Goal: Task Accomplishment & Management: Manage account settings

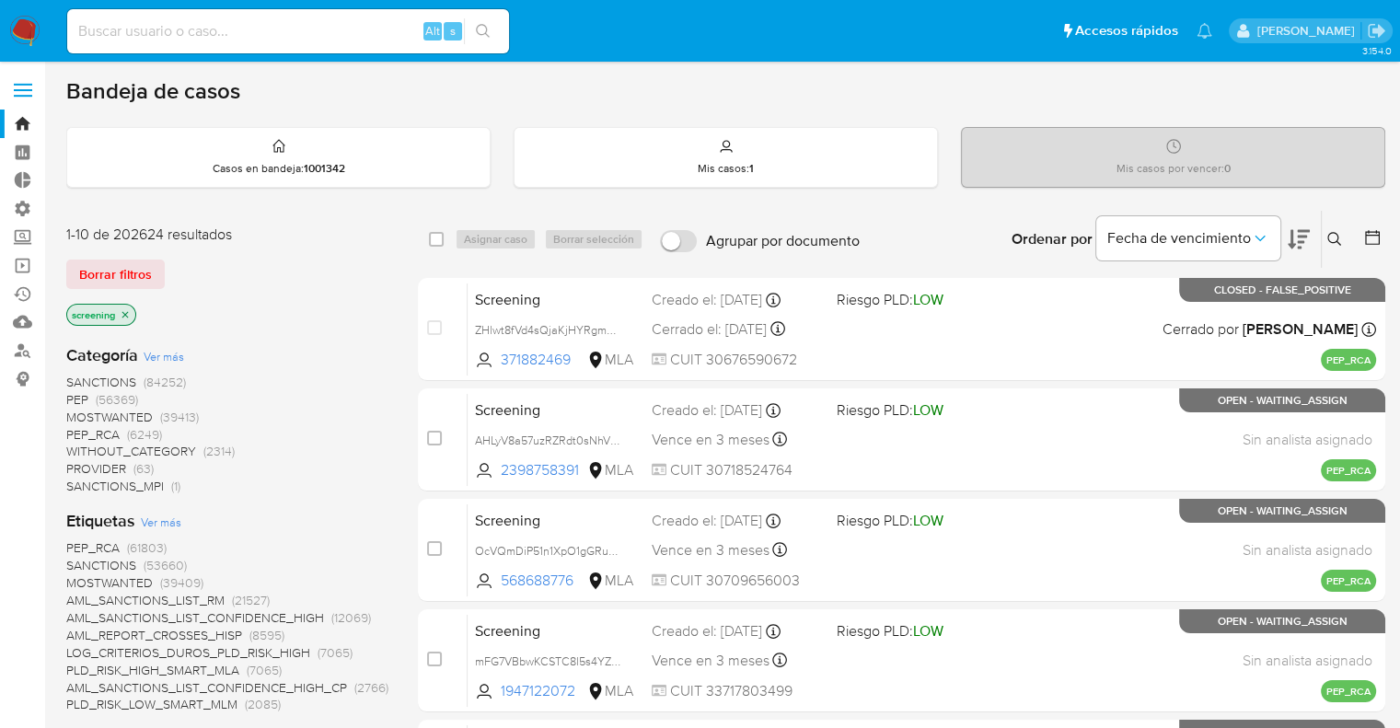
click at [28, 21] on img at bounding box center [24, 31] width 31 height 31
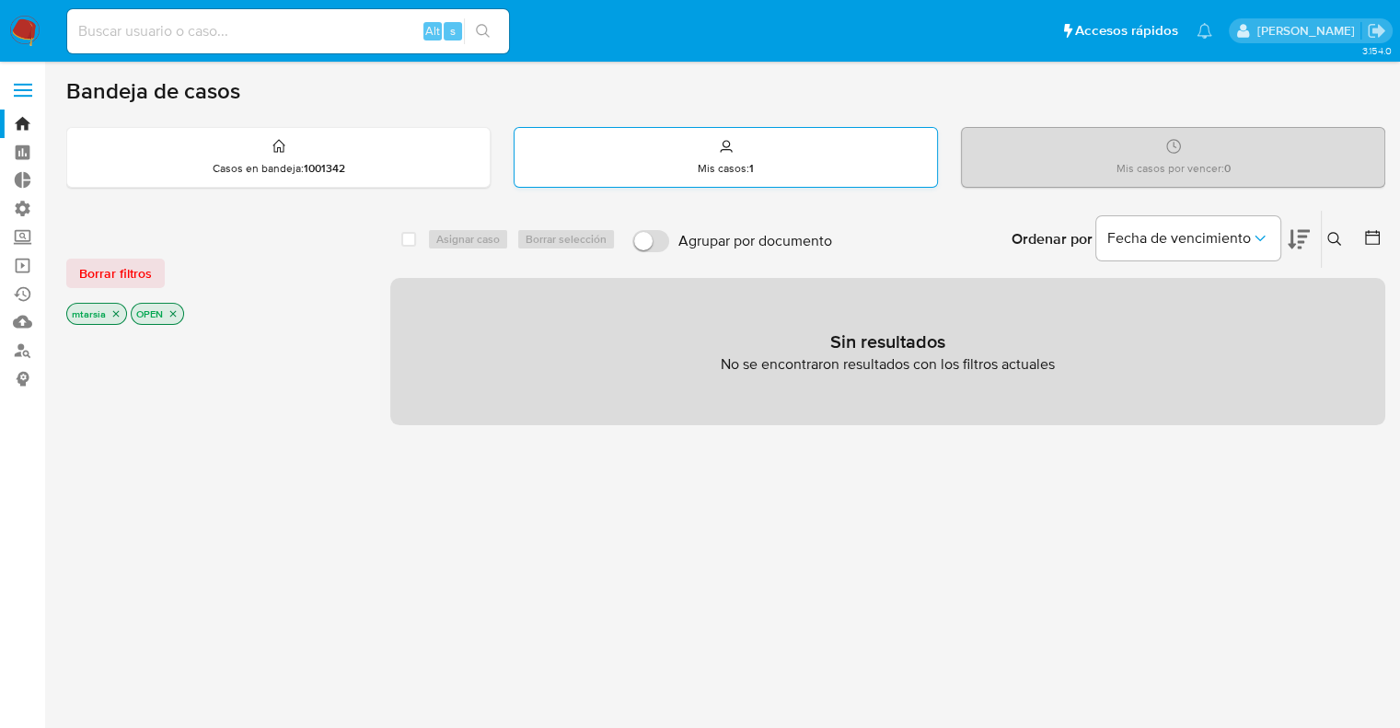
click at [784, 152] on div "Mis casos : 1" at bounding box center [725, 157] width 422 height 59
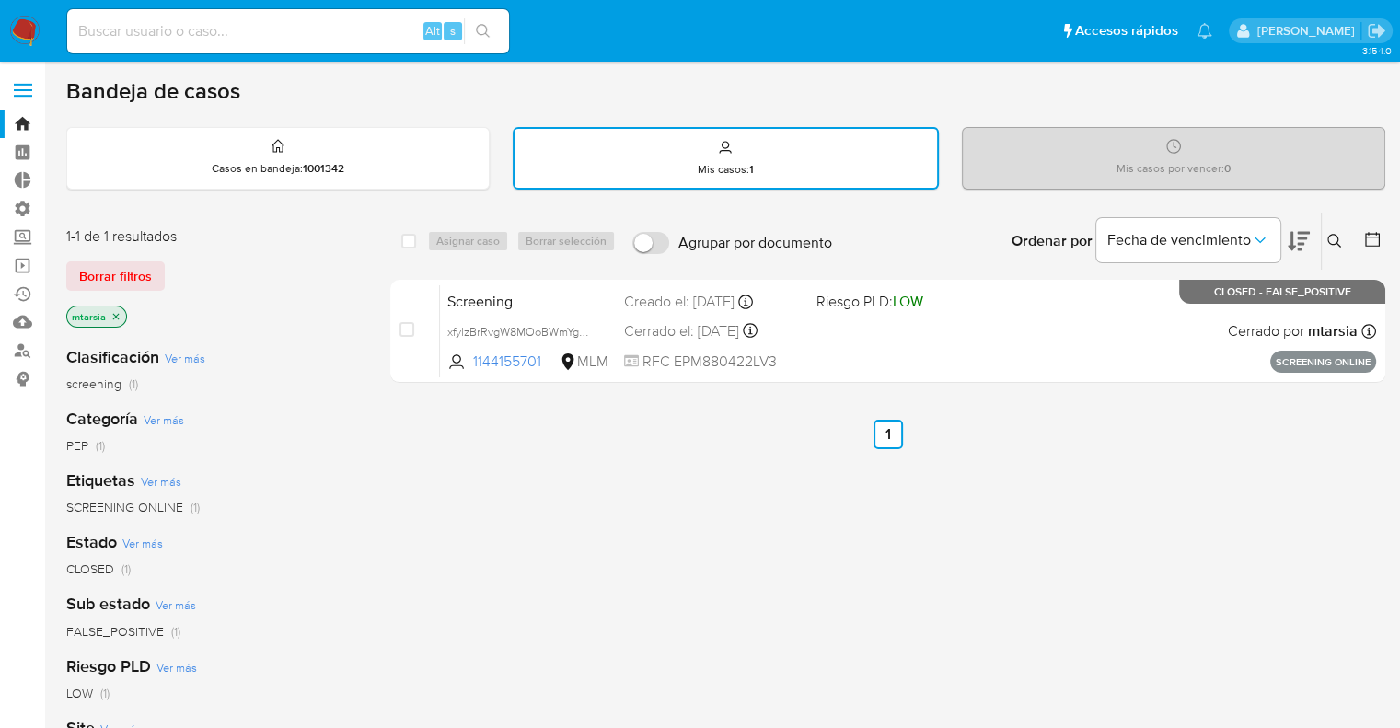
click at [36, 29] on img at bounding box center [24, 31] width 31 height 31
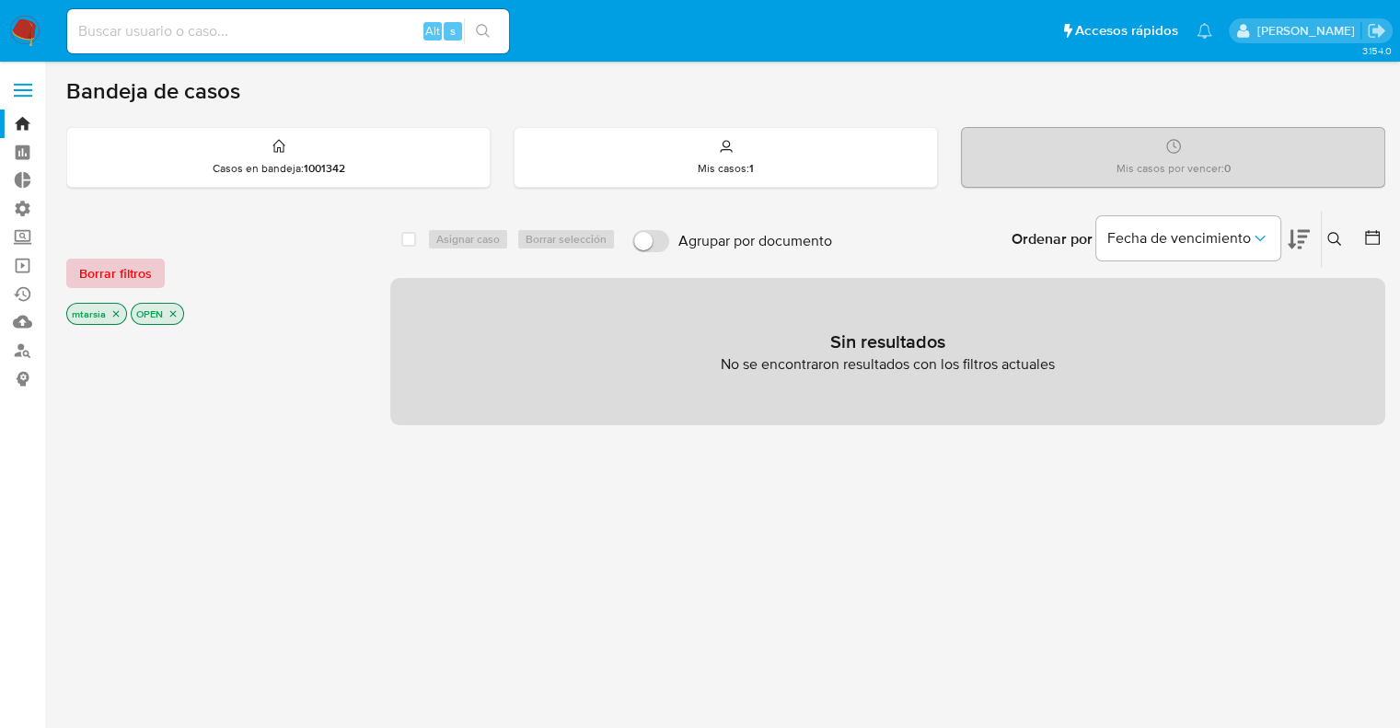
click at [157, 259] on button "Borrar filtros" at bounding box center [115, 273] width 98 height 29
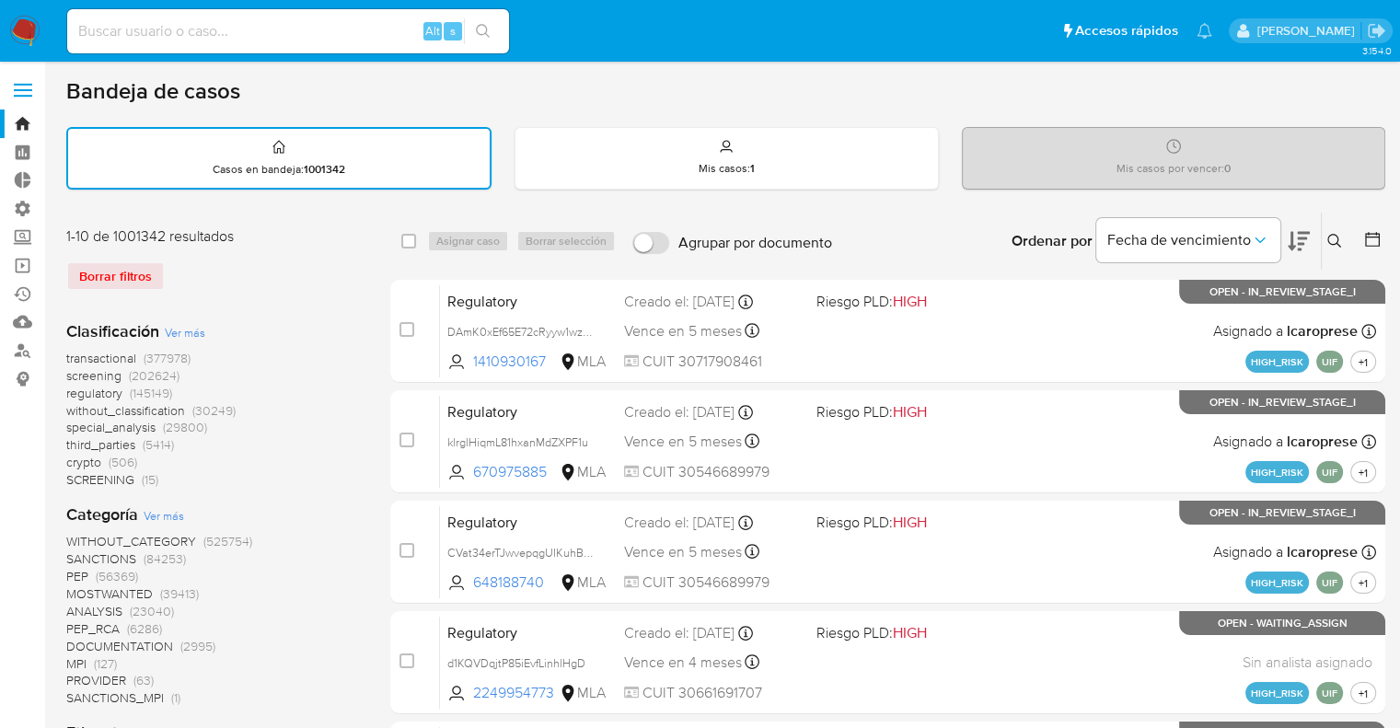
click at [69, 375] on span "screening" at bounding box center [93, 375] width 55 height 18
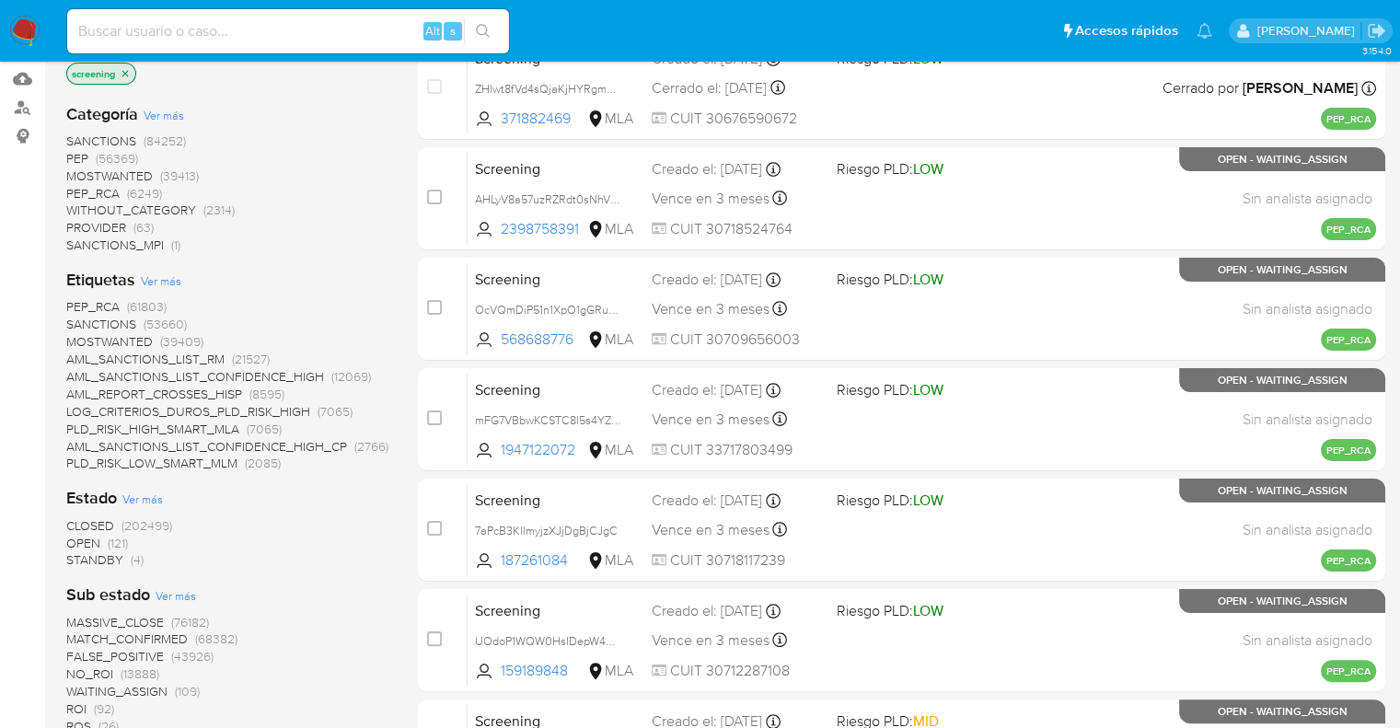
scroll to position [368, 0]
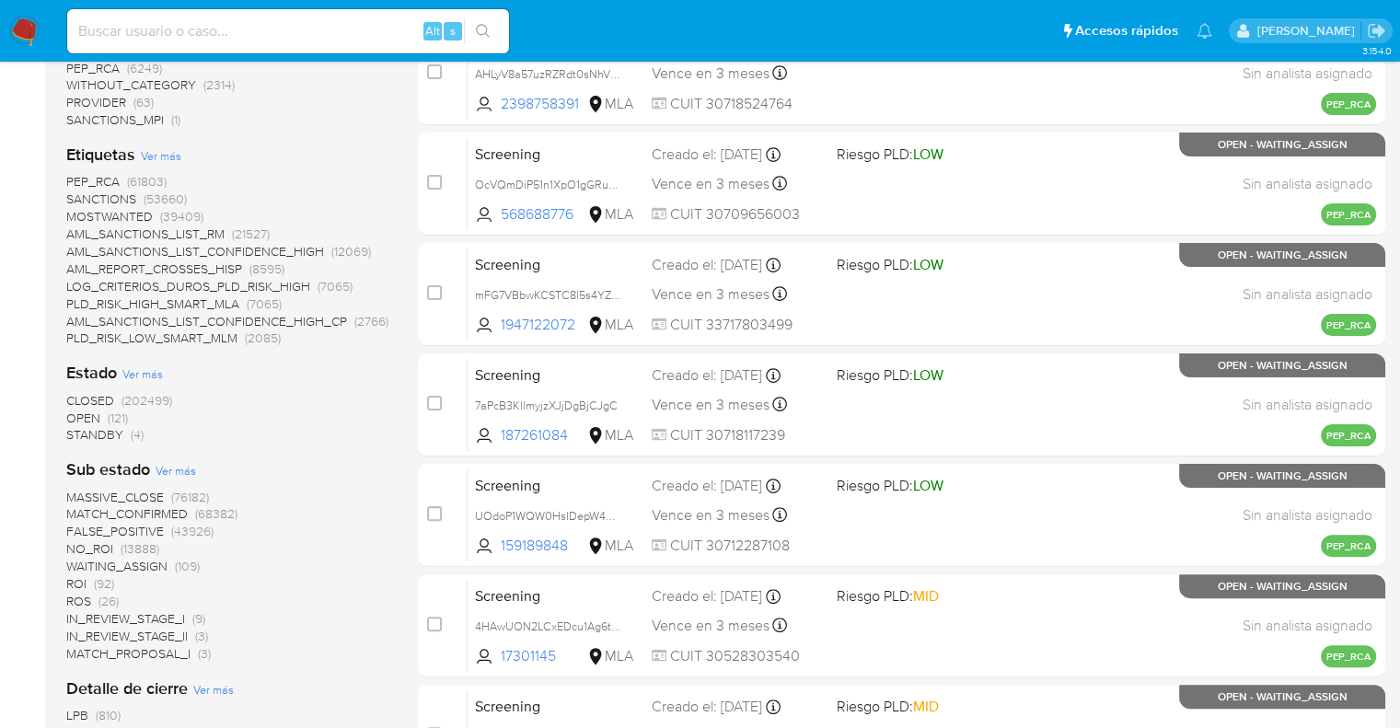
click at [80, 414] on span "OPEN" at bounding box center [83, 418] width 34 height 18
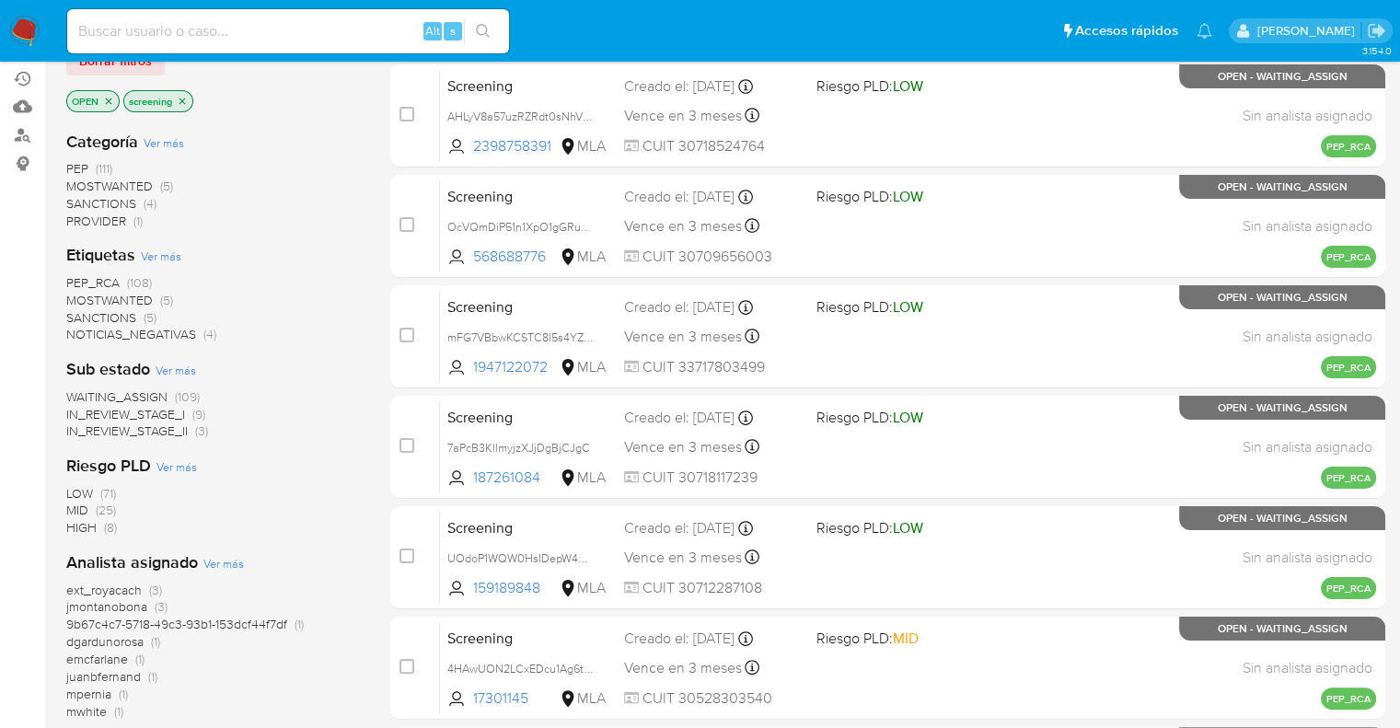
scroll to position [184, 0]
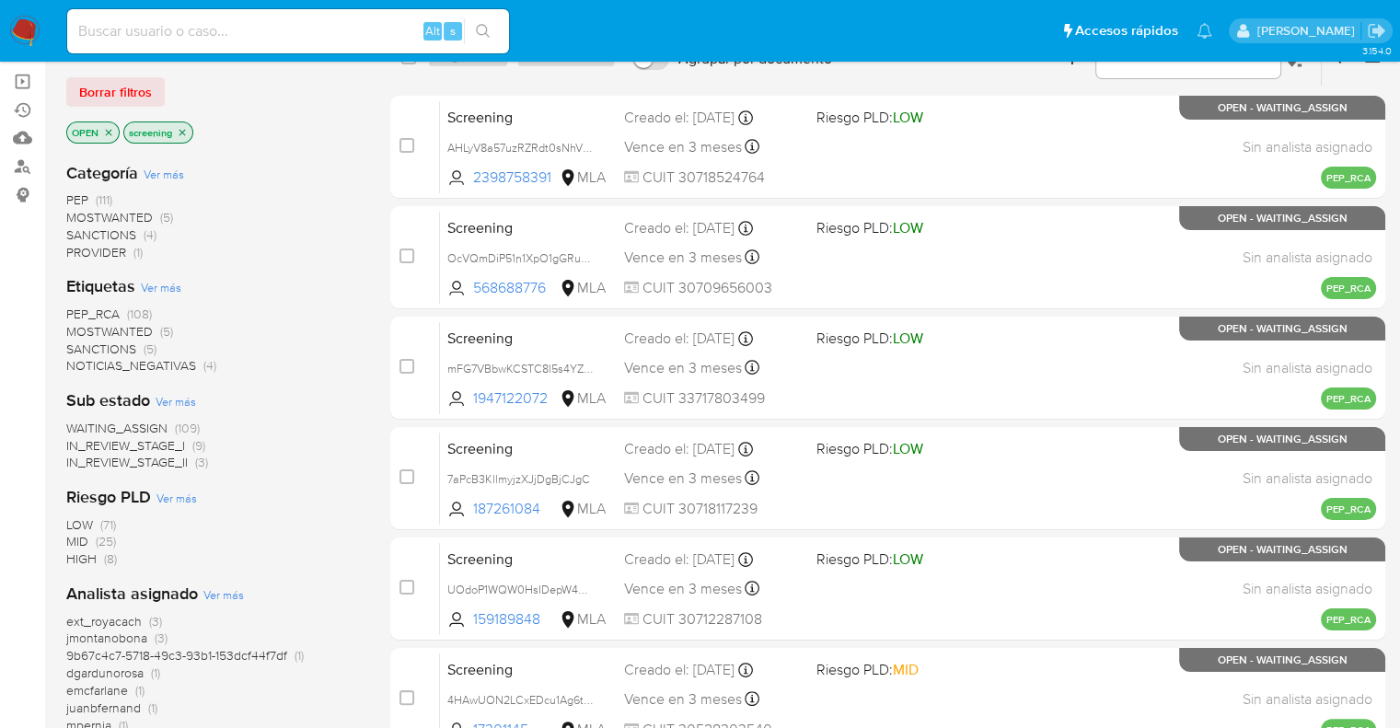
click at [79, 343] on span "SANCTIONS" at bounding box center [101, 349] width 70 height 18
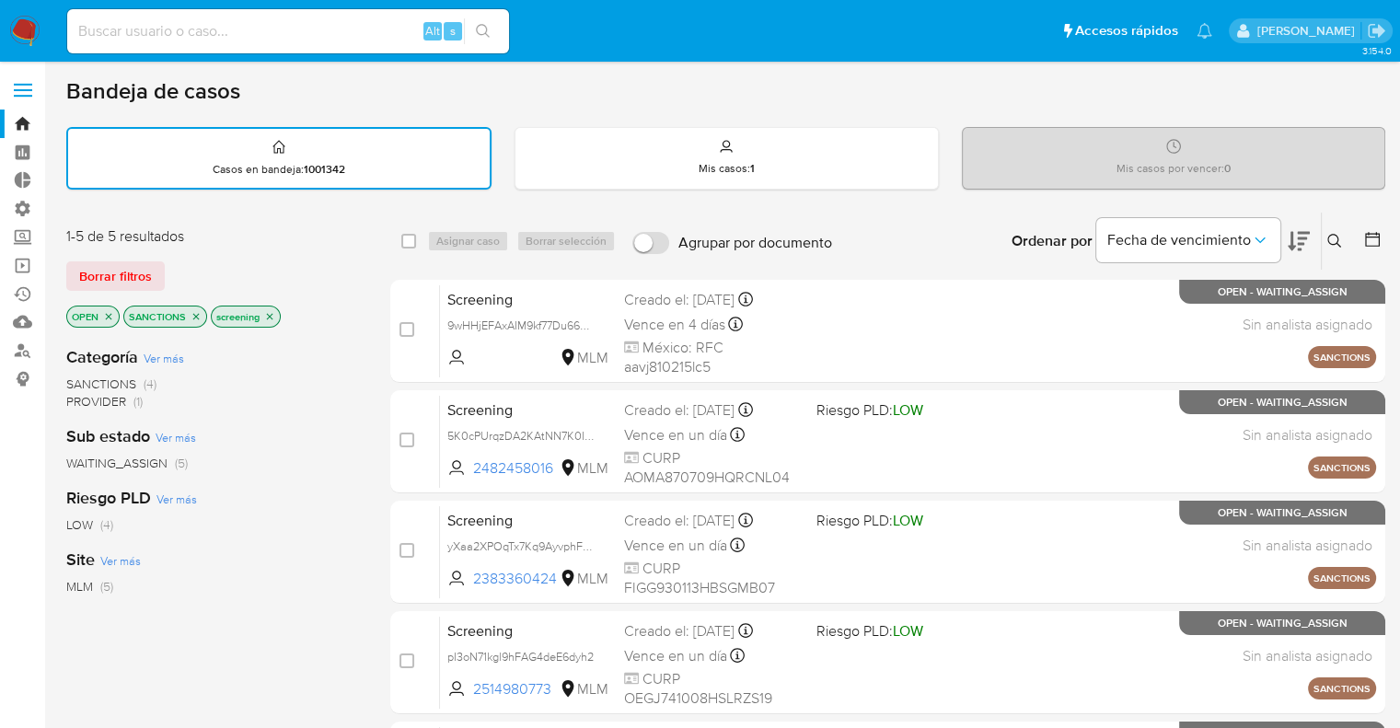
click at [1296, 224] on button at bounding box center [1298, 241] width 22 height 57
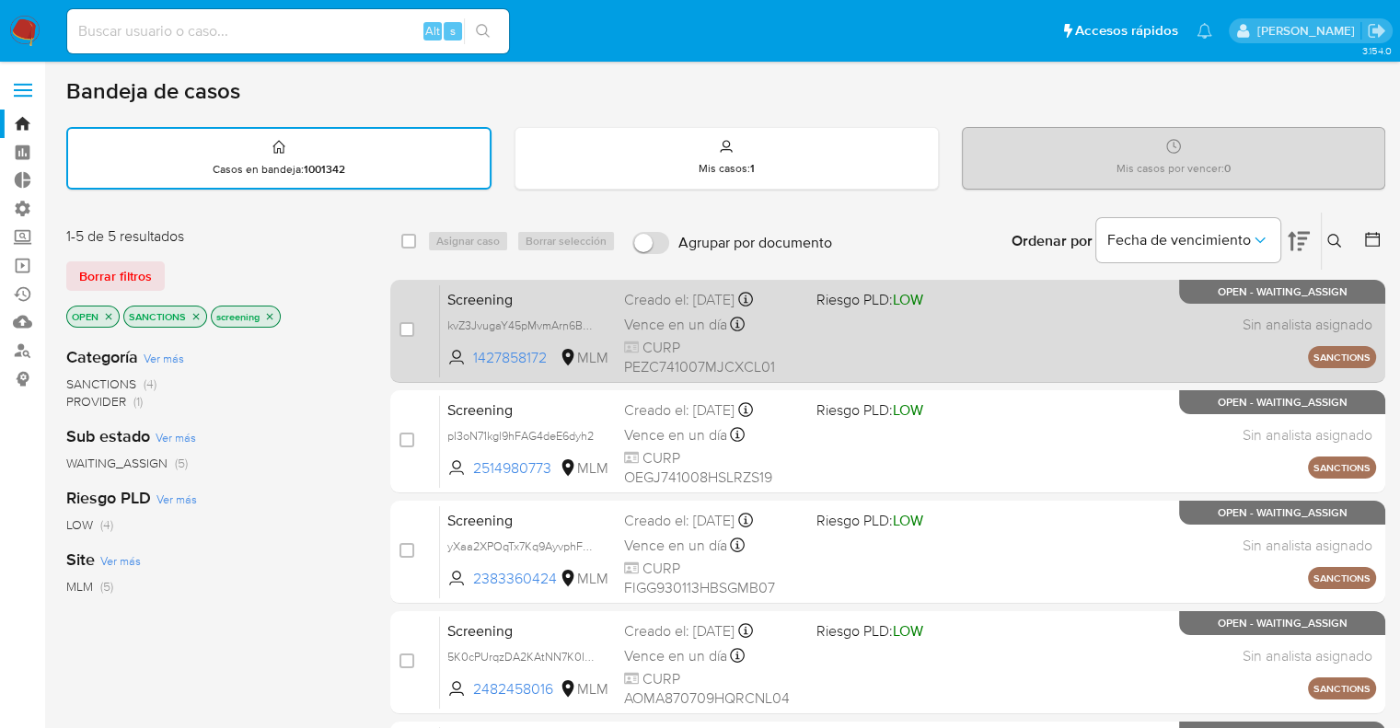
click at [579, 290] on span "Screening" at bounding box center [528, 298] width 162 height 24
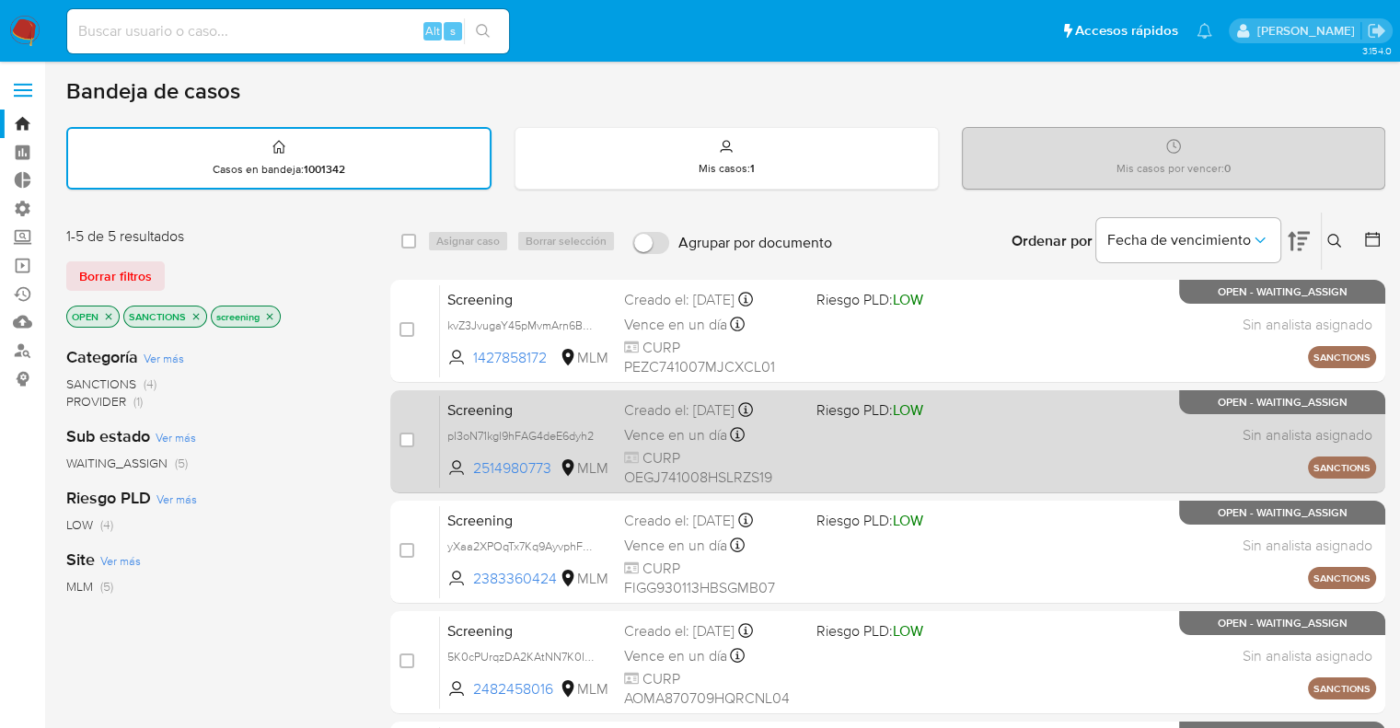
click at [539, 421] on div "Screening pI3oN71kgl9hFAG4deE6dyh2 2514980773 MLM Riesgo PLD: LOW Creado el: 17…" at bounding box center [908, 441] width 936 height 93
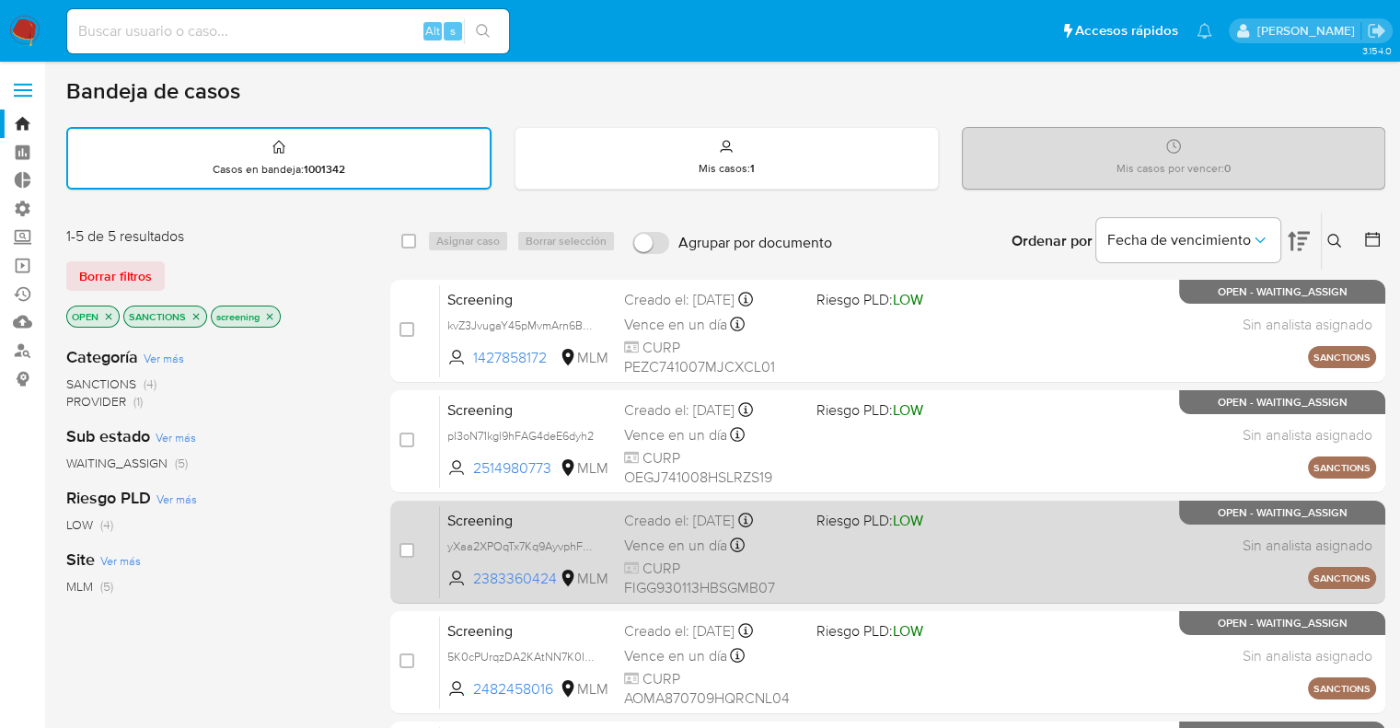
click at [567, 520] on span "Screening" at bounding box center [528, 519] width 162 height 24
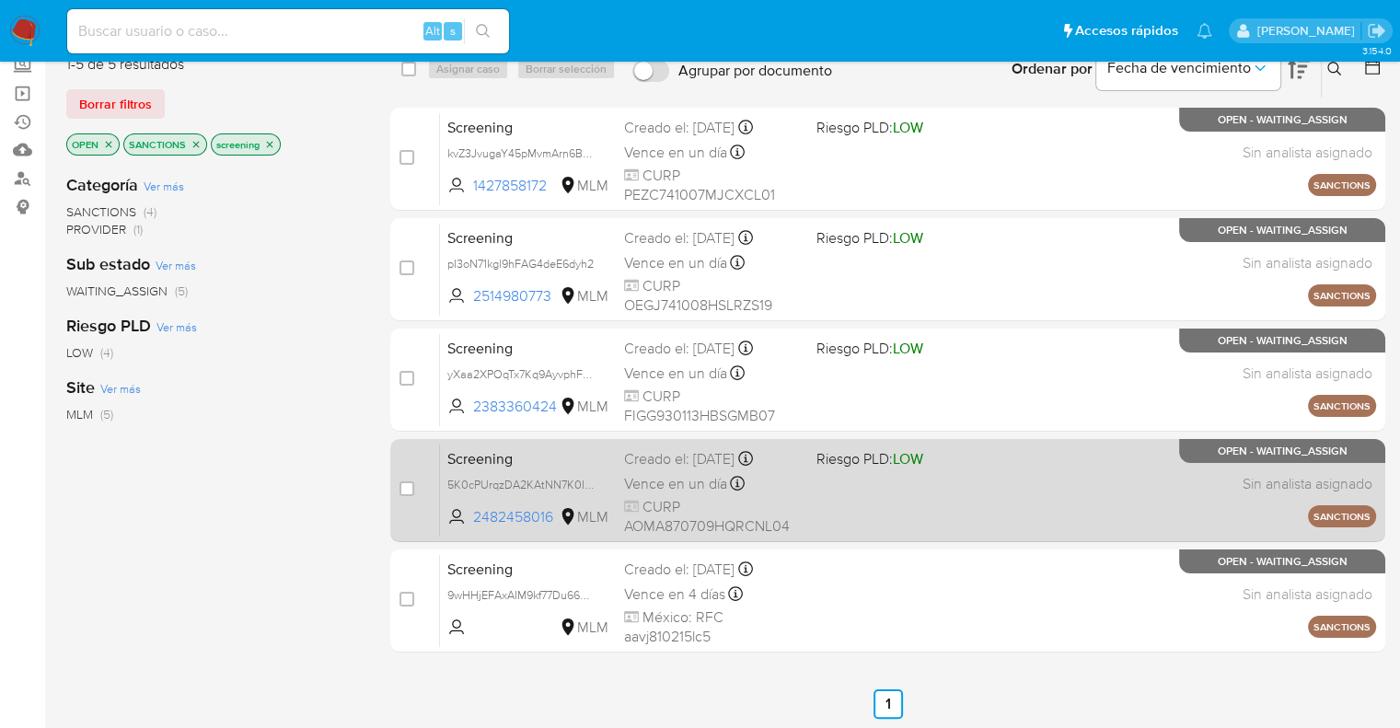
scroll to position [184, 0]
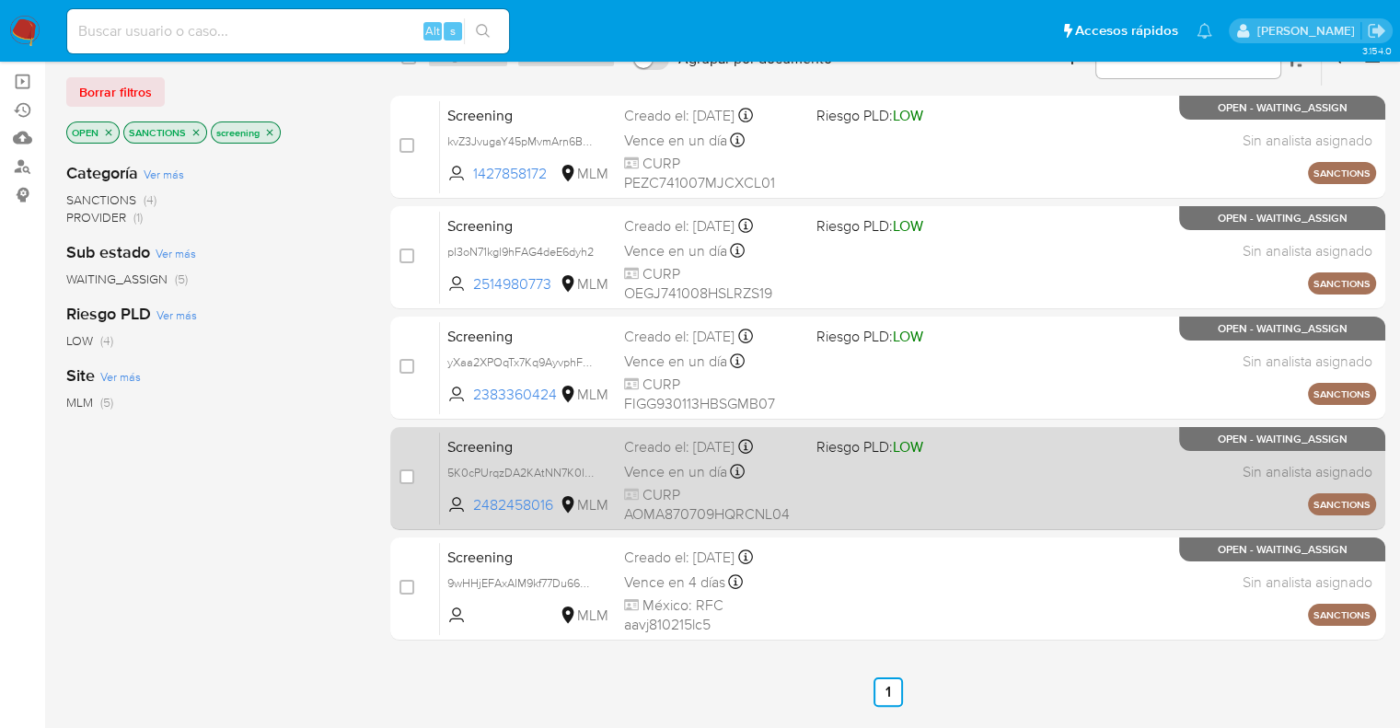
click at [560, 447] on span "Screening" at bounding box center [528, 445] width 162 height 24
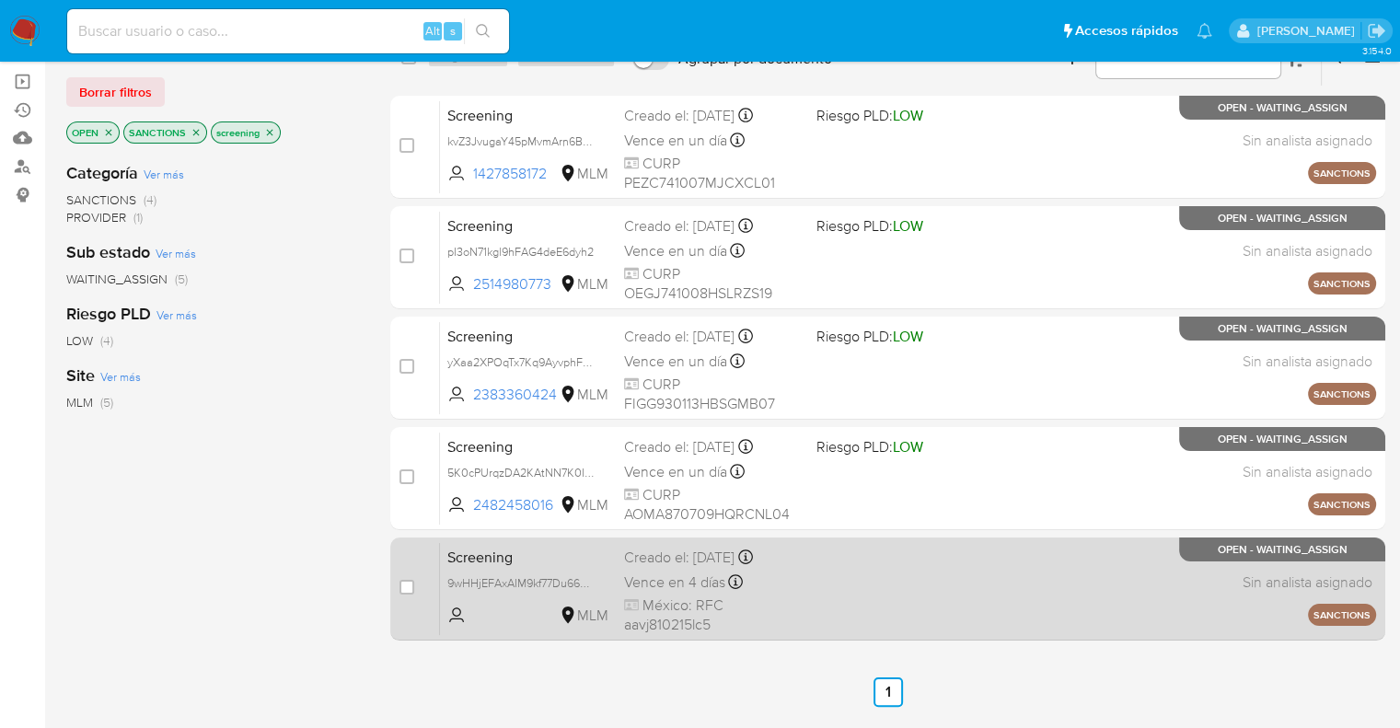
click at [553, 556] on span "Screening" at bounding box center [528, 556] width 162 height 24
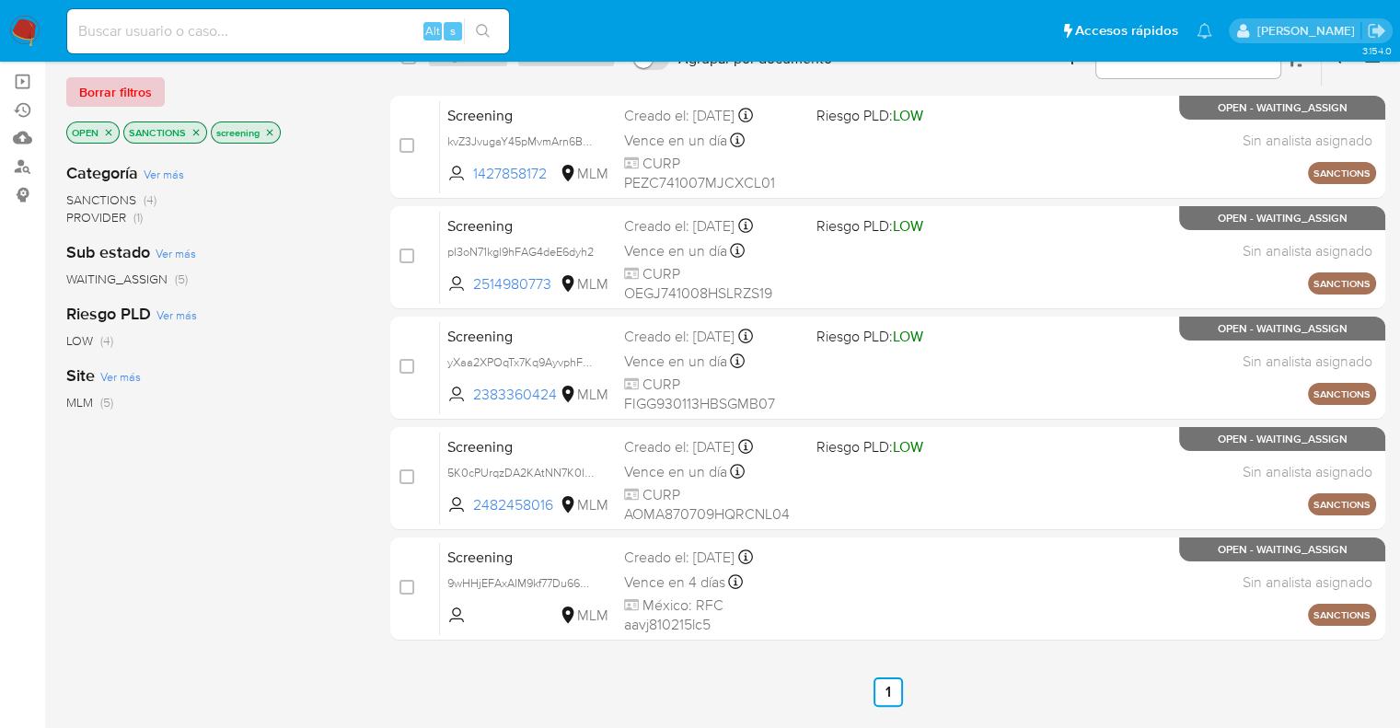
click at [156, 87] on button "Borrar filtros" at bounding box center [115, 91] width 98 height 29
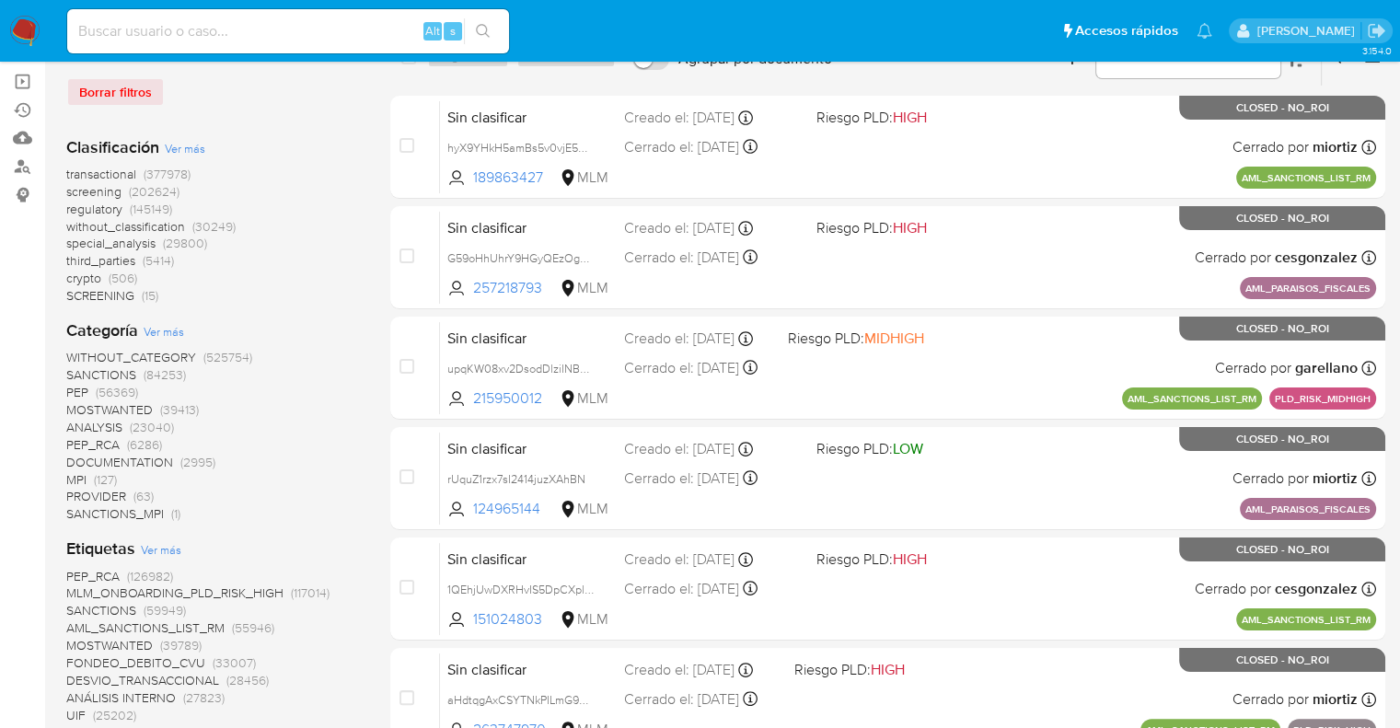
click at [74, 208] on span "regulatory" at bounding box center [94, 209] width 56 height 18
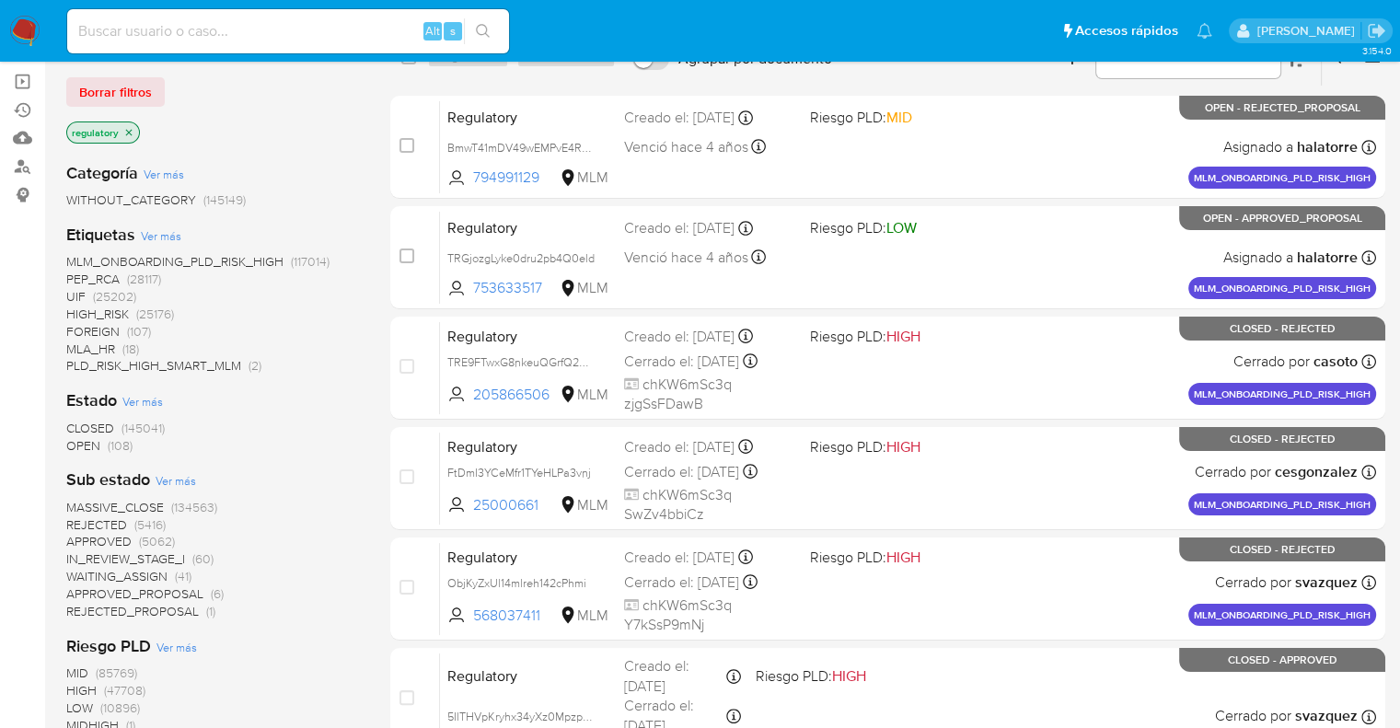
click at [75, 442] on span "OPEN" at bounding box center [83, 445] width 34 height 18
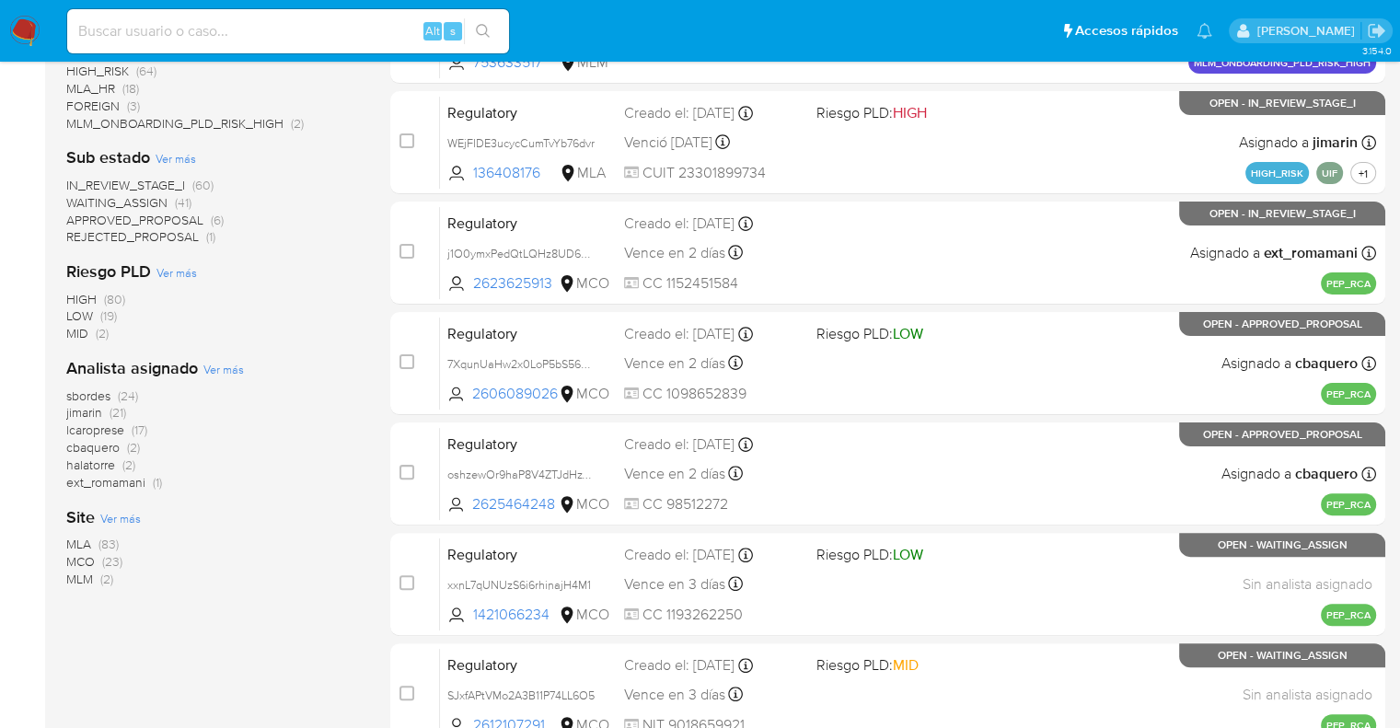
scroll to position [460, 0]
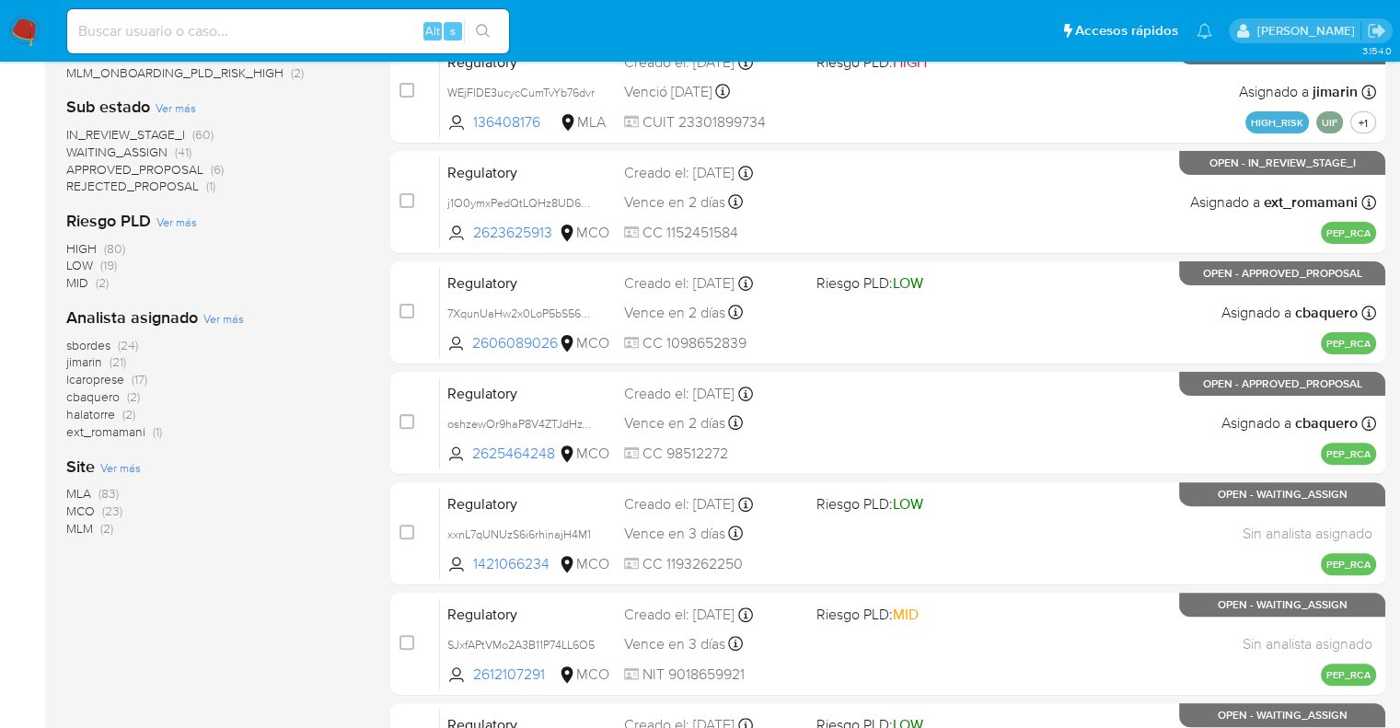
click at [79, 508] on span "MCO" at bounding box center [80, 511] width 29 height 18
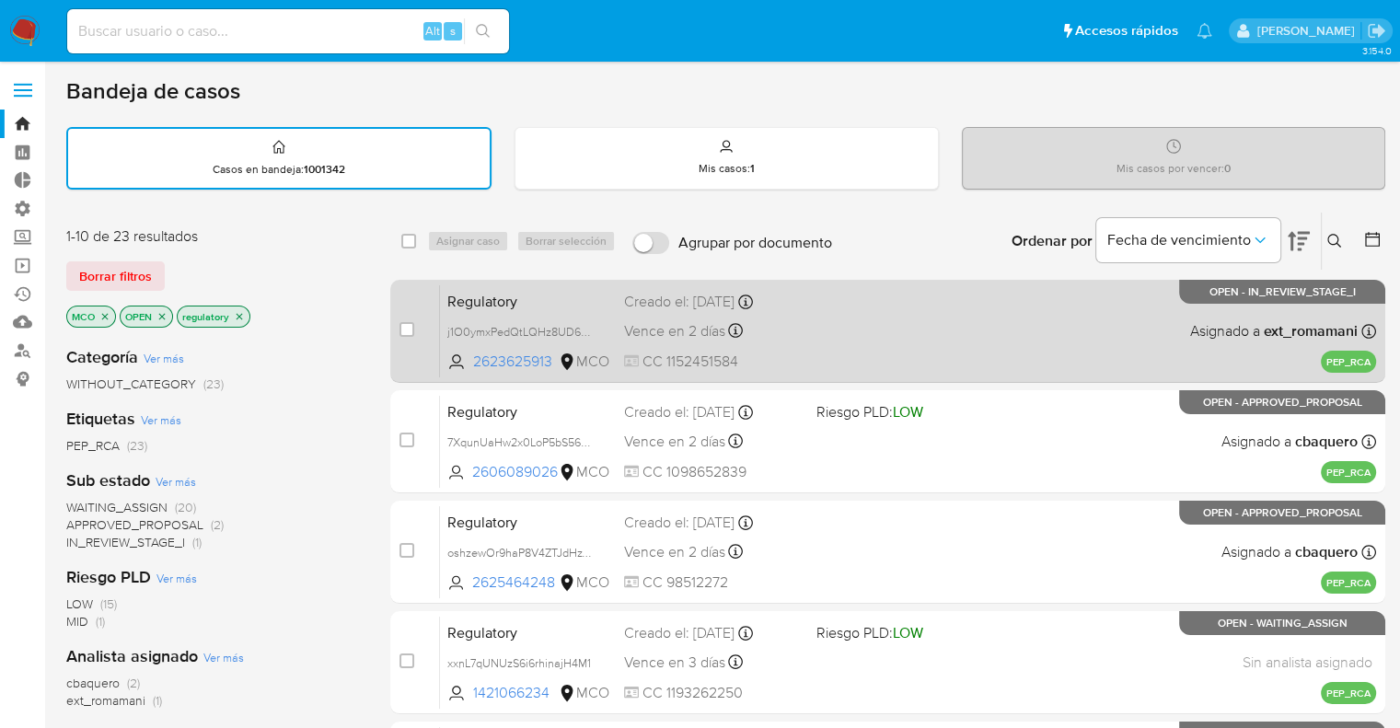
click at [834, 302] on div "Regulatory j1O0ymxPedQtLQHz8UD6mDWj 2623625913 MCO Creado el: 14/08/2025 Creado…" at bounding box center [908, 330] width 936 height 93
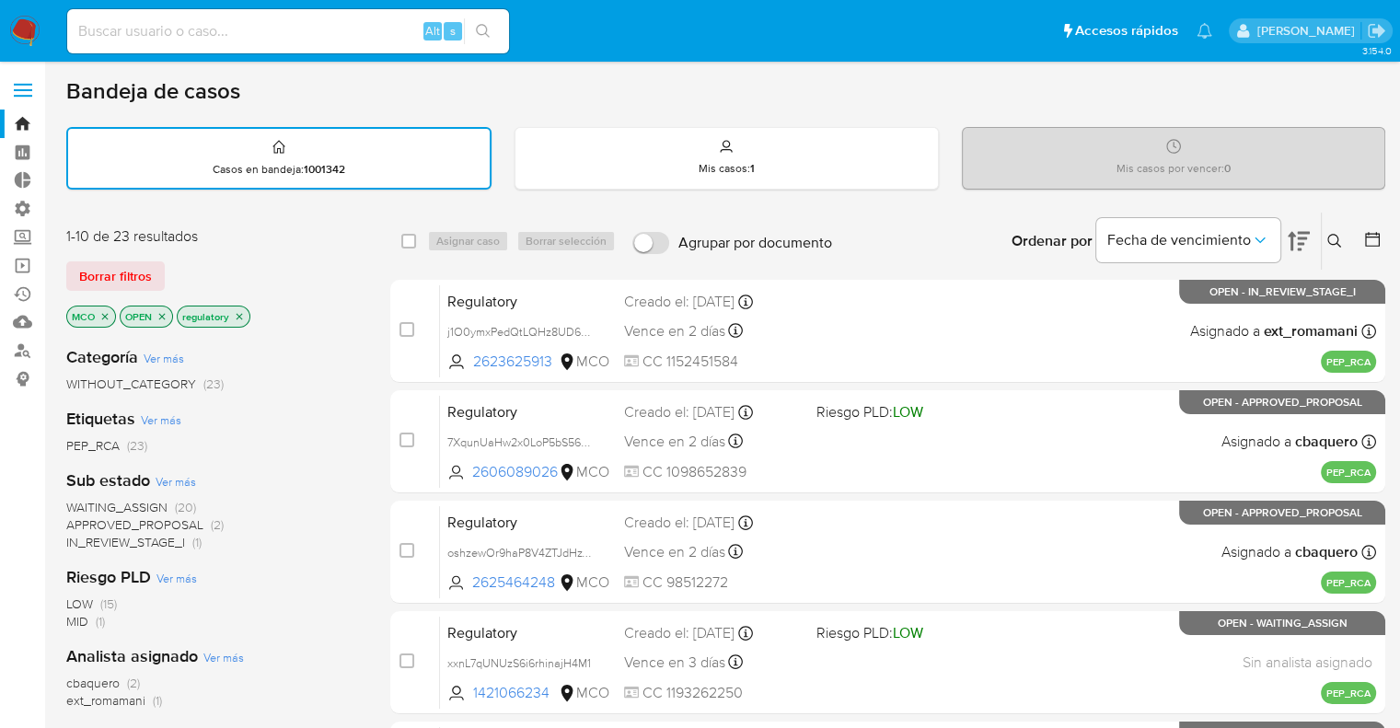
click at [340, 332] on div "Categoría Ver más WITHOUT_CATEGORY (23) Etiquetas Ver más PEP_RCA (23) Sub esta…" at bounding box center [213, 644] width 294 height 626
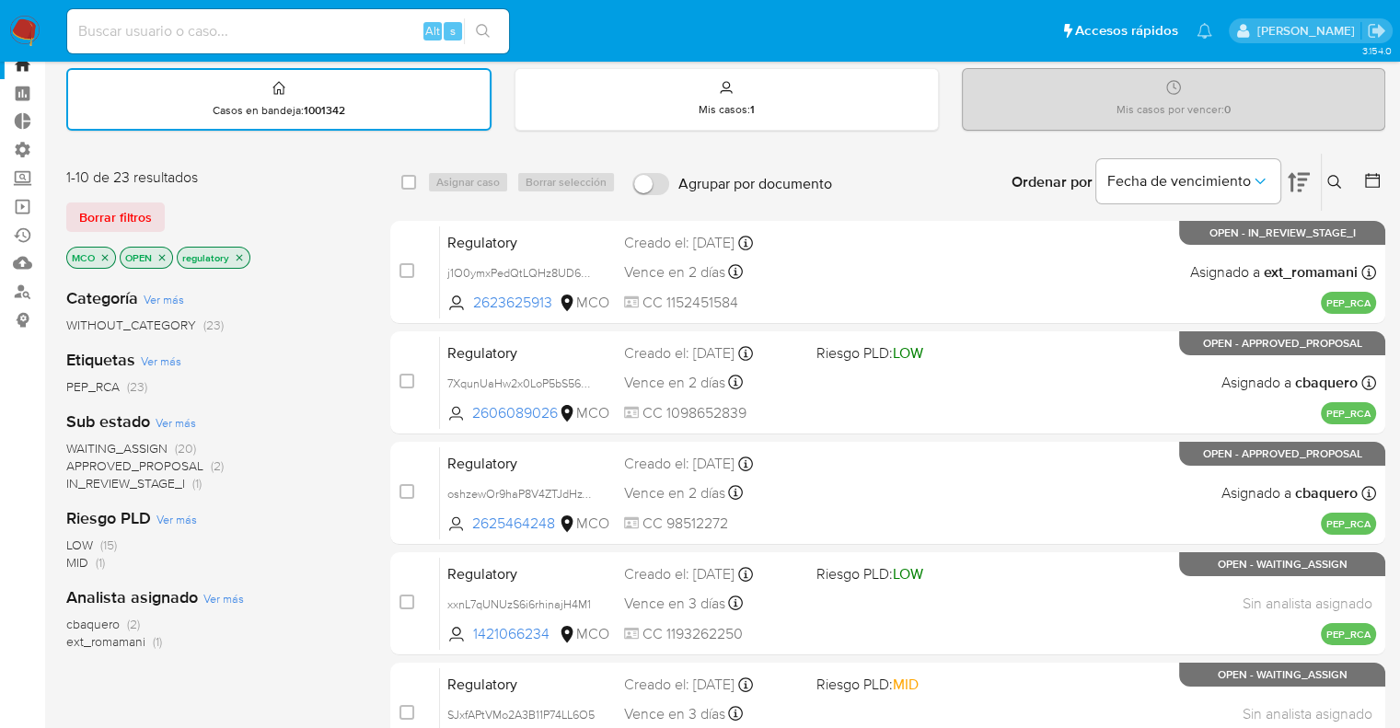
scroll to position [92, 0]
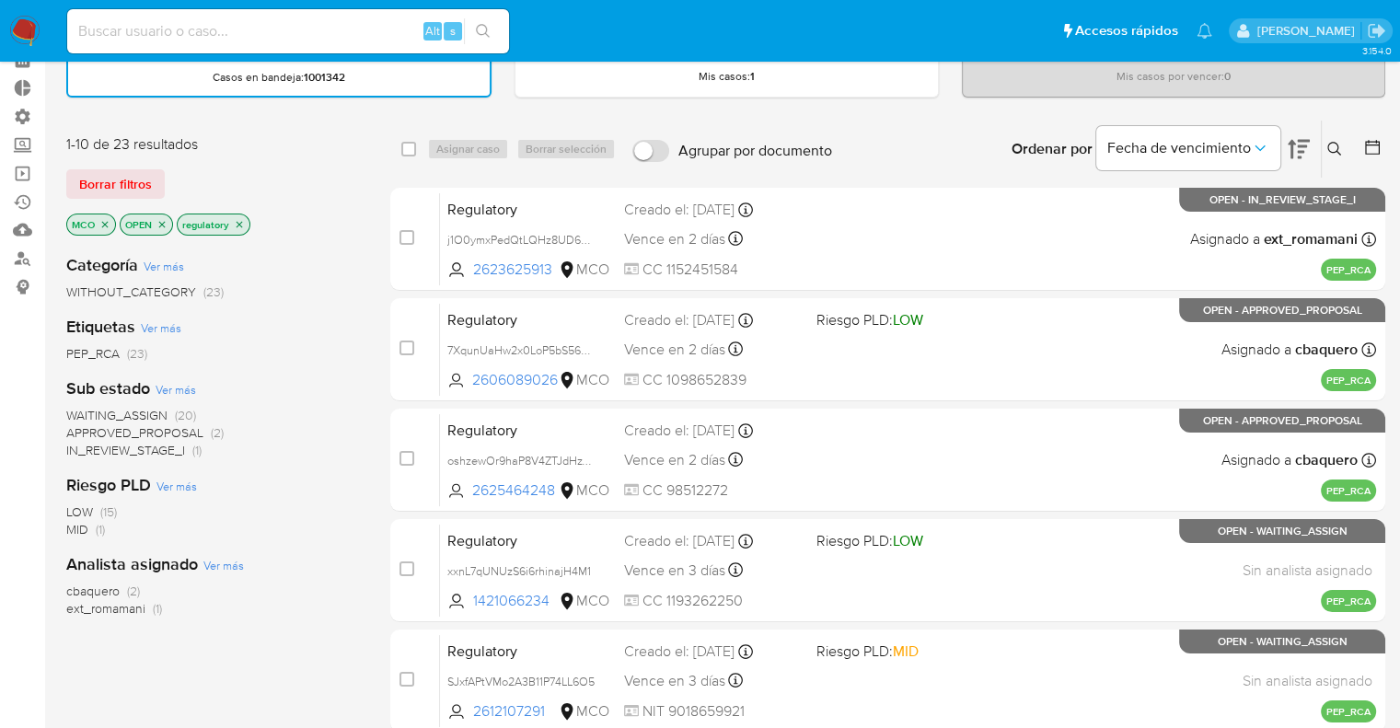
click at [87, 409] on span "WAITING_ASSIGN" at bounding box center [116, 415] width 101 height 18
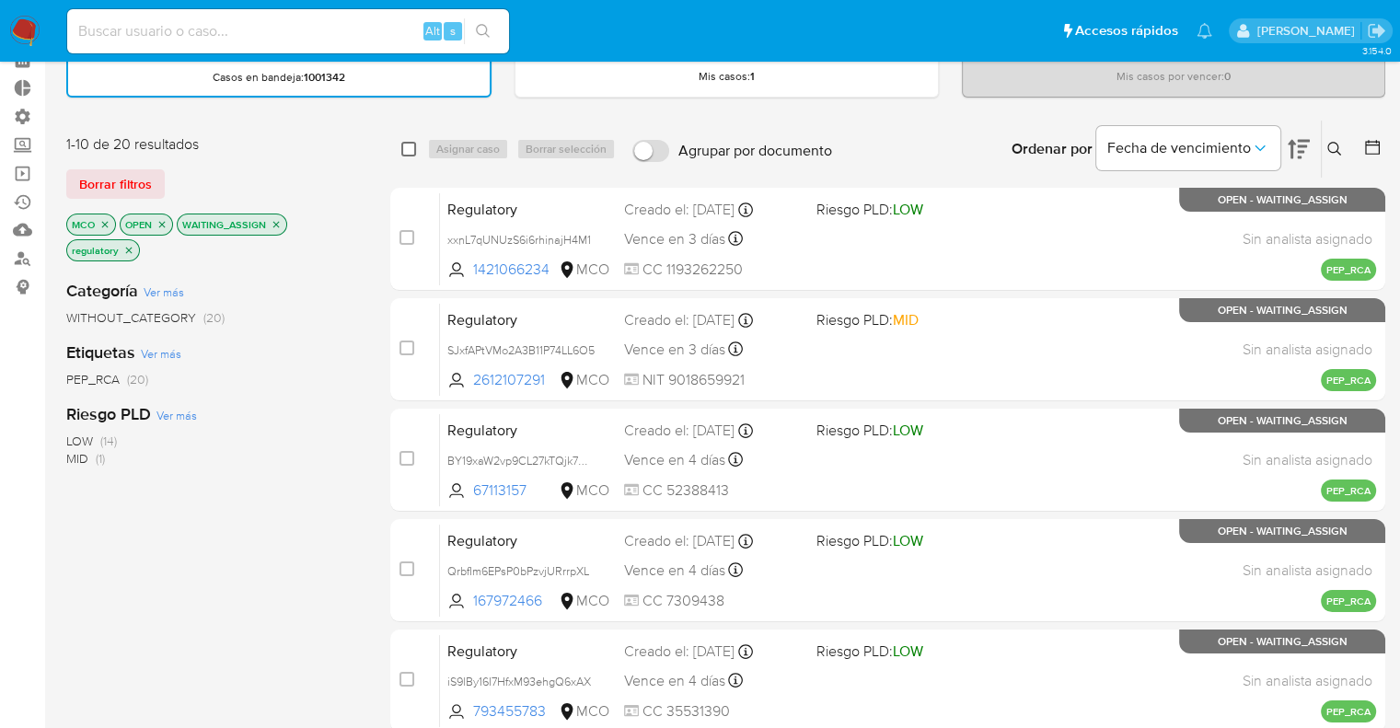
click at [404, 148] on input "checkbox" at bounding box center [408, 149] width 15 height 15
checkbox input "true"
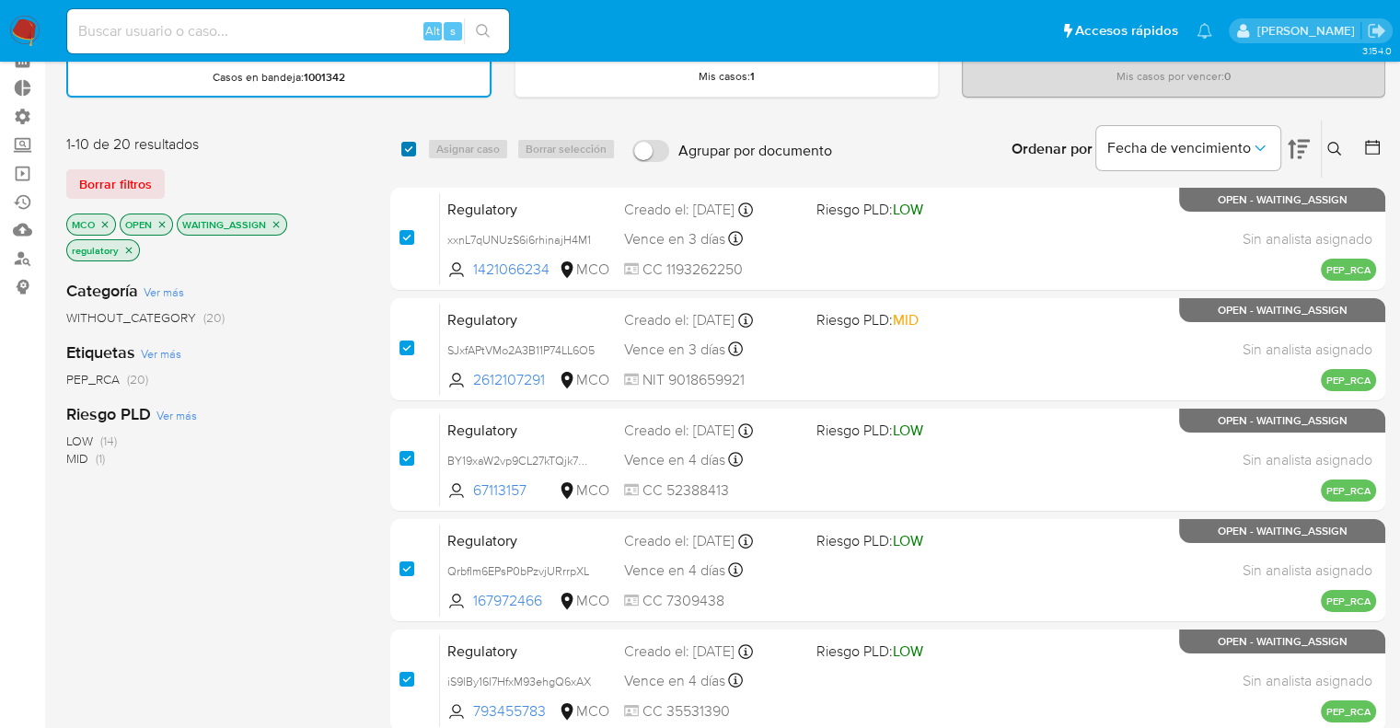
checkbox input "true"
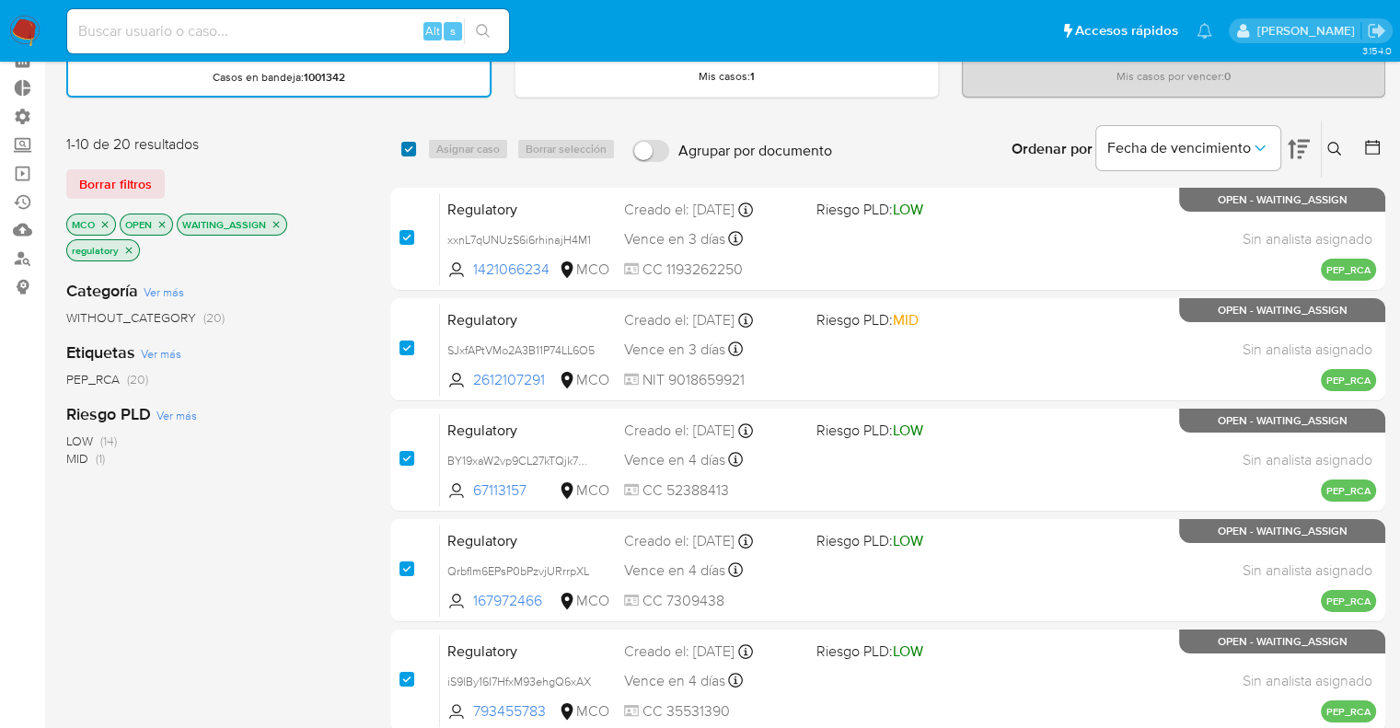
checkbox input "true"
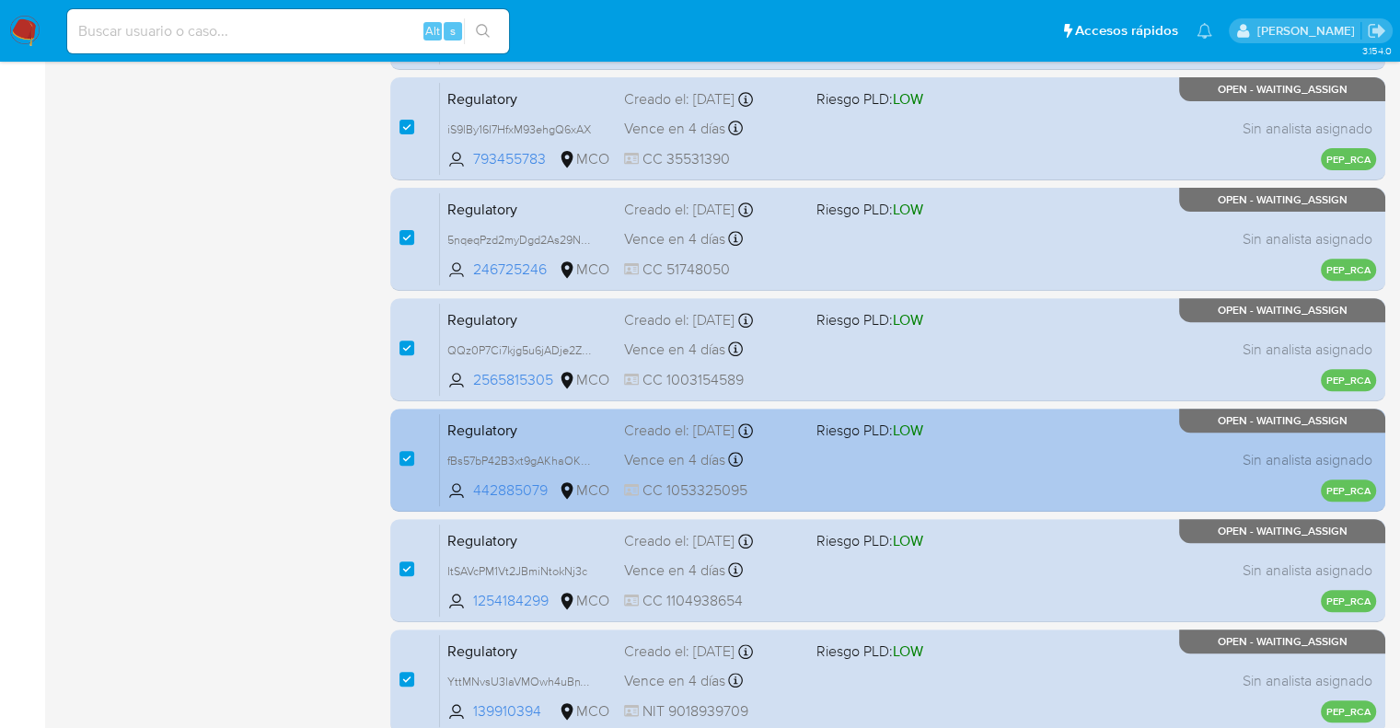
scroll to position [725, 0]
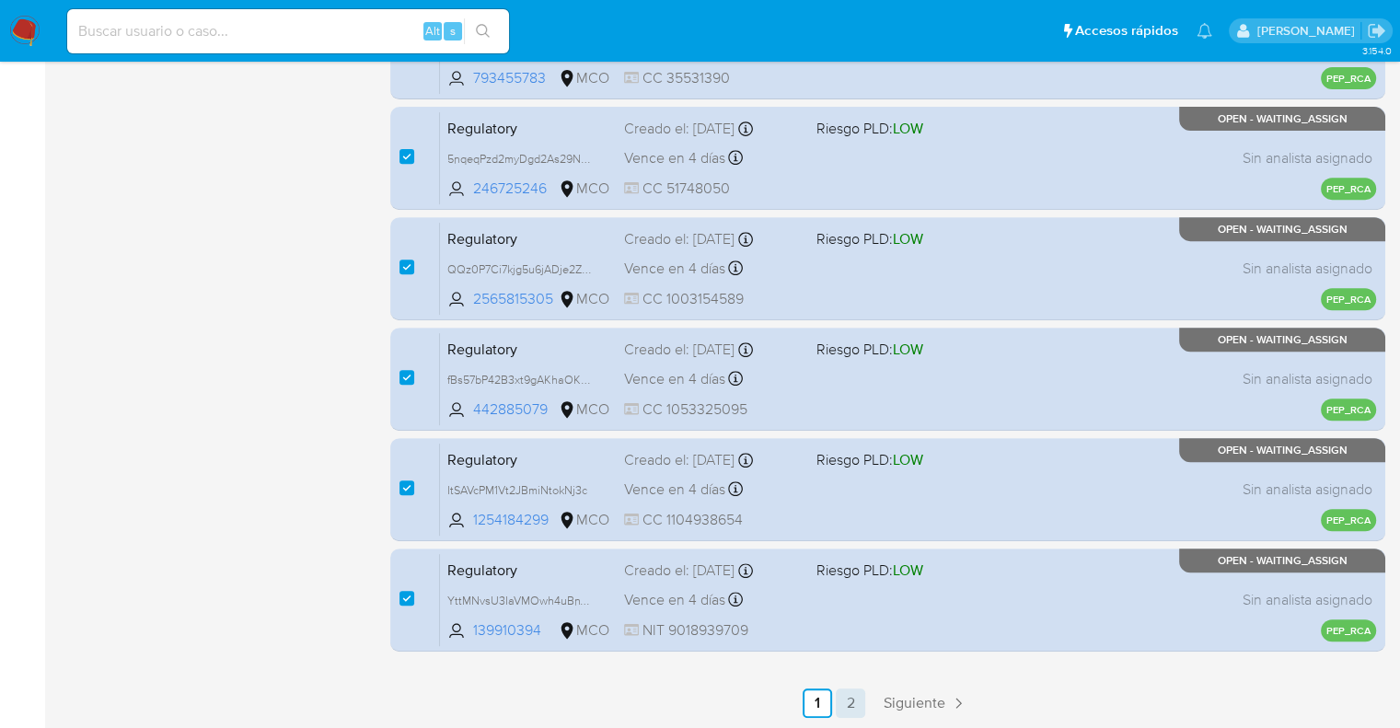
click at [849, 710] on link "2" at bounding box center [850, 702] width 29 height 29
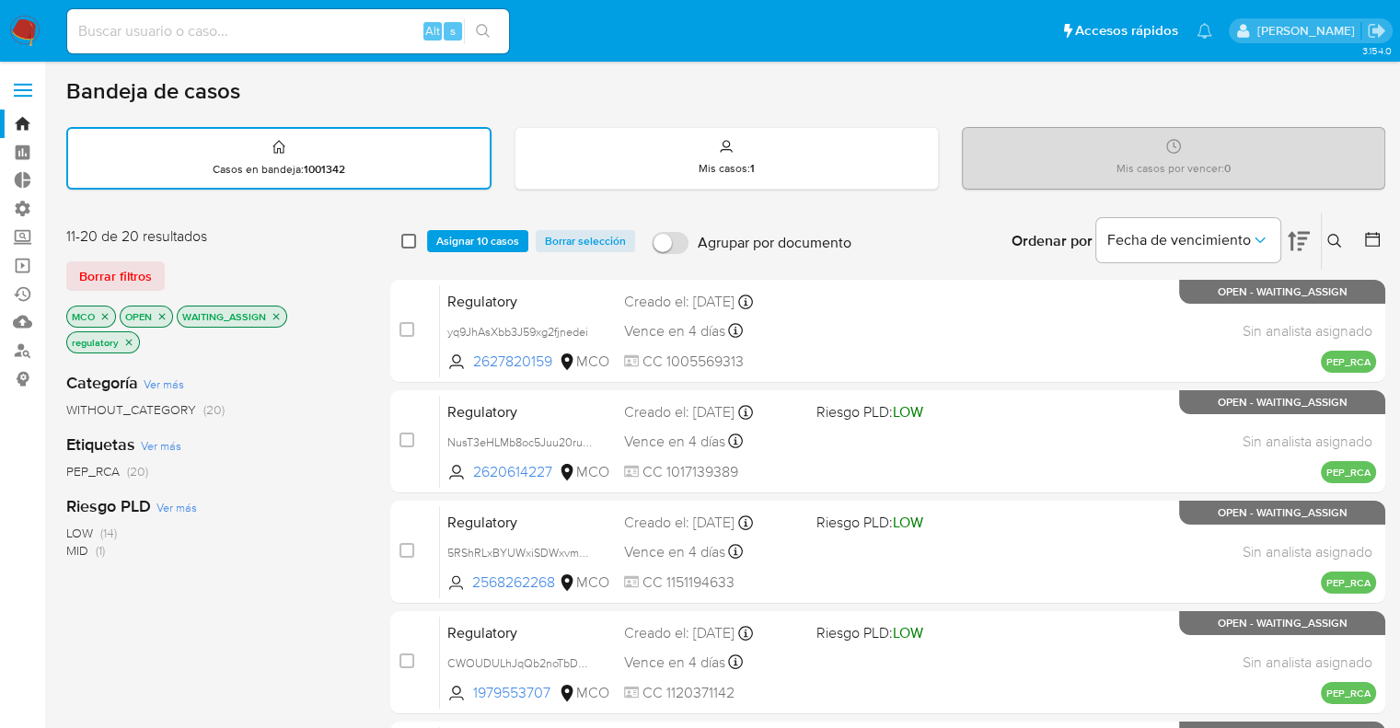
click at [413, 238] on input "checkbox" at bounding box center [408, 241] width 15 height 15
checkbox input "true"
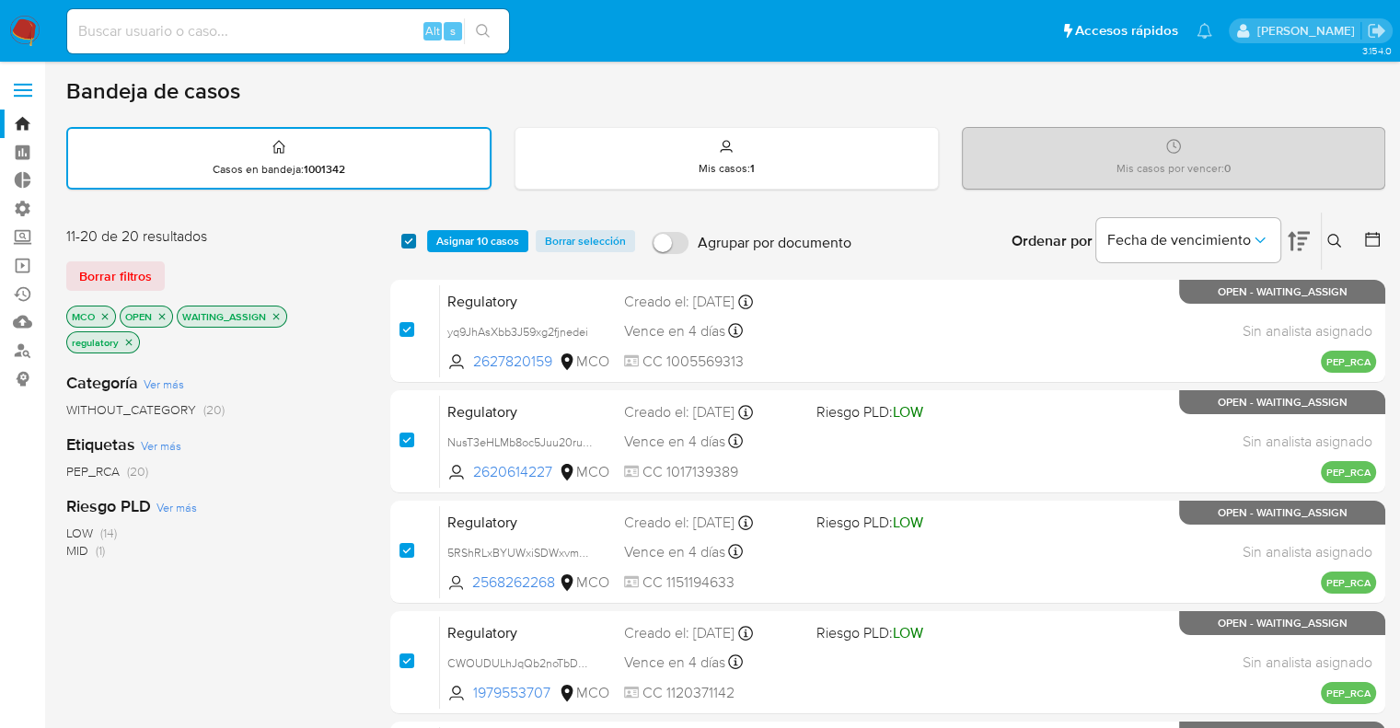
checkbox input "true"
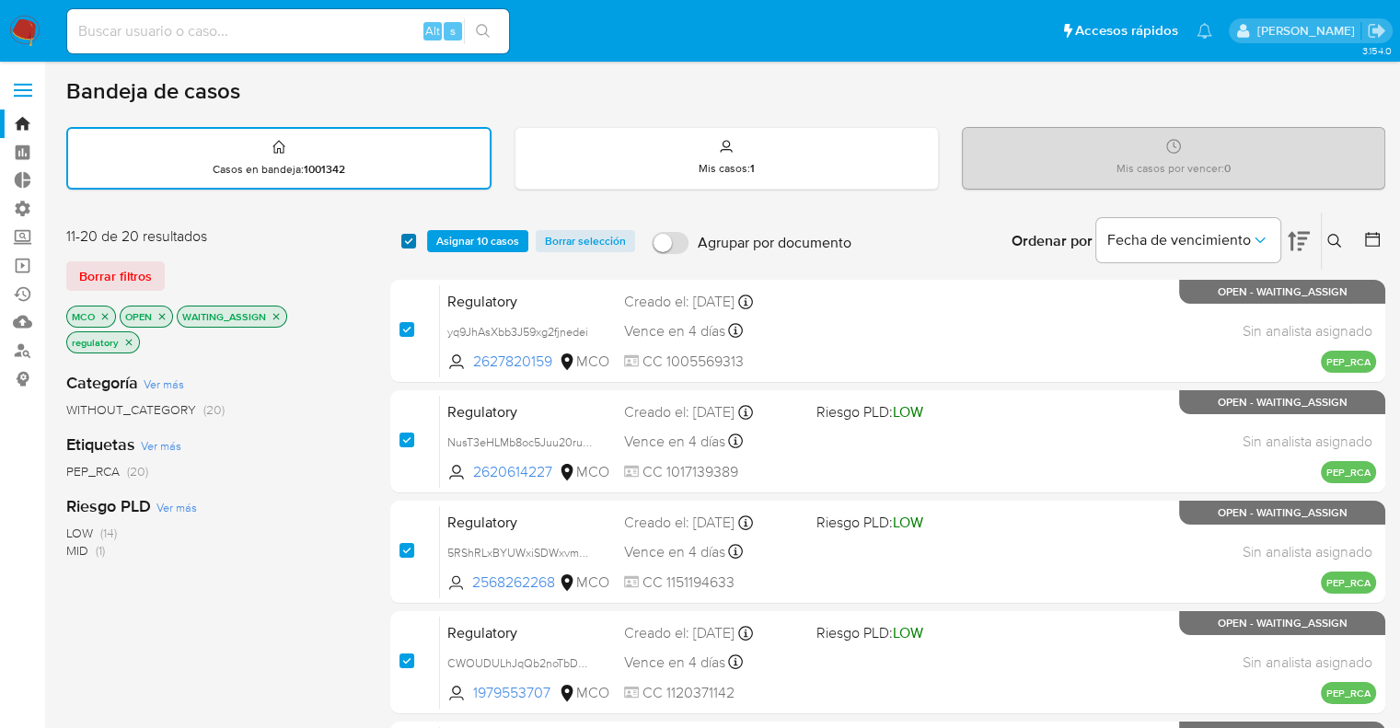
checkbox input "true"
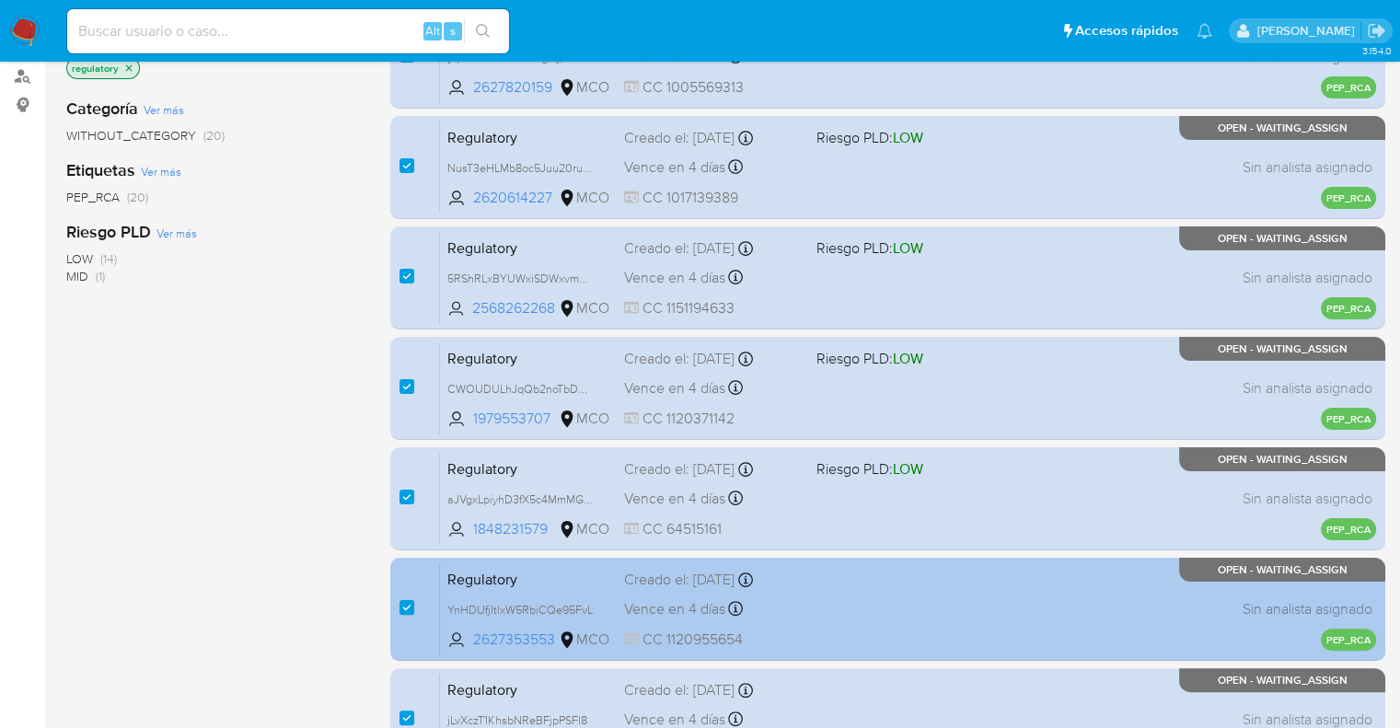
scroll to position [81, 0]
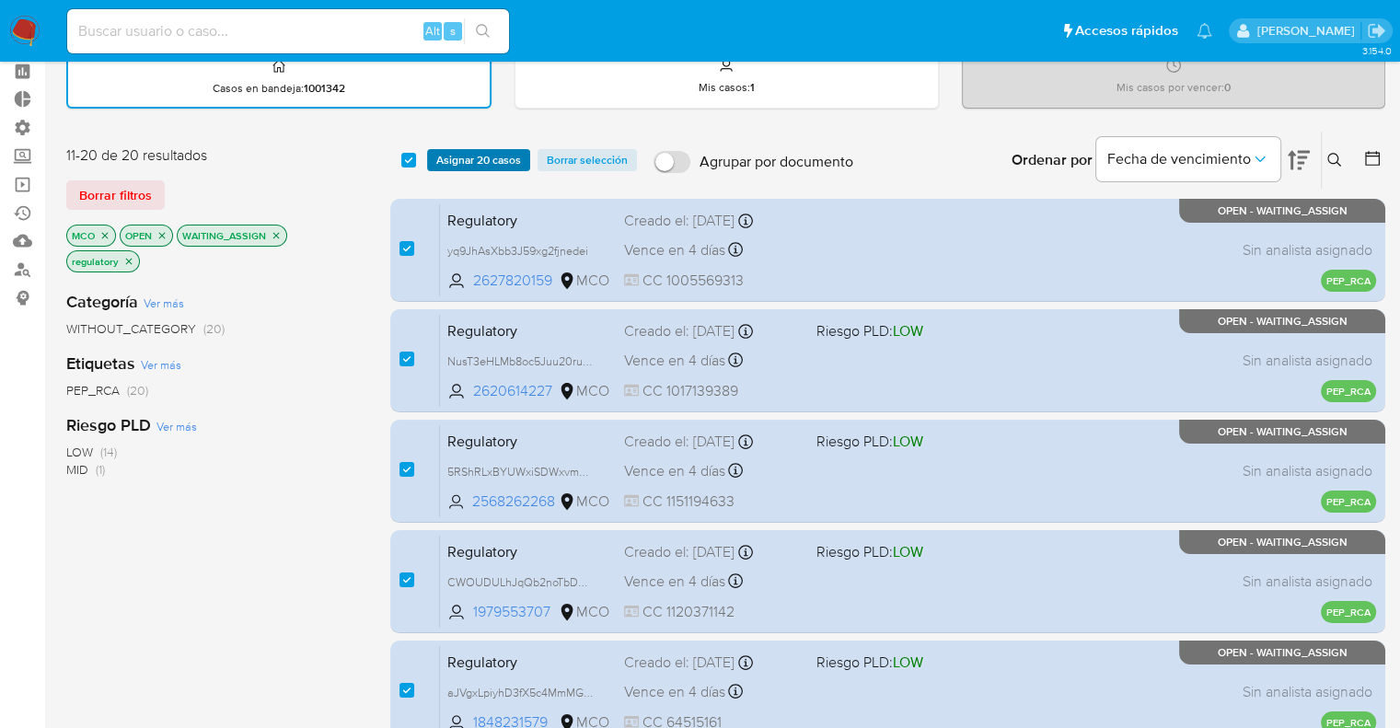
click at [438, 155] on span "Asignar 20 casos" at bounding box center [478, 160] width 85 height 18
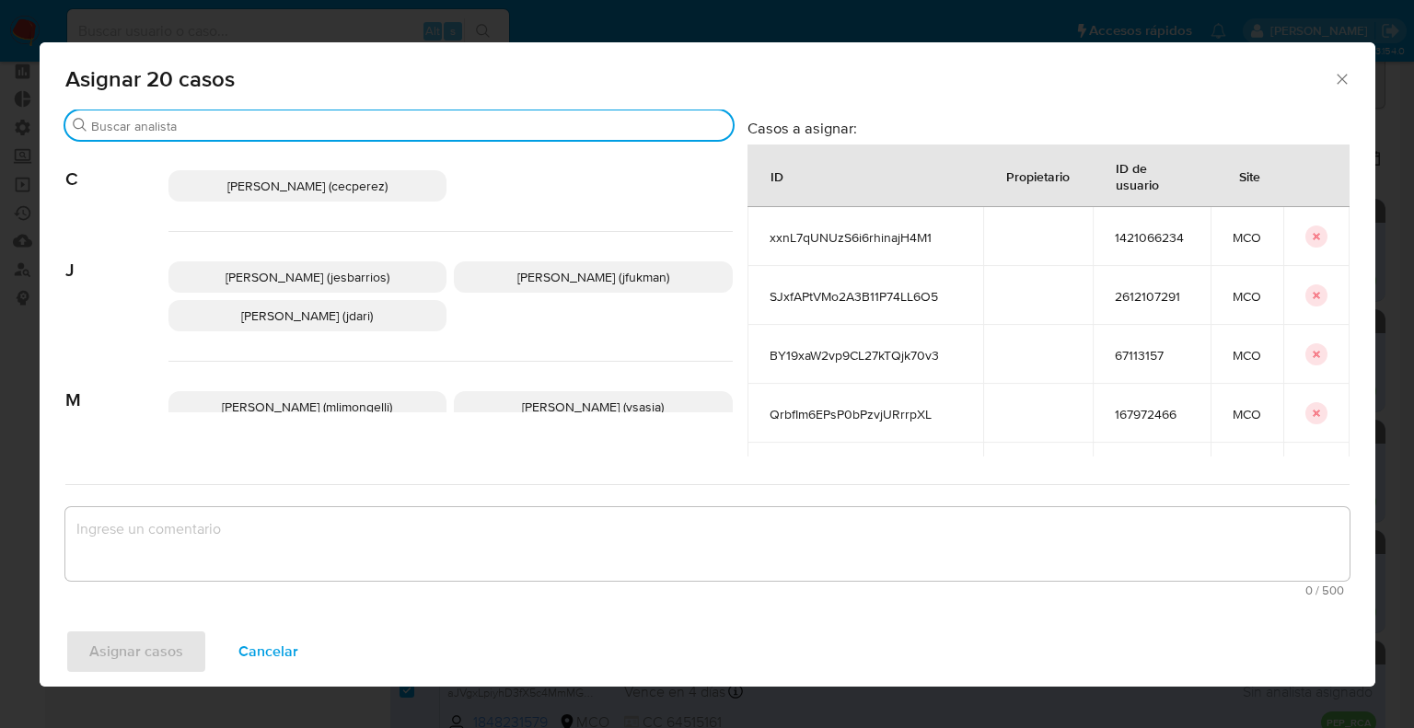
click at [436, 133] on input "Buscar" at bounding box center [408, 126] width 634 height 17
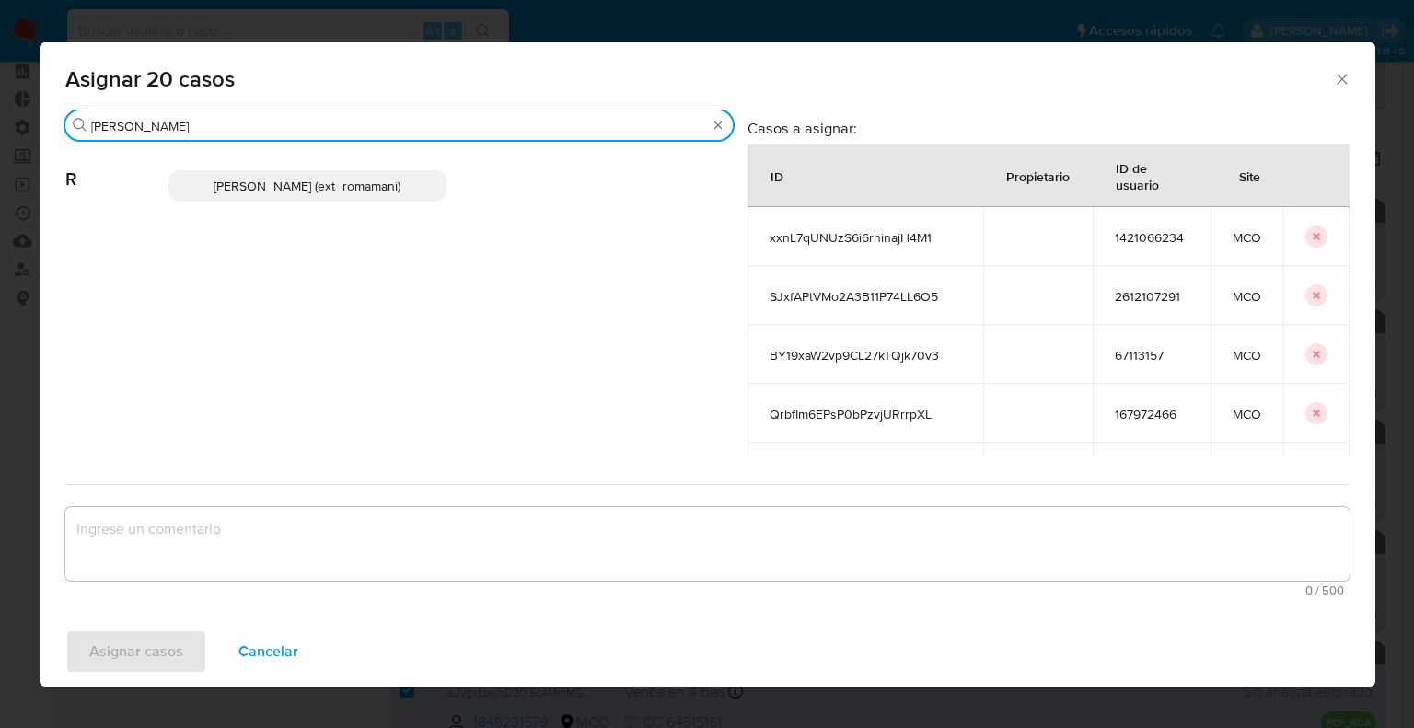
type input "rosa"
click at [421, 180] on p "Rosalia Mamani (ext_romamani)" at bounding box center [307, 185] width 279 height 31
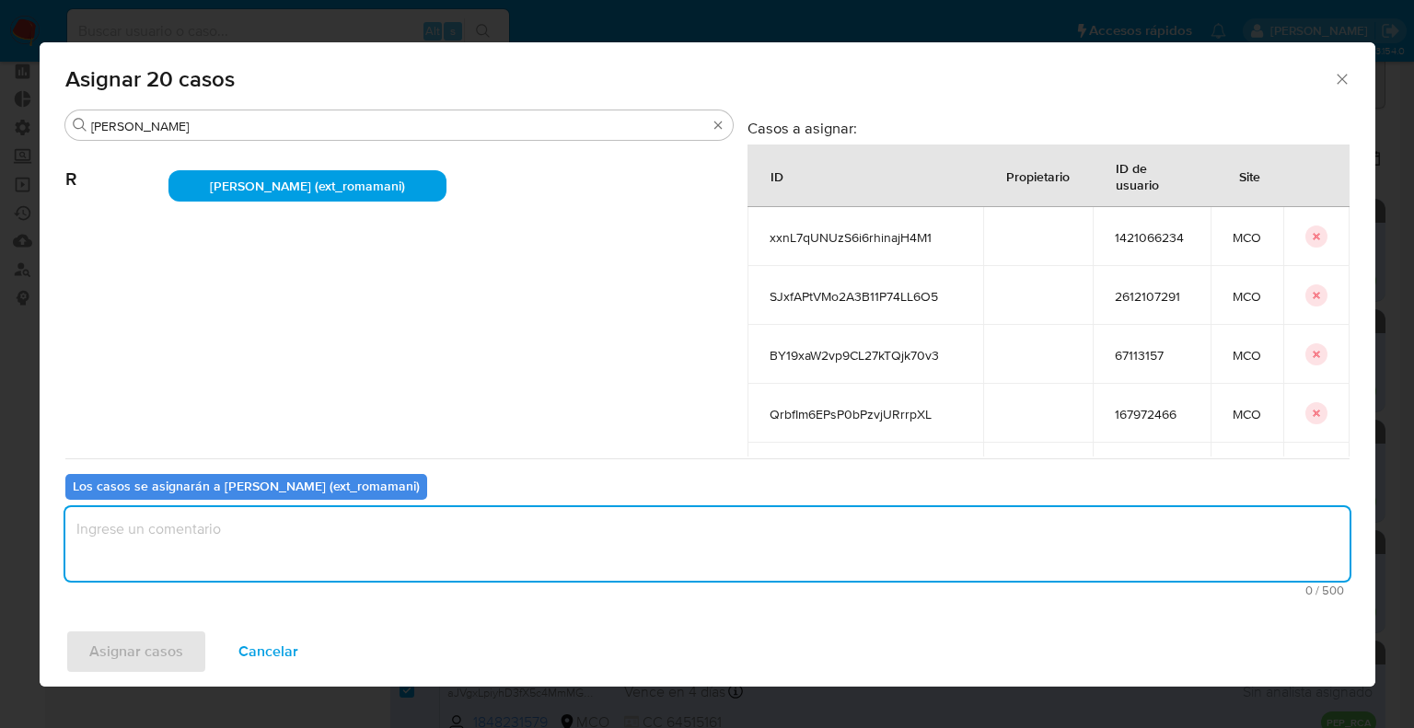
click at [346, 518] on textarea "assign-modal" at bounding box center [707, 544] width 1284 height 74
drag, startPoint x: 346, startPoint y: 518, endPoint x: 55, endPoint y: 518, distance: 290.8
click at [55, 518] on div "Buscar rosa R Rosalia Mamani (ext_romamani) Casos a asignar: ID Propietario ID …" at bounding box center [707, 363] width 1335 height 507
type textarea "Asignación."
click at [169, 636] on span "Asignar casos" at bounding box center [136, 651] width 94 height 40
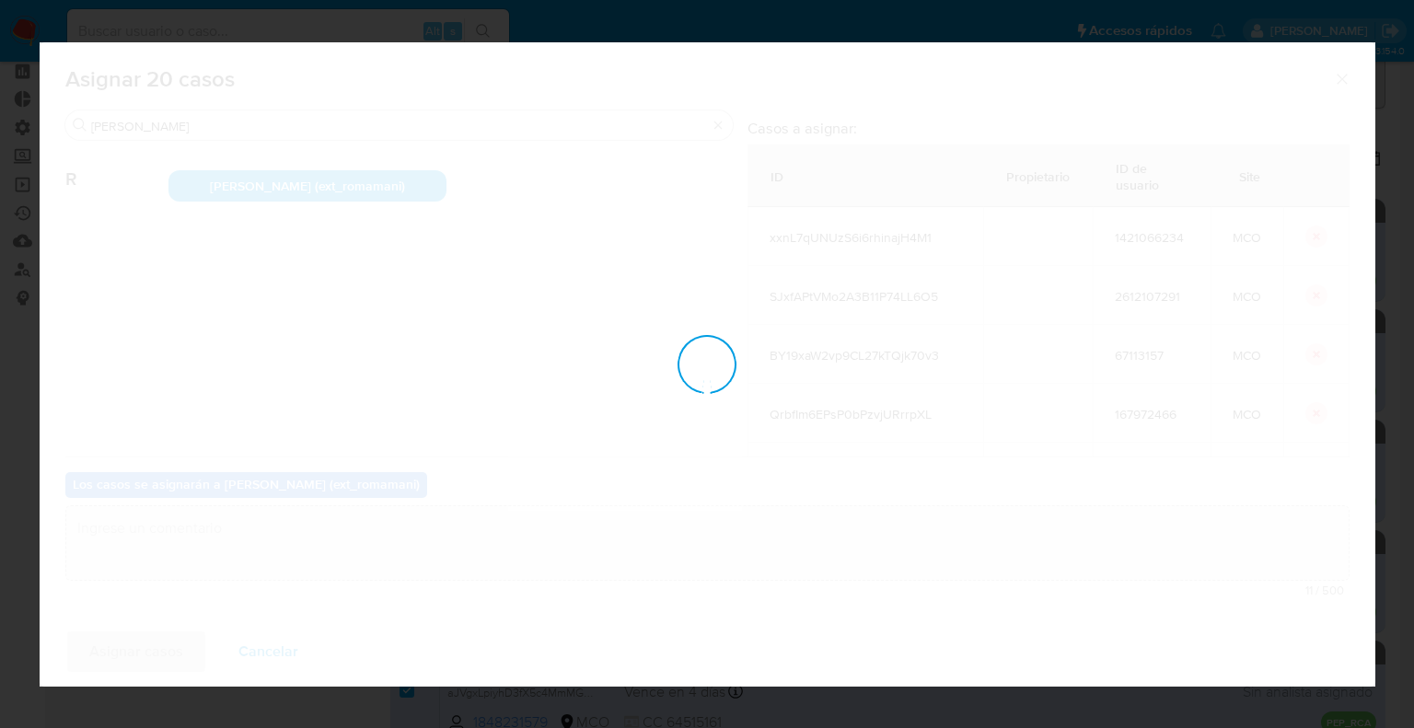
checkbox input "false"
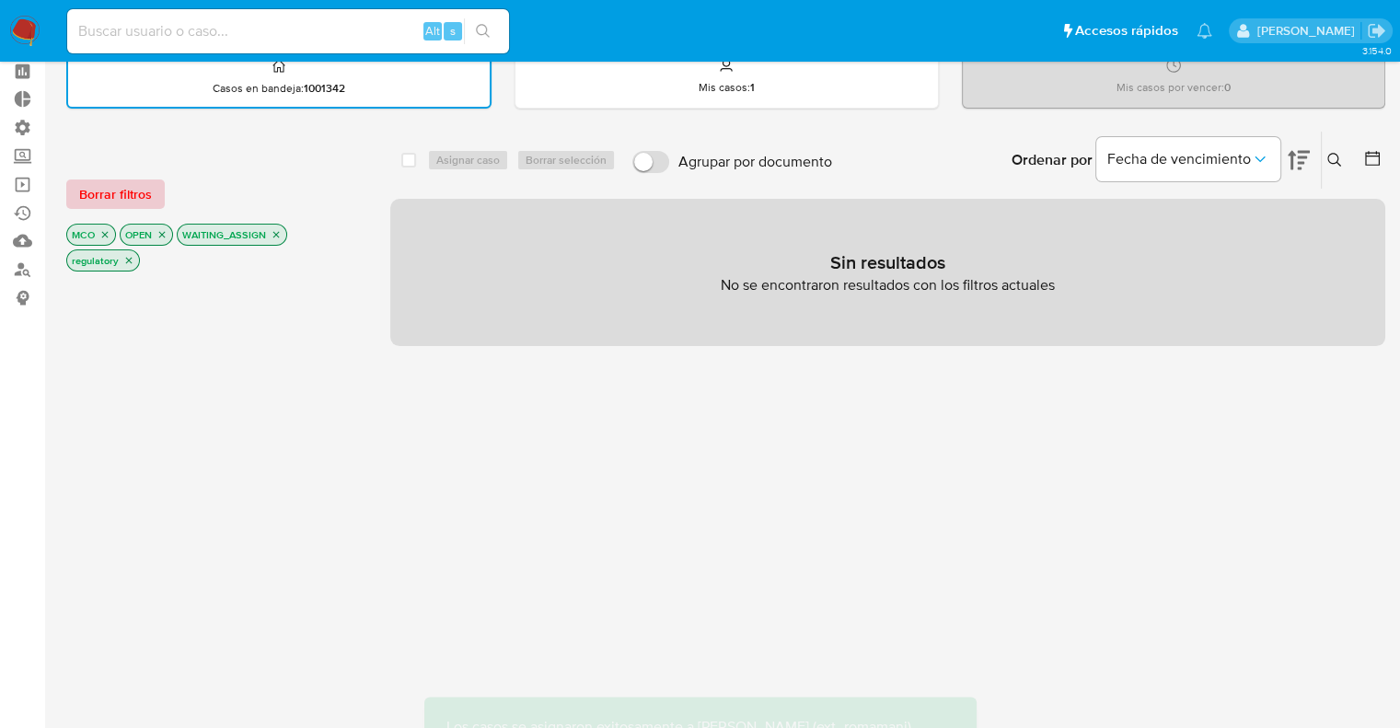
click at [156, 185] on button "Borrar filtros" at bounding box center [115, 193] width 98 height 29
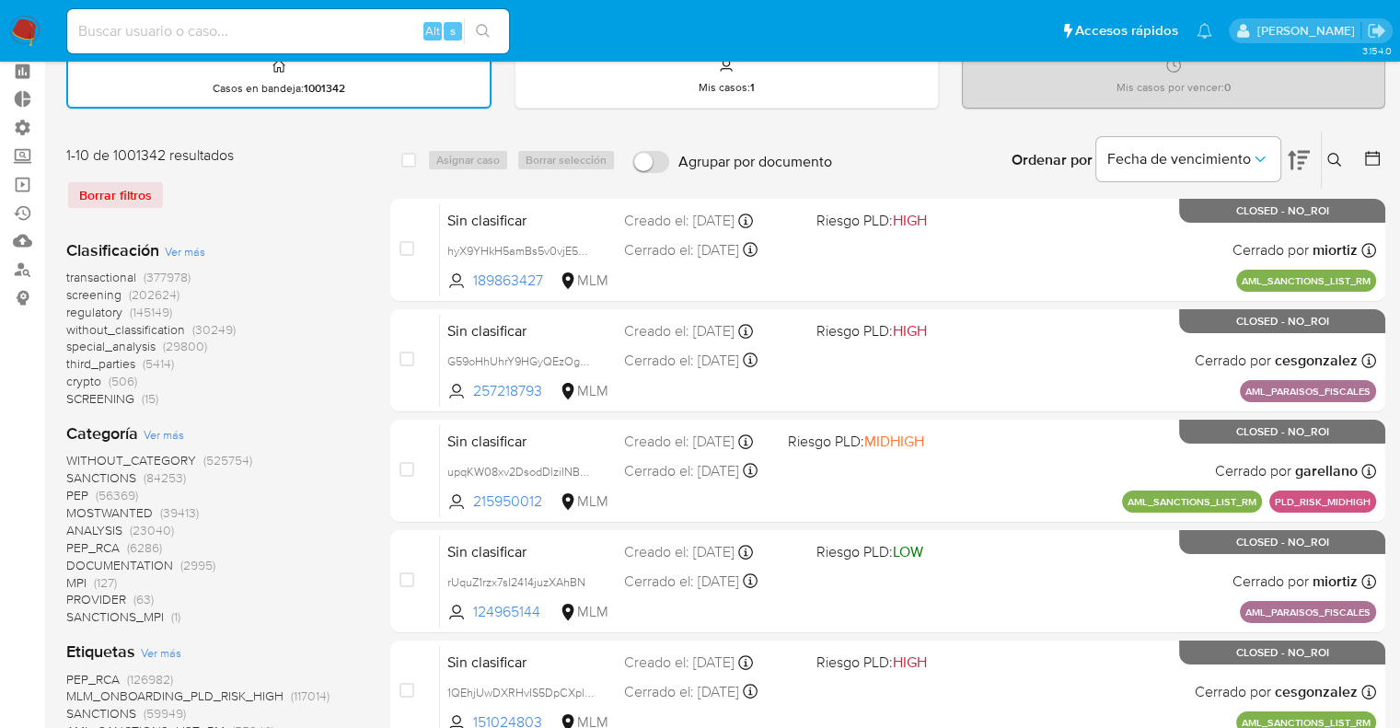
click at [71, 290] on span "screening" at bounding box center [93, 294] width 55 height 18
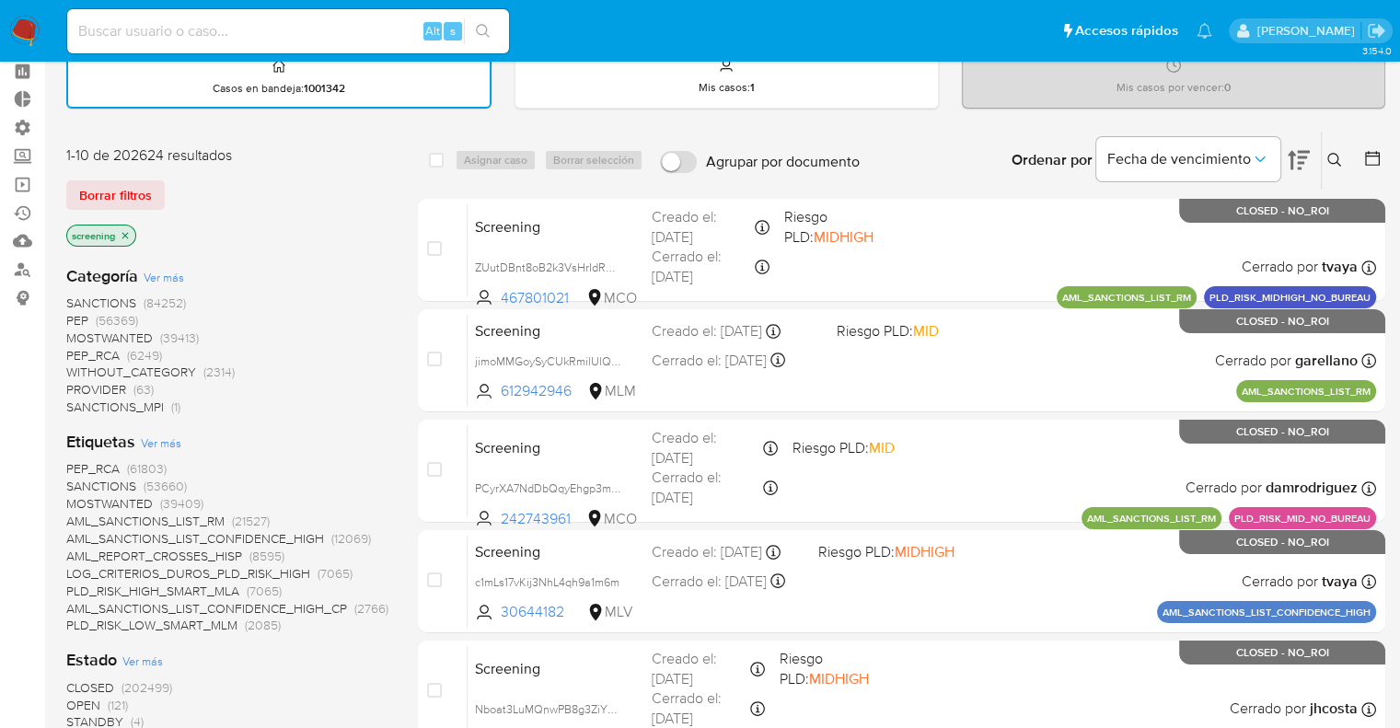
click at [76, 701] on span "OPEN" at bounding box center [83, 705] width 34 height 18
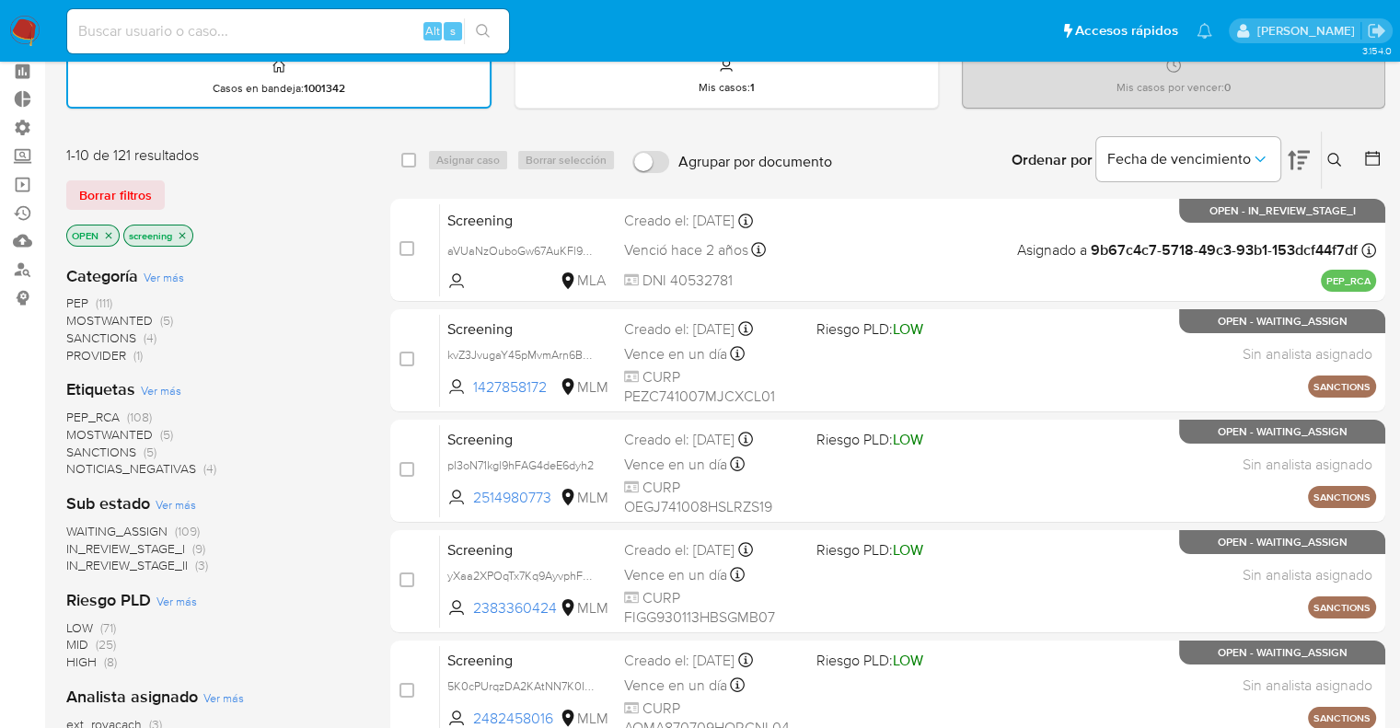
click at [77, 428] on span "MOSTWANTED" at bounding box center [109, 434] width 87 height 18
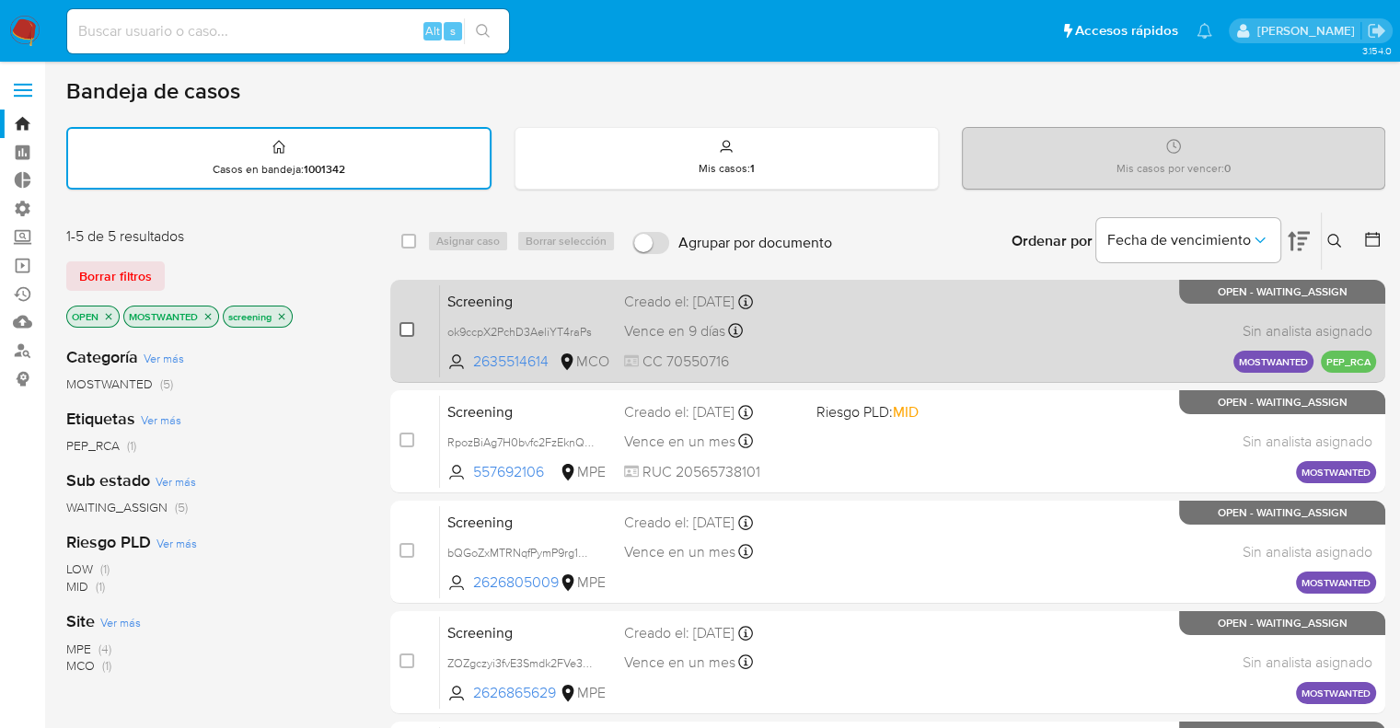
click at [409, 334] on input "checkbox" at bounding box center [406, 329] width 15 height 15
checkbox input "true"
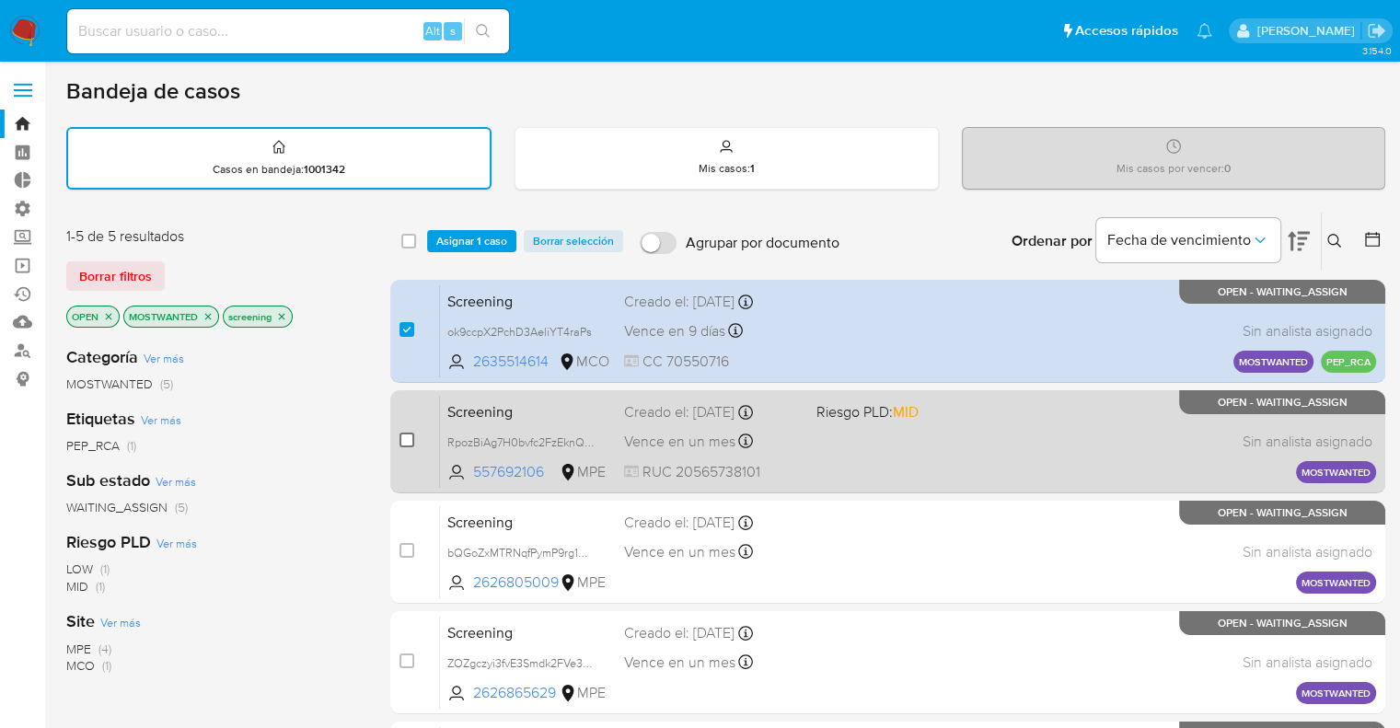
click at [408, 439] on input "checkbox" at bounding box center [406, 440] width 15 height 15
checkbox input "true"
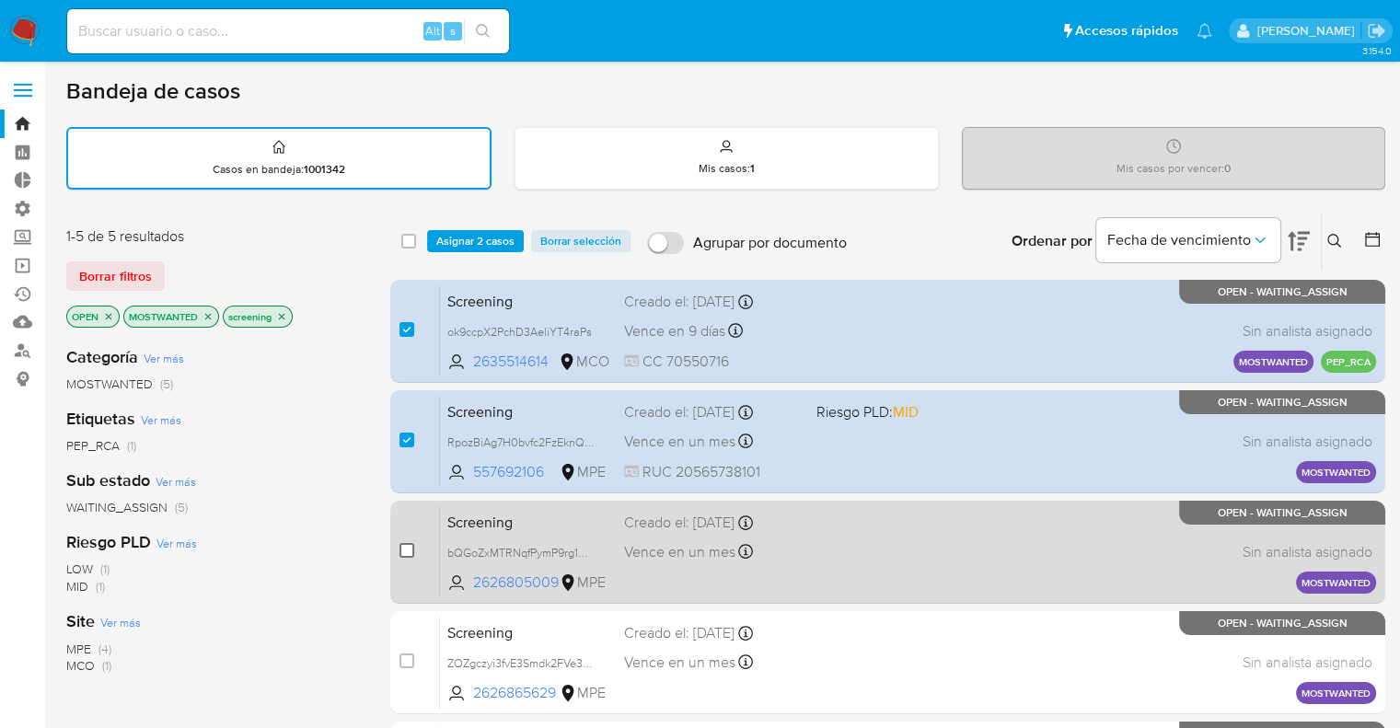
click at [406, 543] on input "checkbox" at bounding box center [406, 550] width 15 height 15
checkbox input "true"
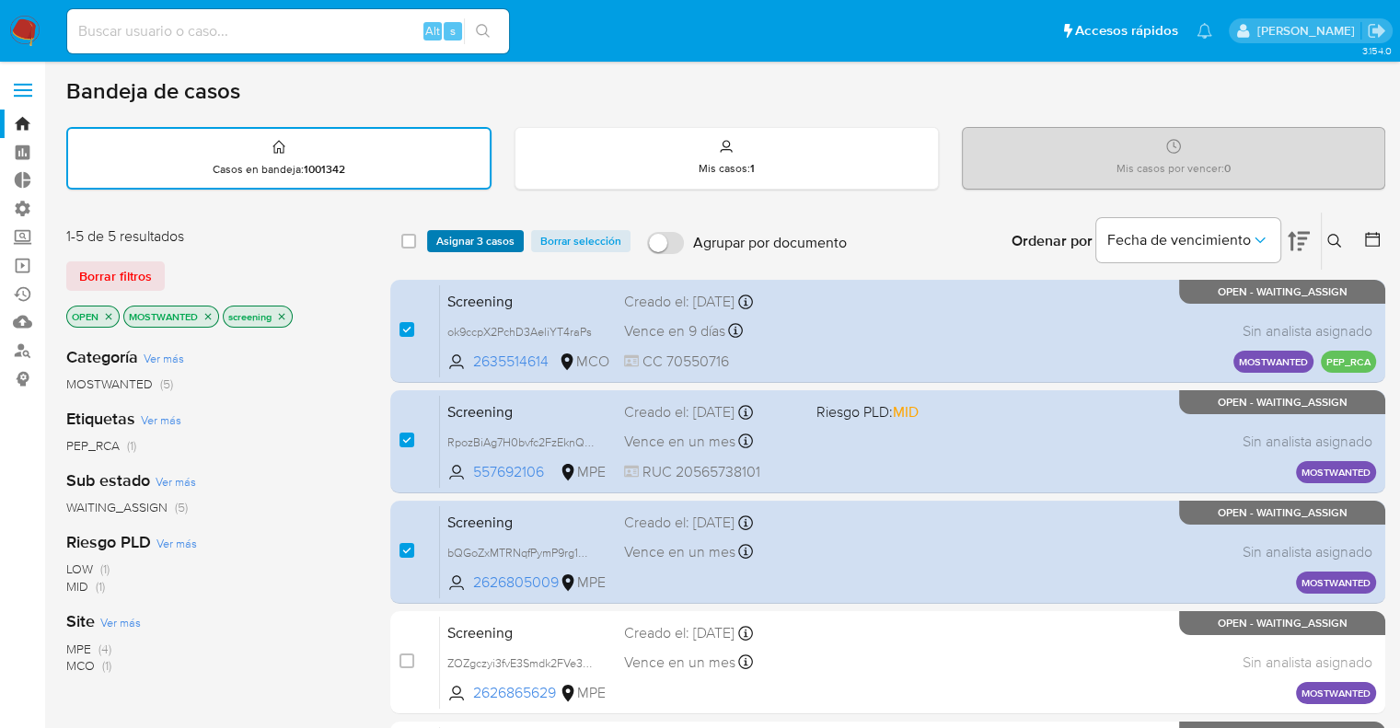
click at [507, 237] on span "Asignar 3 casos" at bounding box center [475, 241] width 78 height 18
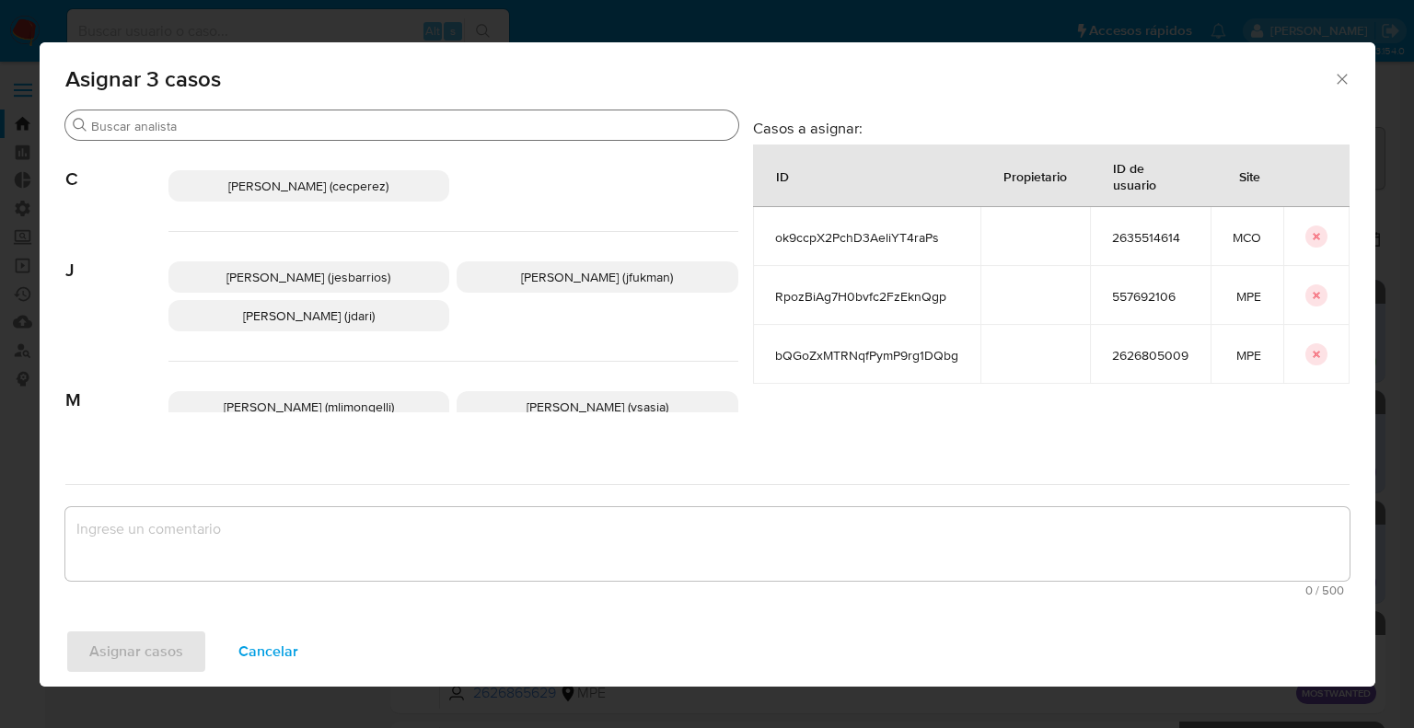
click at [443, 134] on div "Buscar" at bounding box center [401, 124] width 673 height 29
click at [444, 132] on input "Buscar" at bounding box center [411, 126] width 640 height 17
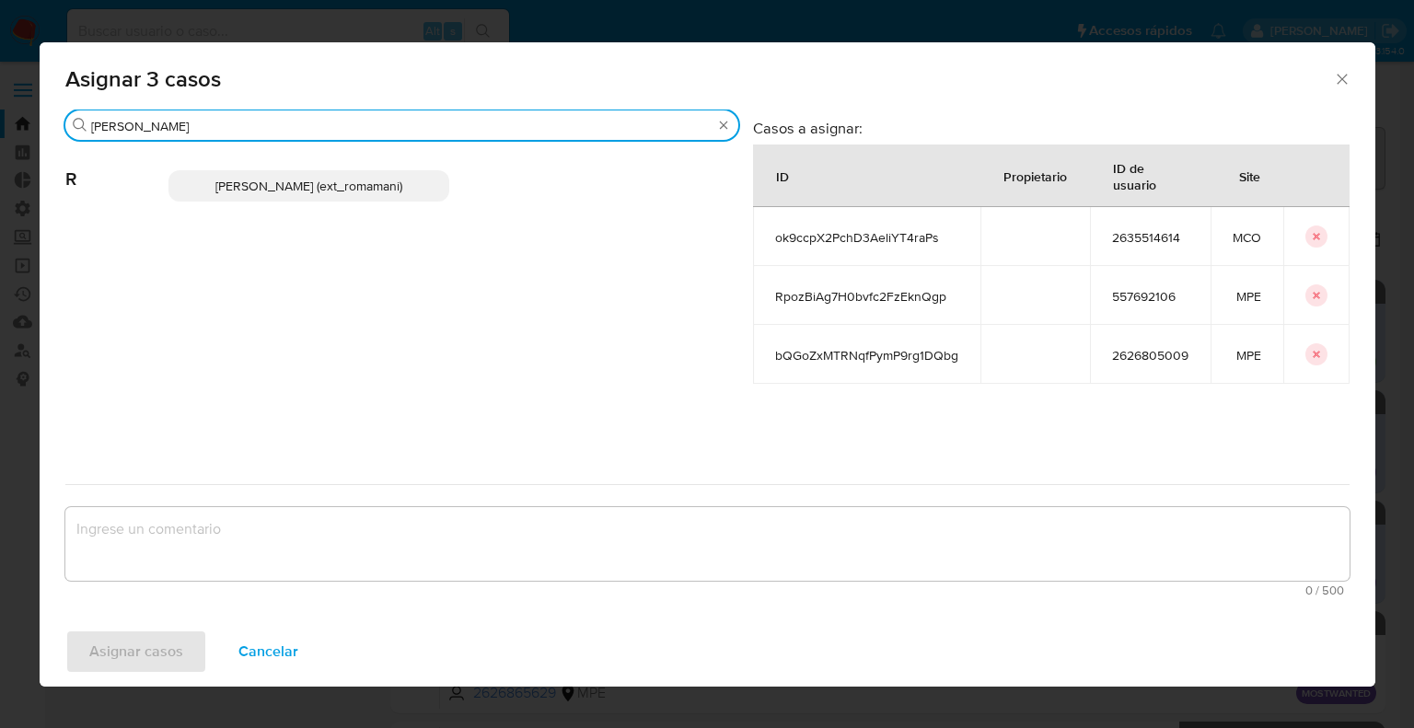
type input "rosa"
click at [423, 187] on p "Rosalia Mamani (ext_romamani)" at bounding box center [309, 185] width 282 height 31
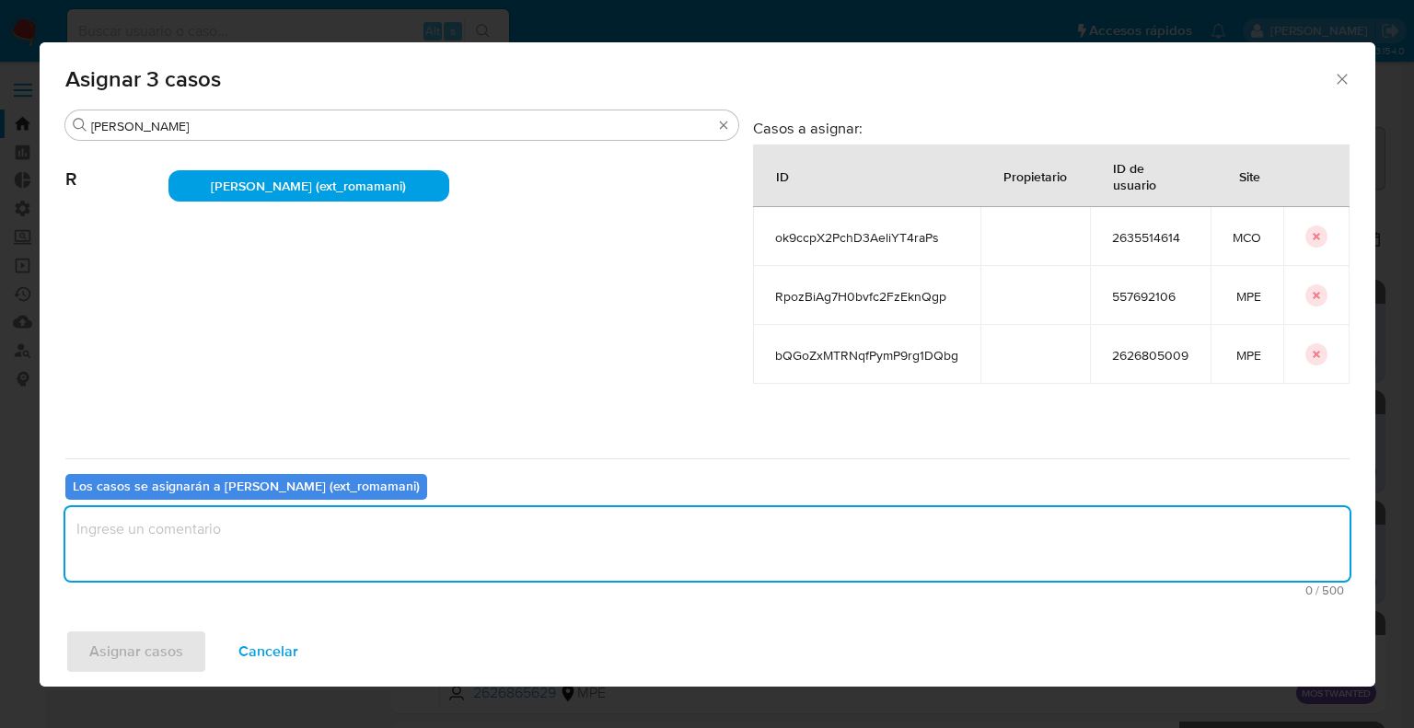
click at [314, 572] on textarea "assign-modal" at bounding box center [707, 544] width 1284 height 74
paste textarea "Asignación."
type textarea "Asignación."
click at [190, 651] on button "Asignar casos" at bounding box center [136, 651] width 142 height 44
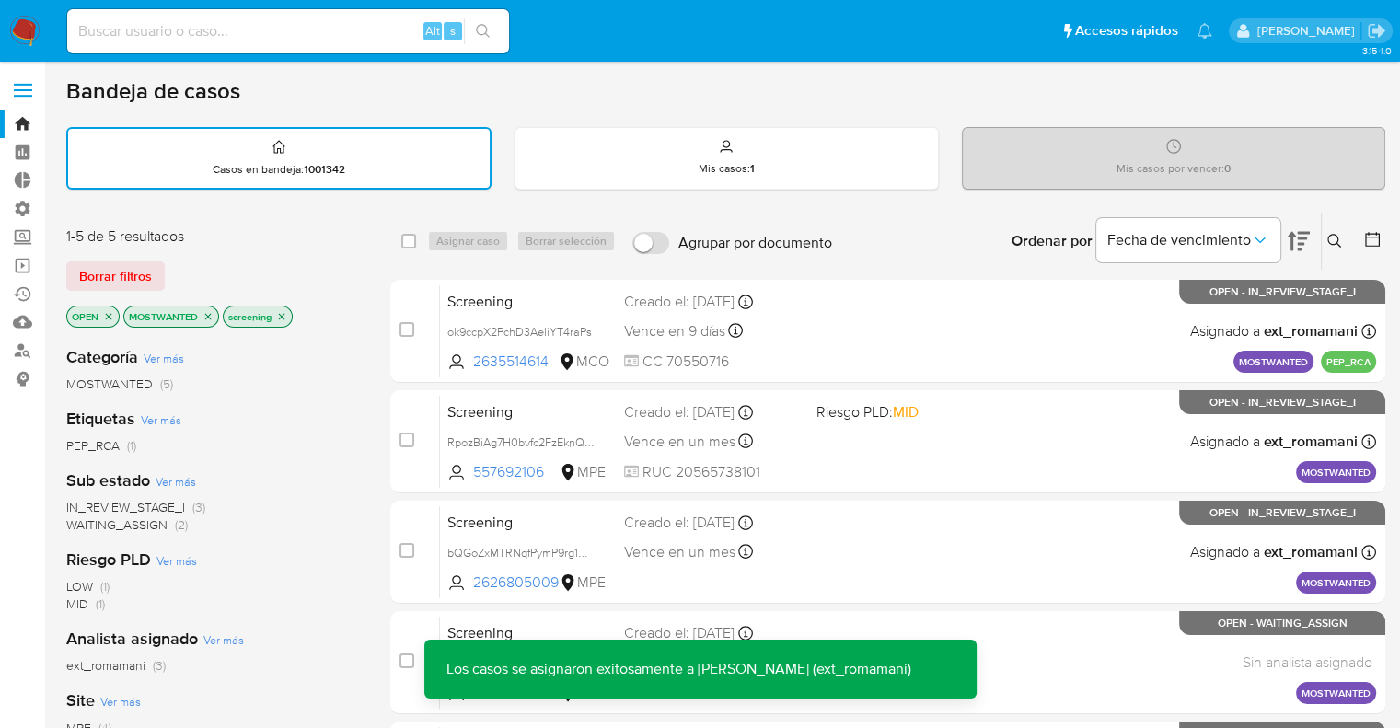
click at [210, 317] on icon "close-filter" at bounding box center [207, 316] width 11 height 11
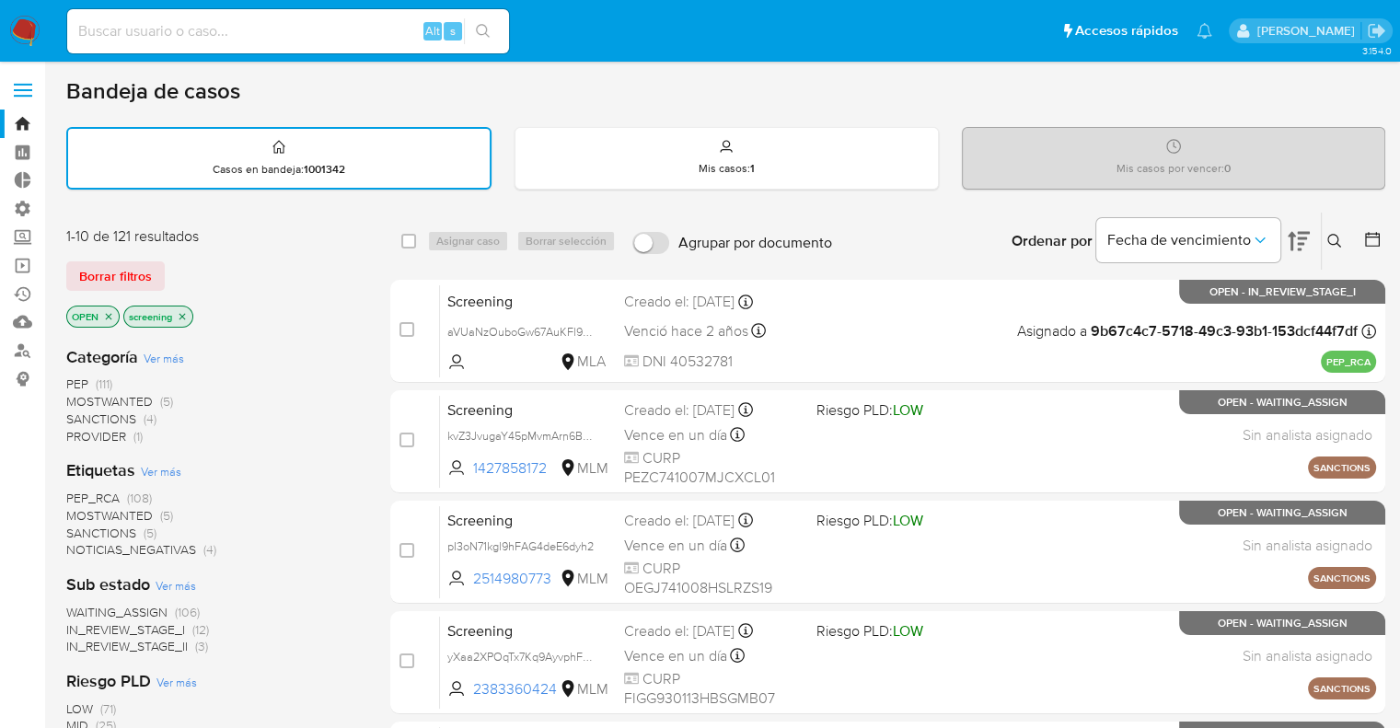
click at [74, 493] on span "PEP_RCA" at bounding box center [92, 498] width 53 height 18
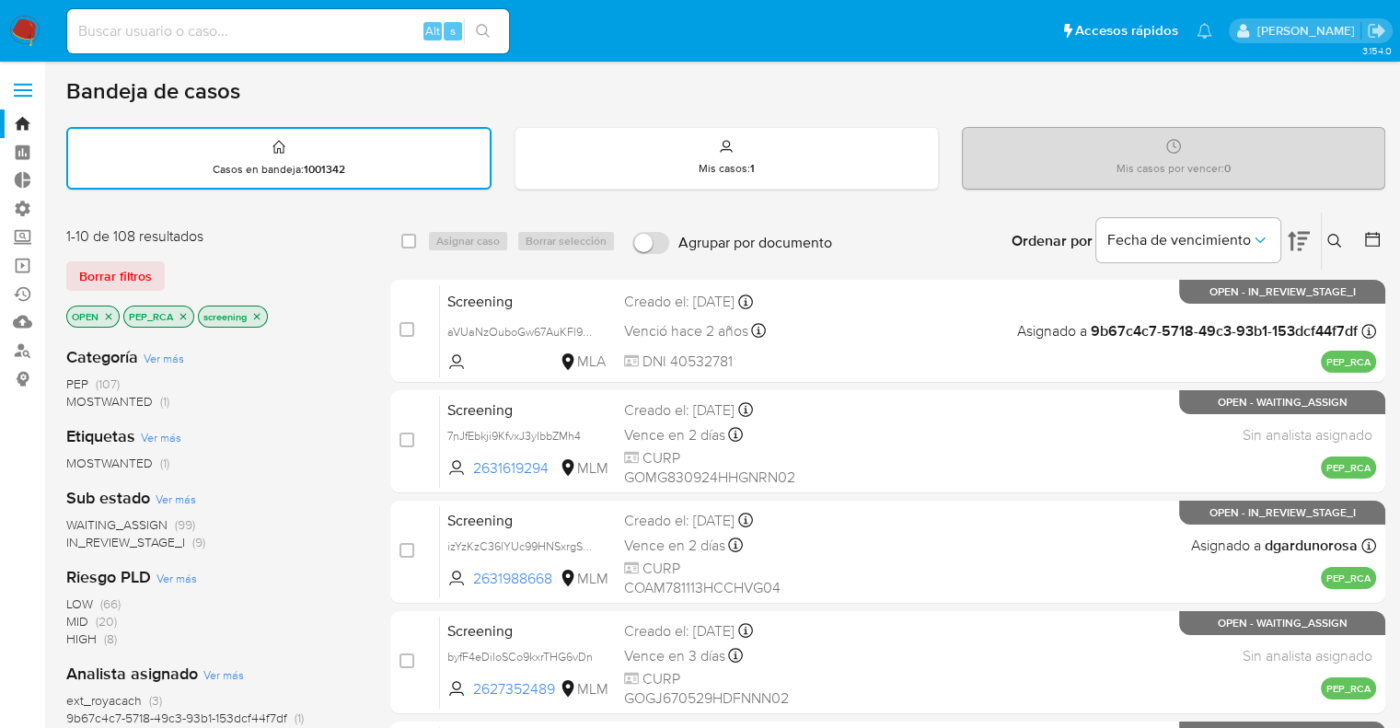
click at [194, 253] on div "1-10 de 108 resultados Borrar filtros OPEN PEP_RCA screening" at bounding box center [213, 278] width 294 height 105
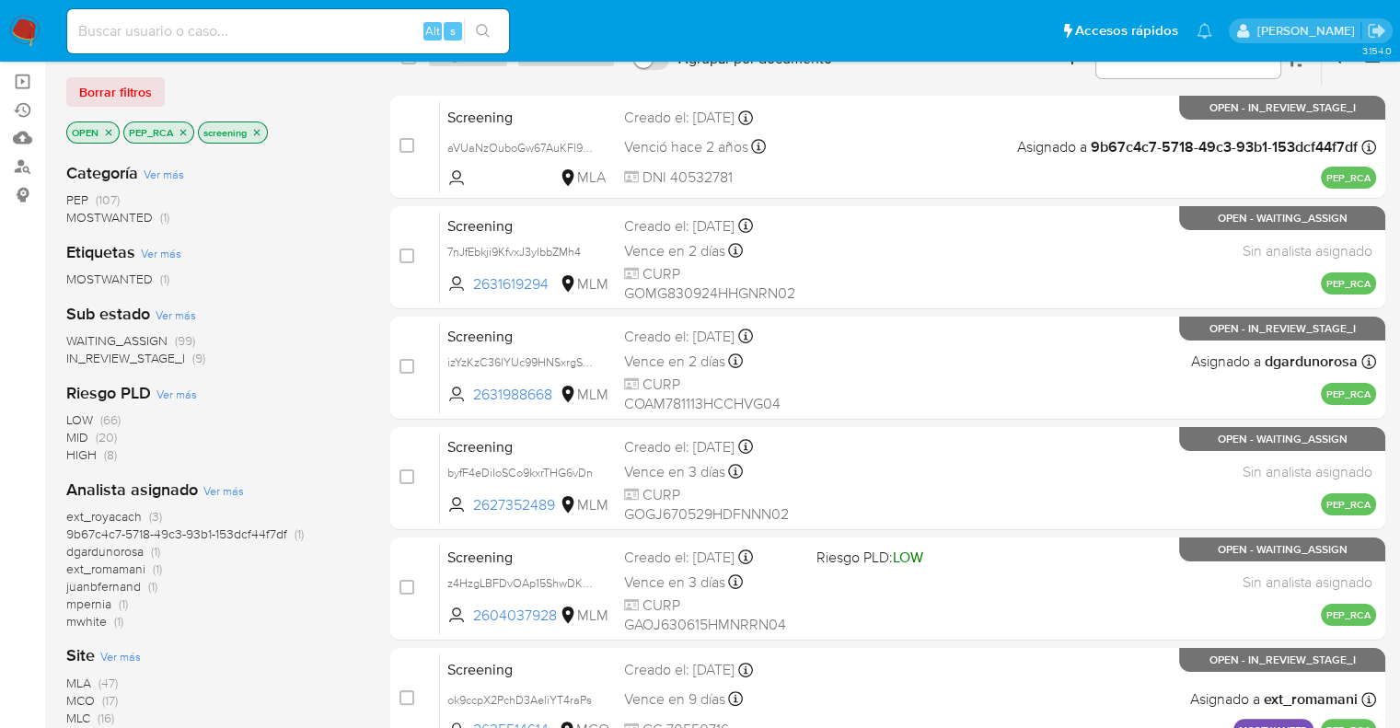
click at [71, 513] on span "ext_royacach" at bounding box center [103, 516] width 75 height 18
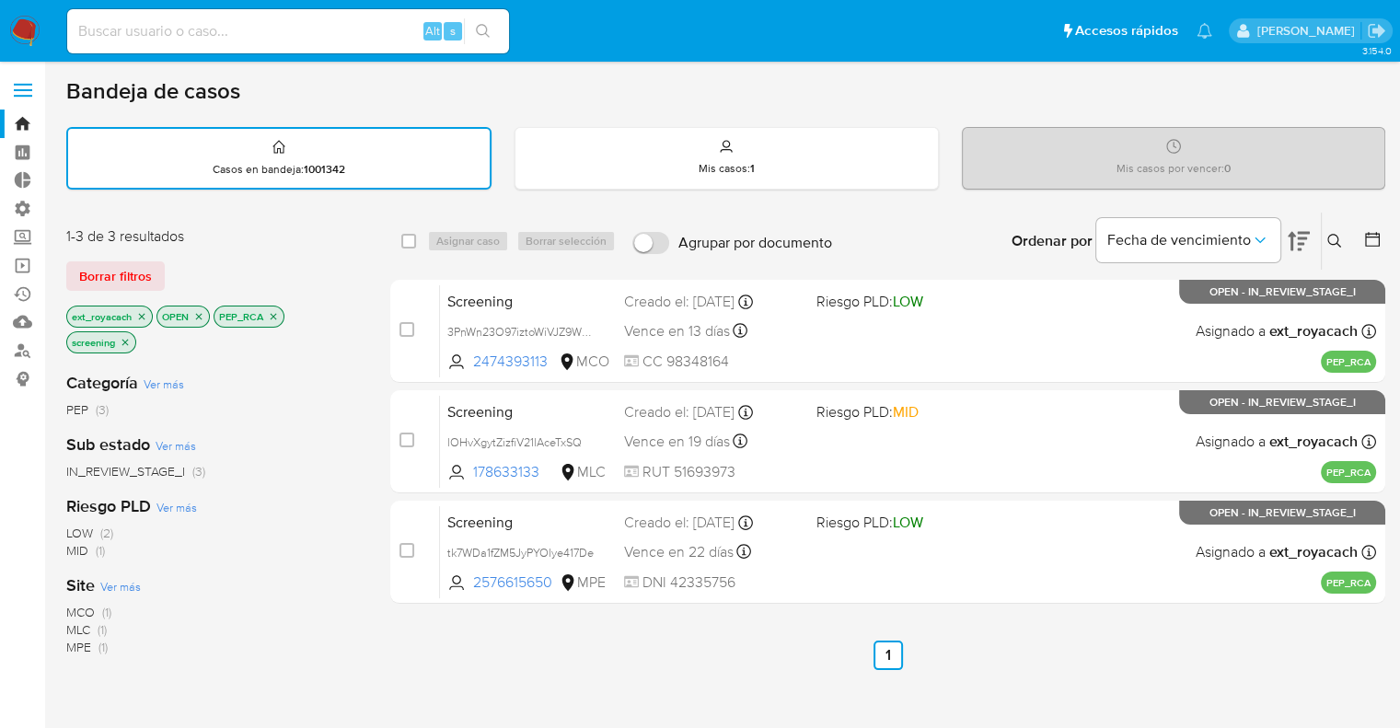
click at [187, 265] on div "Borrar filtros" at bounding box center [213, 275] width 294 height 29
click at [1231, 667] on ul "Anterior 1 Siguiente" at bounding box center [887, 655] width 995 height 29
click at [144, 311] on icon "close-filter" at bounding box center [141, 316] width 11 height 11
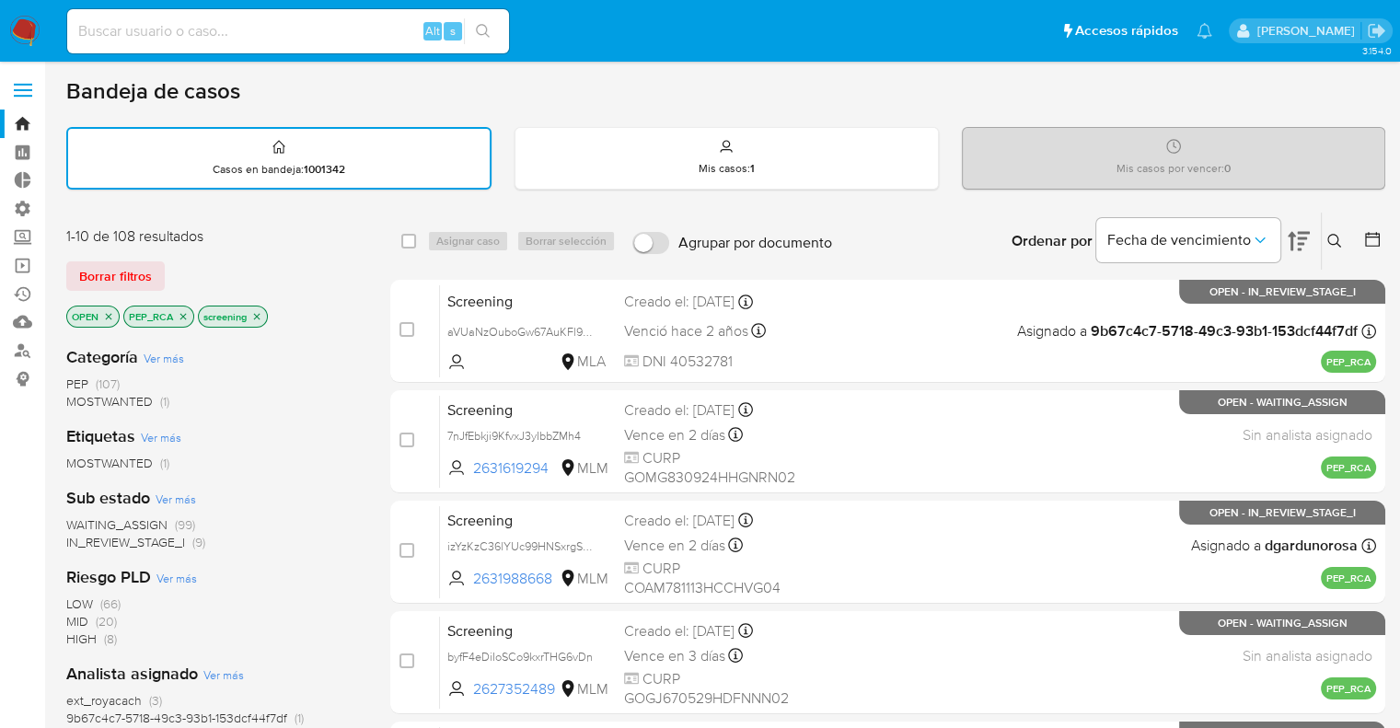
click at [217, 264] on div "Borrar filtros" at bounding box center [213, 275] width 294 height 29
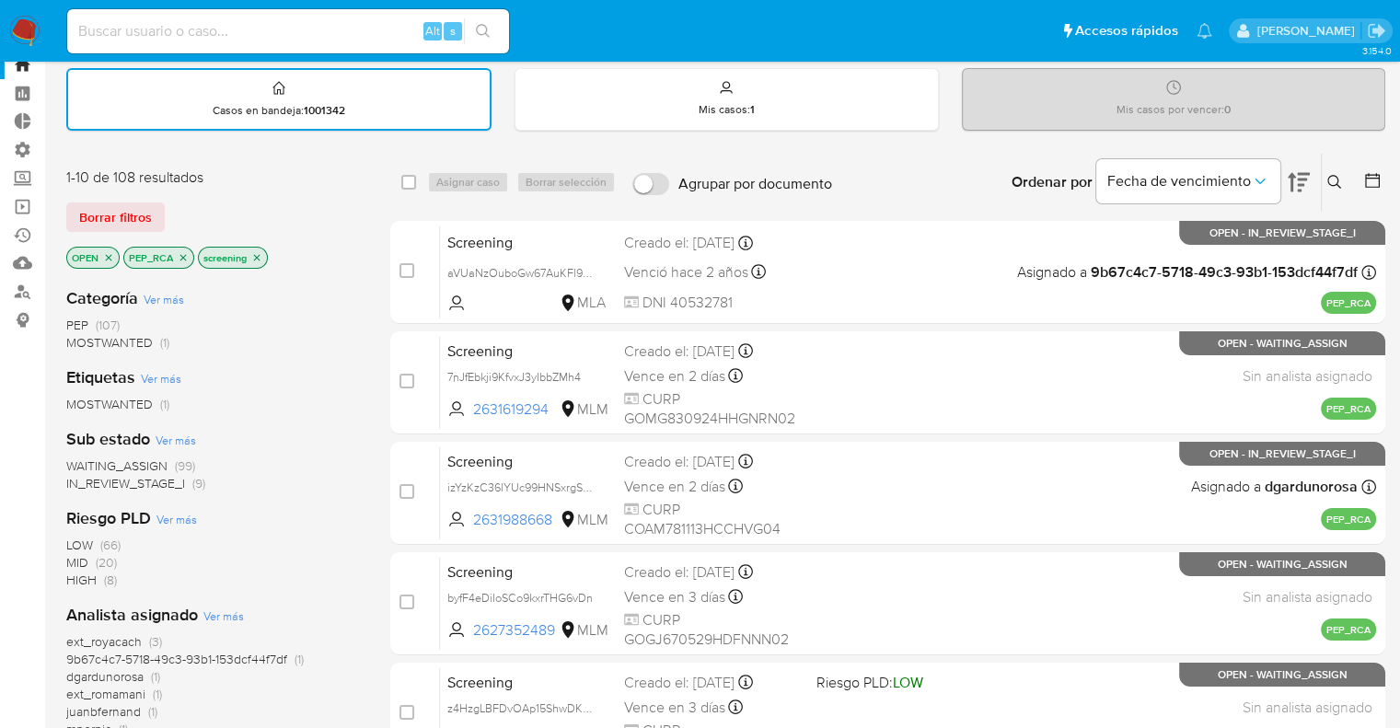
scroll to position [92, 0]
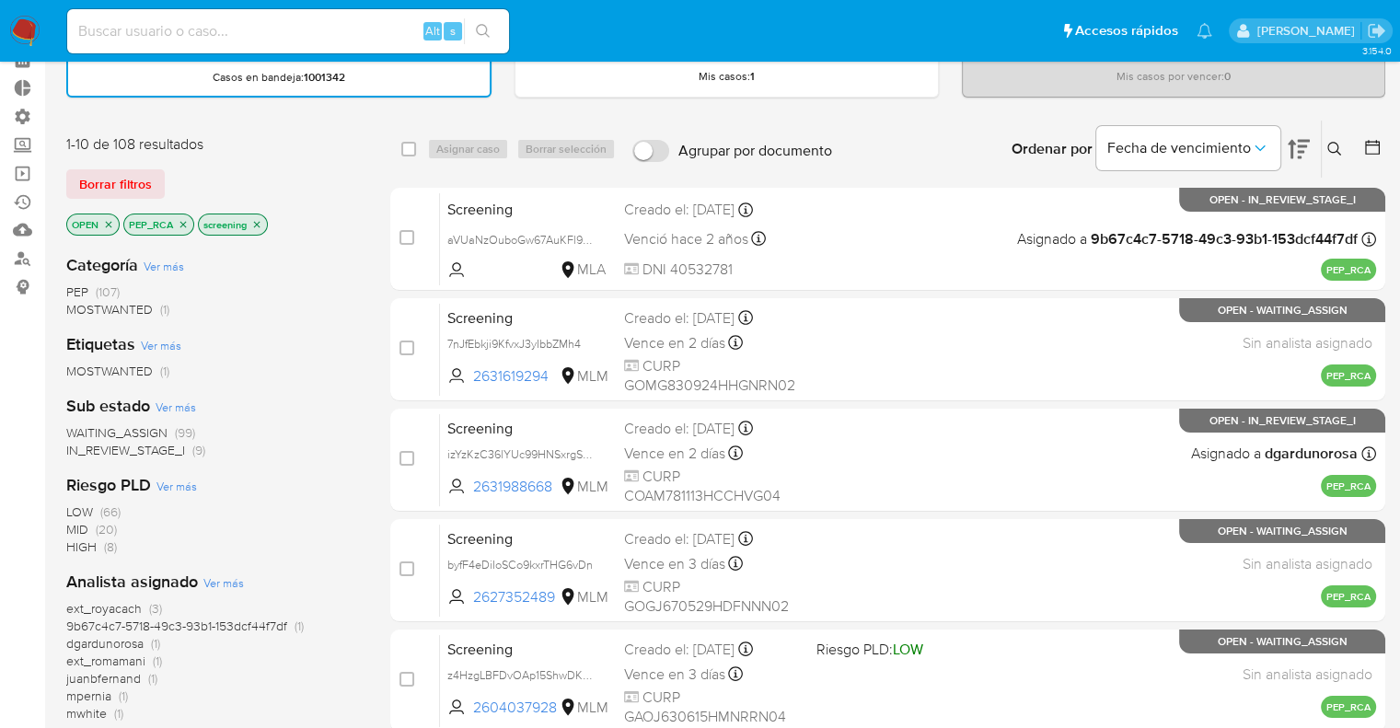
click at [79, 426] on span "WAITING_ASSIGN" at bounding box center [116, 432] width 101 height 18
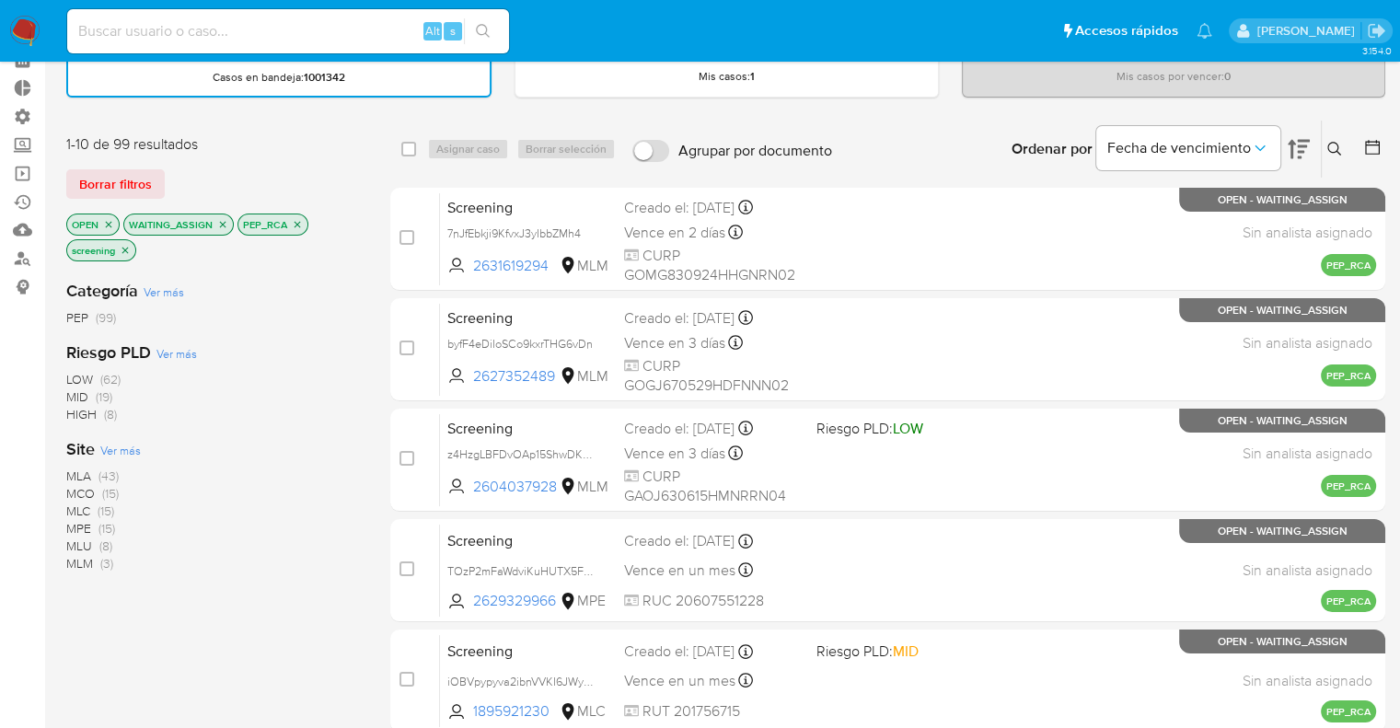
click at [109, 442] on span "Ver más" at bounding box center [120, 450] width 40 height 17
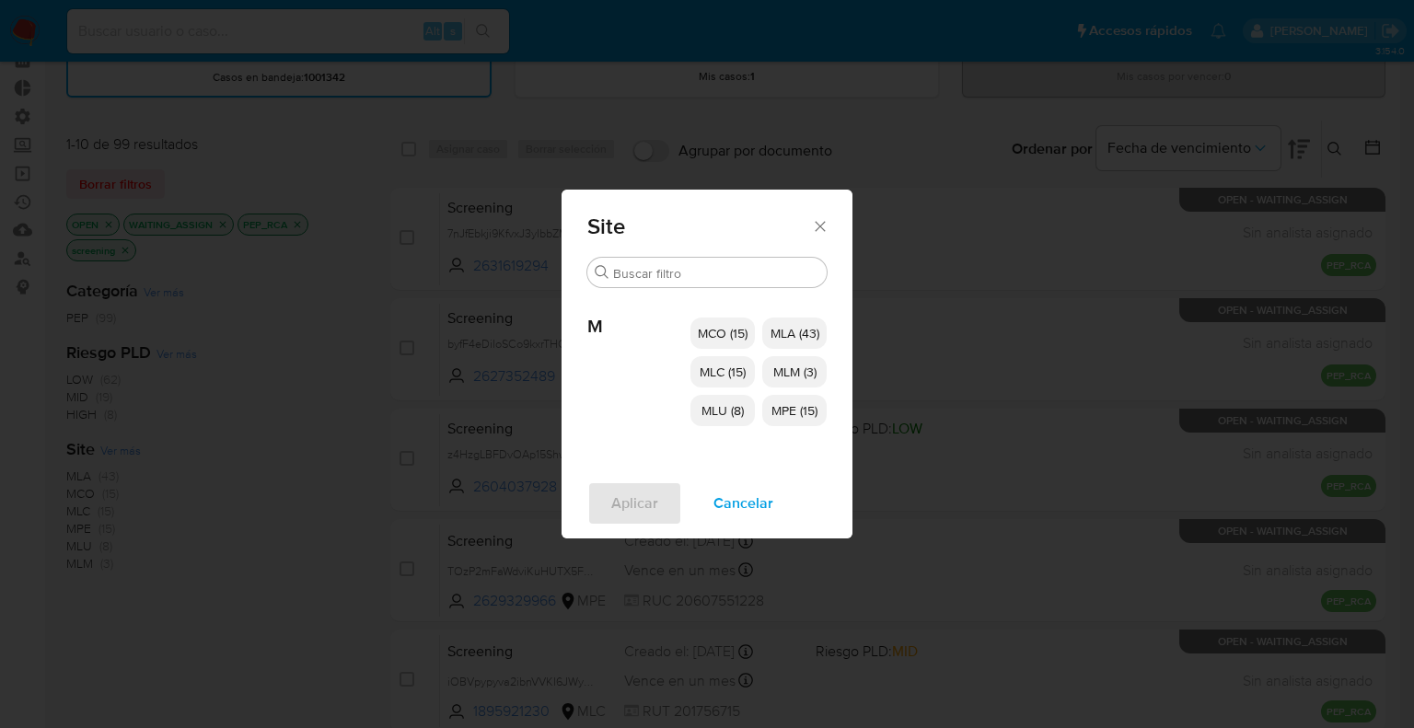
click at [735, 335] on span "MCO (15)" at bounding box center [723, 333] width 50 height 18
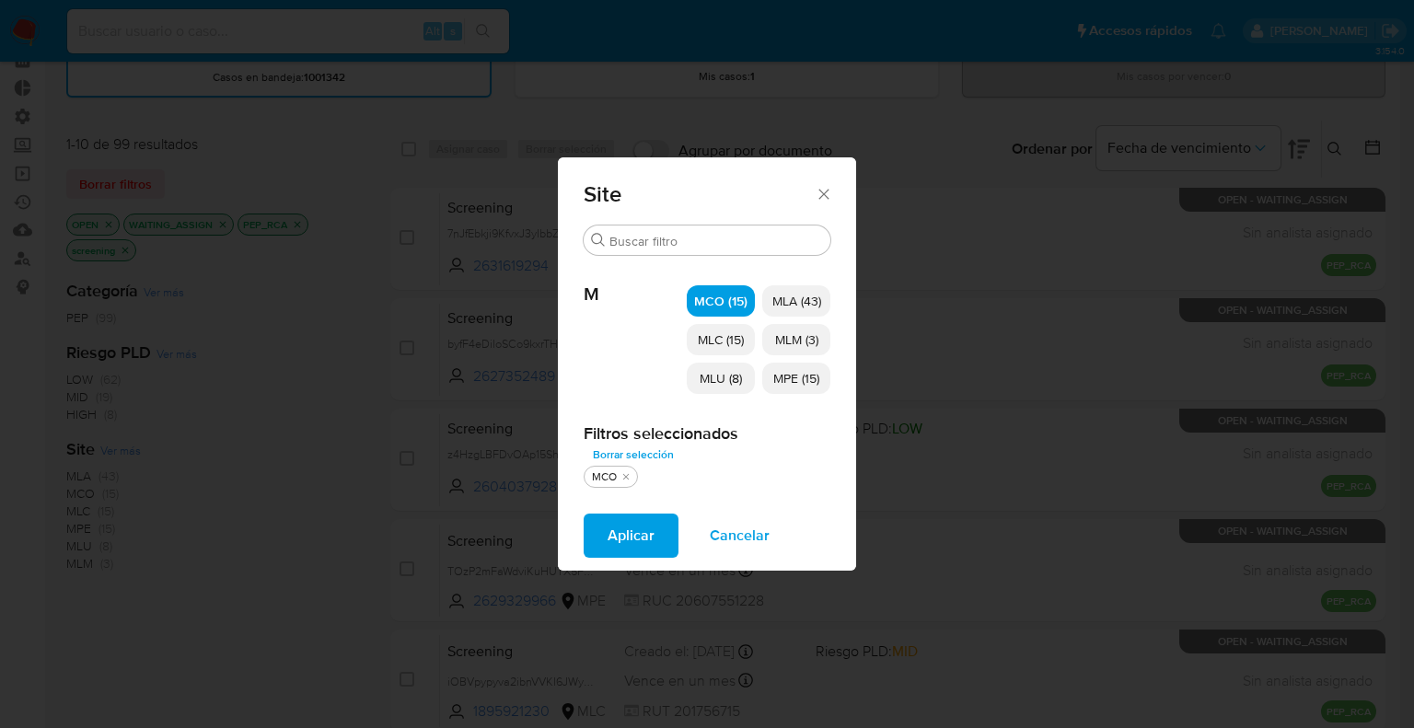
click at [733, 340] on span "MLC (15)" at bounding box center [721, 339] width 46 height 18
click at [731, 367] on p "MLU (8)" at bounding box center [721, 378] width 68 height 31
click at [794, 338] on span "MLM (3)" at bounding box center [796, 339] width 43 height 18
click at [791, 374] on span "MPE (15)" at bounding box center [796, 378] width 46 height 18
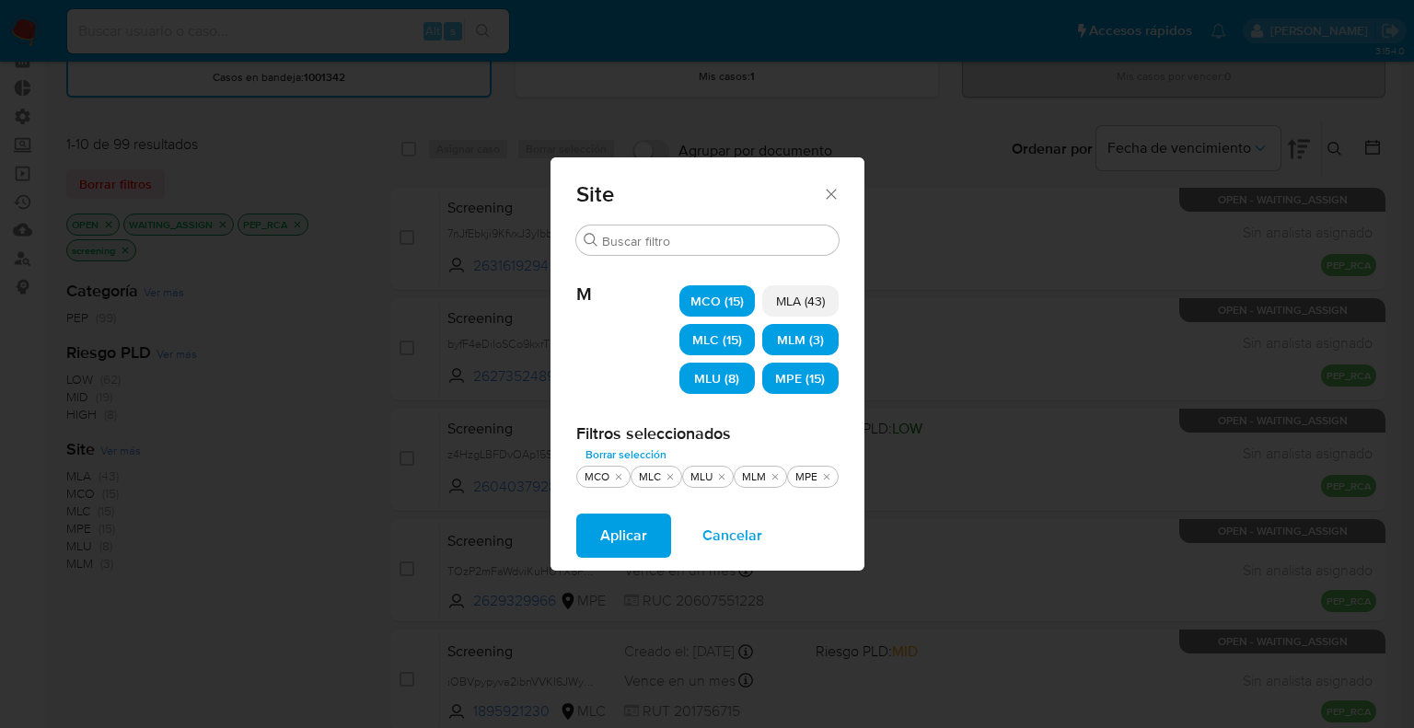
click at [645, 537] on span "Aplicar" at bounding box center [623, 535] width 47 height 40
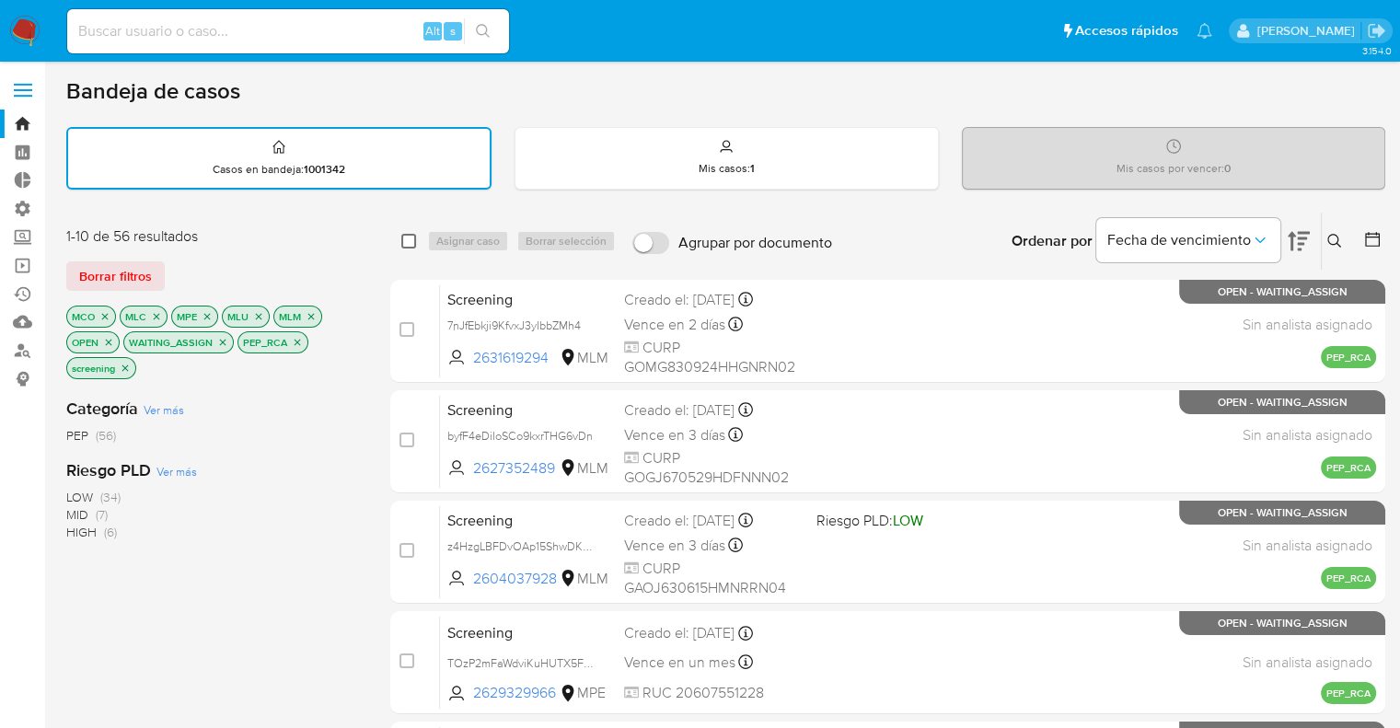
click at [410, 235] on input "checkbox" at bounding box center [408, 241] width 15 height 15
checkbox input "true"
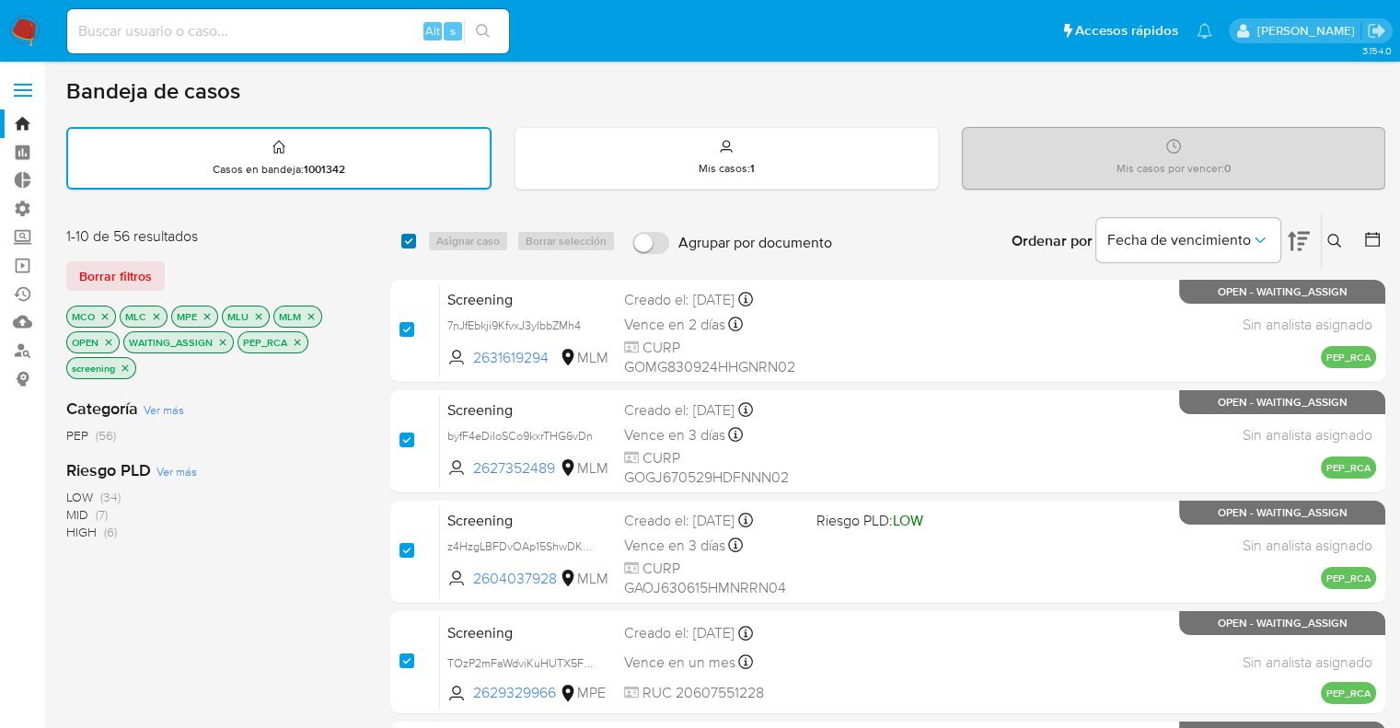
checkbox input "true"
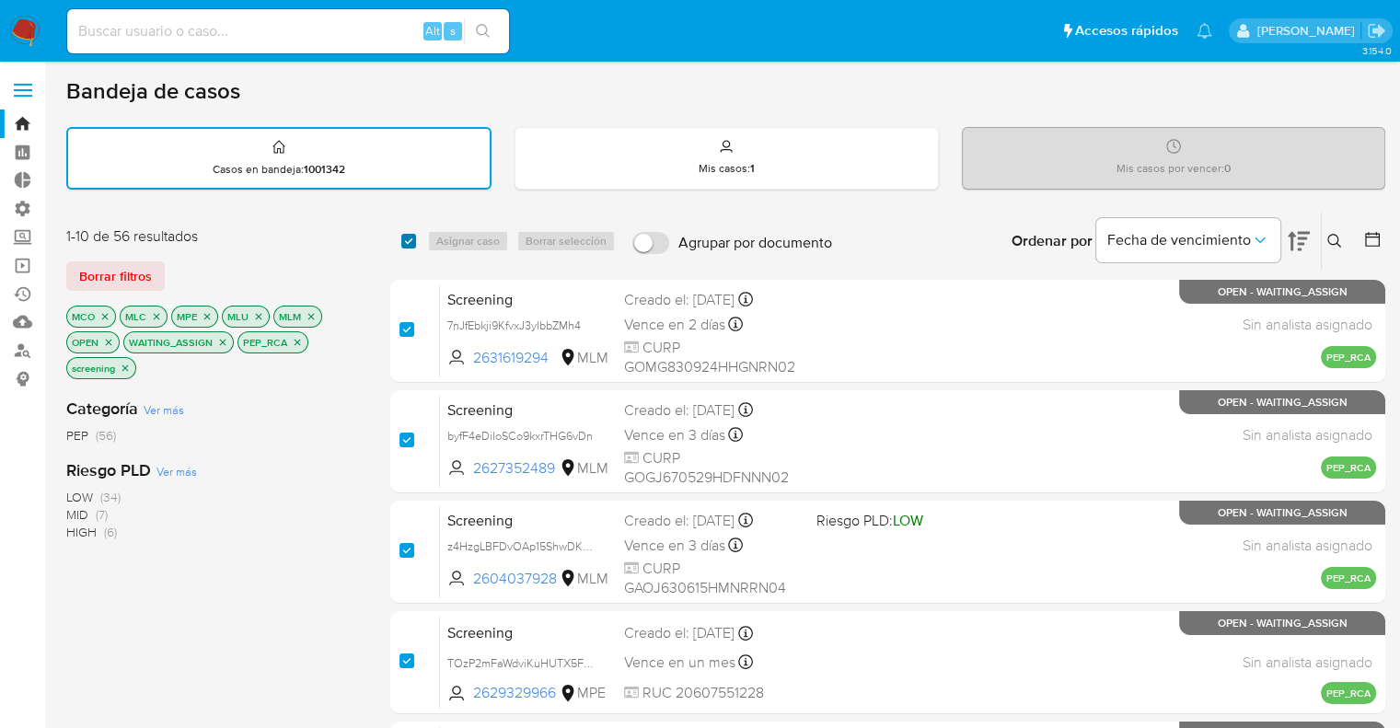
checkbox input "true"
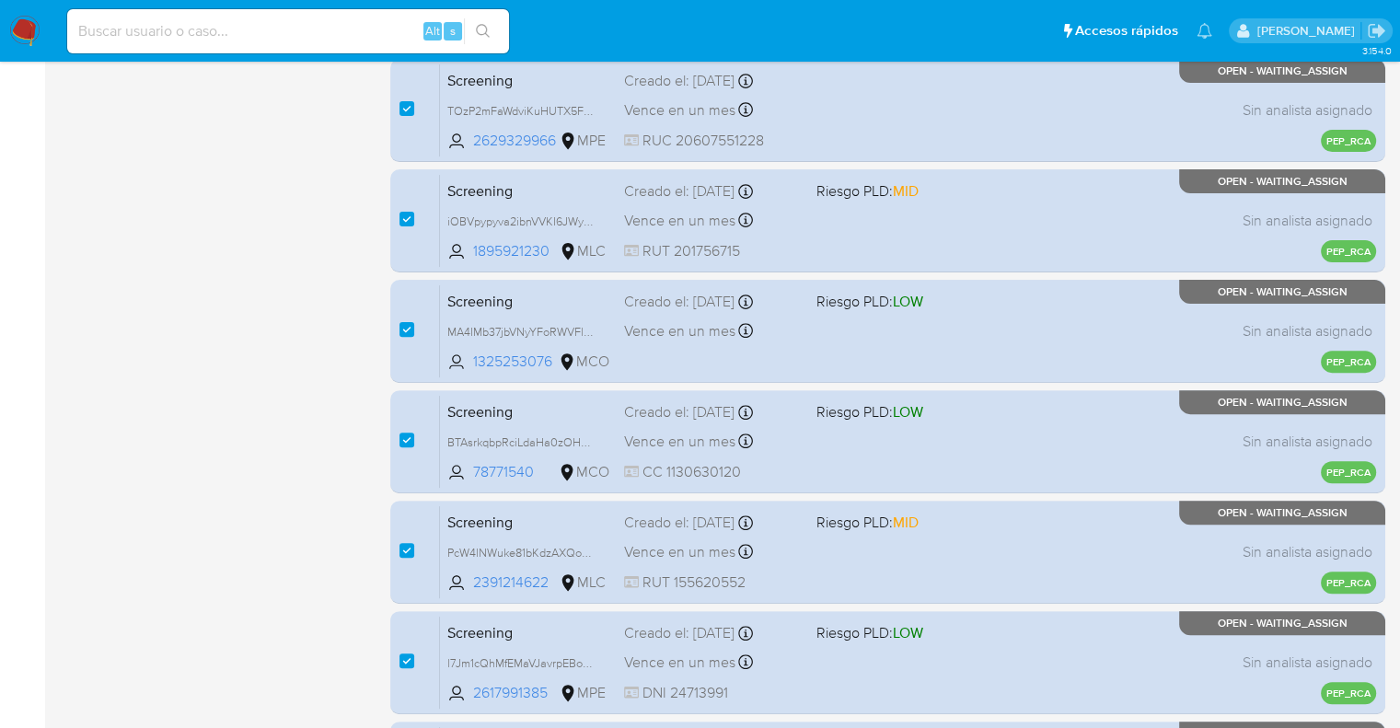
scroll to position [725, 0]
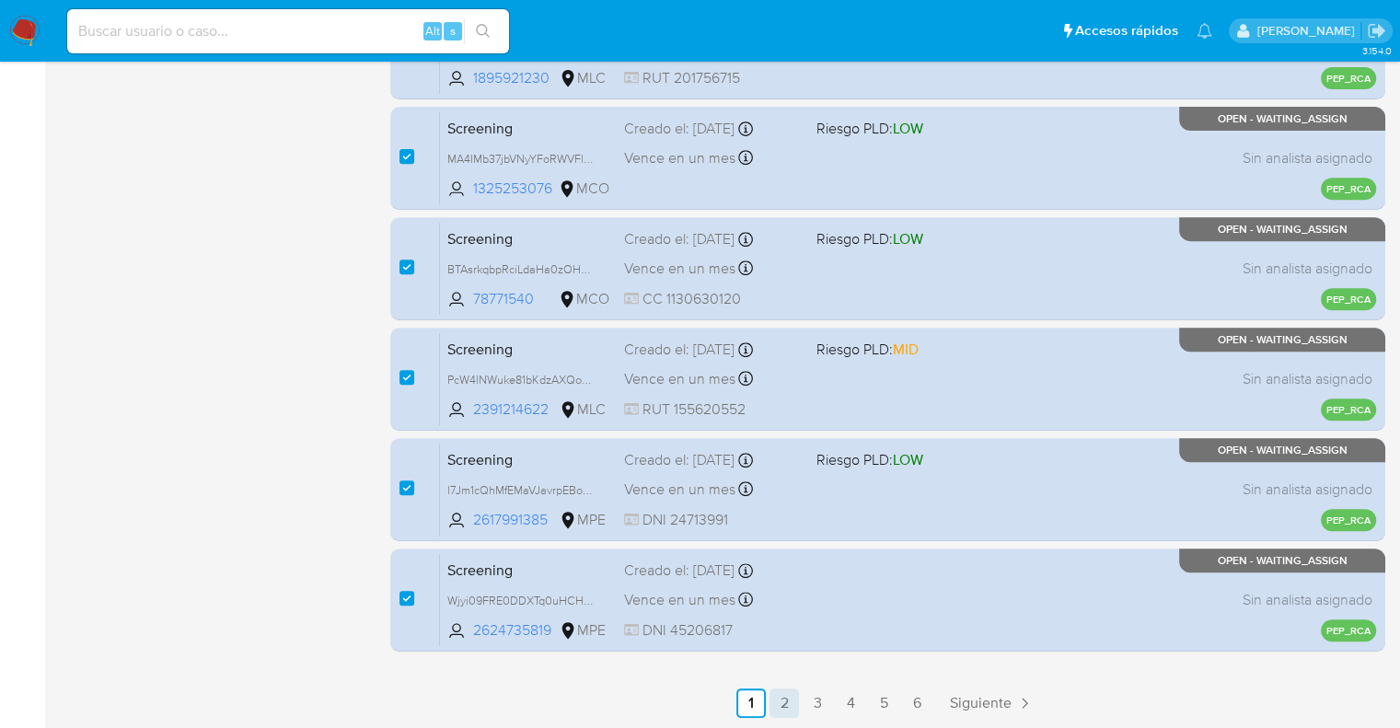
click at [788, 702] on link "2" at bounding box center [783, 702] width 29 height 29
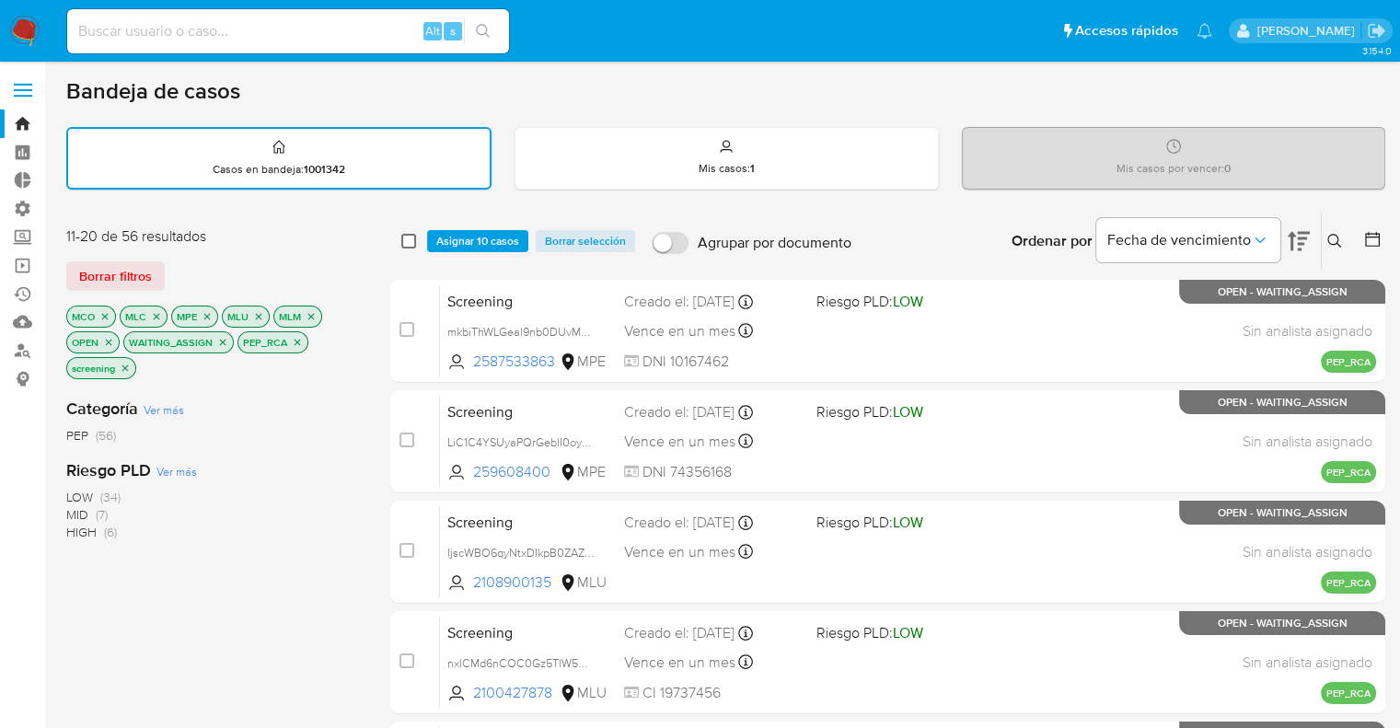
click at [406, 237] on input "checkbox" at bounding box center [408, 241] width 15 height 15
checkbox input "true"
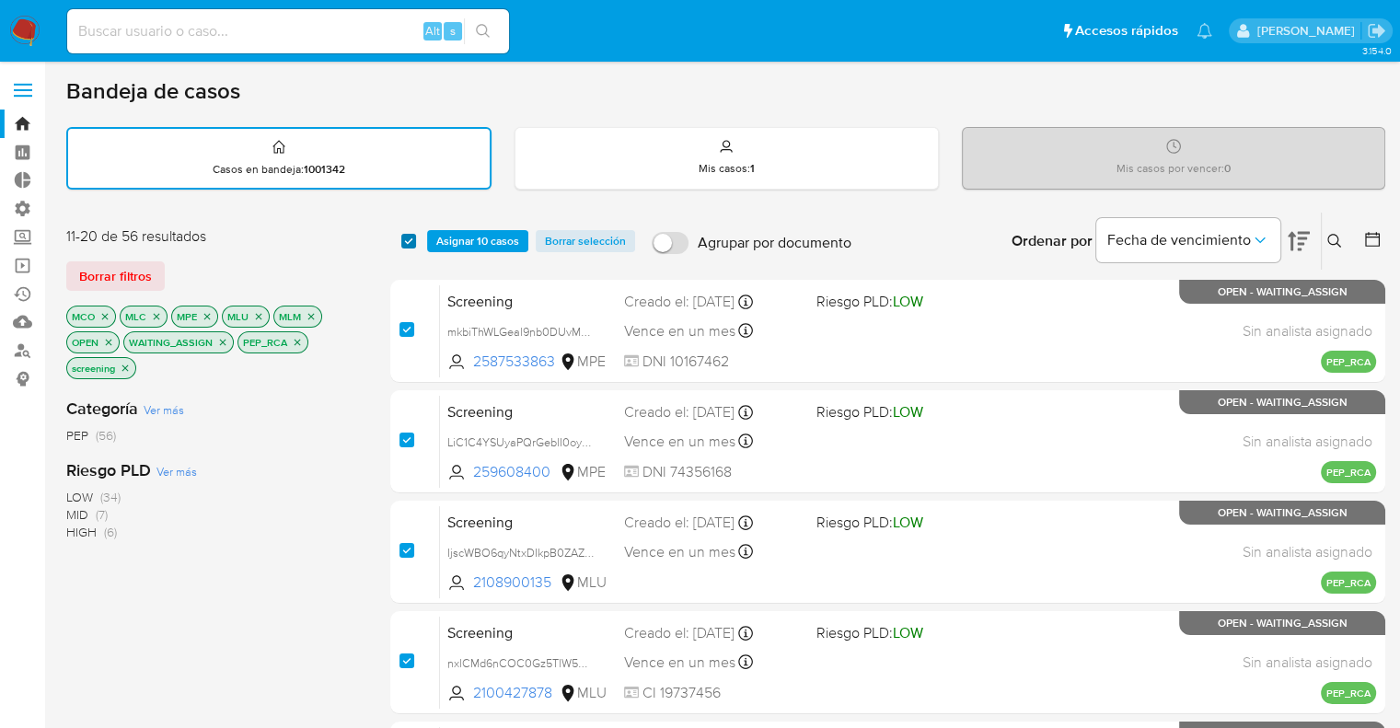
checkbox input "true"
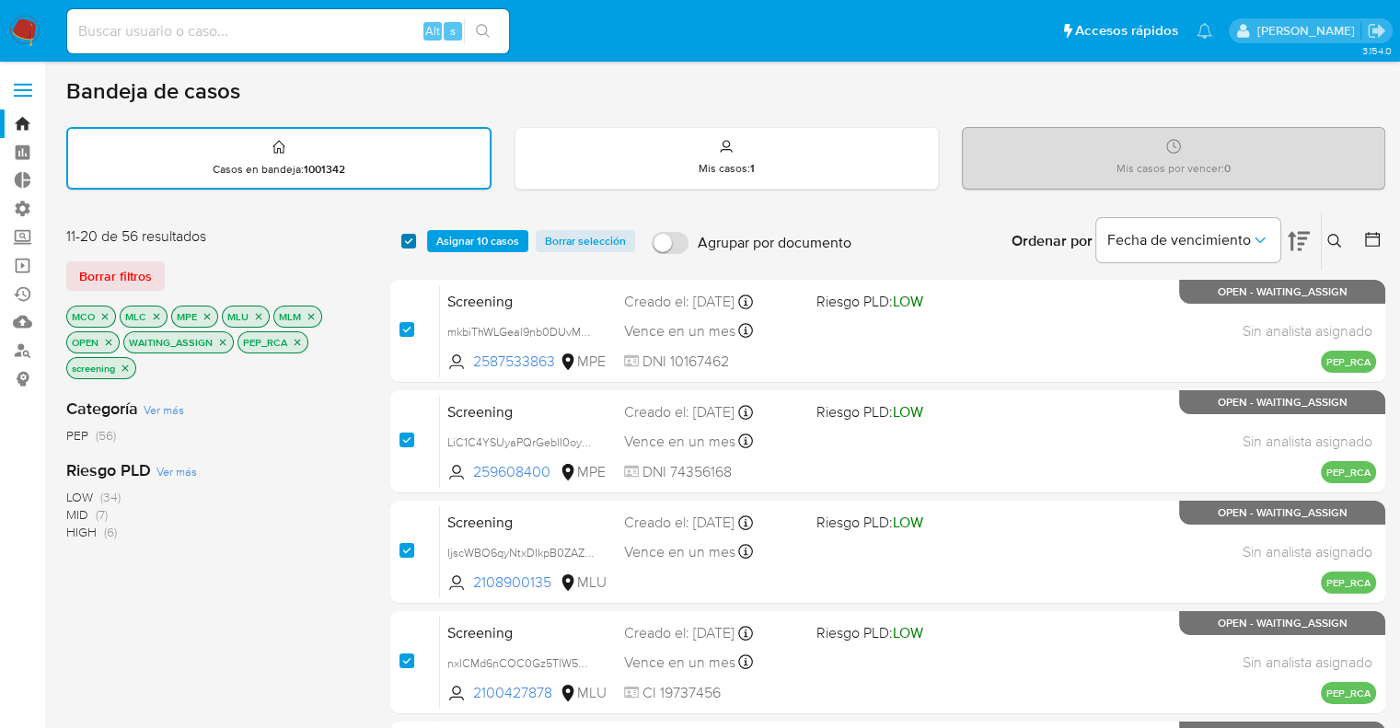
checkbox input "true"
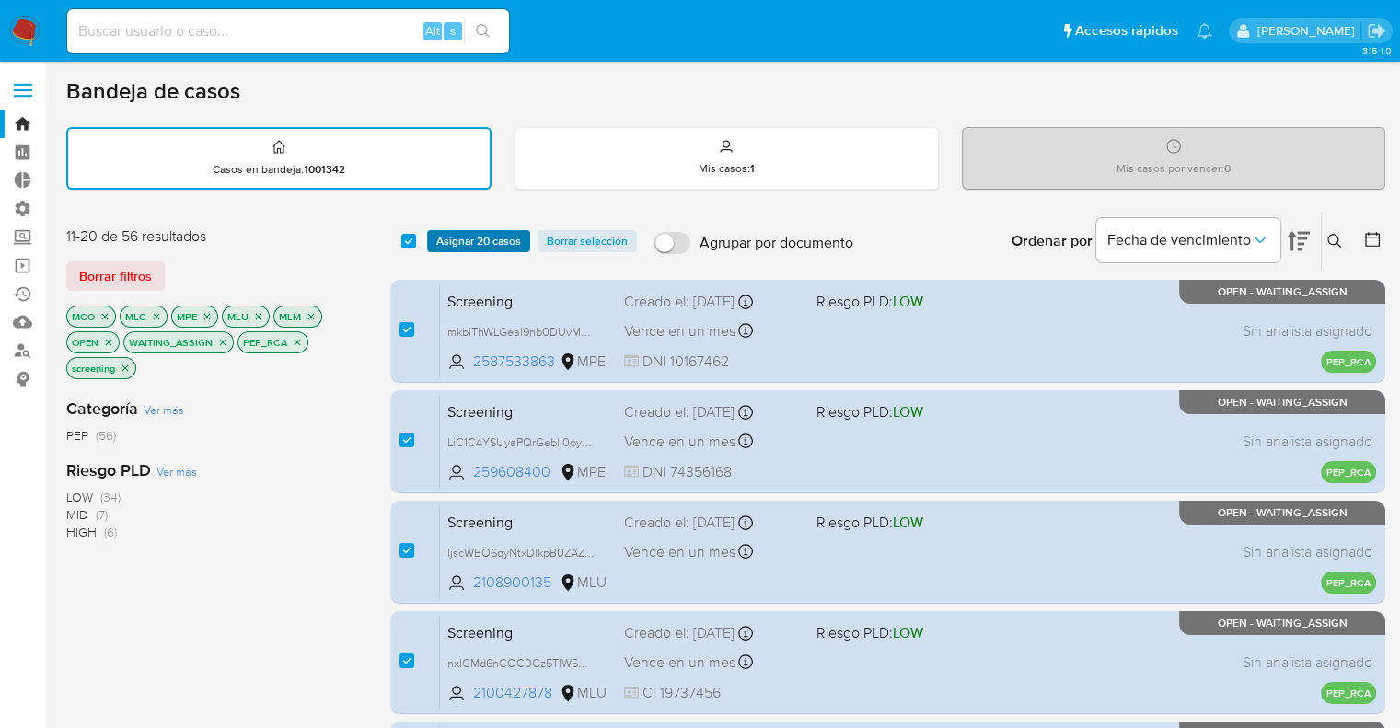
click at [444, 241] on span "Asignar 20 casos" at bounding box center [478, 241] width 85 height 18
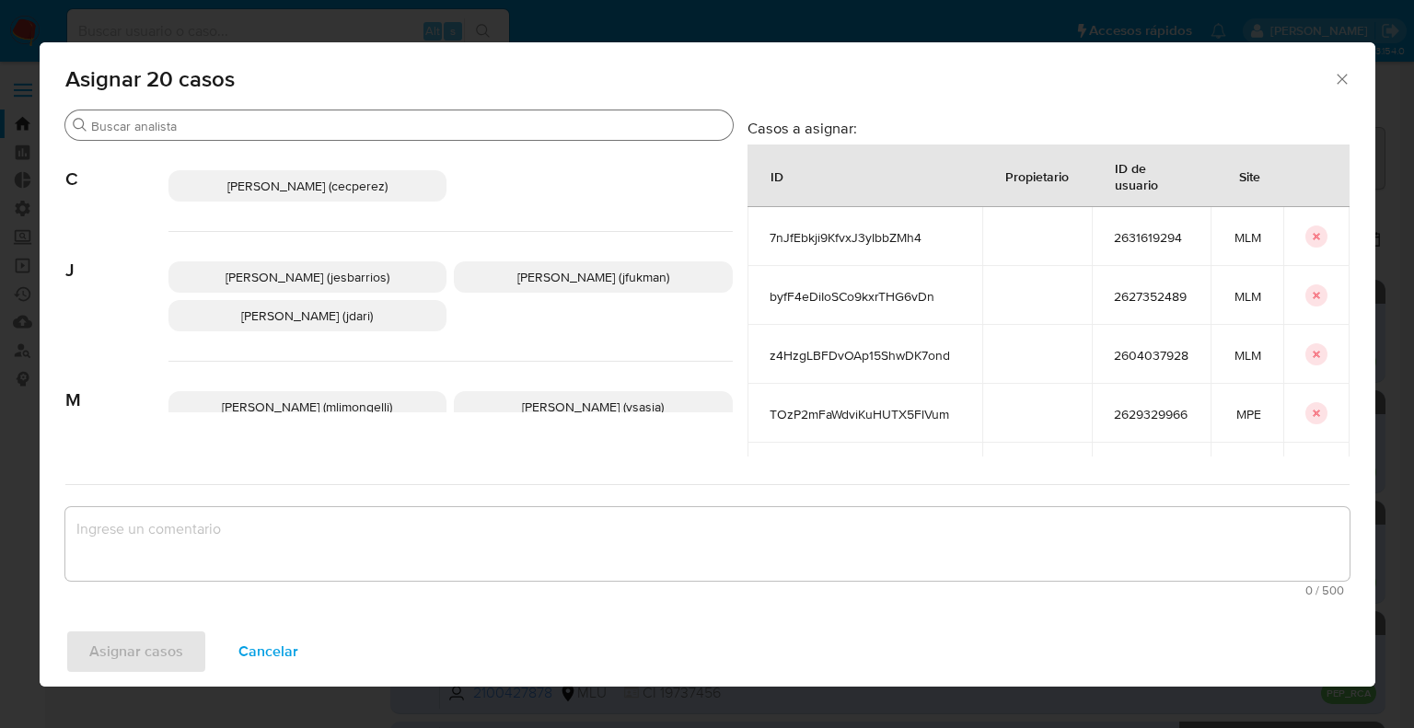
click at [460, 132] on input "Buscar" at bounding box center [408, 126] width 634 height 17
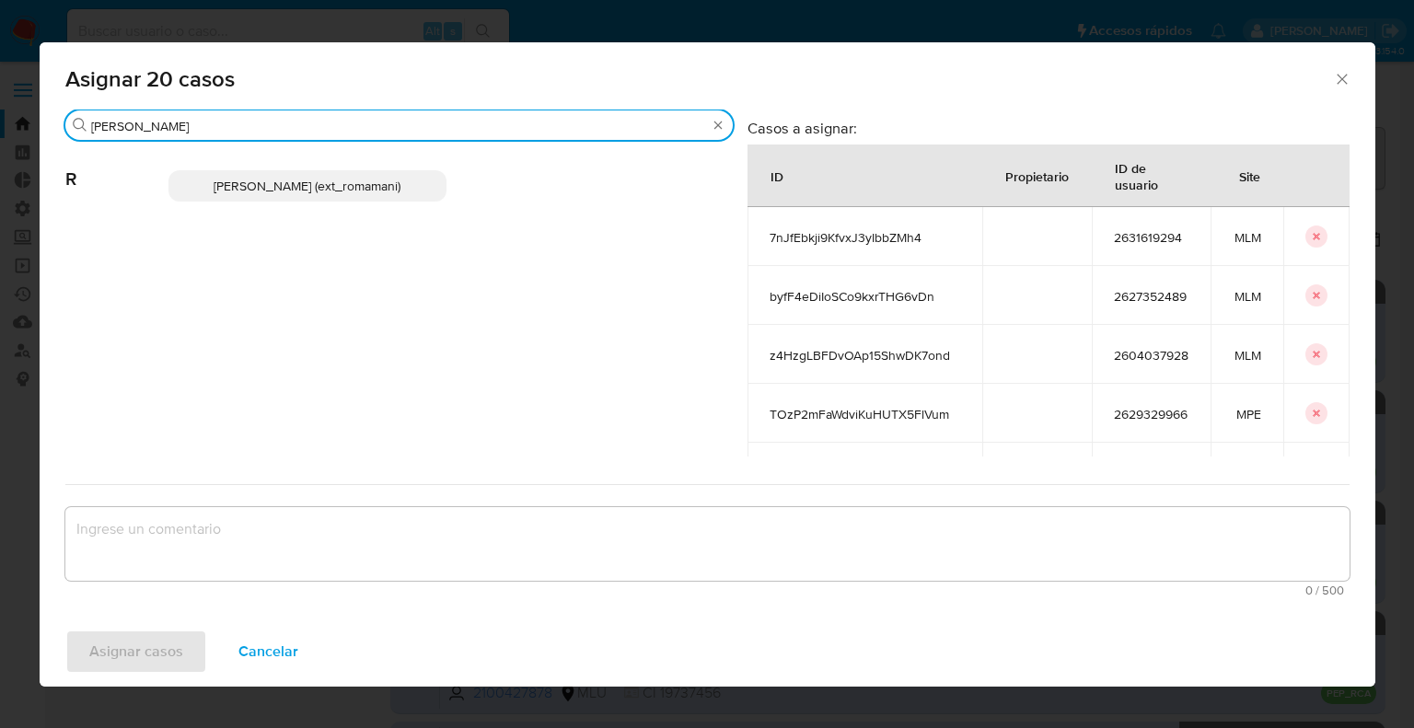
type input "rosa"
click at [423, 187] on p "Rosalia Mamani (ext_romamani)" at bounding box center [307, 185] width 279 height 31
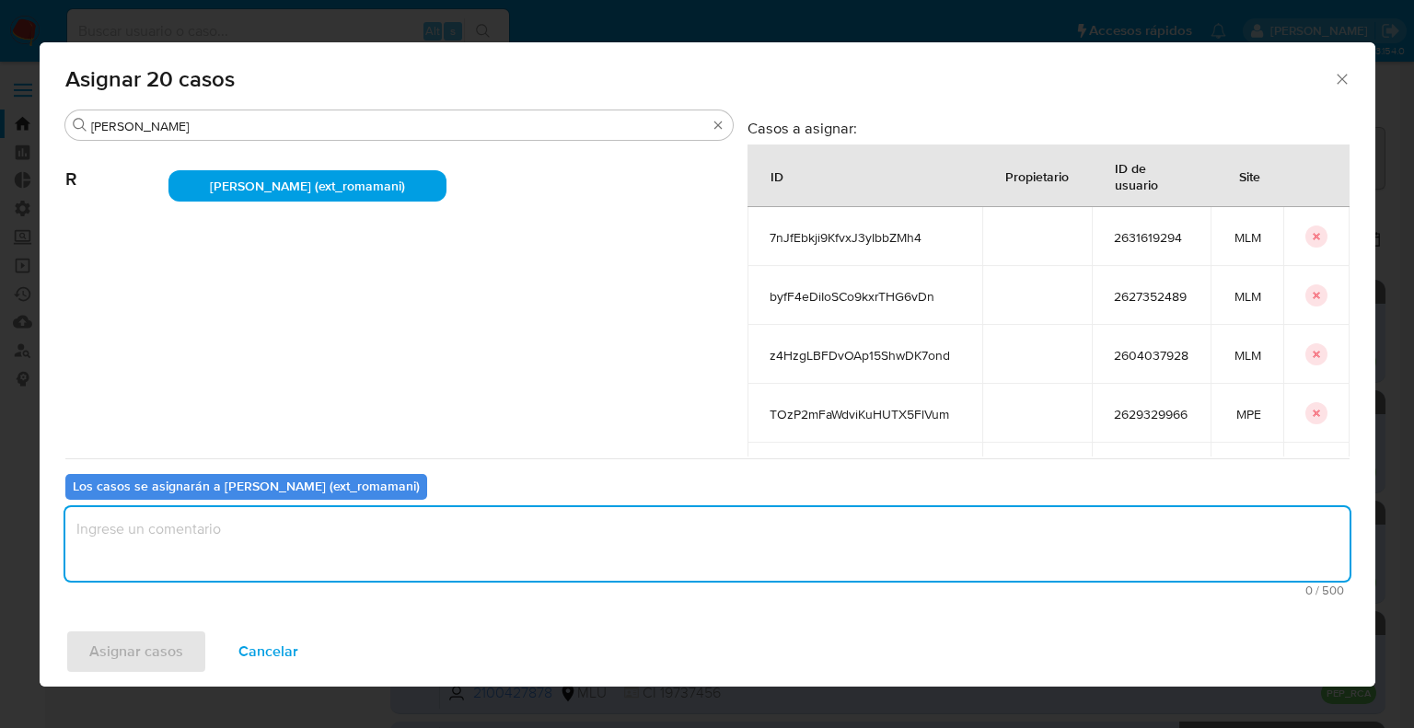
click at [368, 556] on textarea "assign-modal" at bounding box center [707, 544] width 1284 height 74
paste textarea "Asignación."
type textarea "Asignación."
click at [201, 638] on button "Asignar casos" at bounding box center [136, 651] width 142 height 44
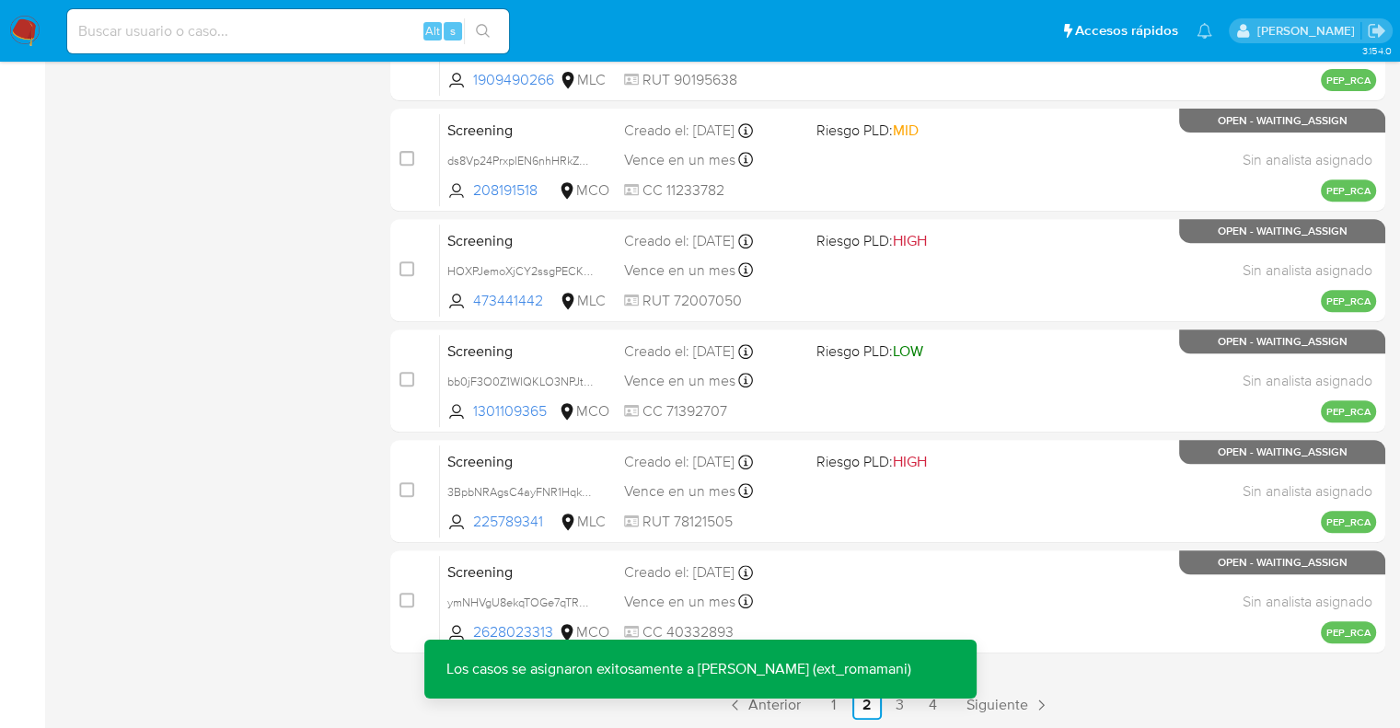
scroll to position [725, 0]
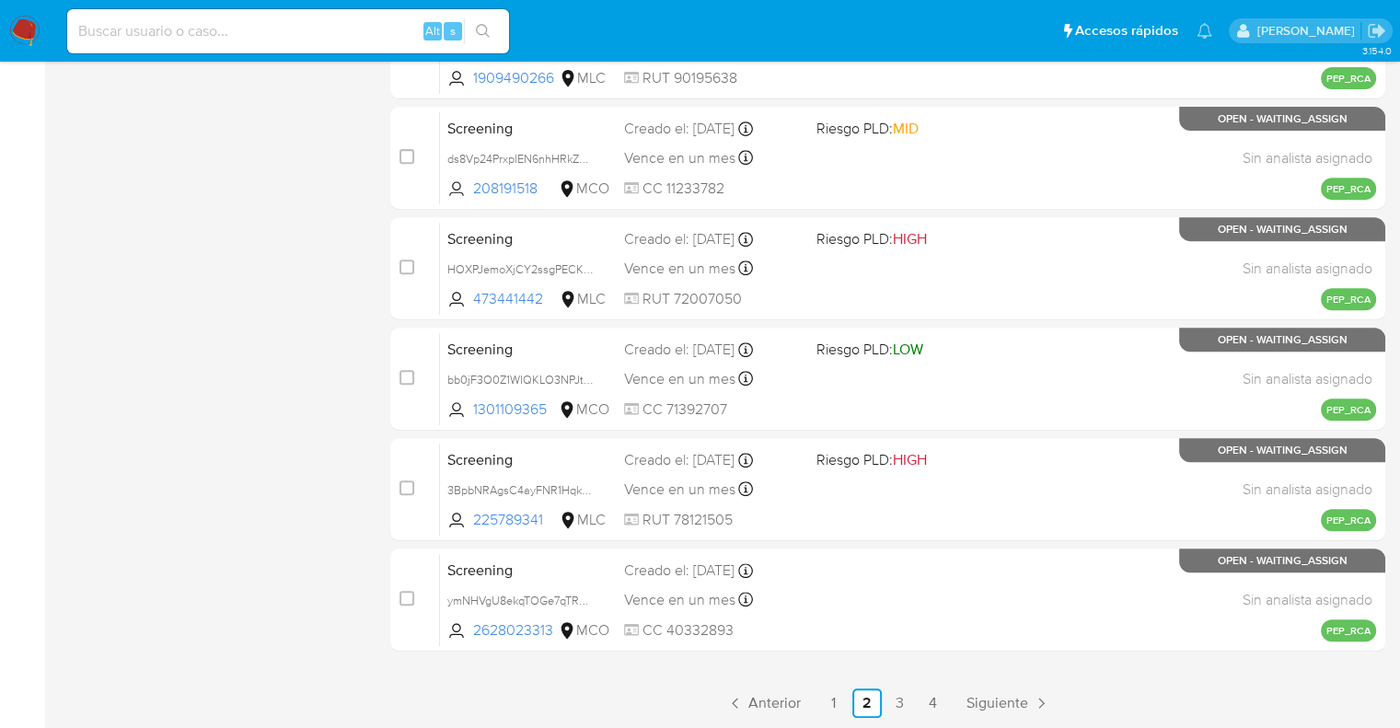
click at [836, 710] on p "Los casos se asignaron exitosamente a Rosalia Mamani (ext_romamani)" at bounding box center [678, 727] width 509 height 59
click at [835, 700] on link "1" at bounding box center [833, 702] width 29 height 29
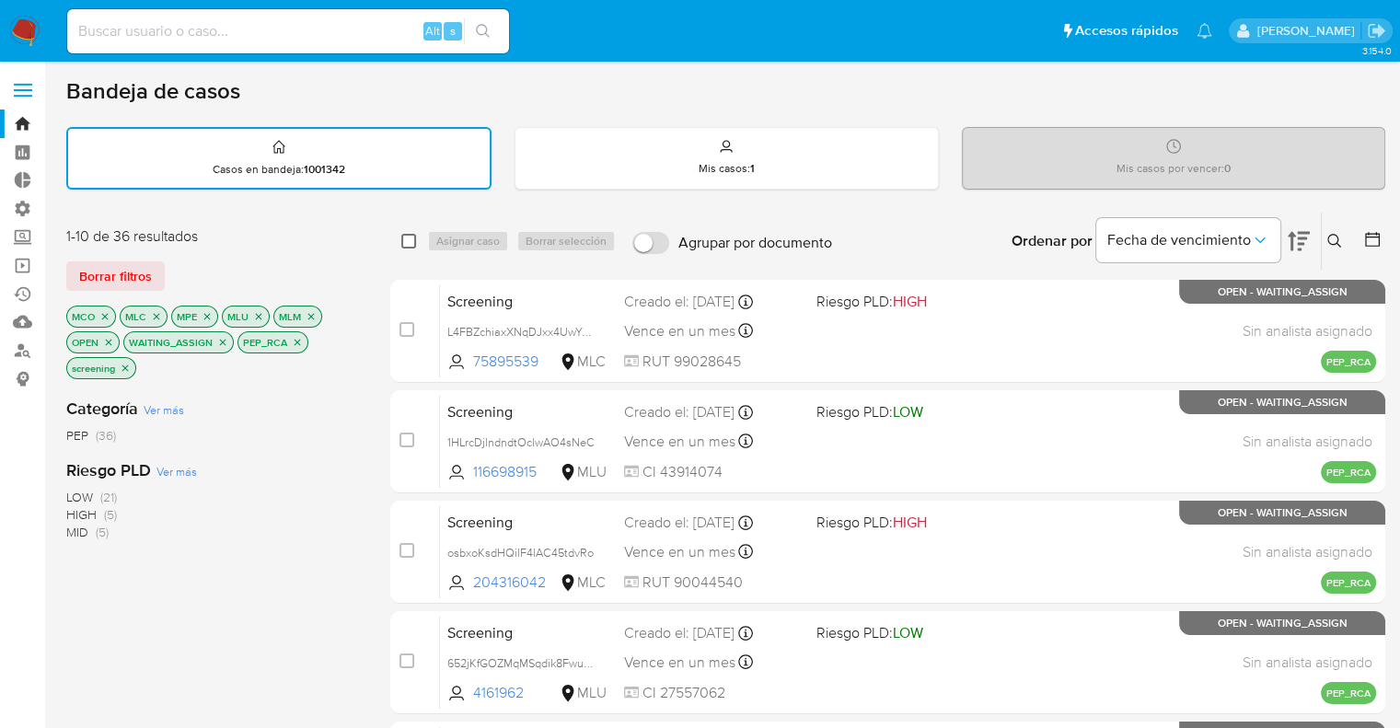
click at [410, 242] on input "checkbox" at bounding box center [408, 241] width 15 height 15
checkbox input "true"
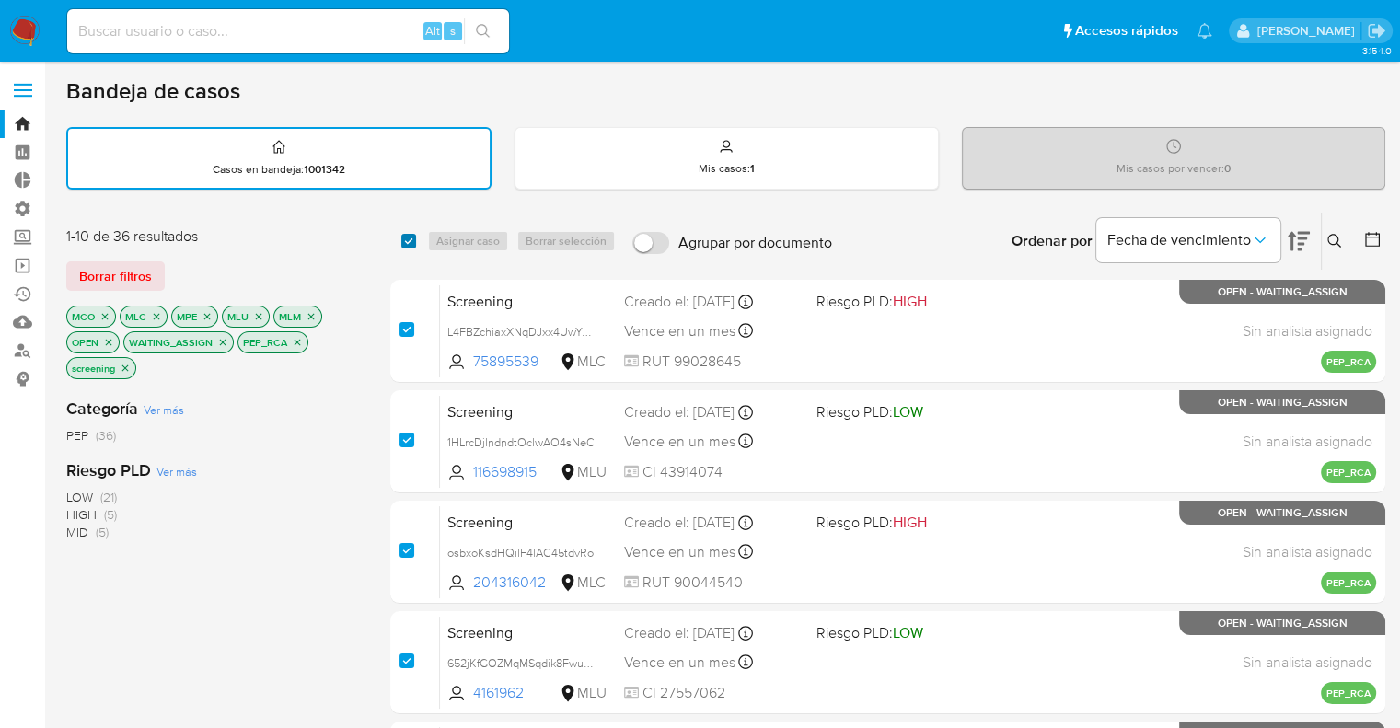
checkbox input "true"
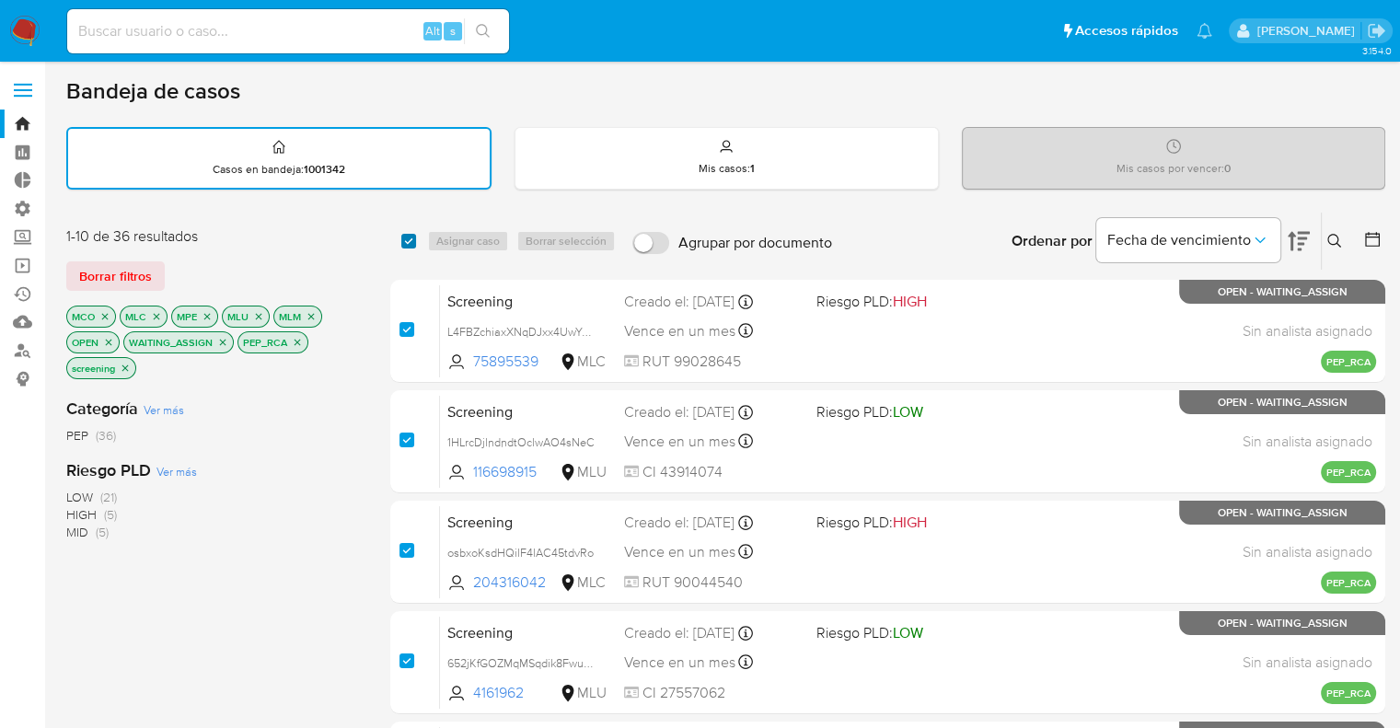
checkbox input "true"
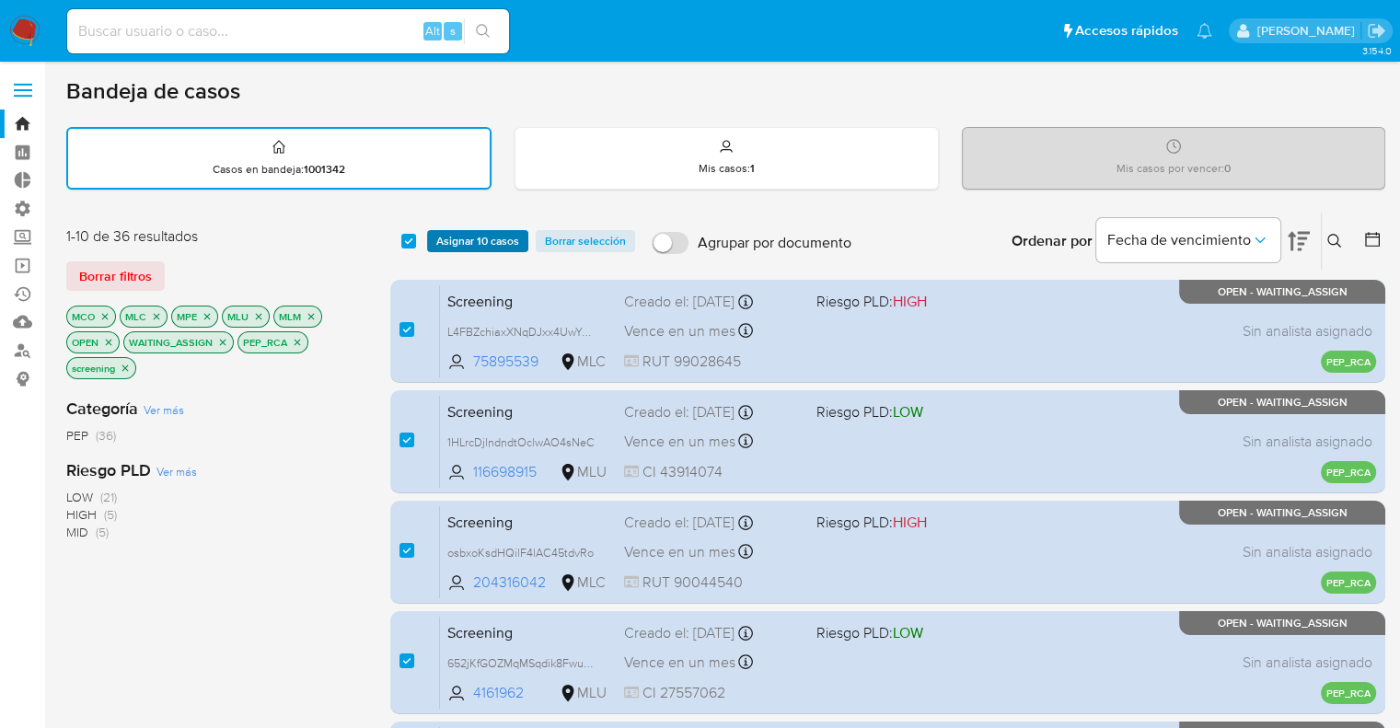
click at [431, 241] on button "Asignar 10 casos" at bounding box center [477, 241] width 101 height 22
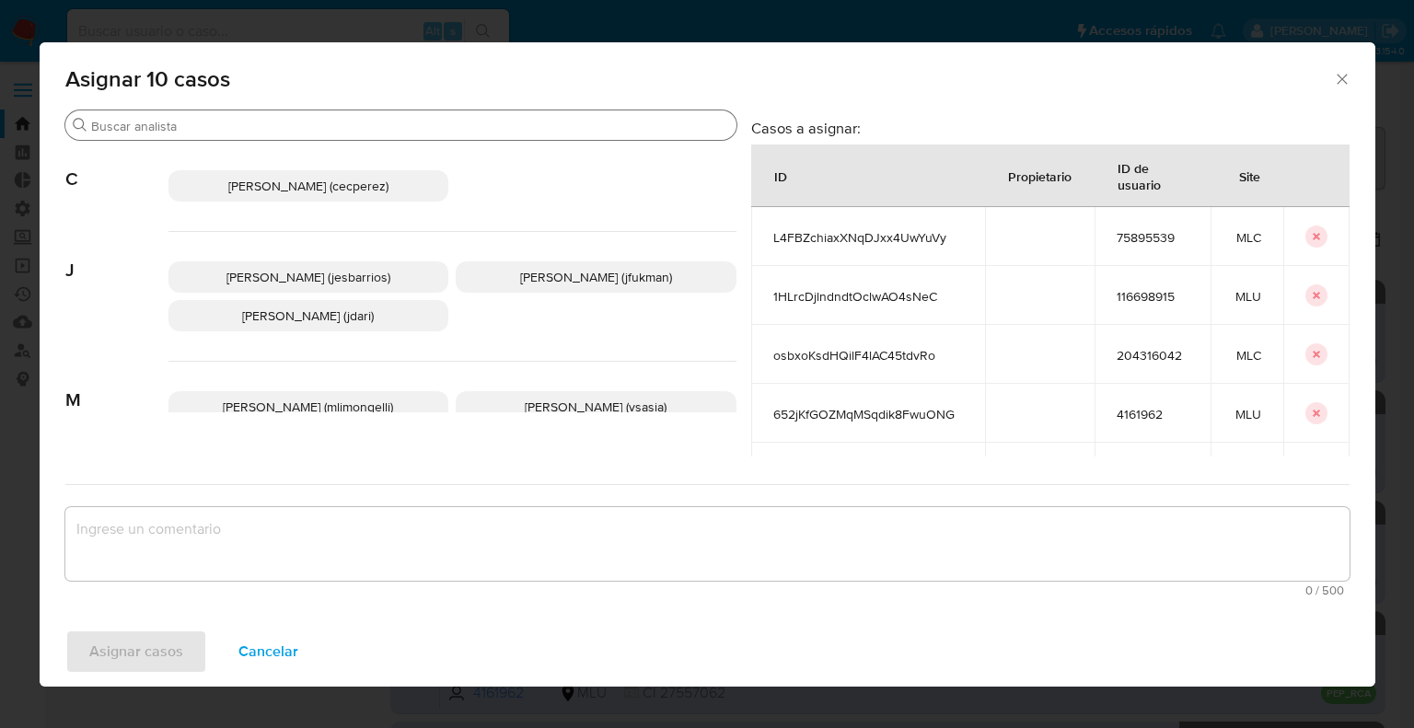
click at [422, 130] on input "Buscar" at bounding box center [410, 126] width 638 height 17
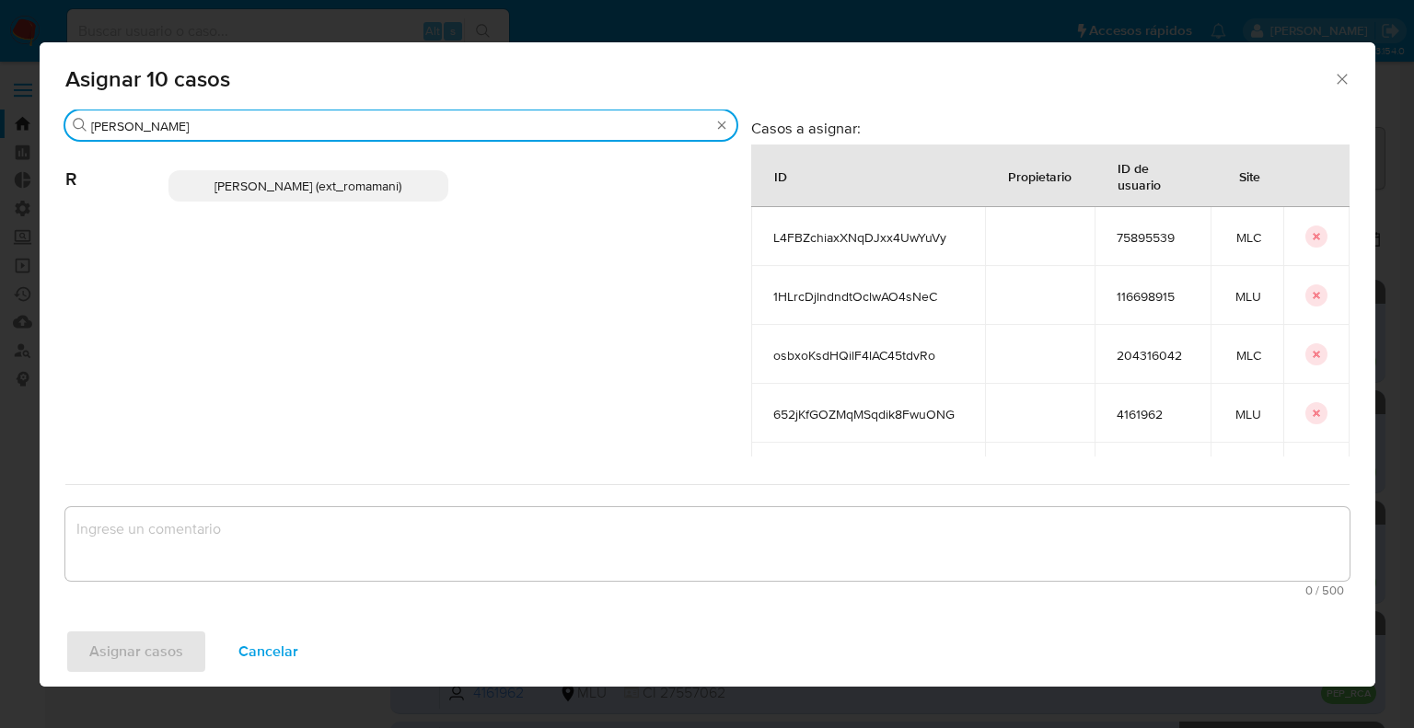
type input "rosa"
click at [392, 190] on p "Rosalia Mamani (ext_romamani)" at bounding box center [308, 185] width 281 height 31
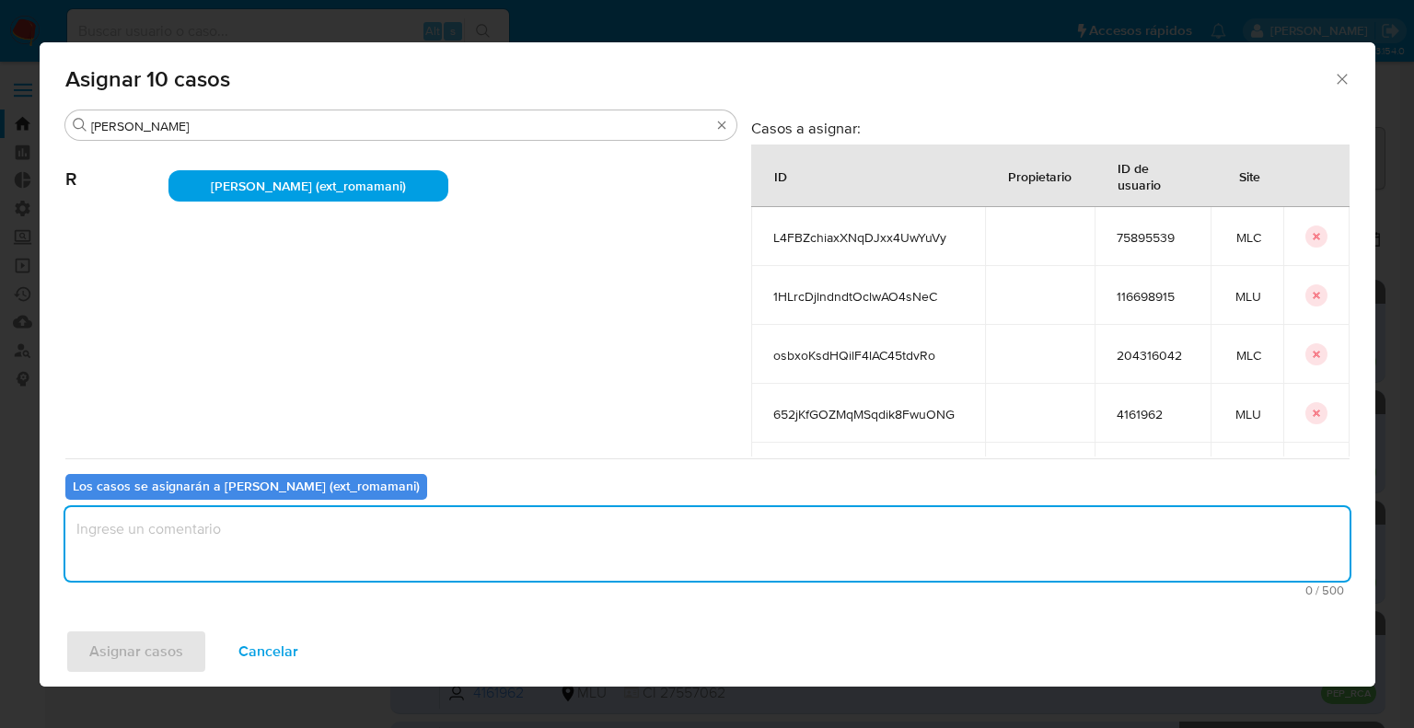
click at [393, 549] on textarea "assign-modal" at bounding box center [707, 544] width 1284 height 74
paste textarea "Asignación."
type textarea "Asignación."
click at [202, 653] on button "Asignar casos" at bounding box center [136, 651] width 142 height 44
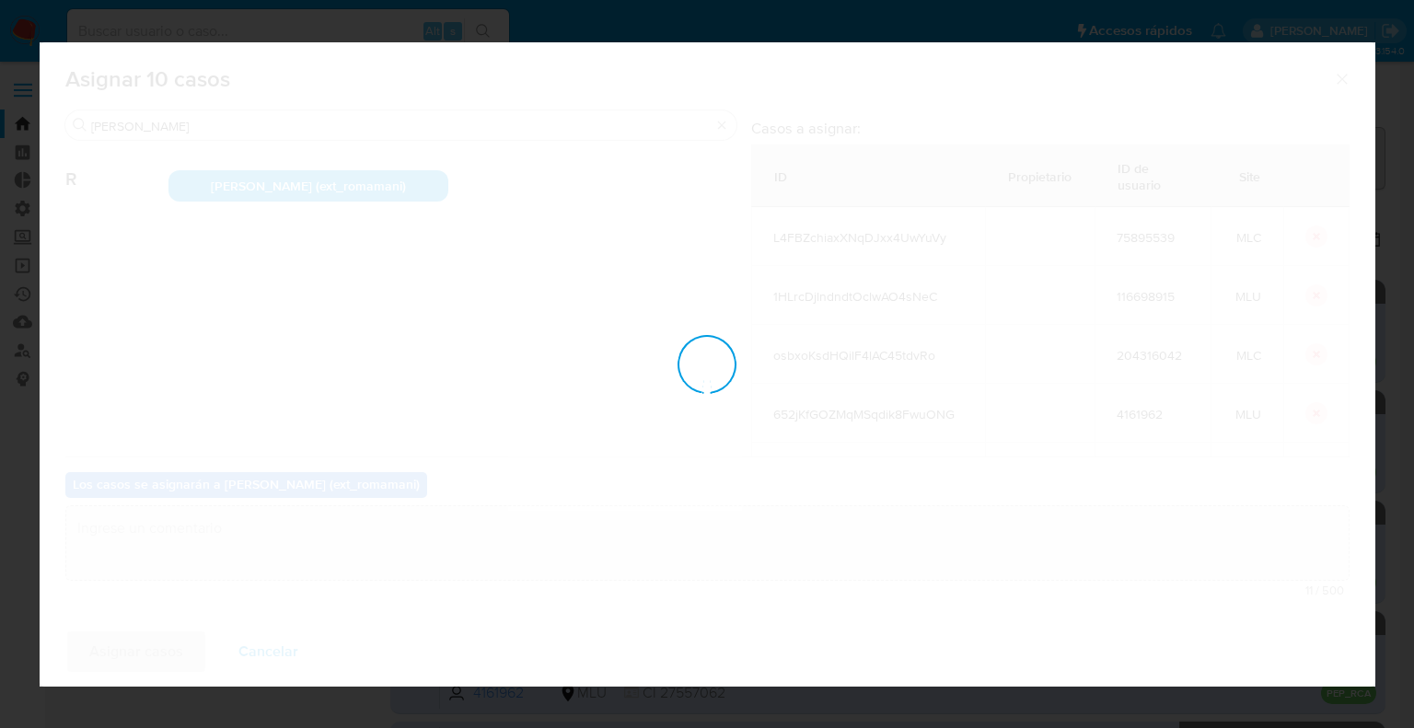
checkbox input "false"
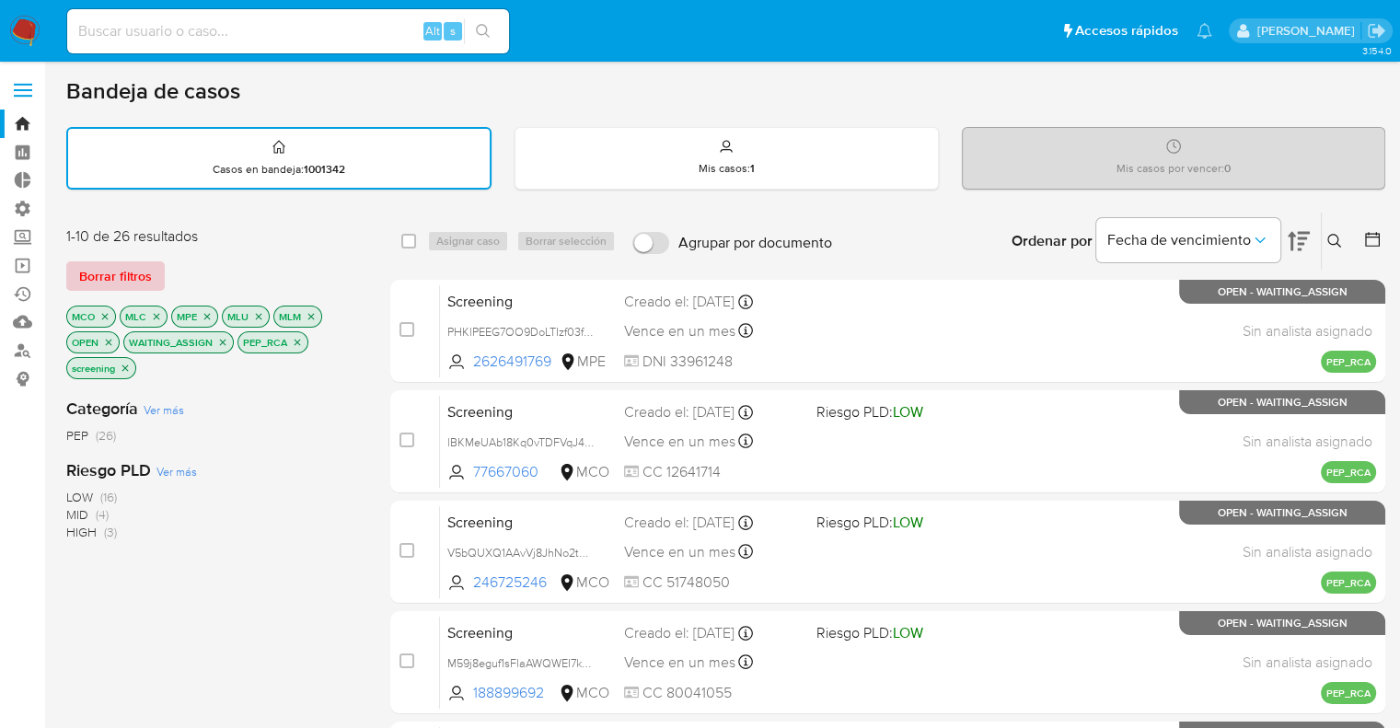
click at [161, 276] on button "Borrar filtros" at bounding box center [115, 275] width 98 height 29
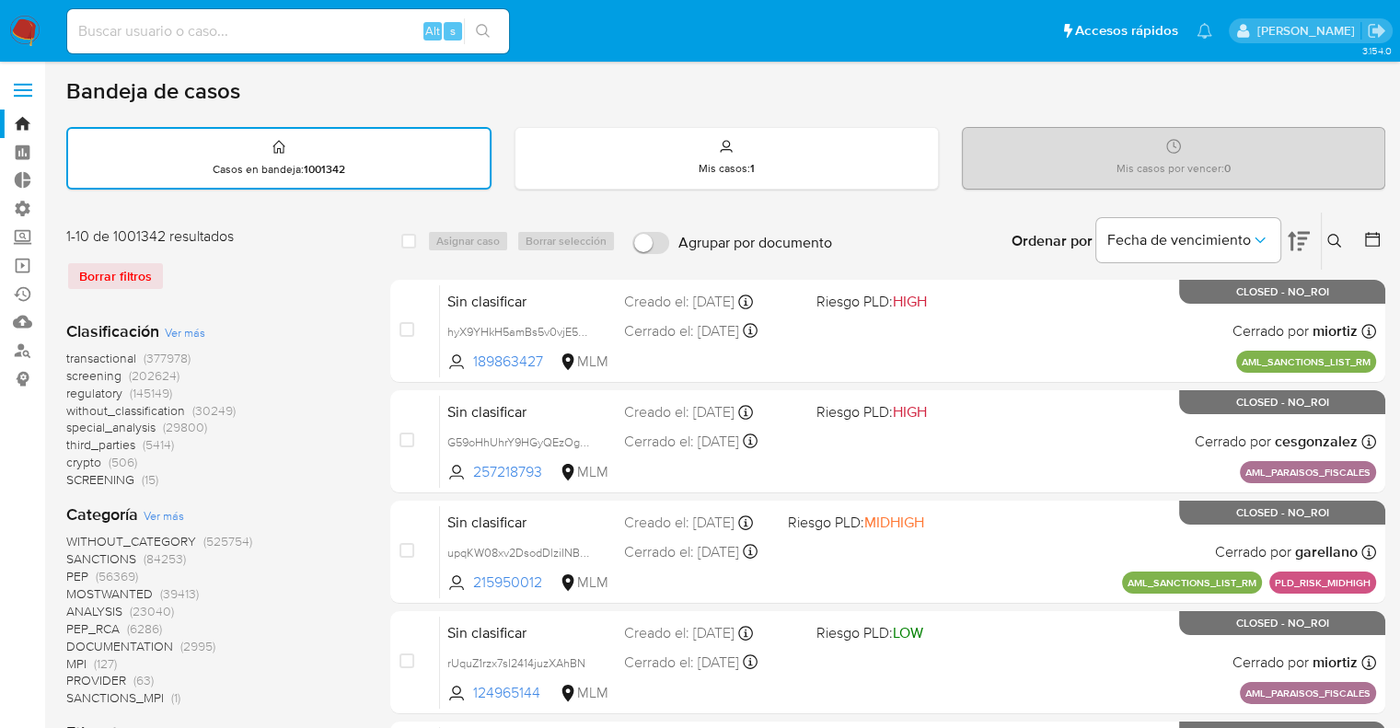
click at [228, 264] on div "Borrar filtros" at bounding box center [213, 275] width 294 height 29
click at [69, 376] on span "screening" at bounding box center [93, 375] width 55 height 18
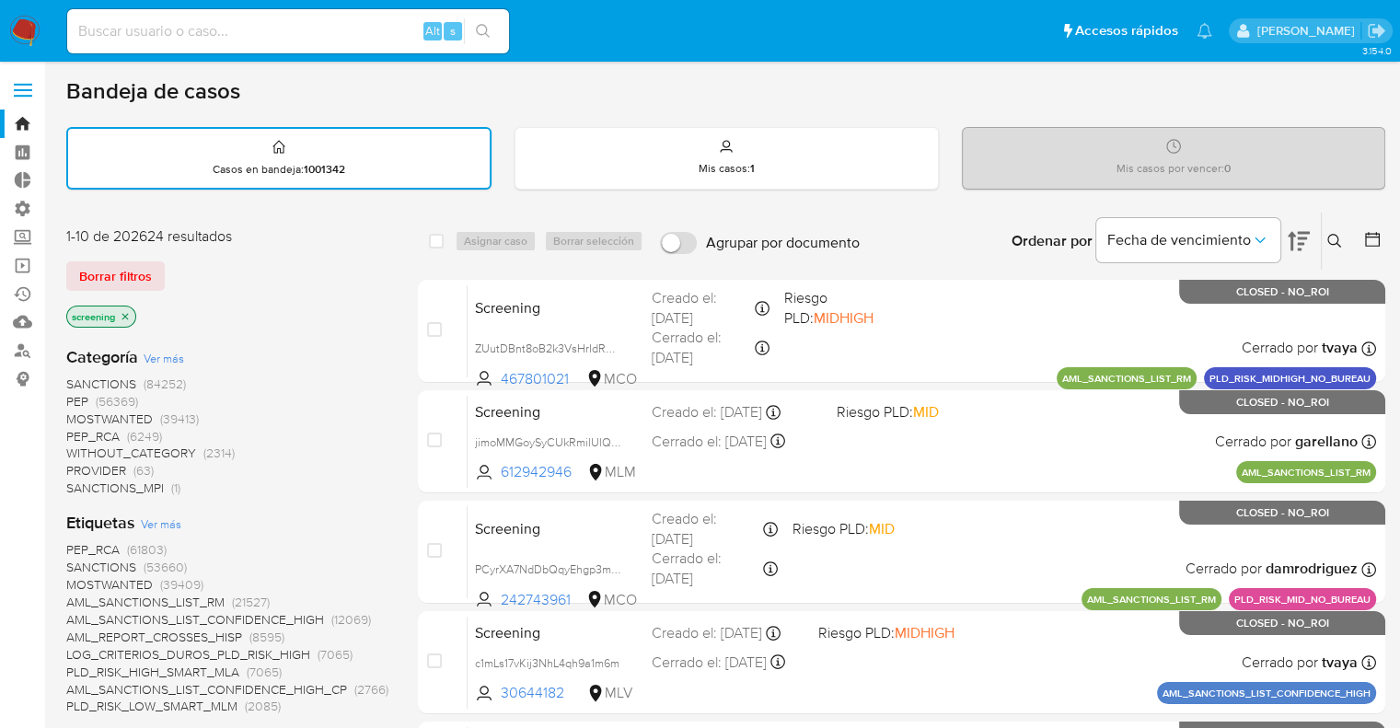
click at [214, 263] on div "Borrar filtros" at bounding box center [213, 275] width 294 height 29
click at [173, 266] on div "Borrar filtros" at bounding box center [213, 275] width 294 height 29
click at [249, 89] on div "Bandeja de casos" at bounding box center [725, 91] width 1319 height 28
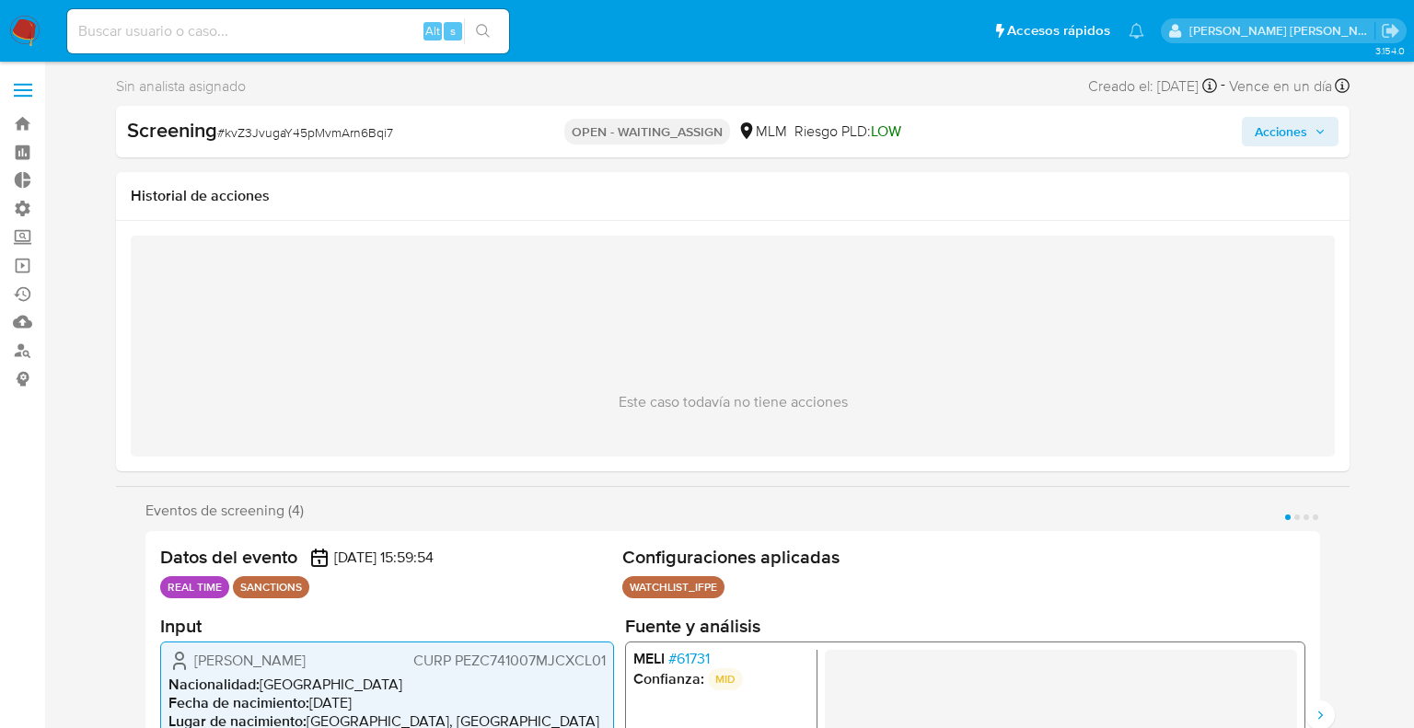
select select "10"
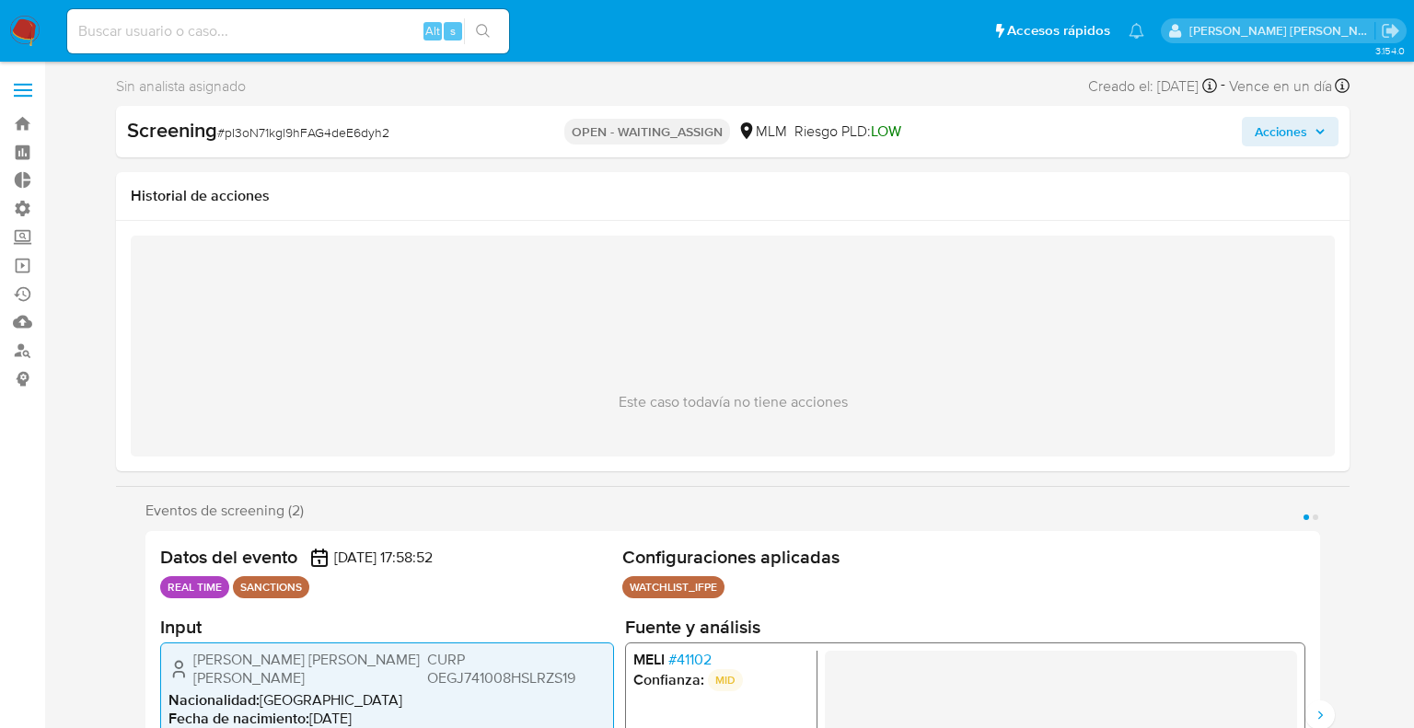
select select "10"
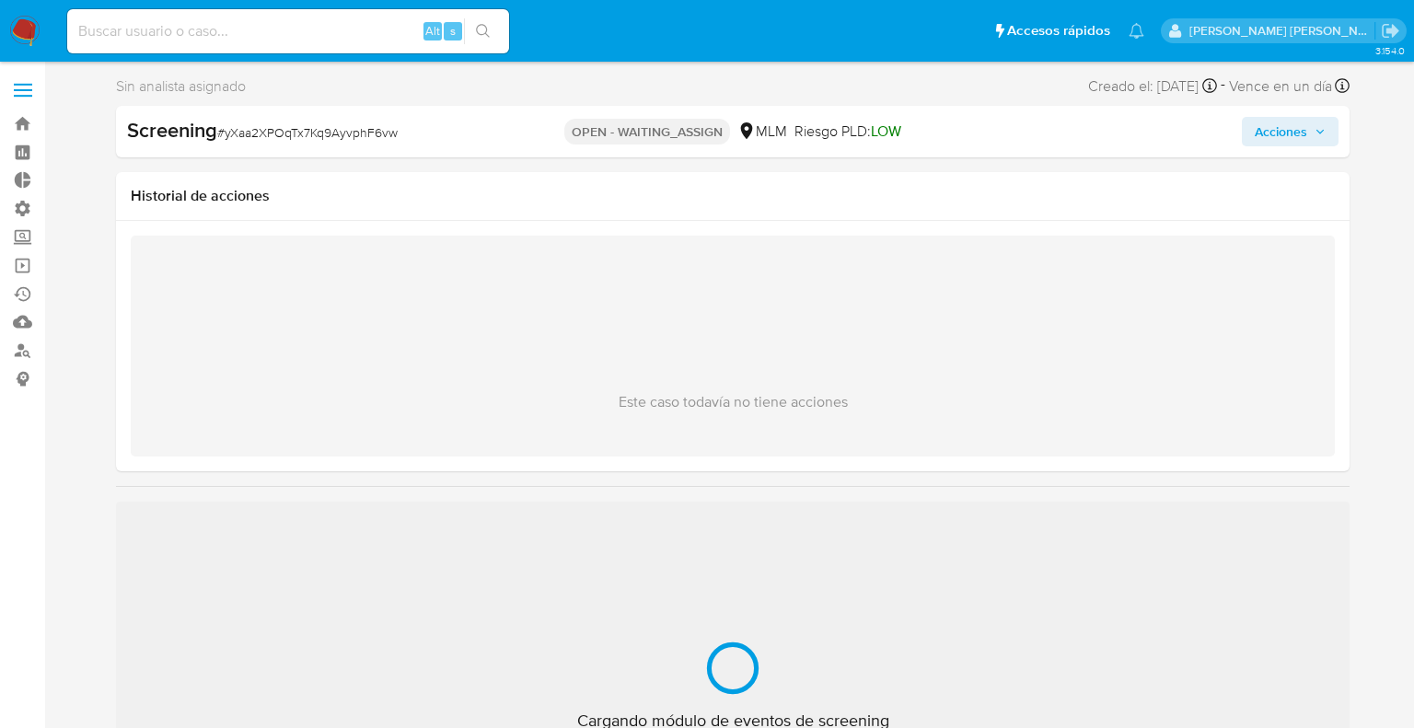
select select "10"
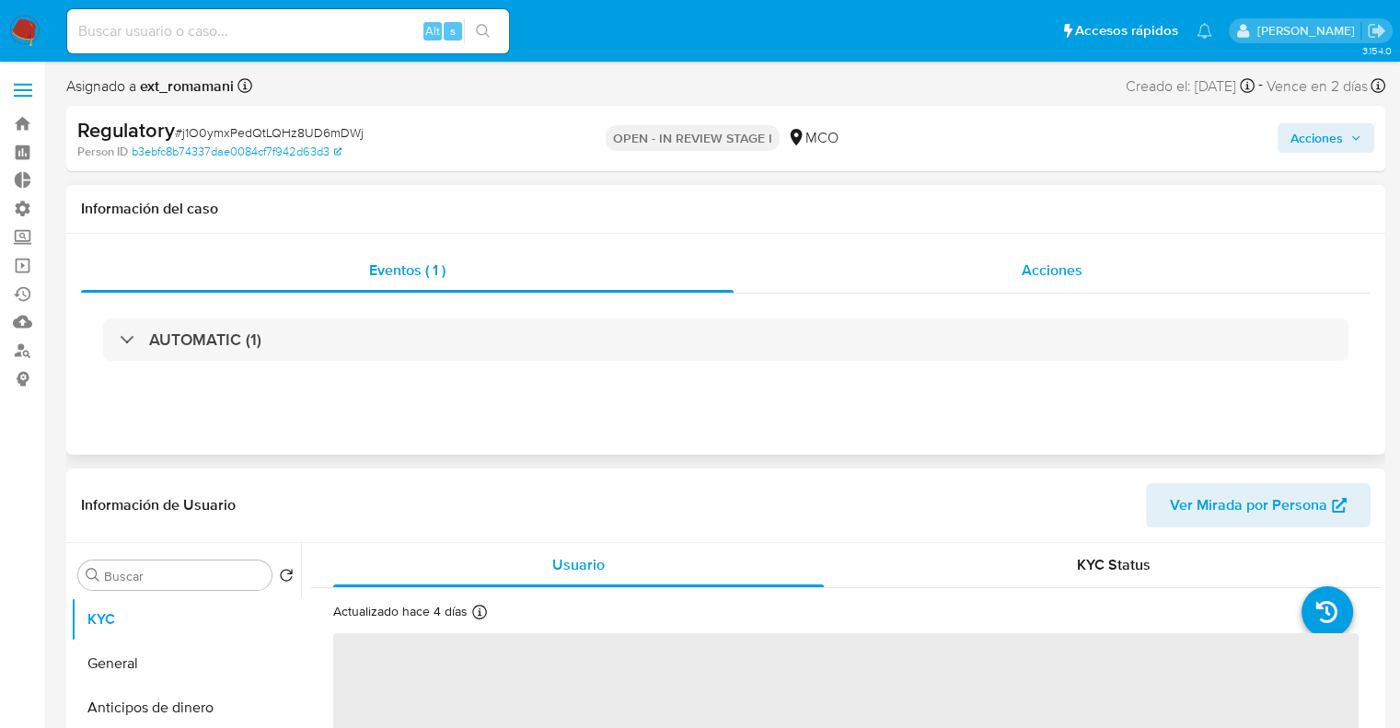
click at [905, 283] on div "Acciones" at bounding box center [1051, 270] width 637 height 44
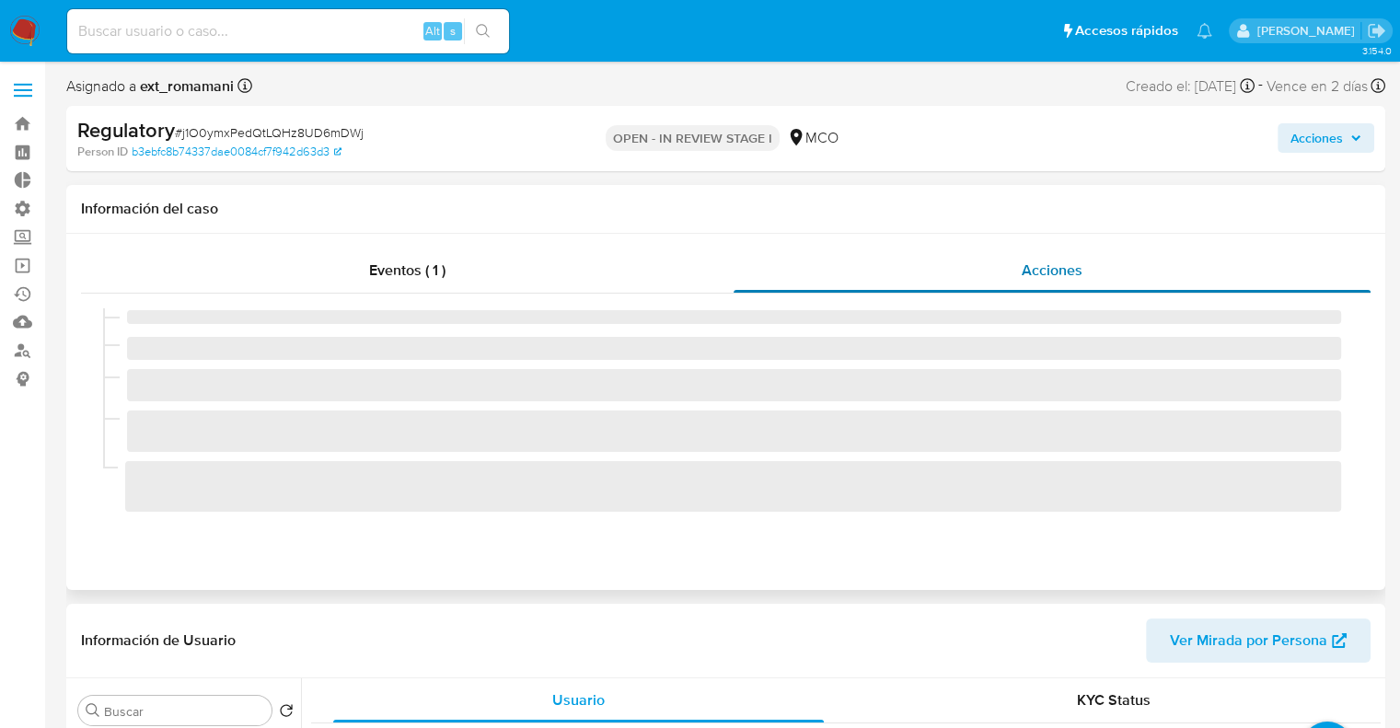
select select "10"
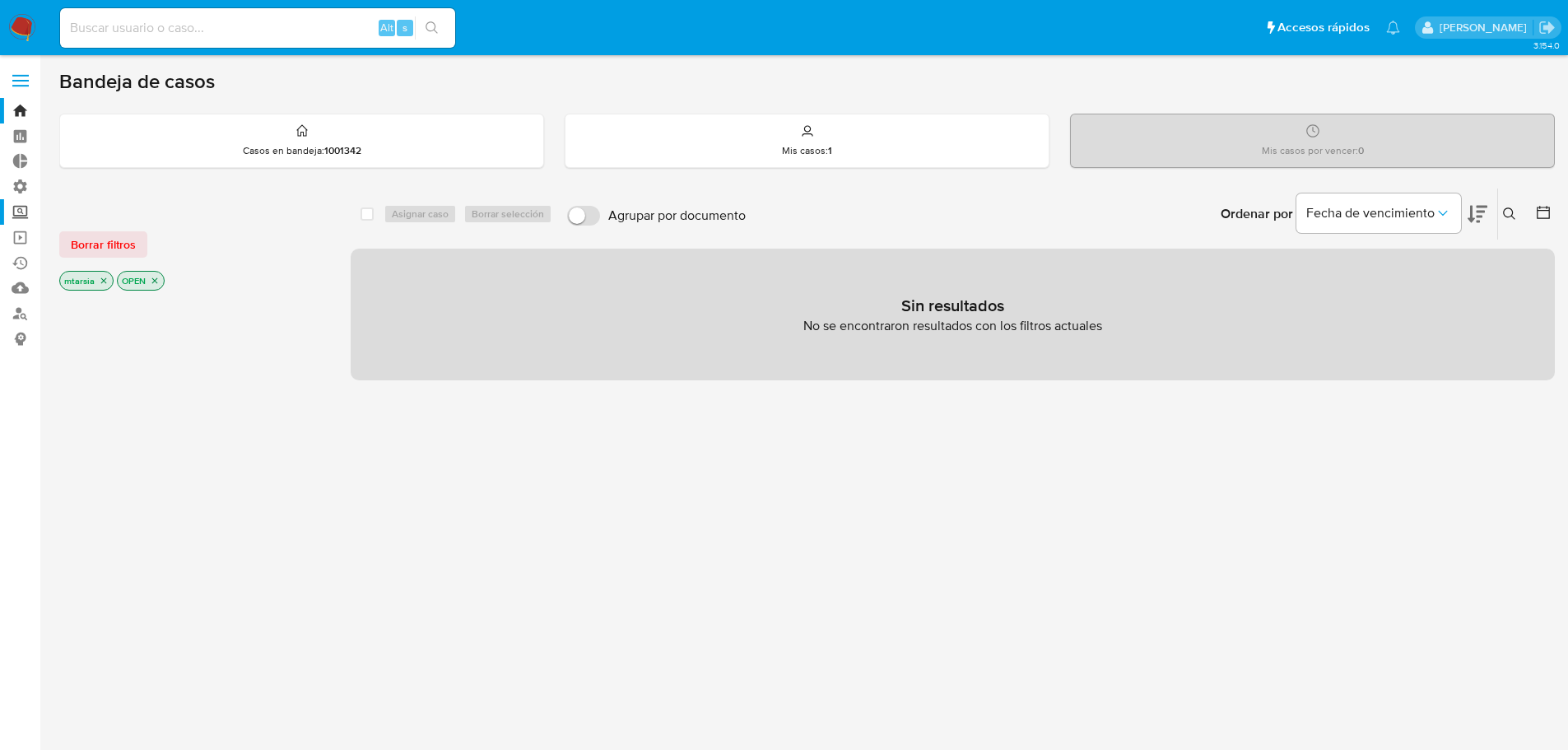
click at [32, 217] on label "Screening" at bounding box center [97, 212] width 196 height 26
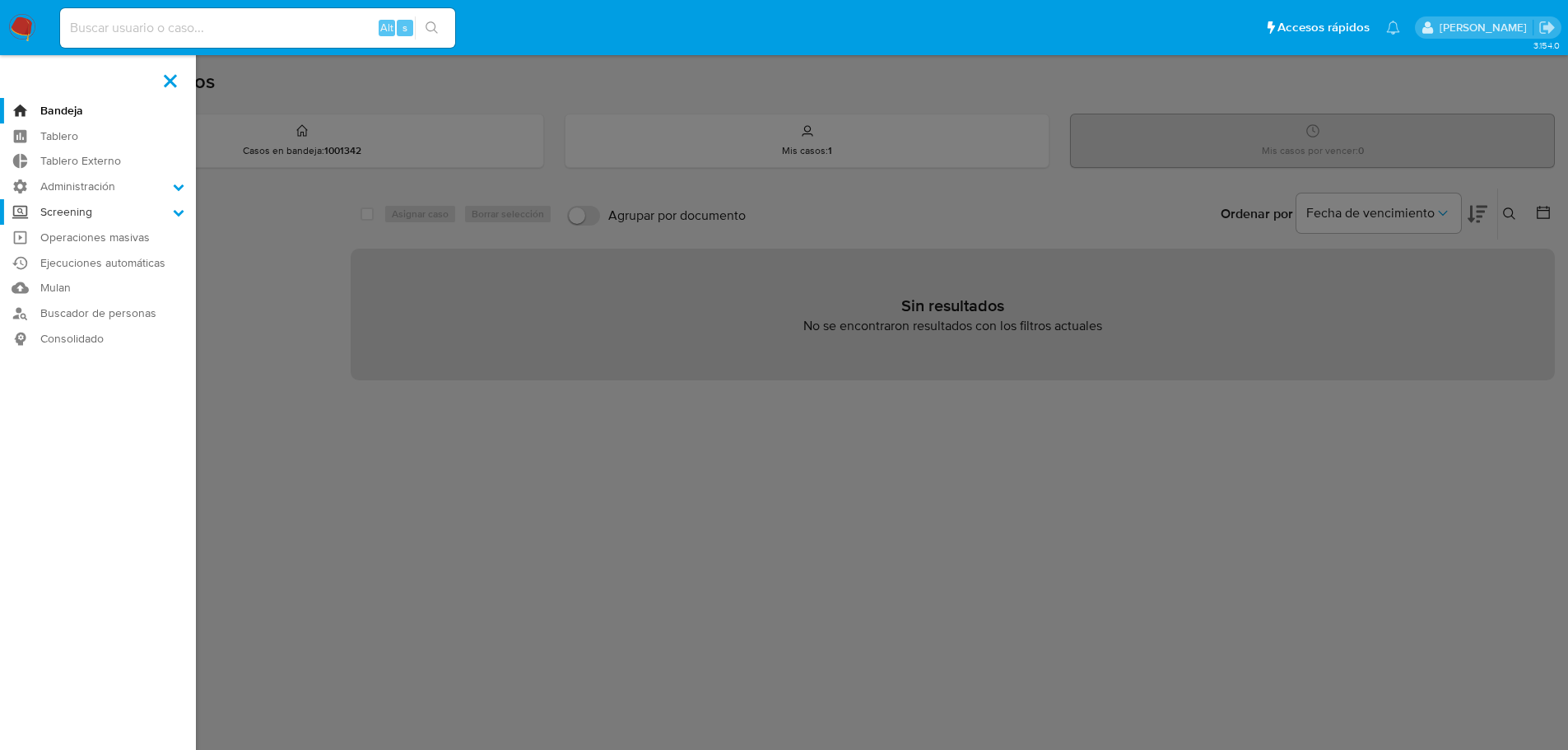
click at [0, 0] on input "Screening" at bounding box center [0, 0] width 0 height 0
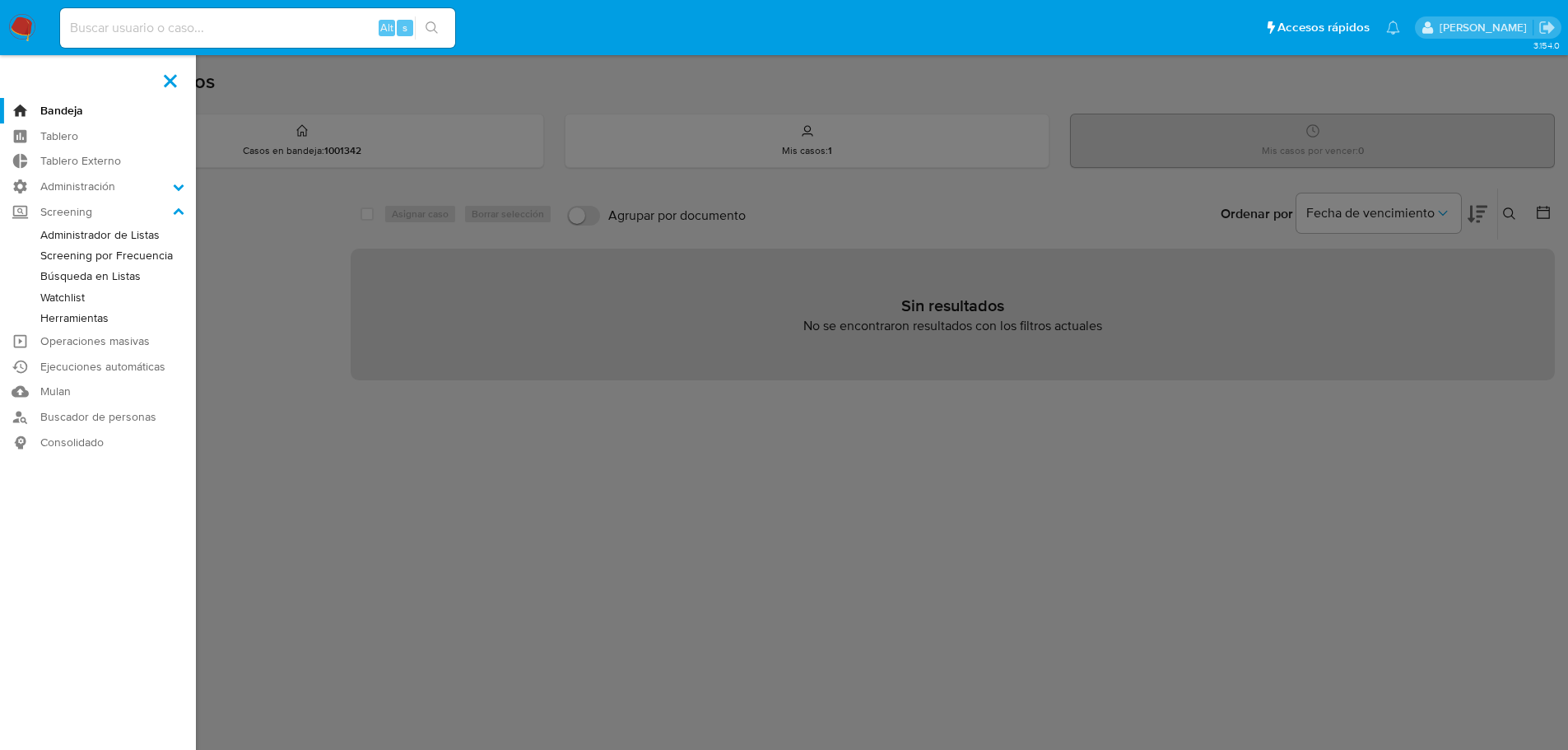
click at [37, 226] on link "Administrador de Listas" at bounding box center [97, 234] width 196 height 21
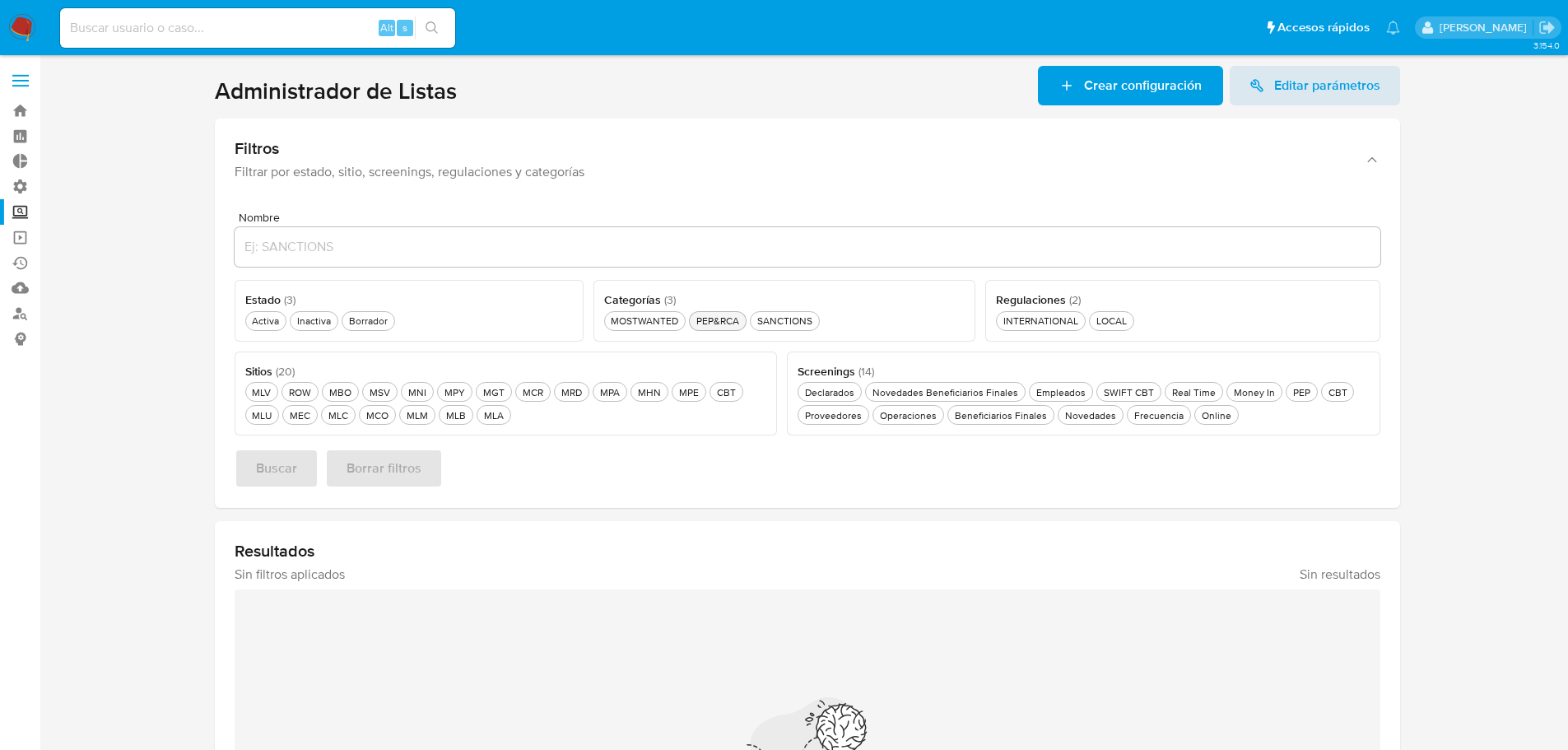
click at [699, 326] on div "PEP&RCA PEP&RCA" at bounding box center [717, 321] width 49 height 14
click at [342, 324] on button "Borrador Borrador" at bounding box center [369, 321] width 54 height 20
click at [697, 397] on div "MPE MPE" at bounding box center [689, 393] width 26 height 14
click at [313, 416] on div "MEC MEC" at bounding box center [300, 415] width 27 height 14
click at [1114, 422] on button "Novedades Novedades" at bounding box center [1096, 415] width 66 height 20
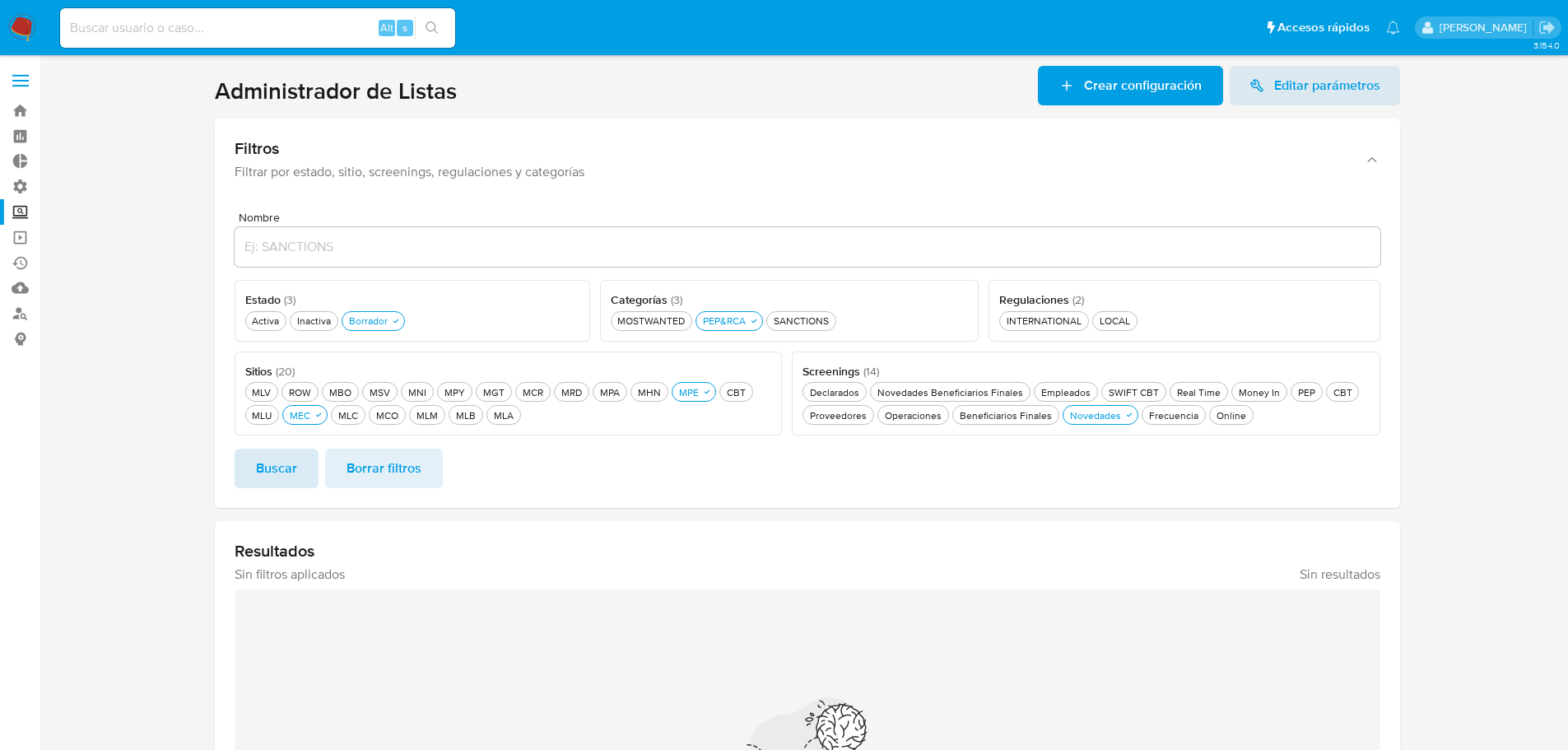
click at [302, 459] on button "Buscar" at bounding box center [276, 469] width 84 height 39
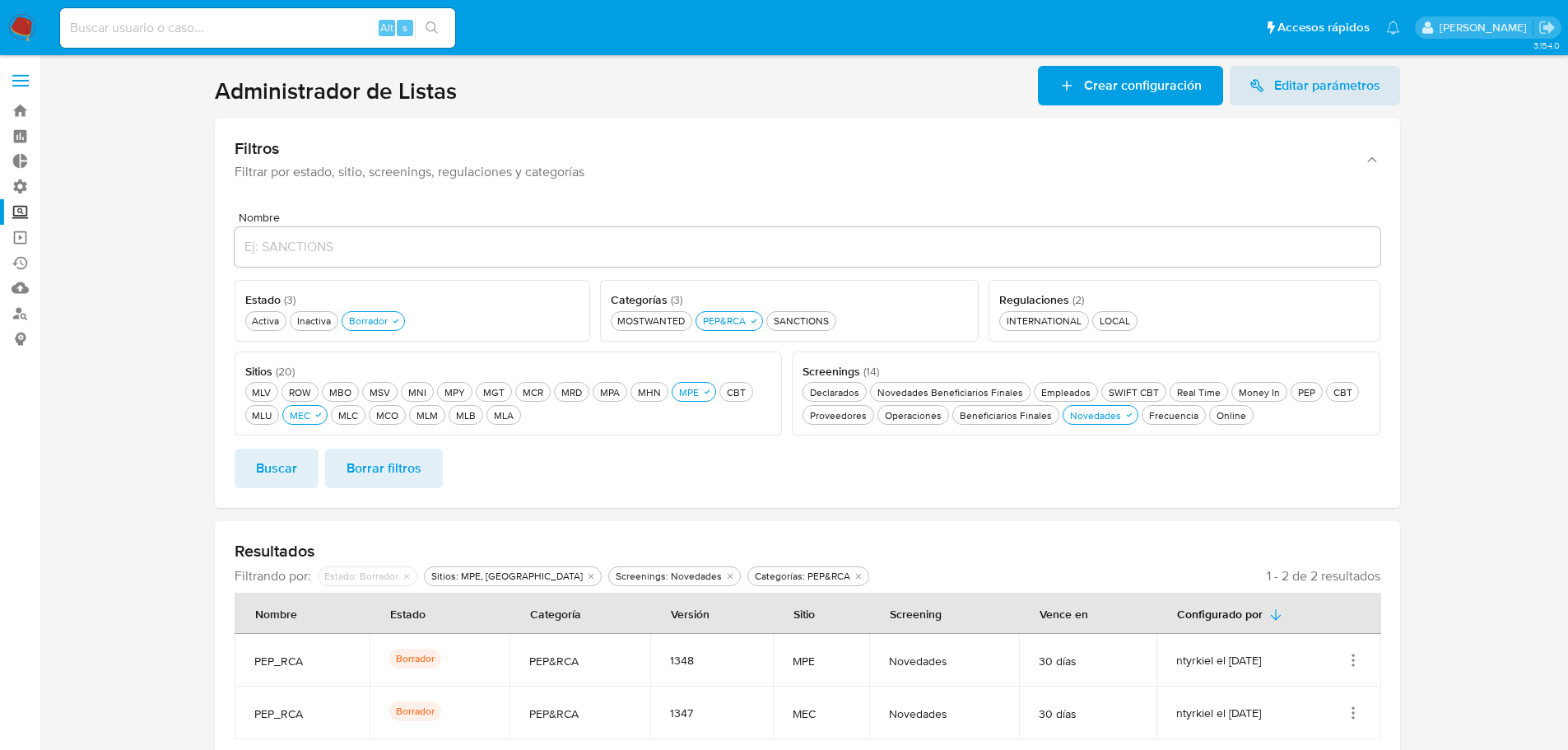
click at [199, 469] on section at bounding box center [807, 413] width 1496 height 694
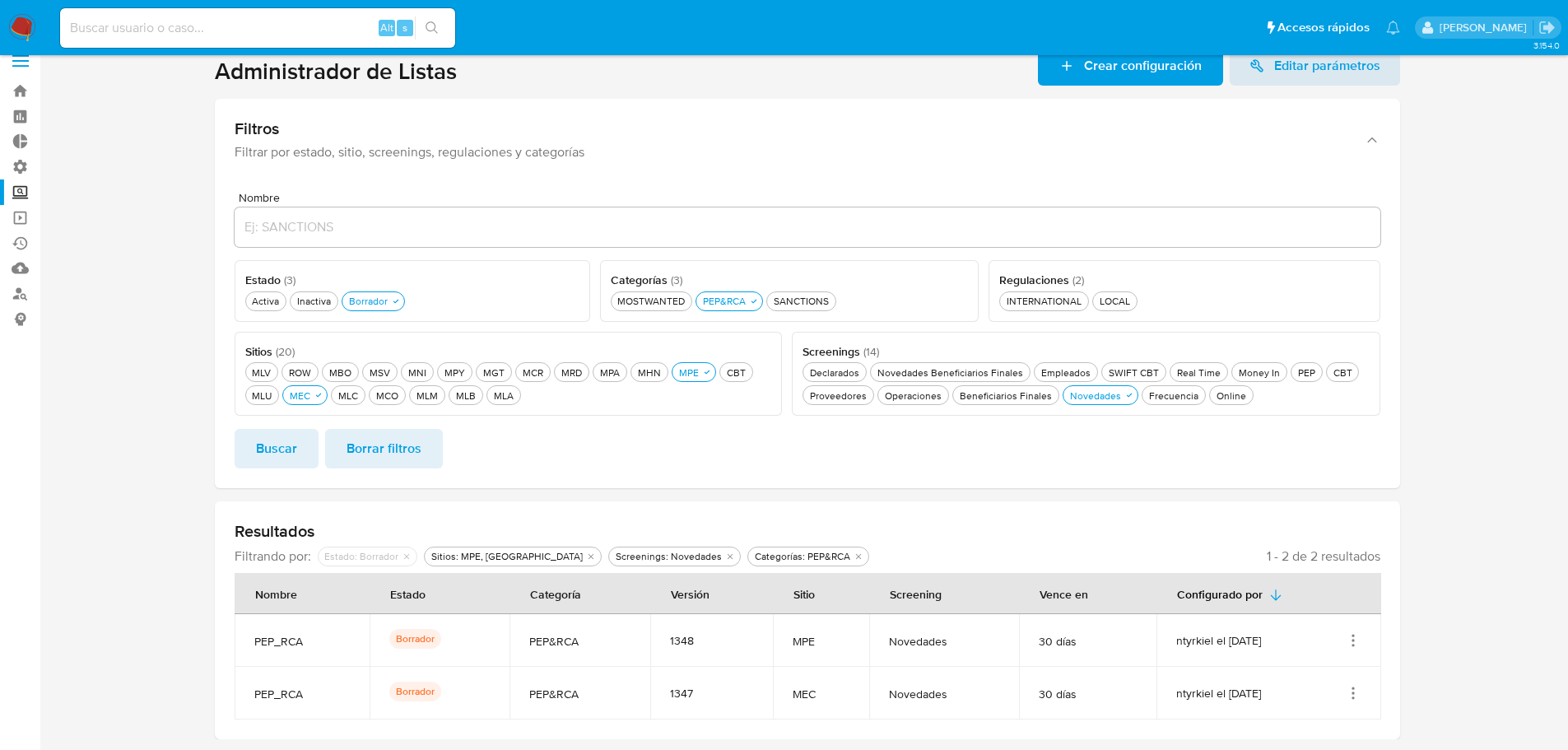
click at [198, 459] on section at bounding box center [807, 393] width 1496 height 694
click at [1354, 642] on icon "Acciones" at bounding box center [1353, 641] width 2 height 2
click at [1348, 570] on button "Activar" at bounding box center [1287, 558] width 148 height 44
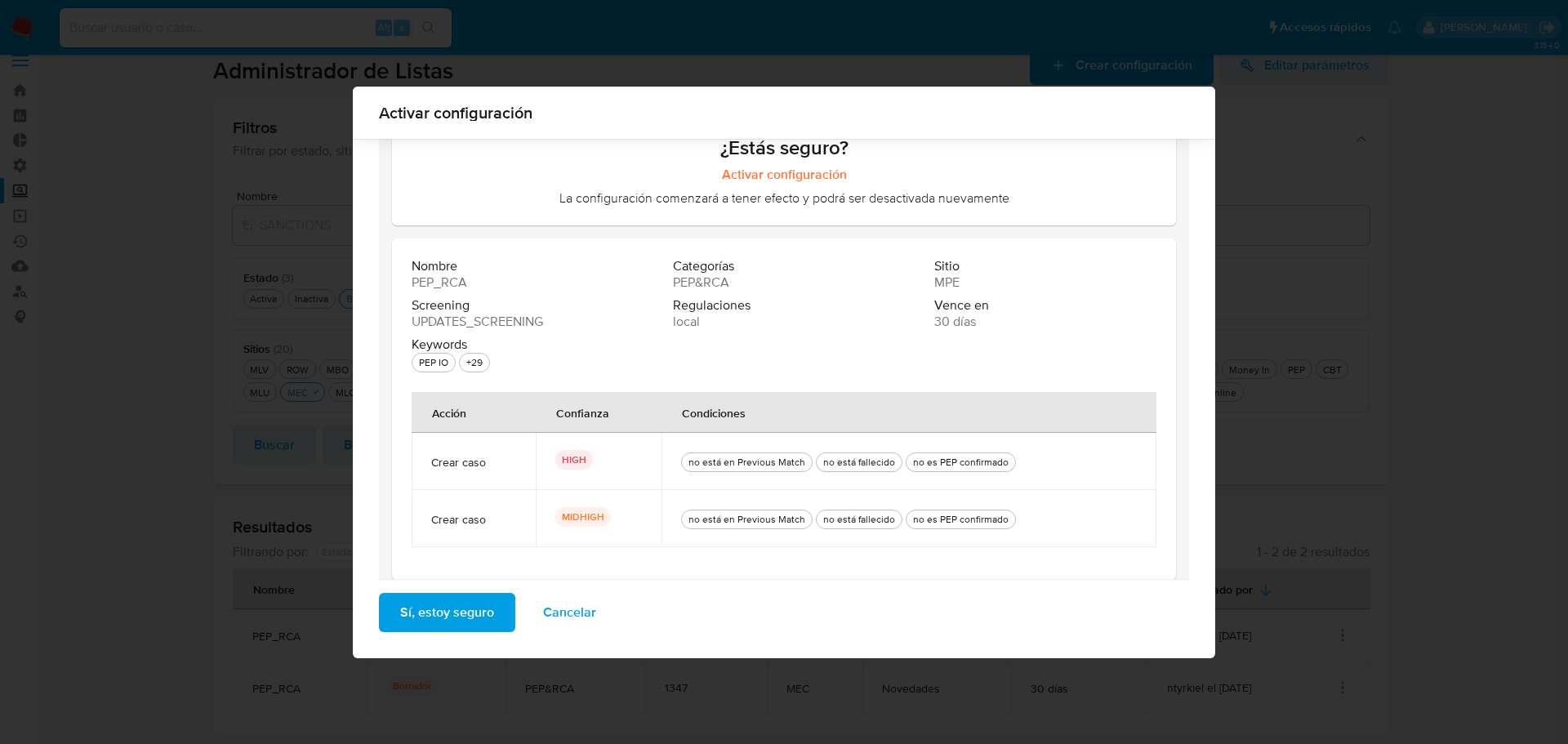
scroll to position [98, 0]
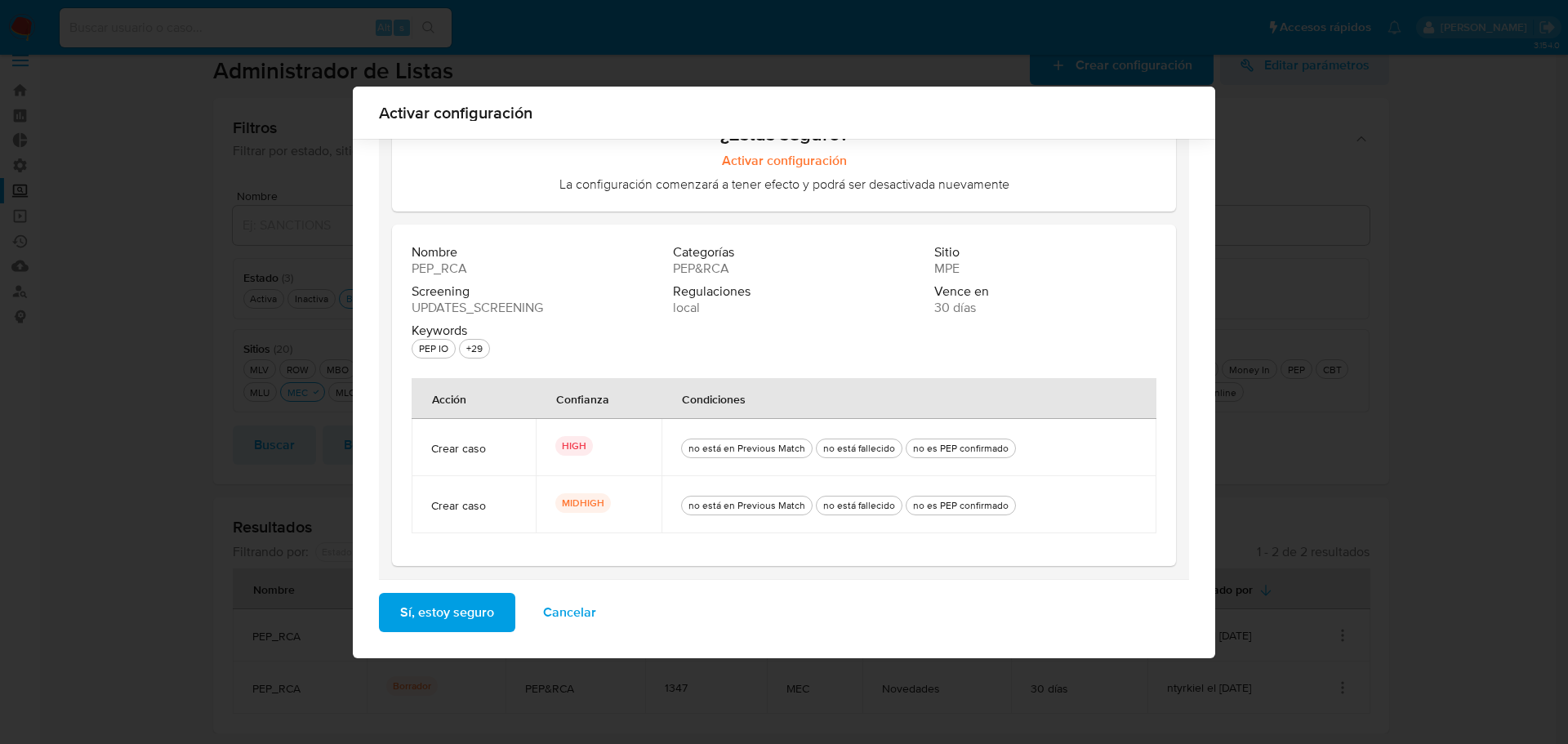
click at [503, 608] on button "Sí, estoy seguro" at bounding box center [447, 613] width 137 height 39
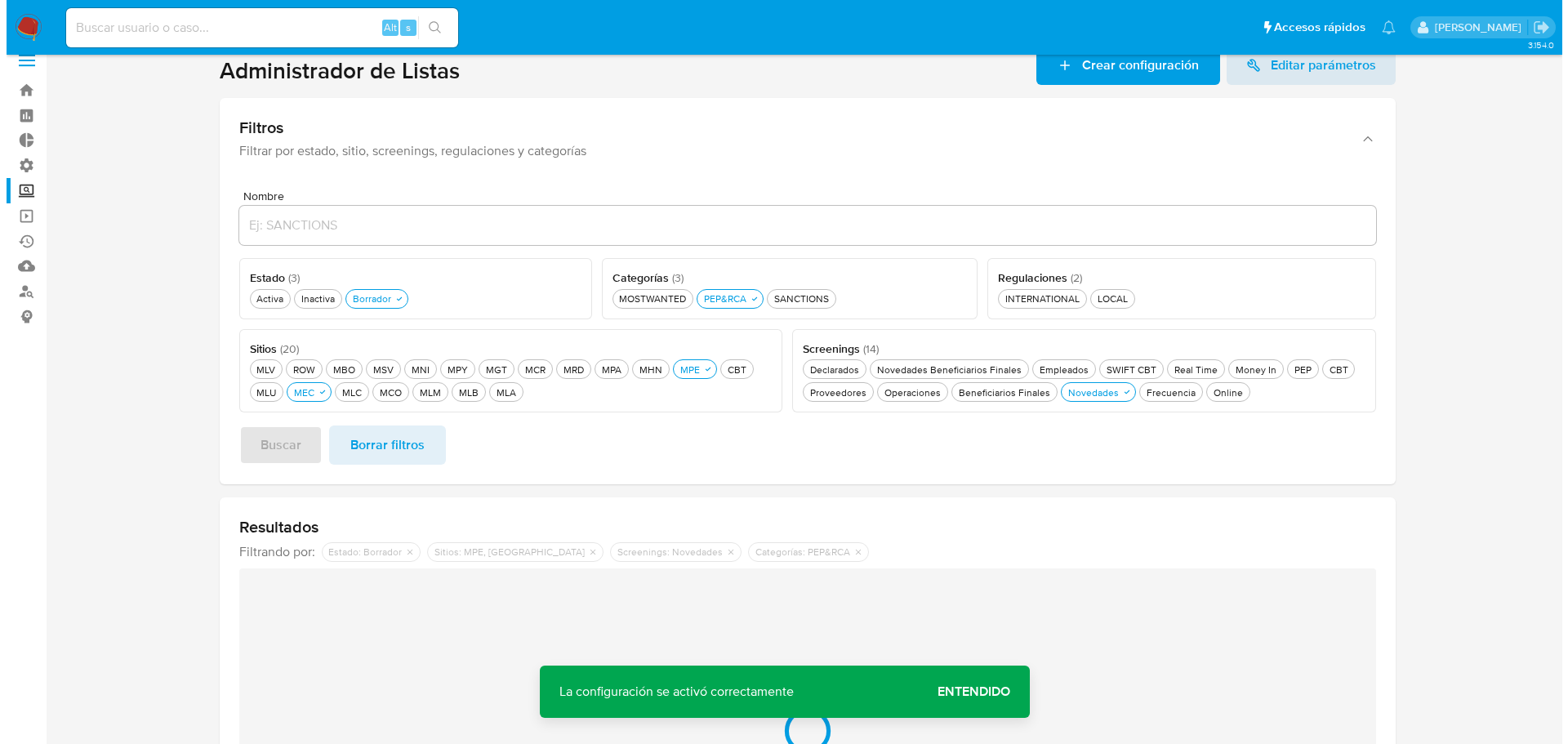
scroll to position [0, 0]
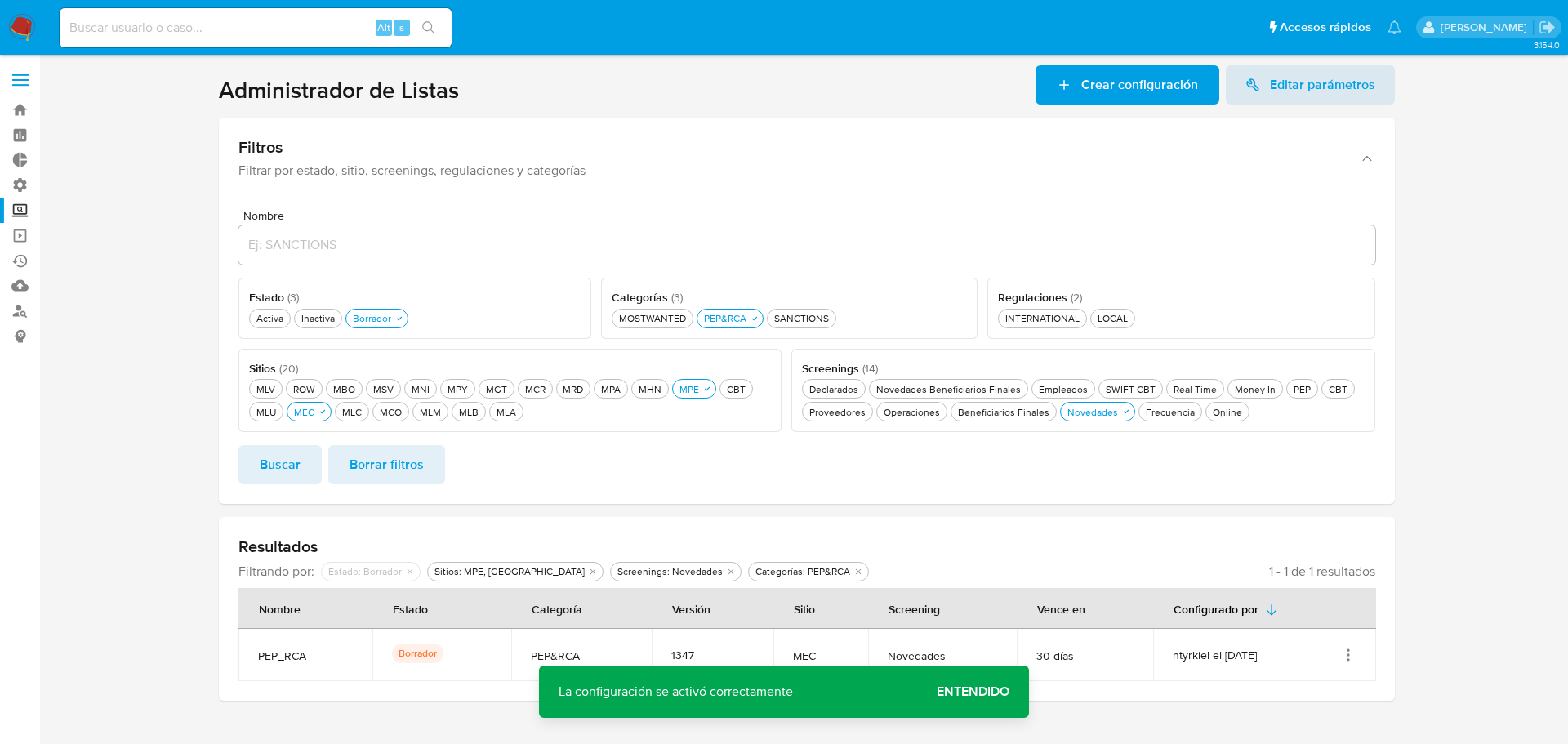
click at [1353, 653] on icon "Acciones" at bounding box center [1348, 655] width 16 height 16
click at [1341, 574] on button "Activar" at bounding box center [1283, 573] width 147 height 44
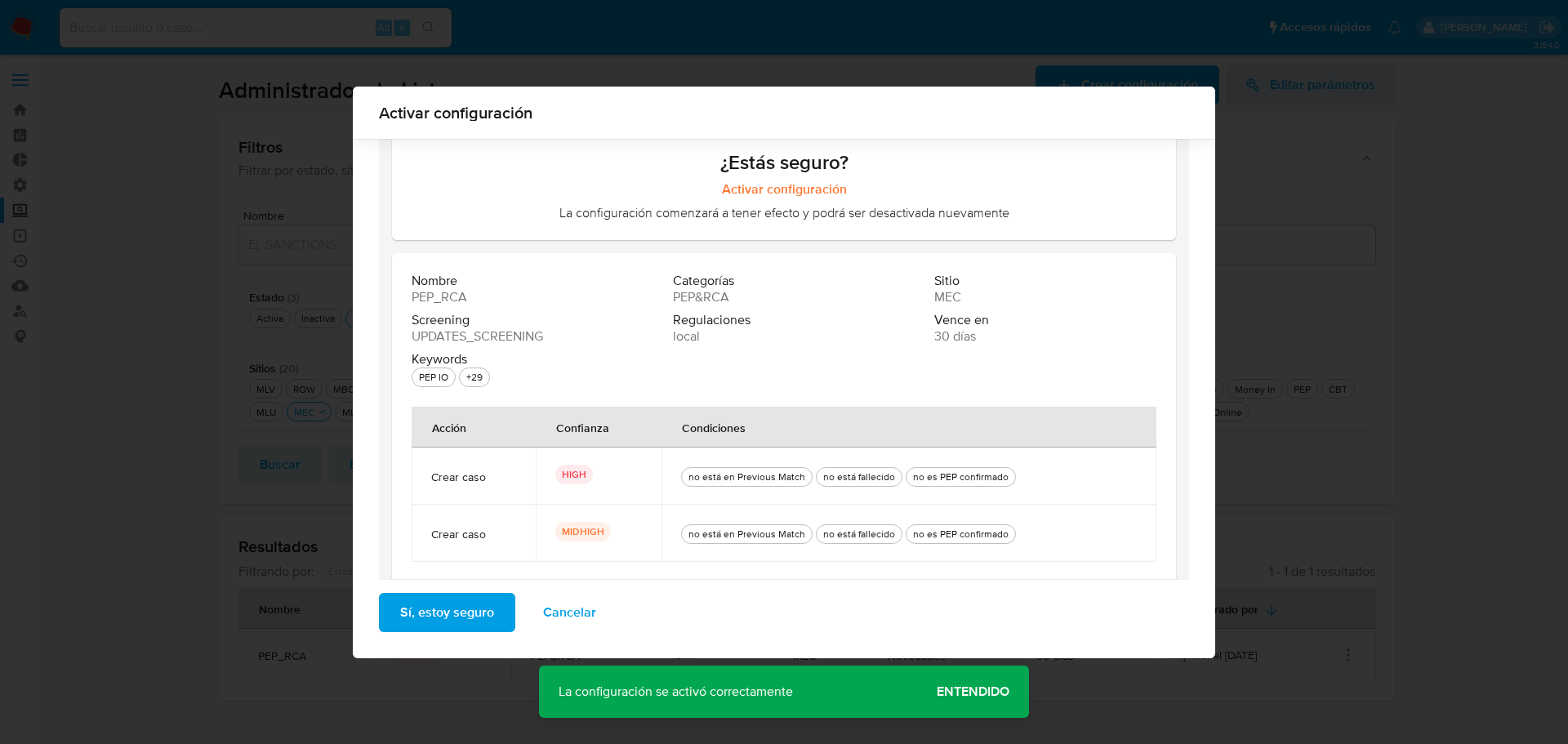
scroll to position [98, 0]
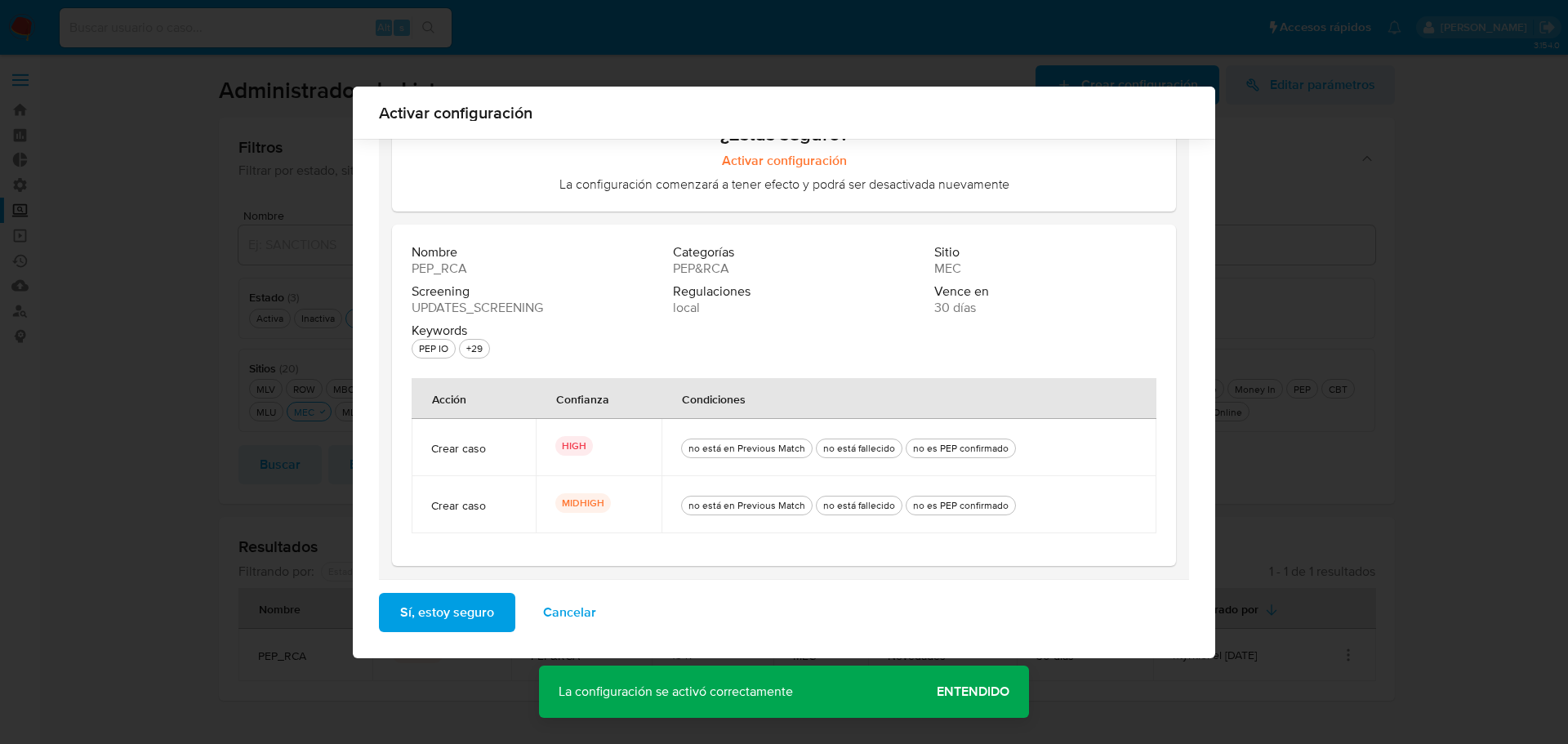
click at [468, 622] on span "Sí, estoy seguro" at bounding box center [447, 613] width 94 height 36
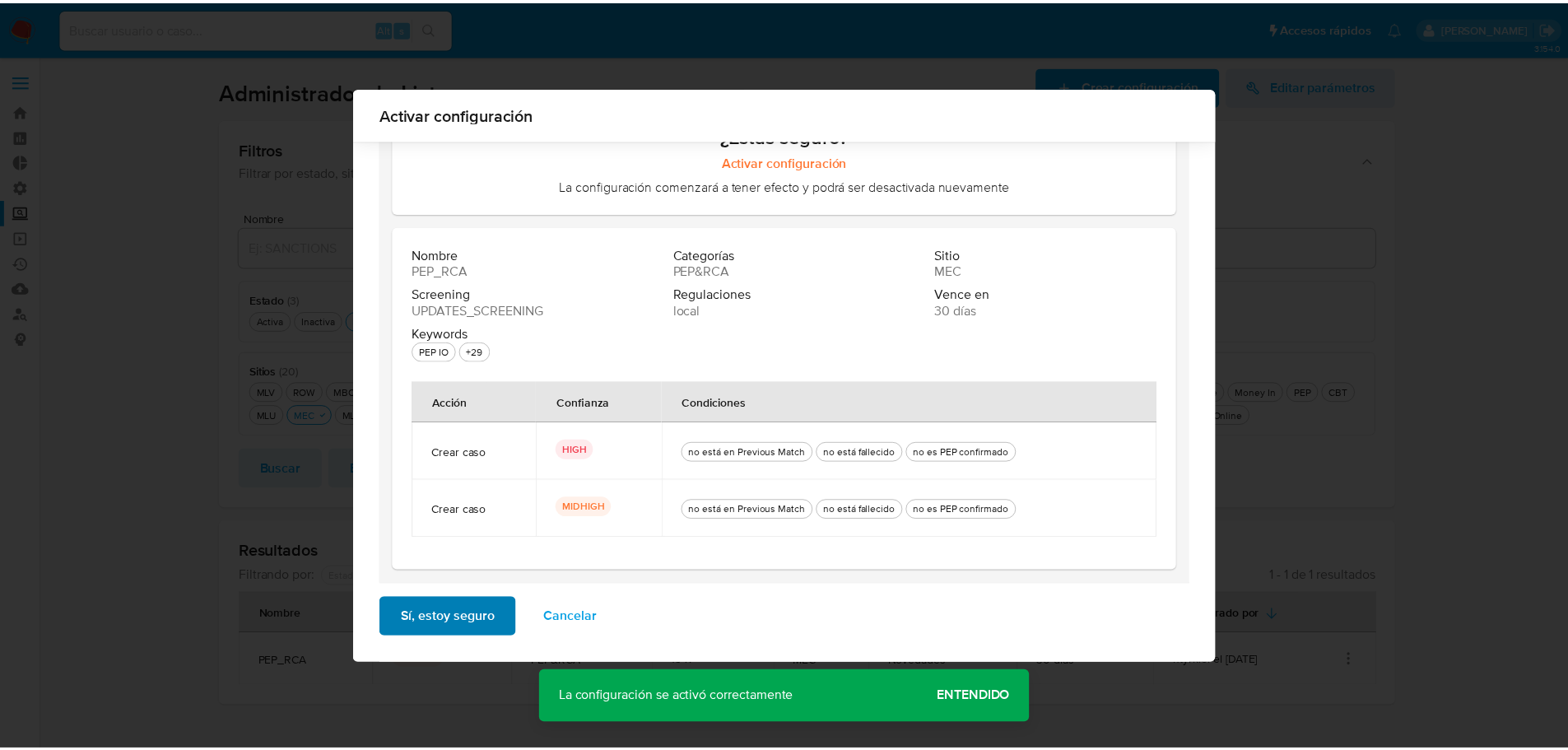
scroll to position [0, 0]
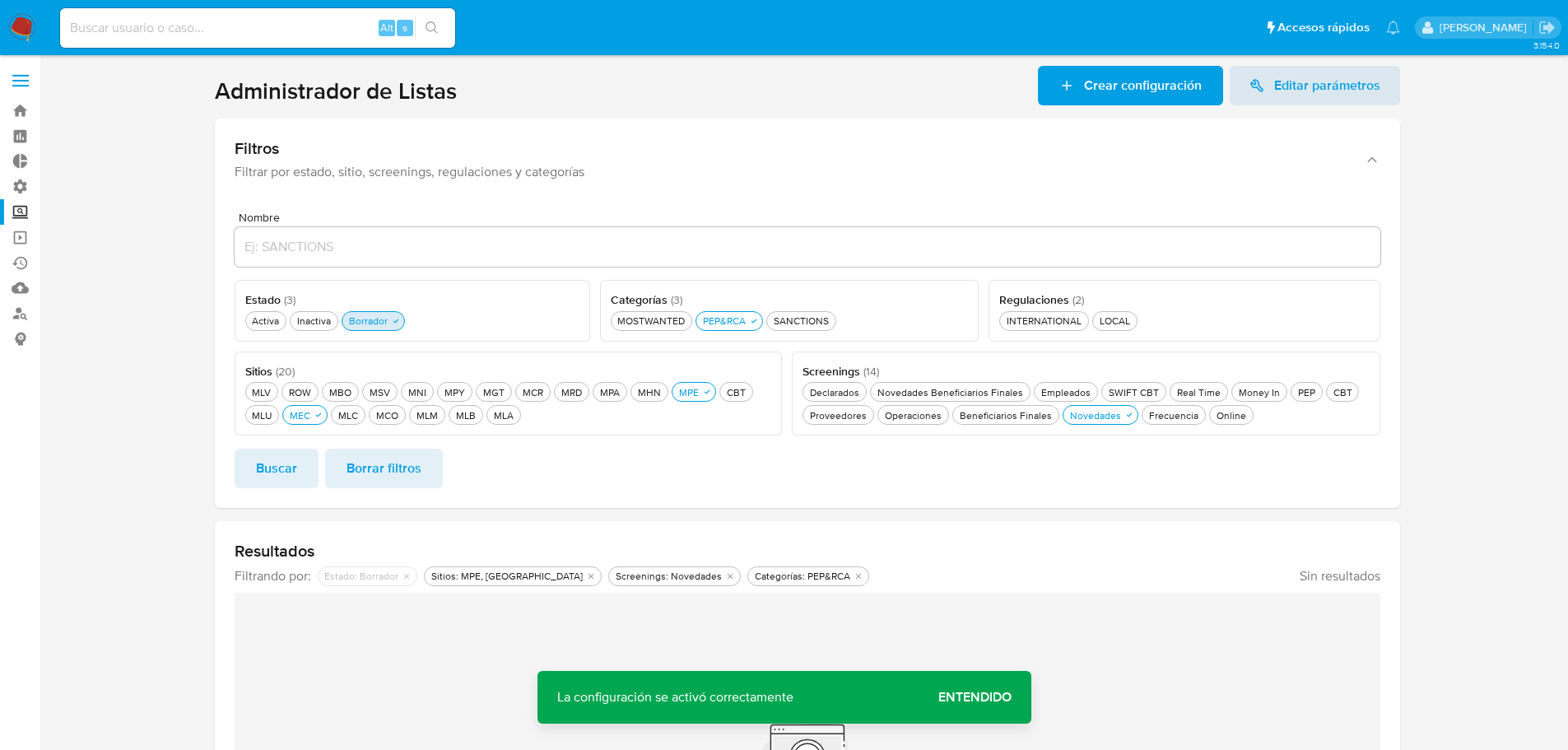
click at [391, 326] on icon "button" at bounding box center [395, 320] width 10 height 10
click at [273, 326] on div "Activa Activa" at bounding box center [266, 321] width 34 height 14
click at [284, 465] on span "Buscar" at bounding box center [276, 468] width 41 height 36
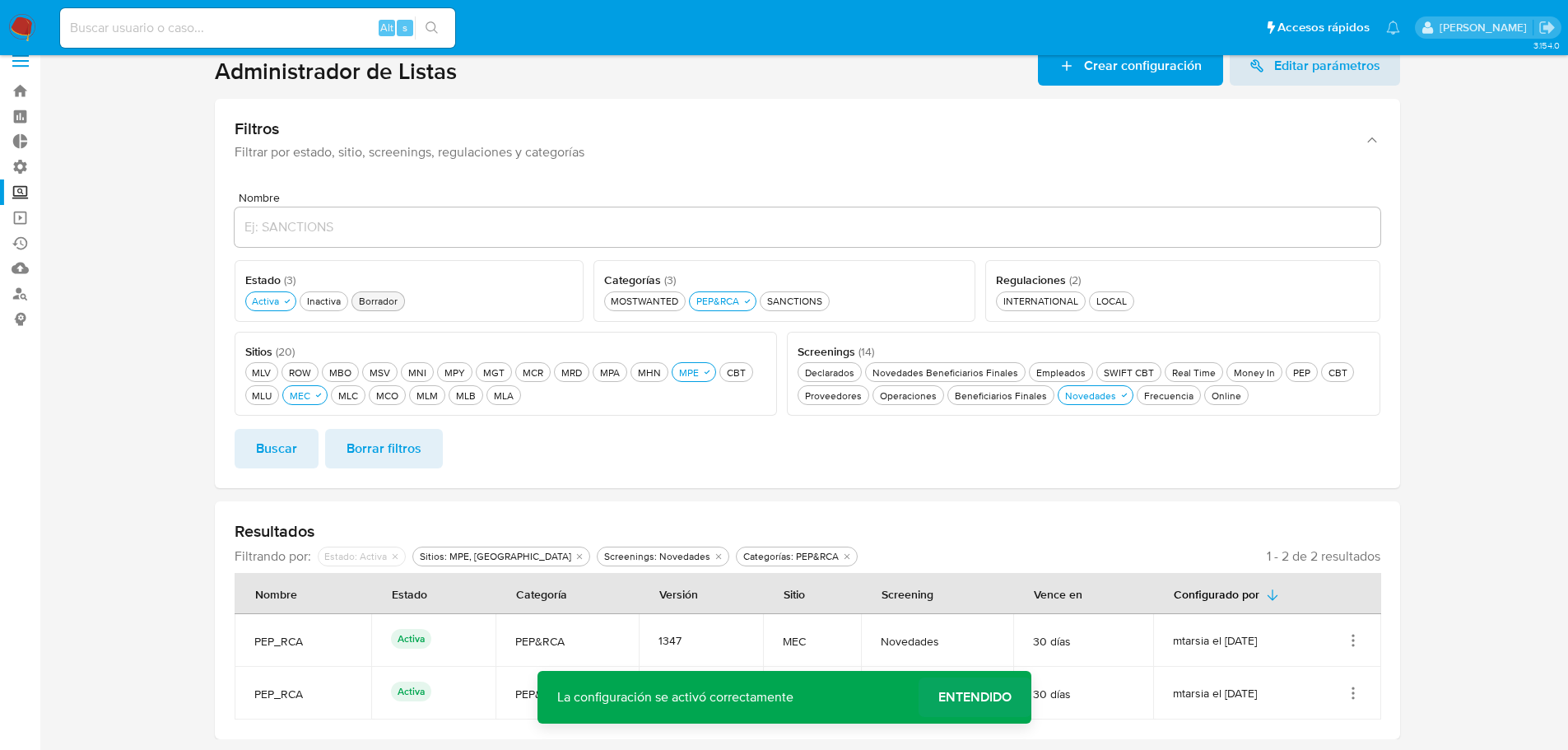
scroll to position [20, 0]
click at [938, 697] on span "Entendido" at bounding box center [975, 697] width 73 height 0
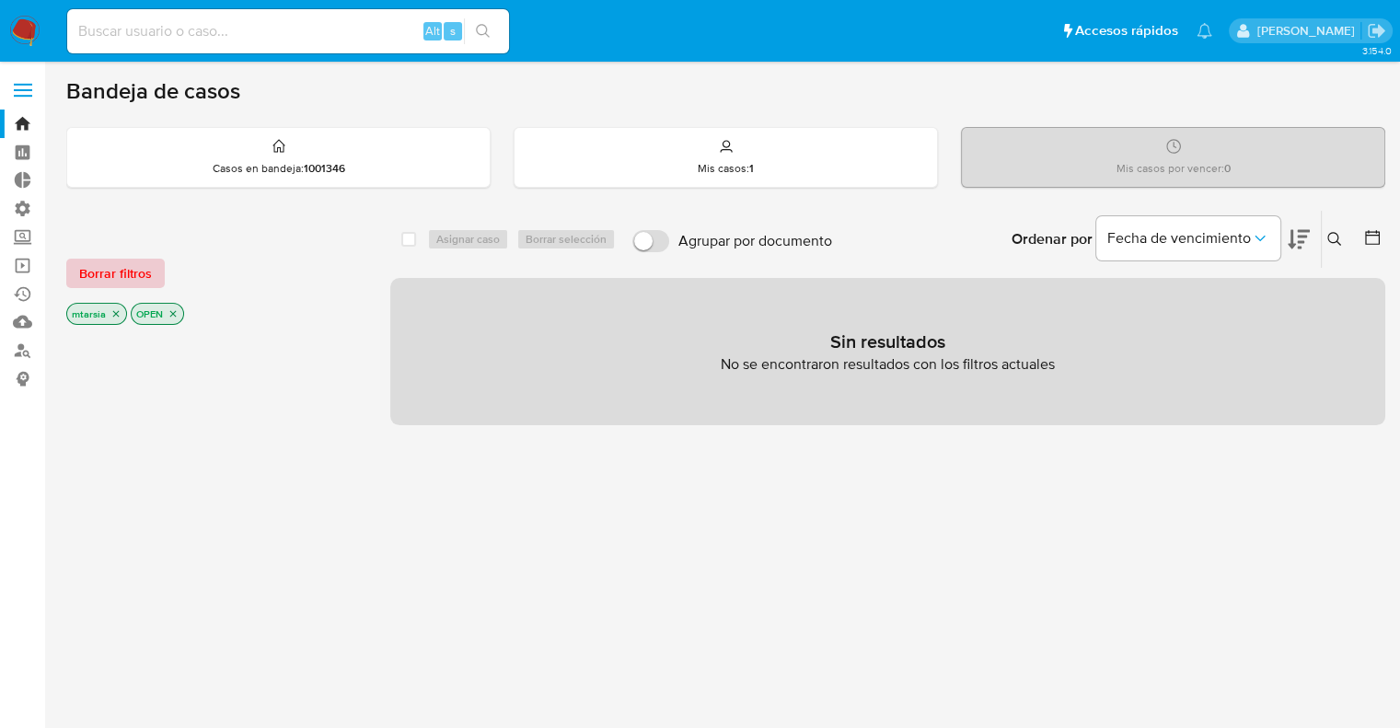
click at [155, 275] on button "Borrar filtros" at bounding box center [115, 273] width 98 height 29
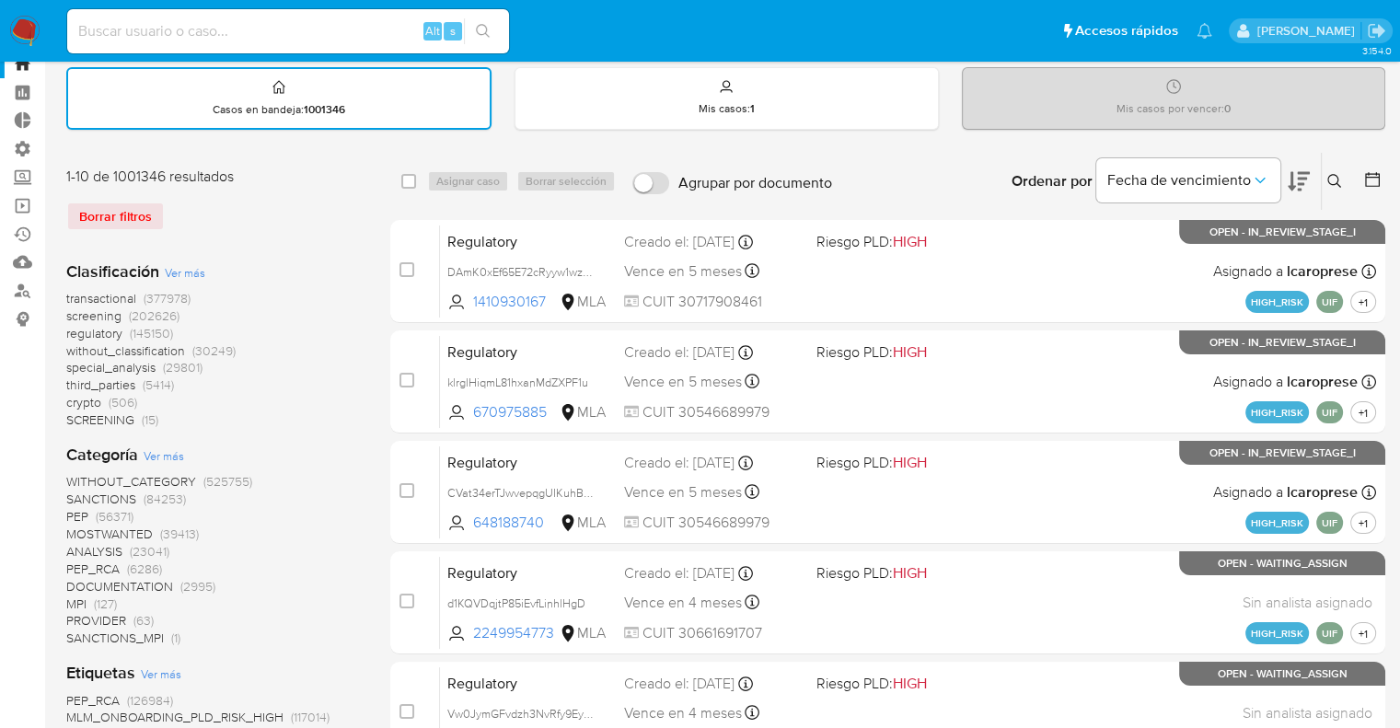
scroll to position [92, 0]
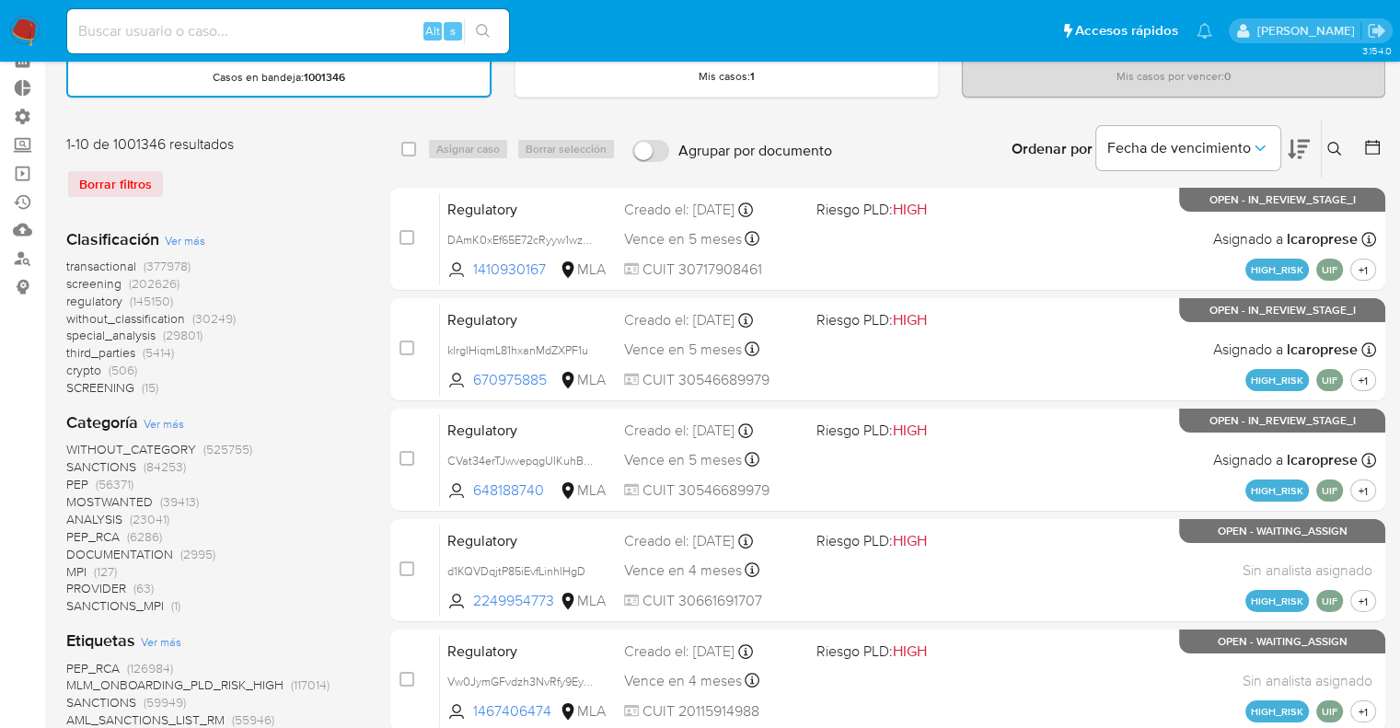
click at [73, 275] on span "screening" at bounding box center [93, 283] width 55 height 18
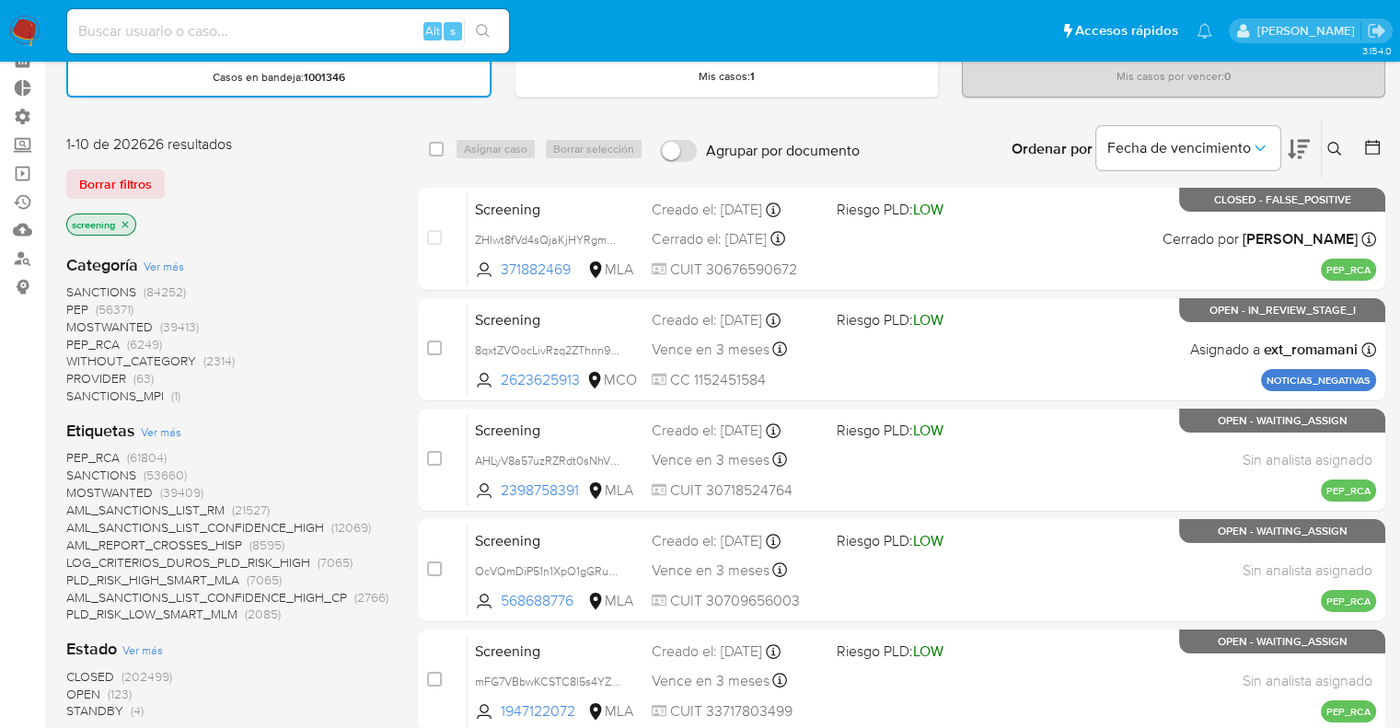
click at [1378, 142] on icon at bounding box center [1372, 147] width 15 height 15
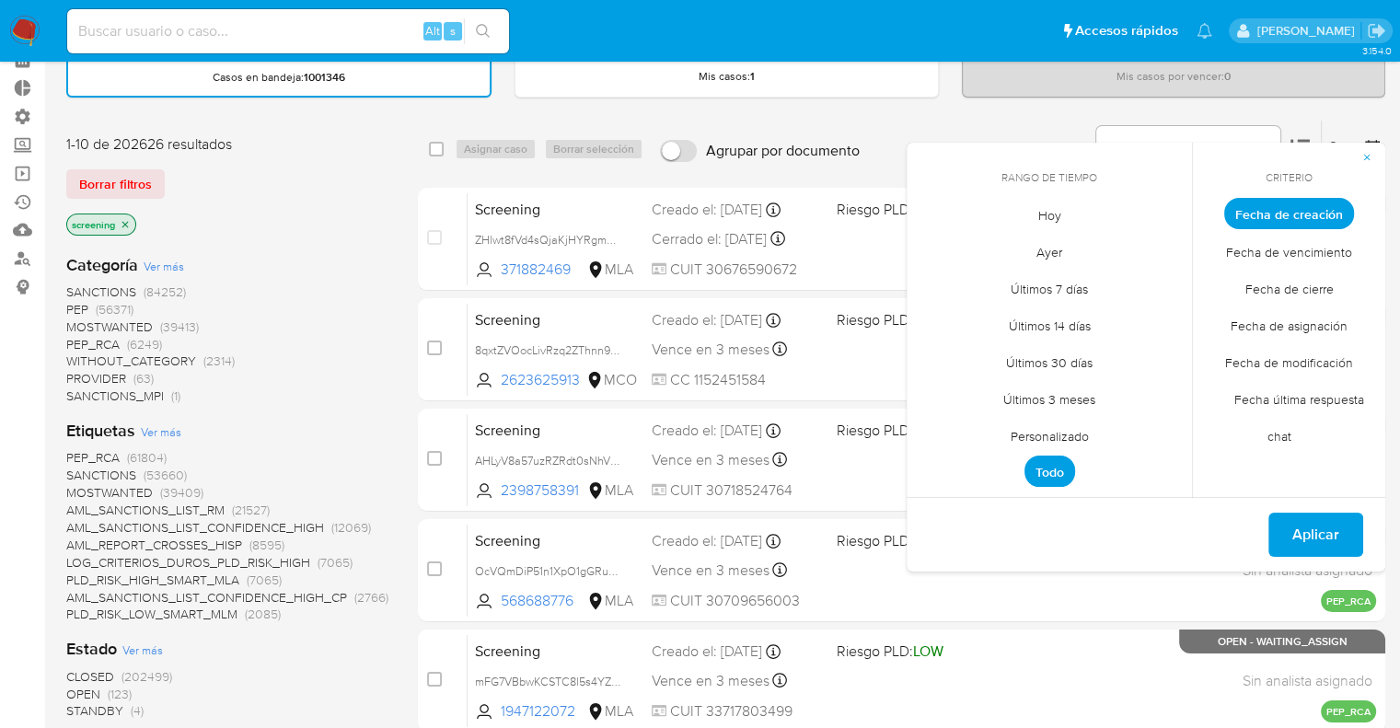
click at [1012, 433] on span "Personalizado" at bounding box center [1049, 436] width 117 height 38
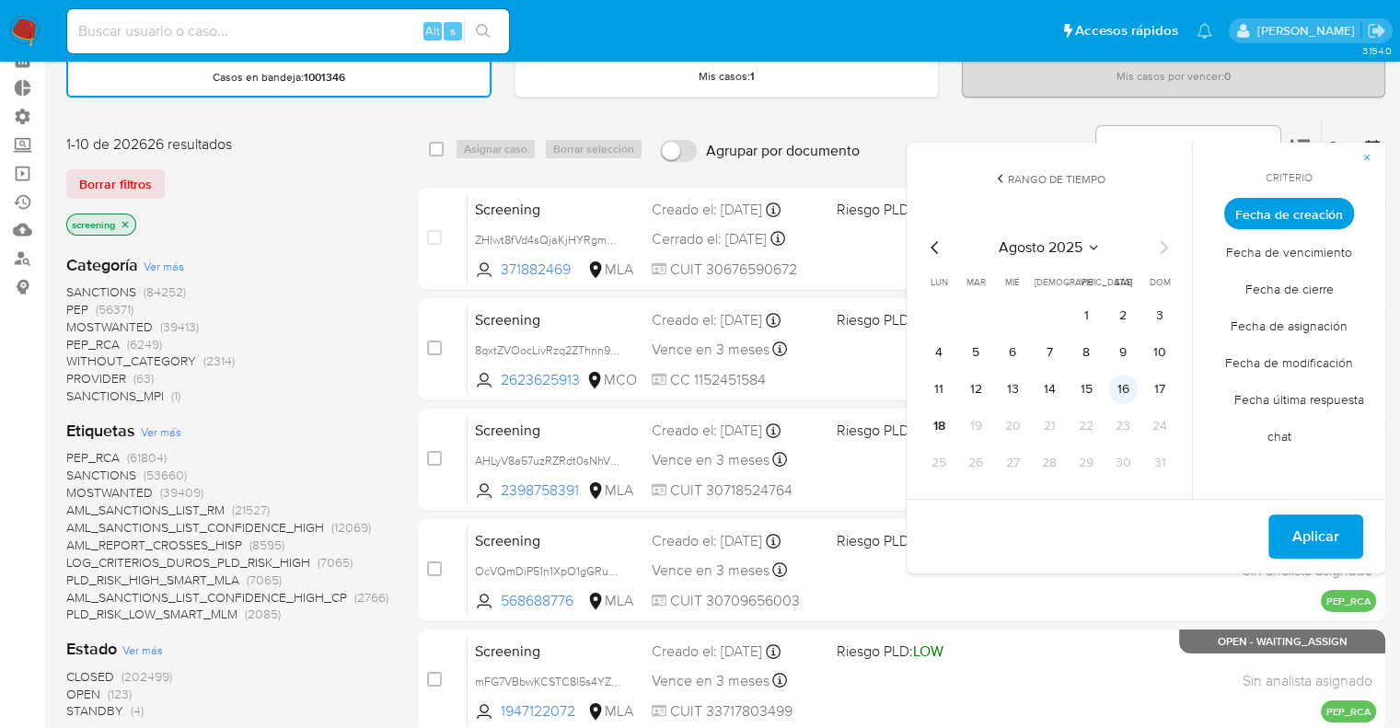
click at [1125, 389] on button "16" at bounding box center [1122, 389] width 29 height 29
click at [1148, 388] on button "17" at bounding box center [1159, 389] width 29 height 29
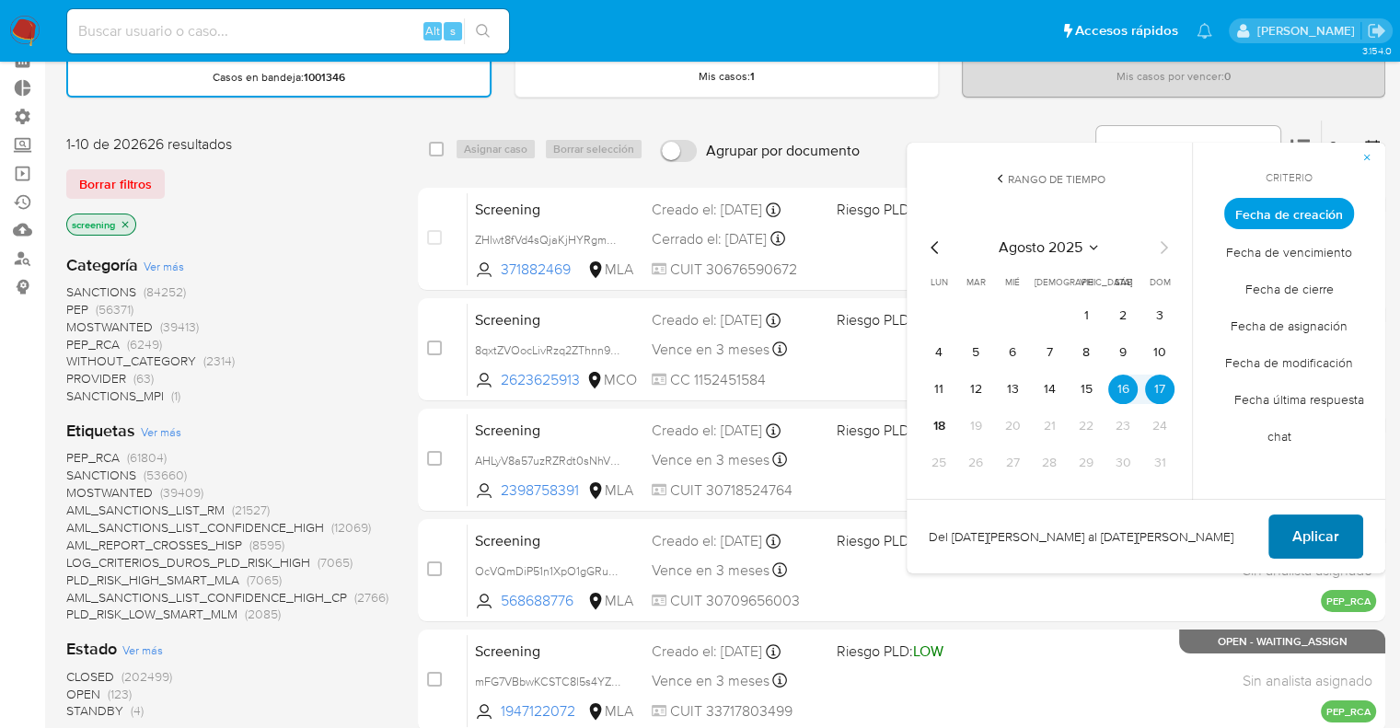
click at [1290, 524] on button "Aplicar" at bounding box center [1315, 536] width 95 height 44
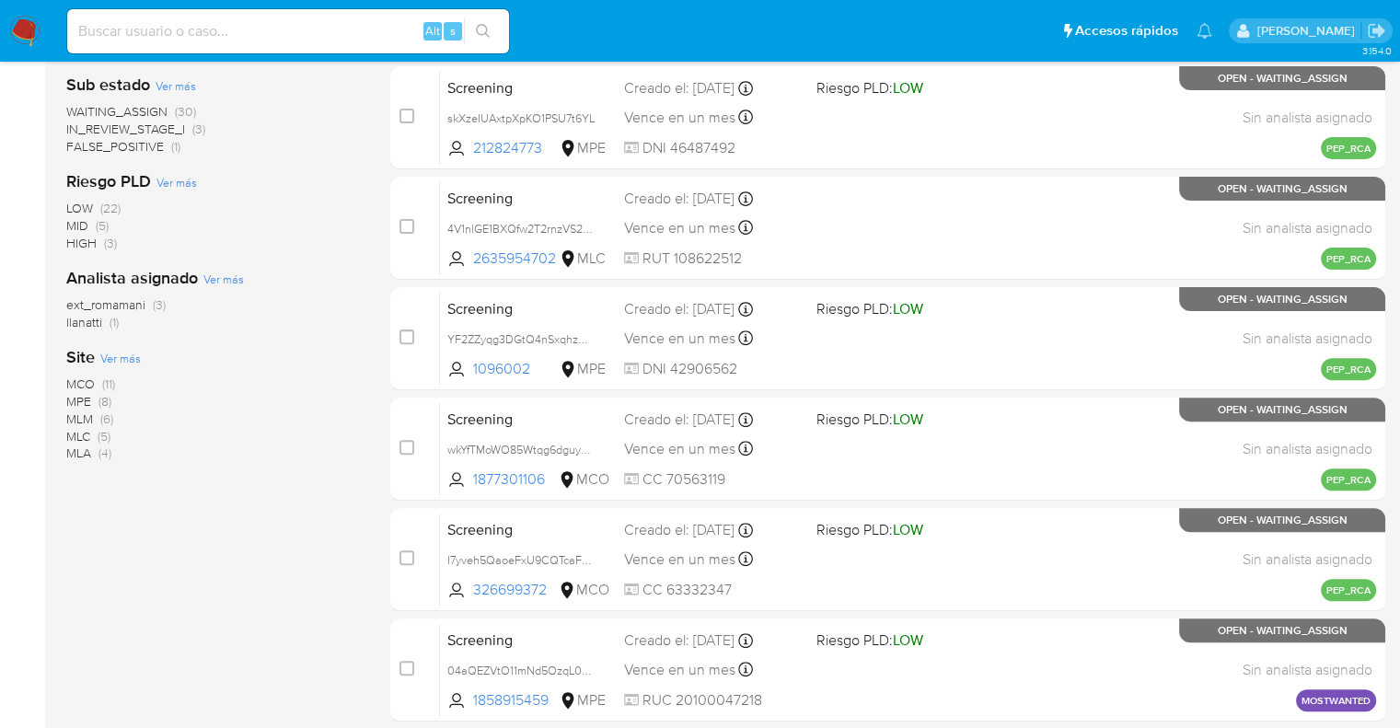
scroll to position [552, 0]
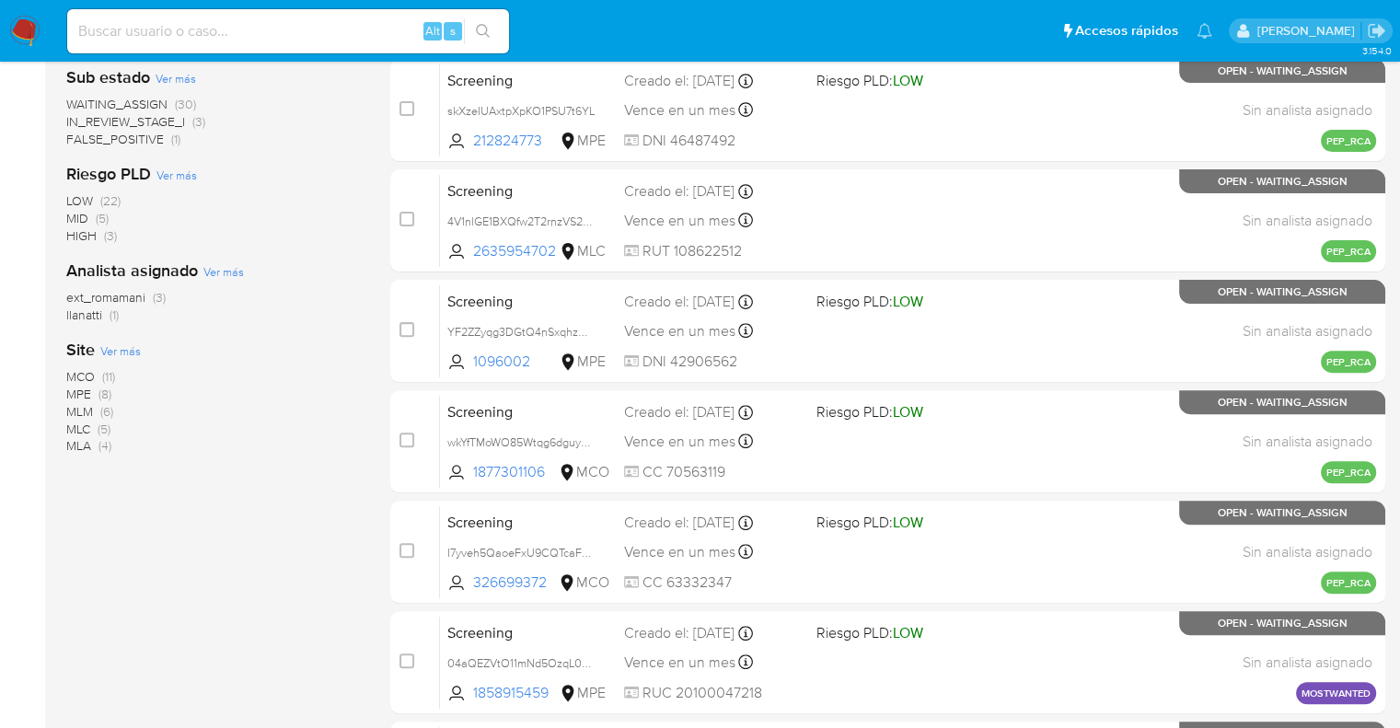
click at [85, 444] on span "MLA" at bounding box center [78, 445] width 25 height 18
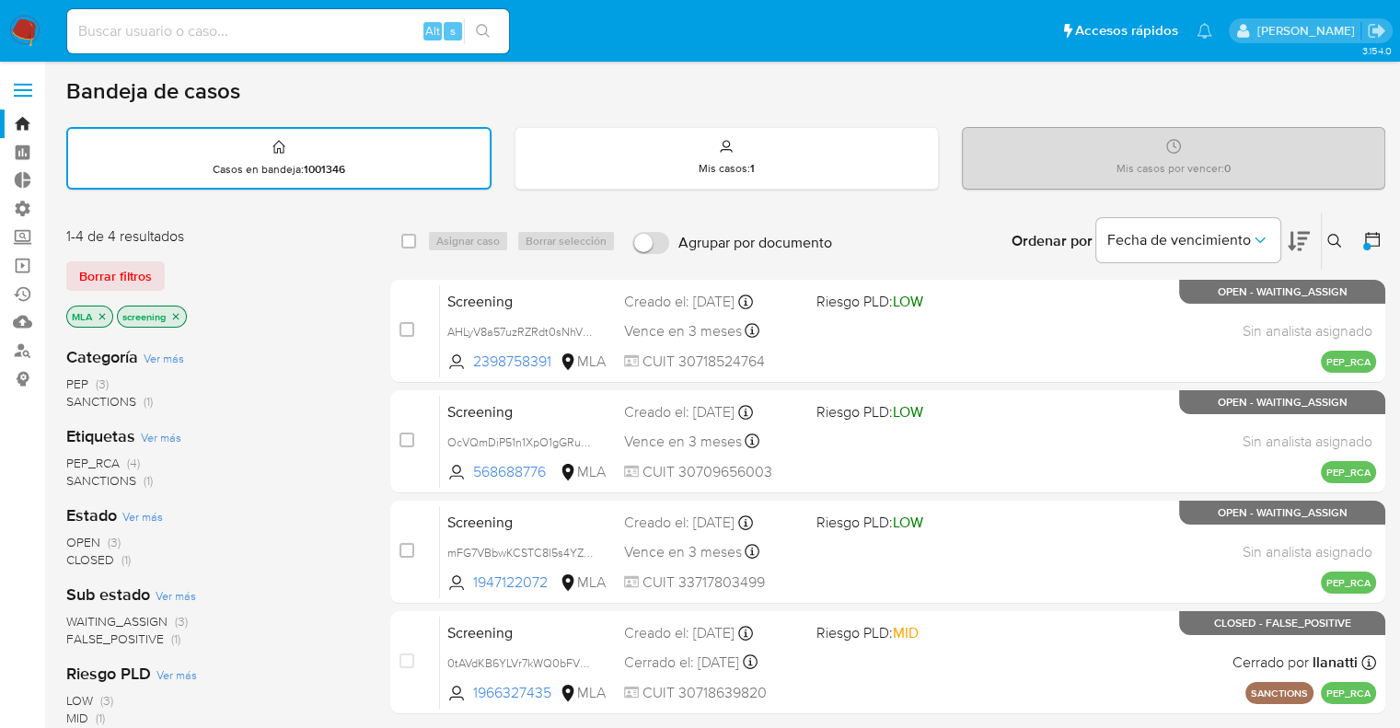
scroll to position [92, 0]
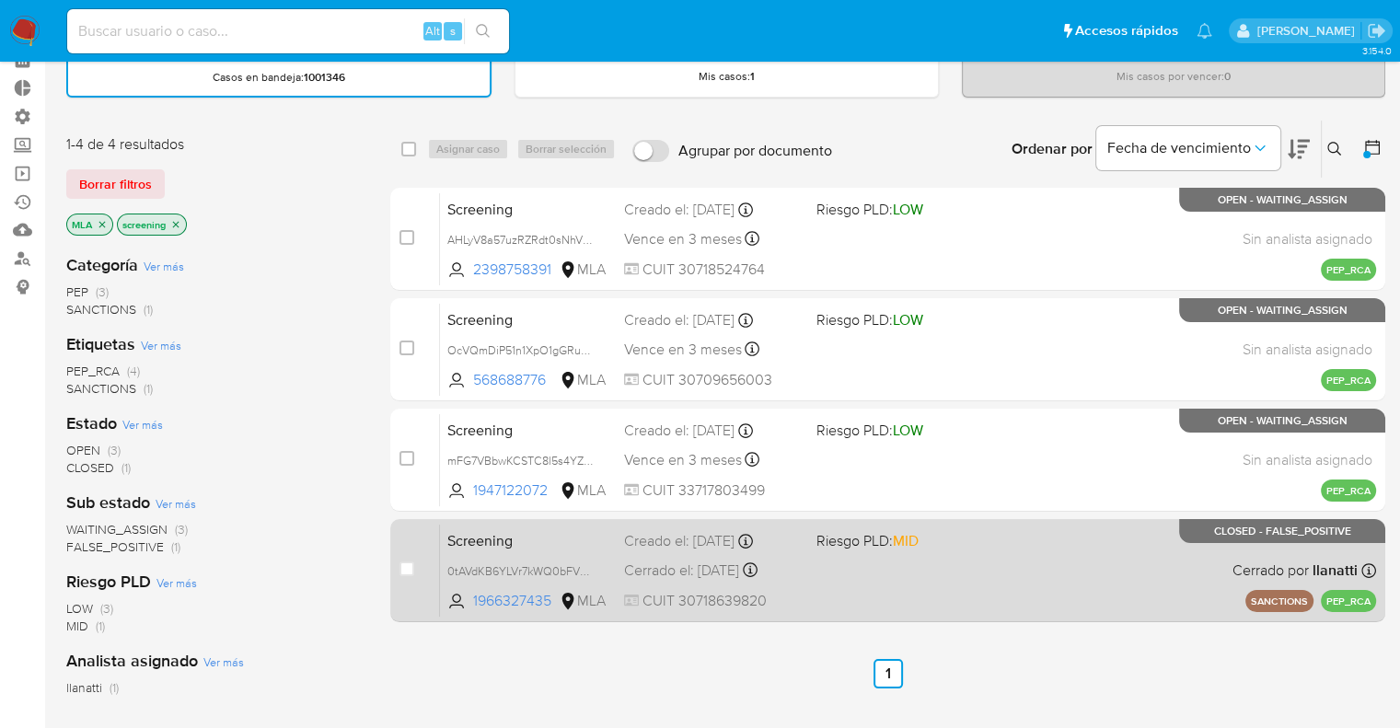
click at [555, 527] on span "Screening" at bounding box center [528, 539] width 162 height 24
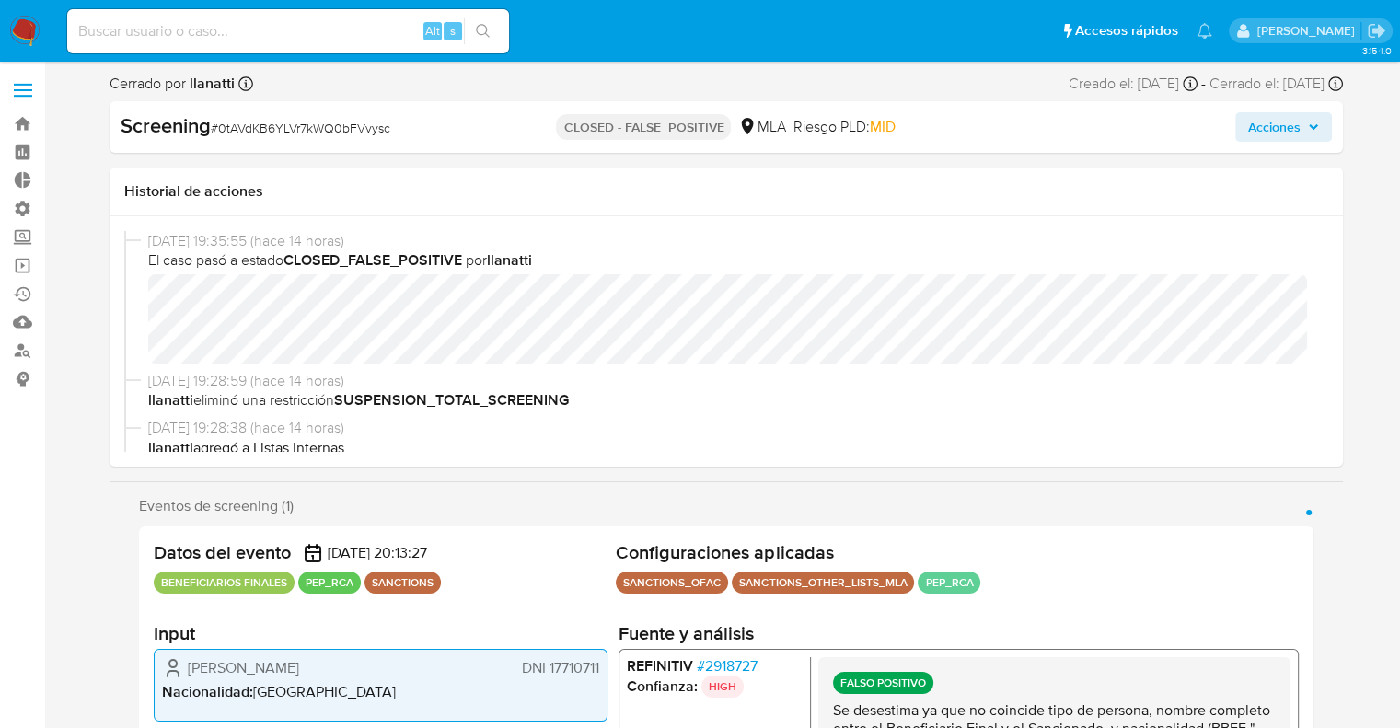
select select "10"
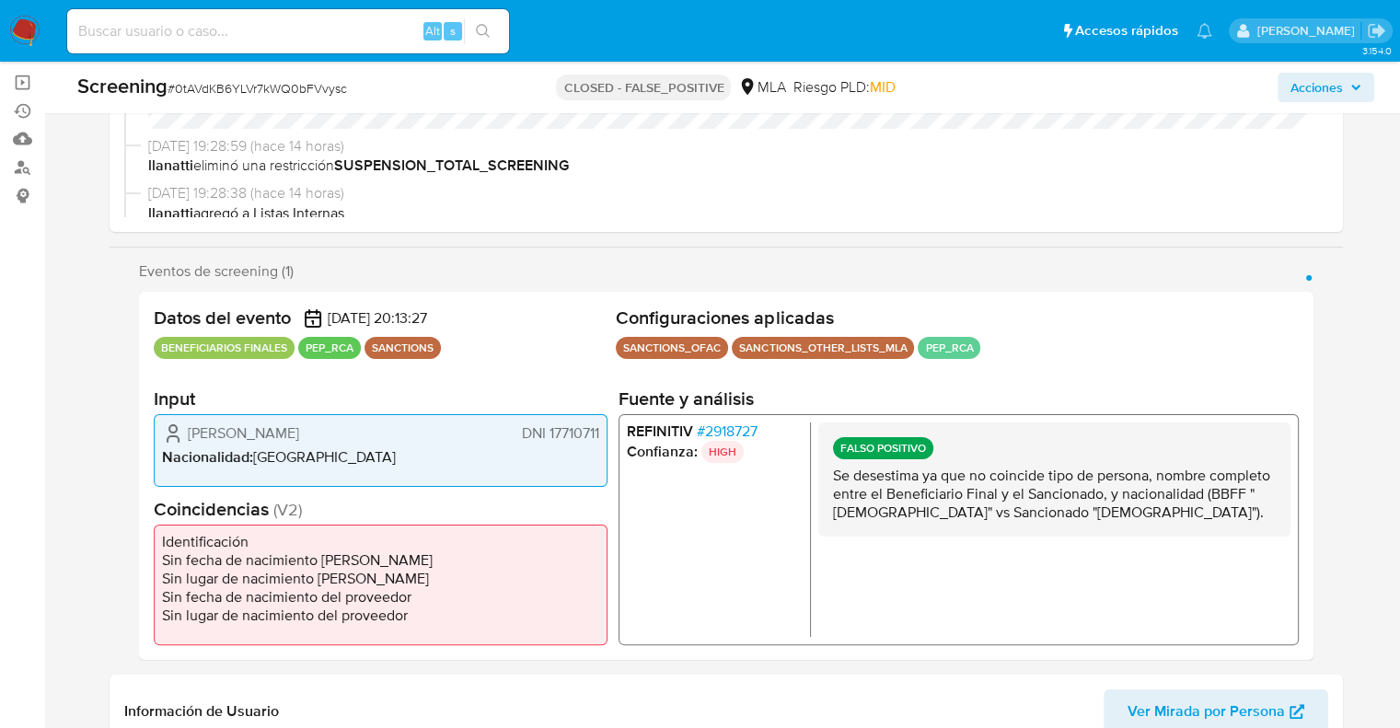
scroll to position [184, 0]
drag, startPoint x: 368, startPoint y: 88, endPoint x: 178, endPoint y: 87, distance: 190.5
click at [178, 87] on div "Screening # 0tAVdKB6YLVr7kWQ0bFVvysc" at bounding box center [289, 87] width 425 height 28
copy span "0tAVdKB6YLVr7kWQ0bFVvysc"
click at [401, 25] on input at bounding box center [288, 31] width 442 height 24
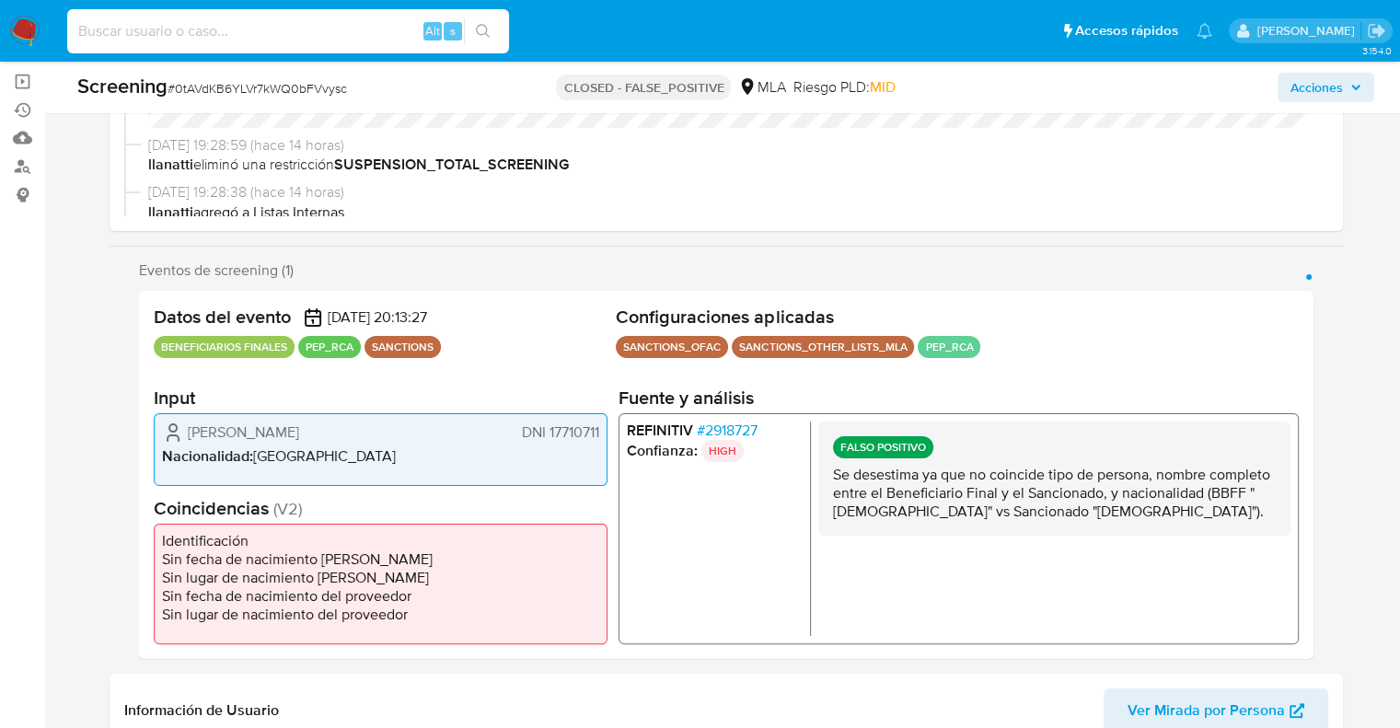
paste input "pBHl34nyjHggA3YjmhXZbqSr"
type input "pBHl34nyjHggA3YjmhXZbqSr"
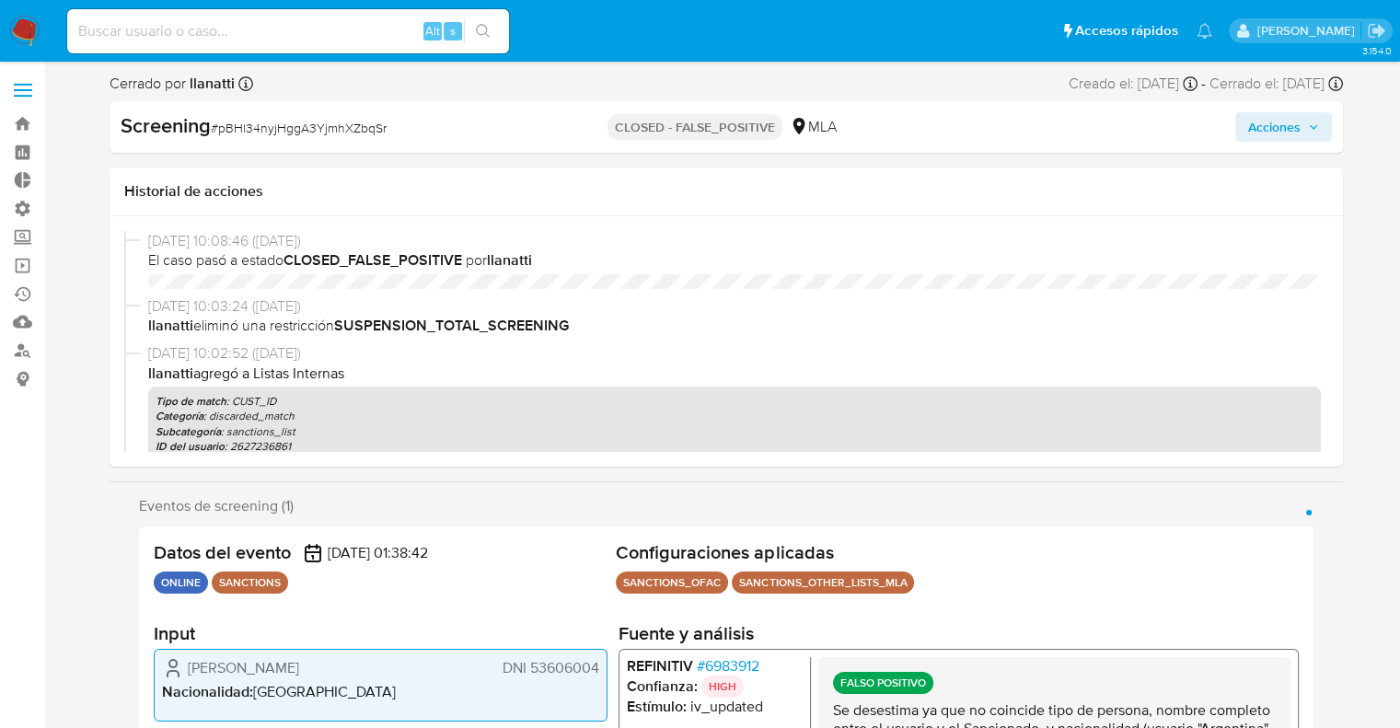
select select "10"
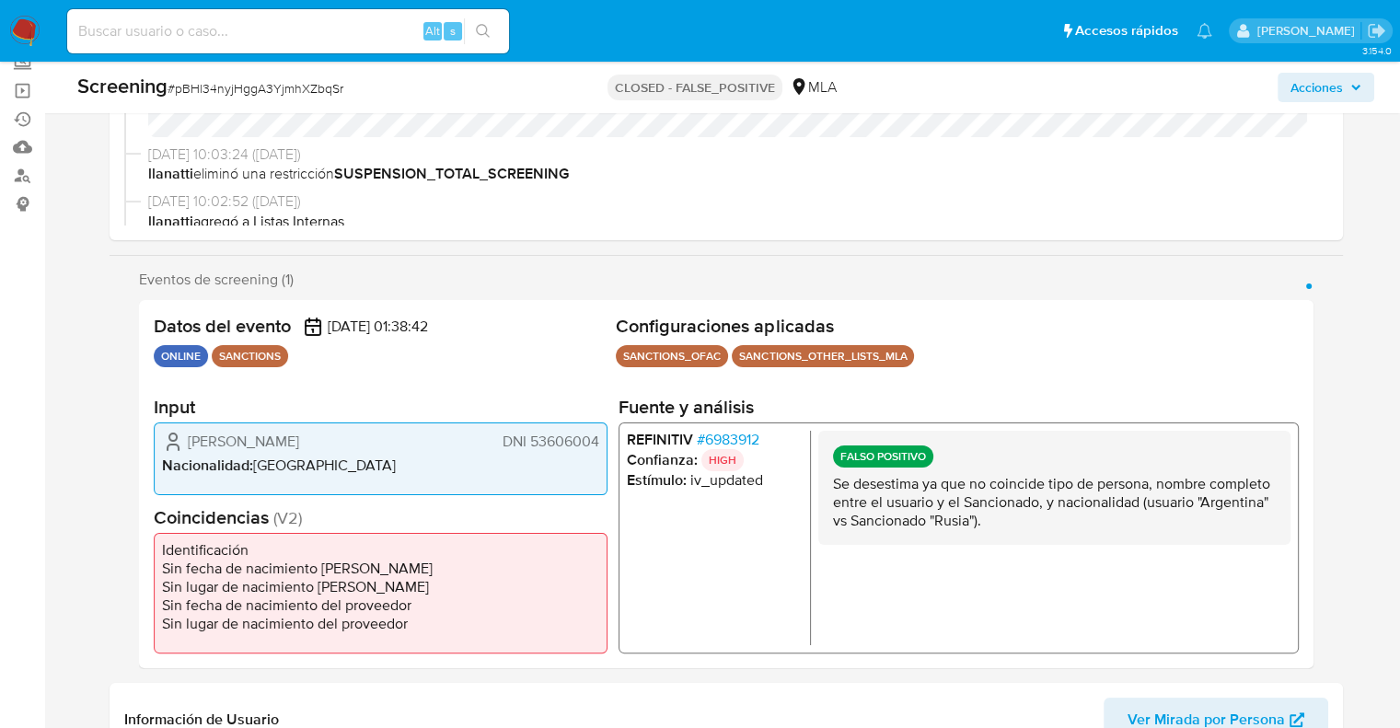
scroll to position [184, 0]
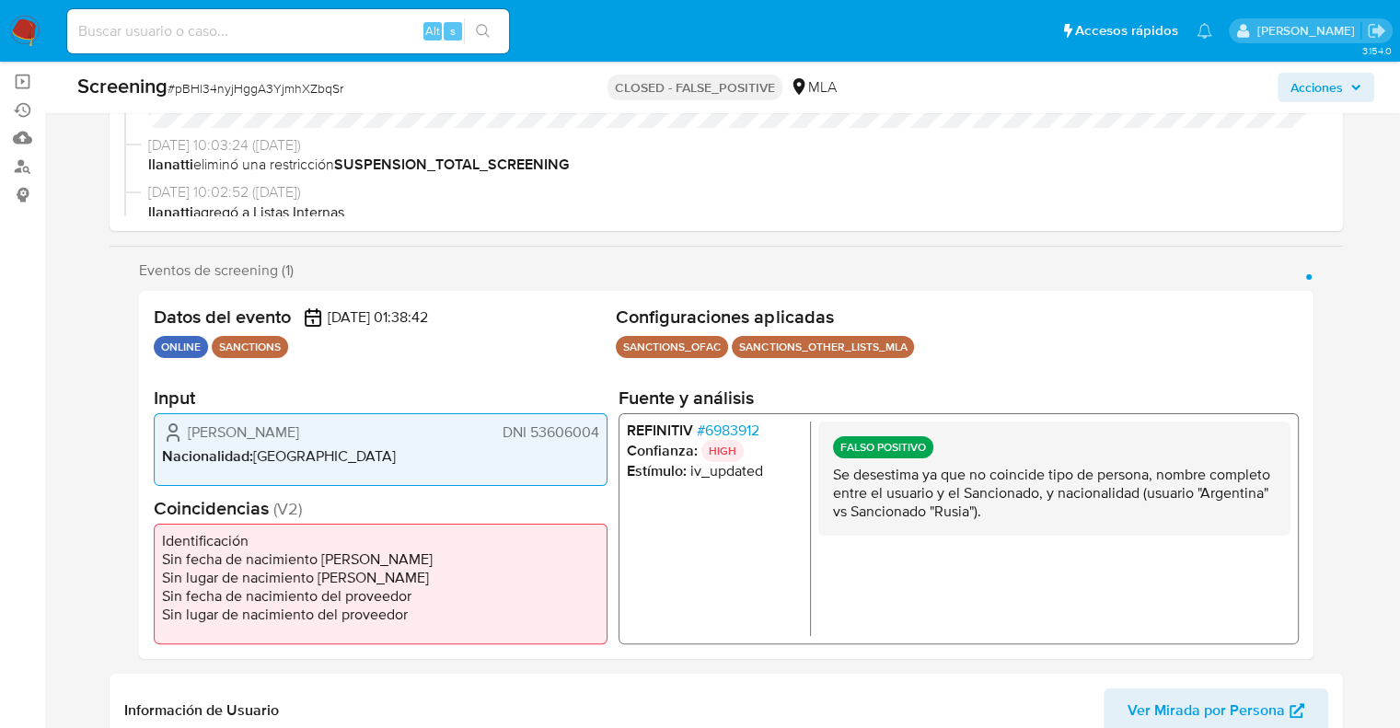
click at [706, 433] on span "# 6983912" at bounding box center [727, 430] width 63 height 18
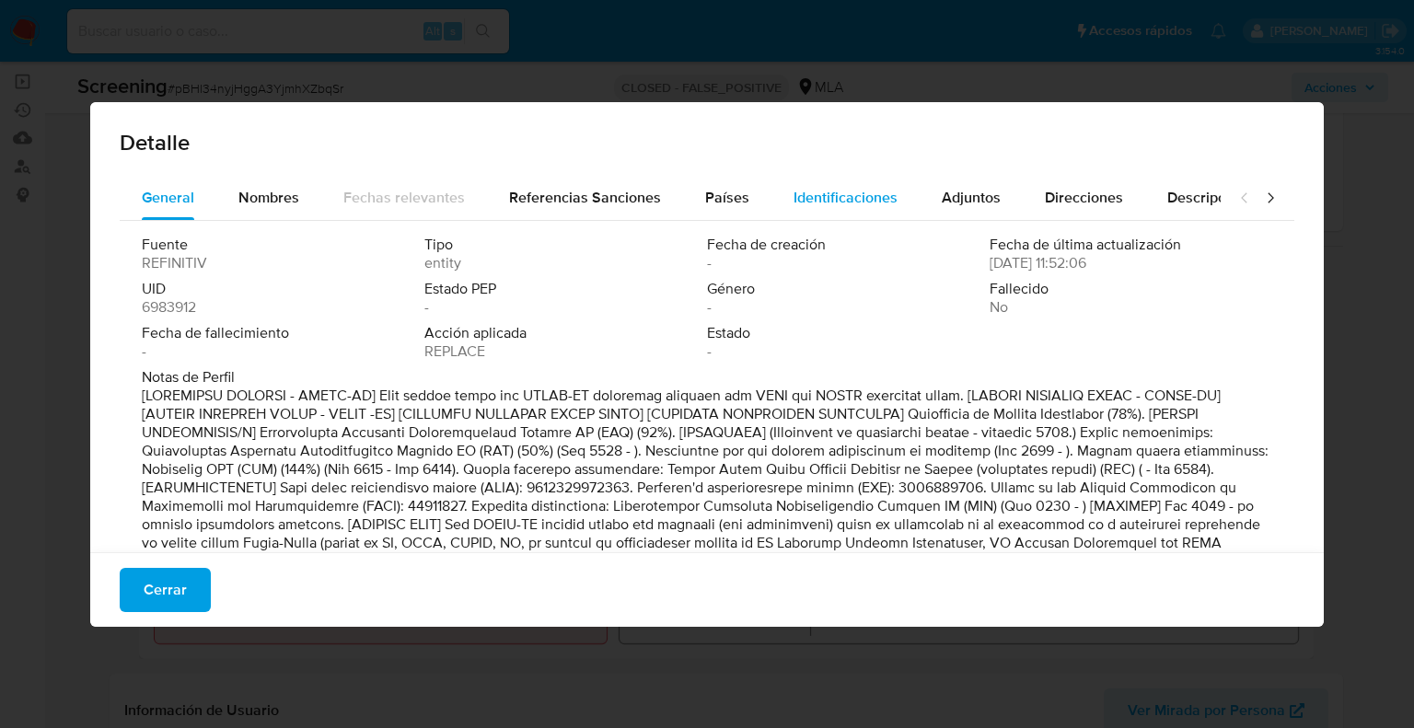
click at [793, 198] on span "Identificaciones" at bounding box center [845, 197] width 104 height 21
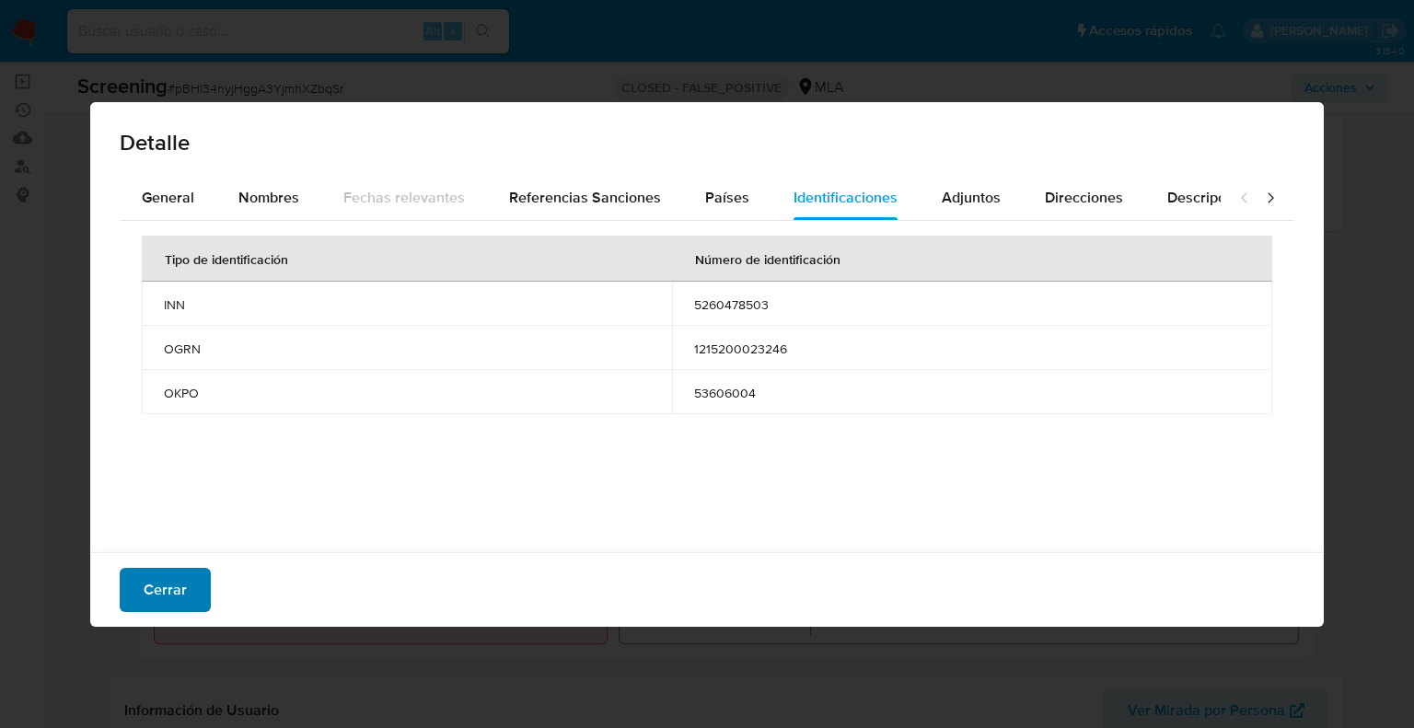
click at [196, 586] on button "Cerrar" at bounding box center [165, 590] width 91 height 44
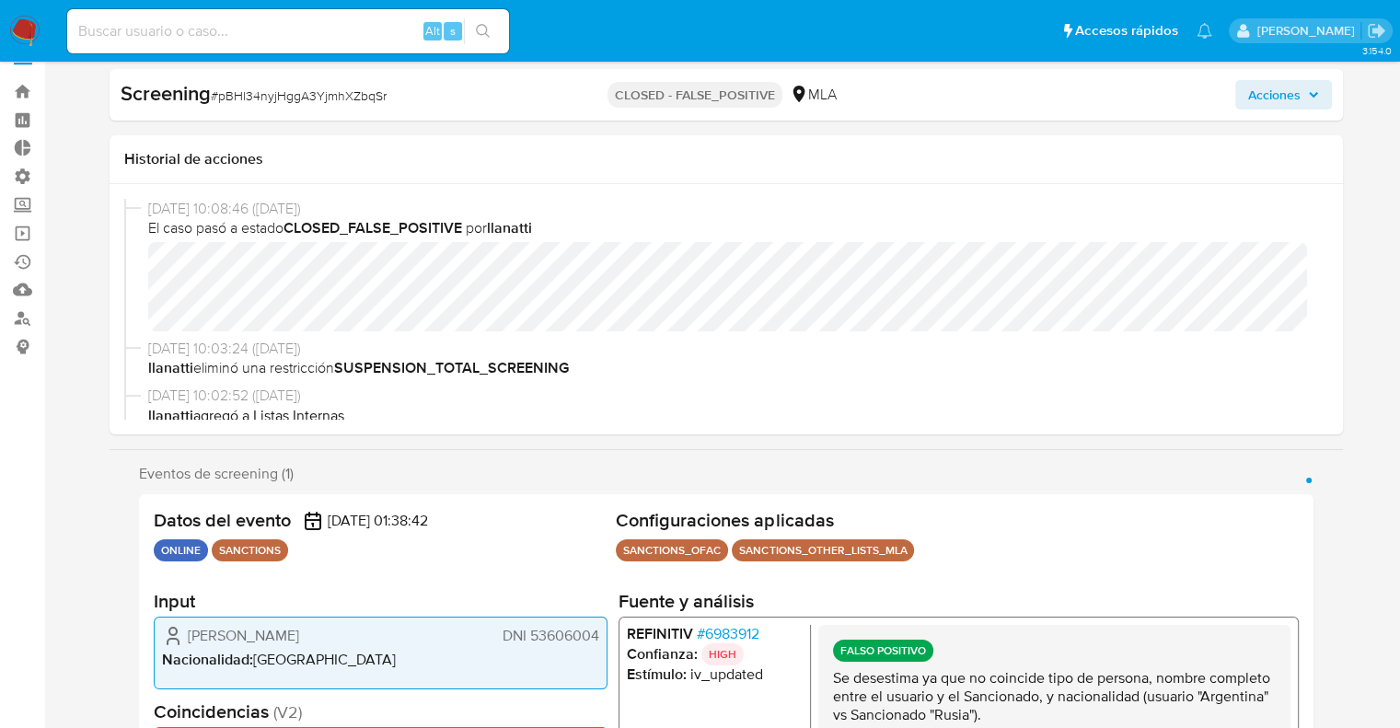
scroll to position [0, 0]
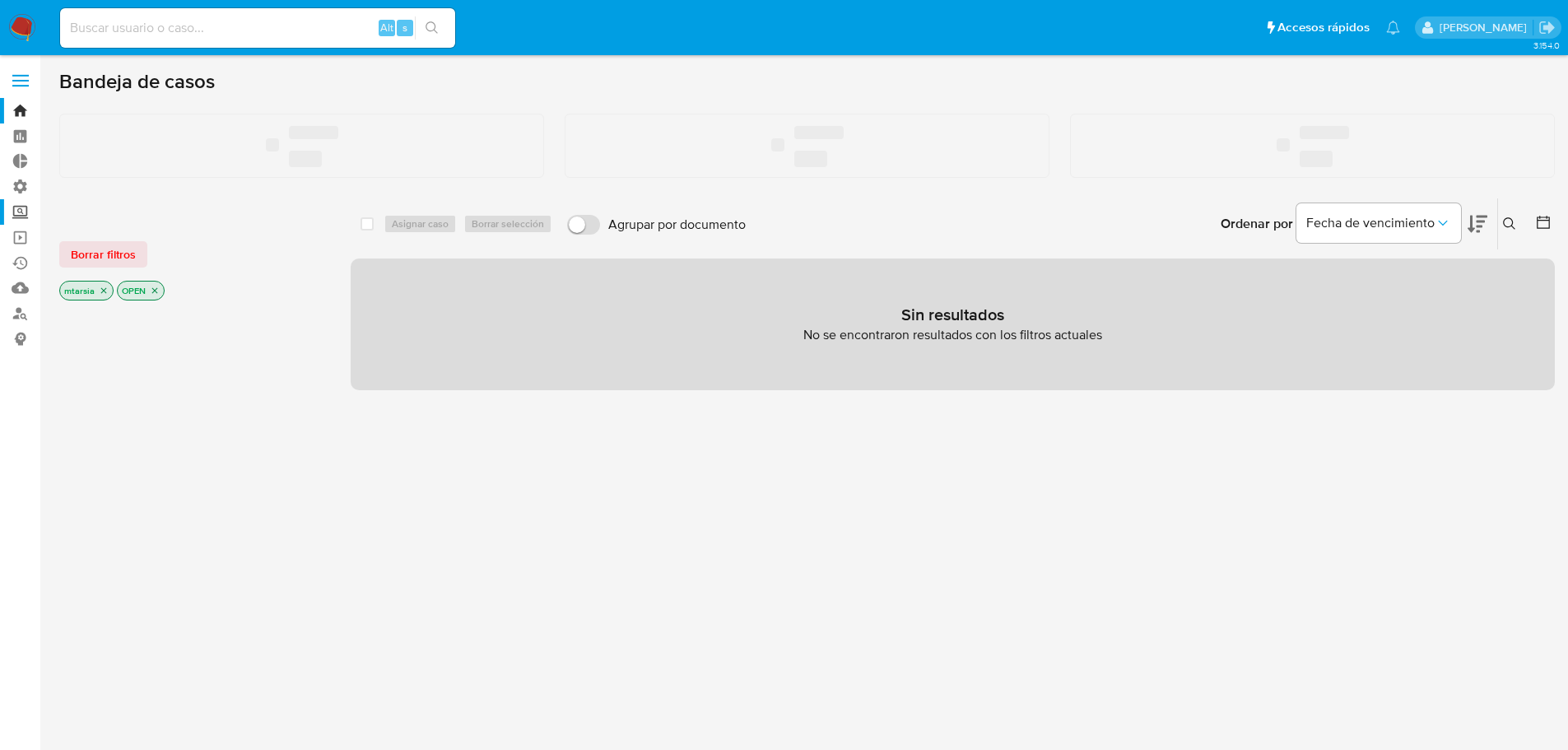
click at [28, 212] on label "Screening" at bounding box center [97, 212] width 196 height 26
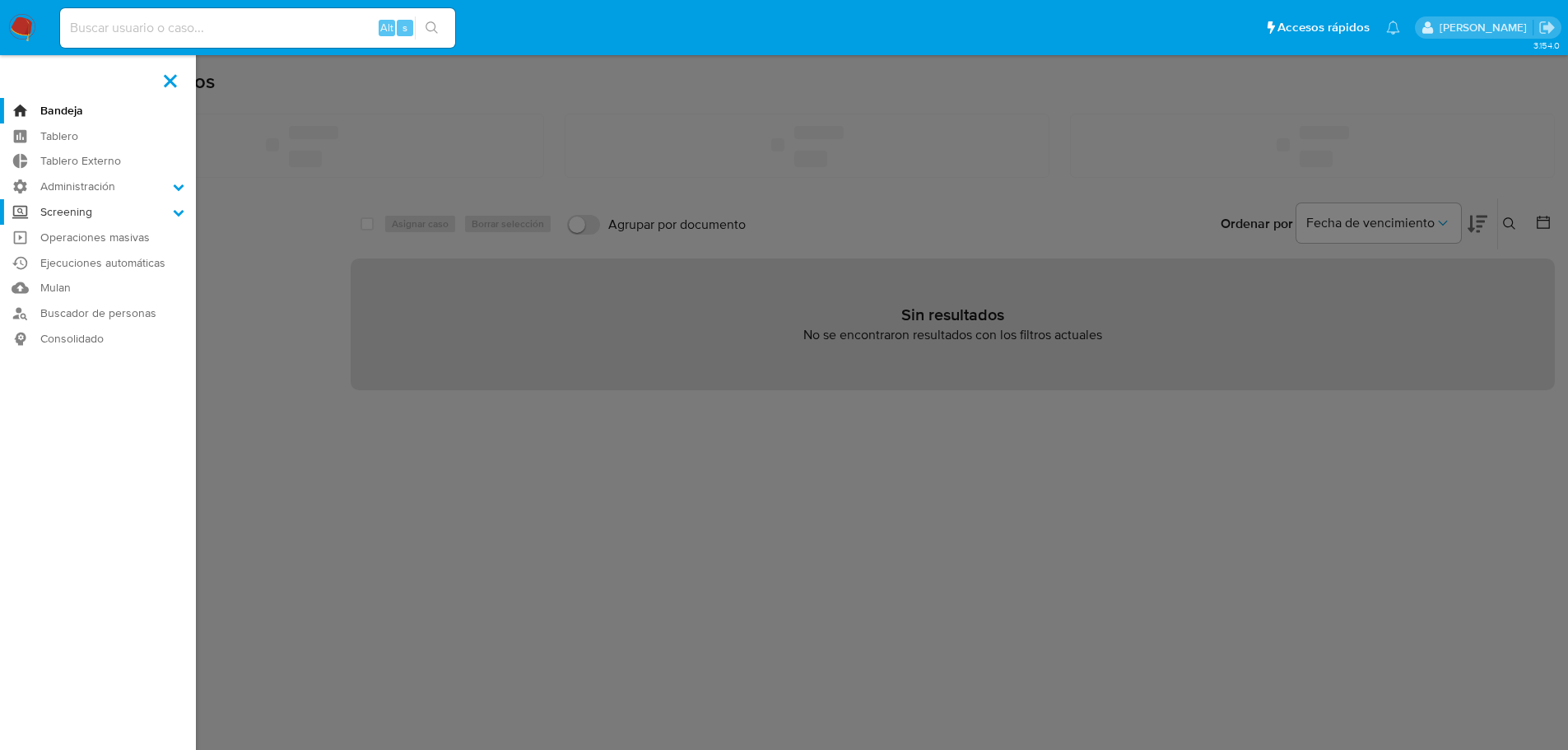
click at [0, 0] on input "Screening" at bounding box center [0, 0] width 0 height 0
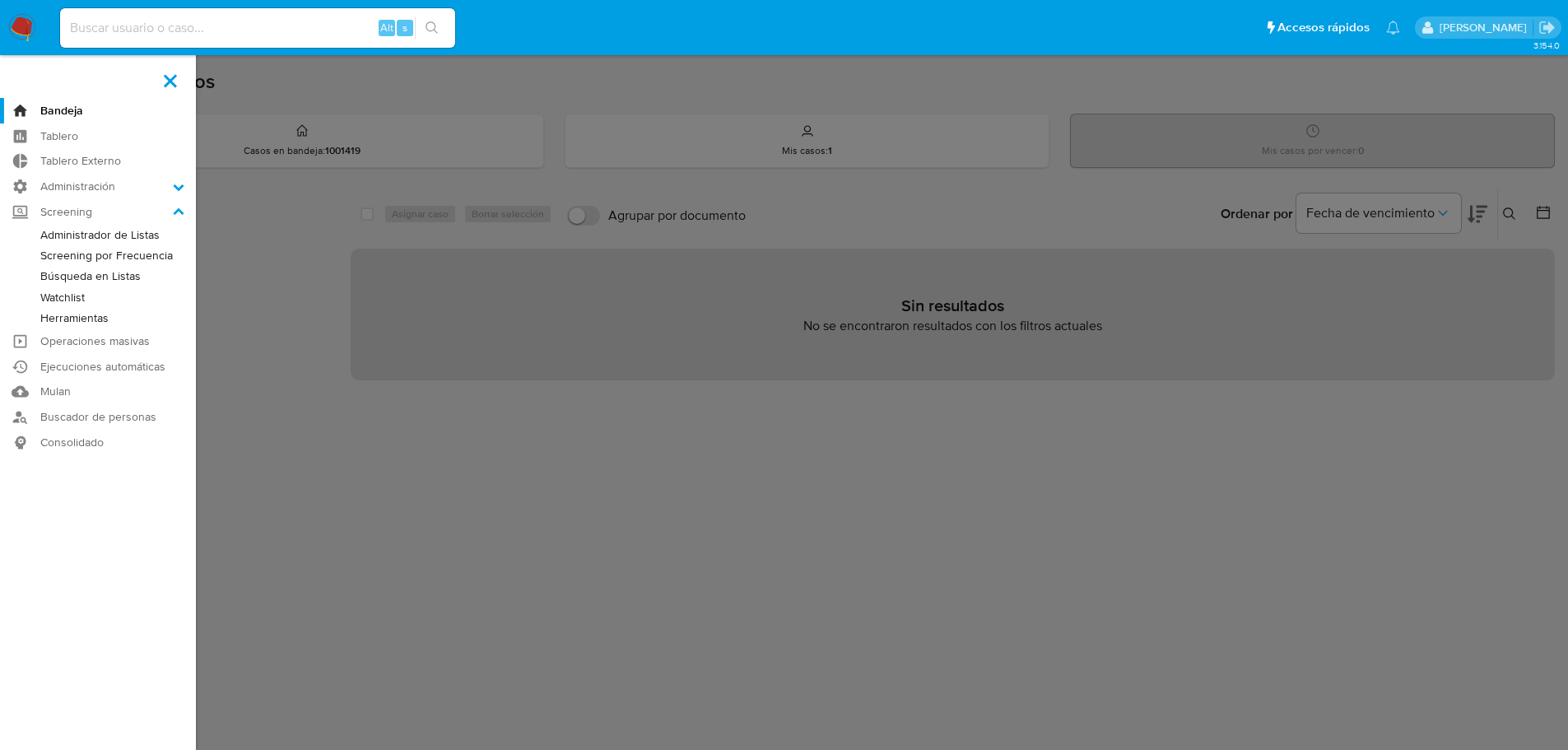
click at [40, 227] on link "Administrador de Listas" at bounding box center [97, 234] width 196 height 21
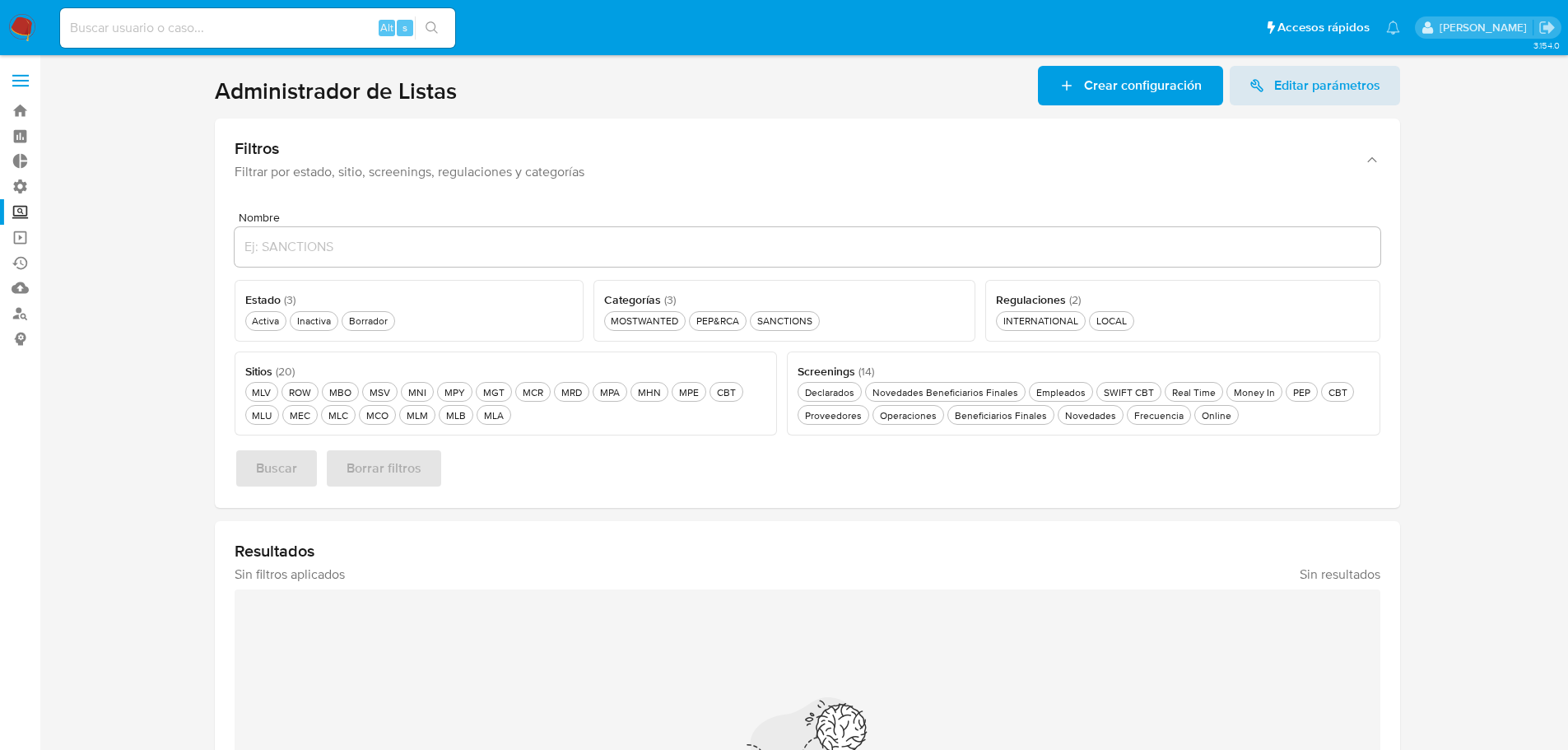
click at [481, 25] on ul "Pausado Ver notificaciones Alt s Accesos rápidos Presiona las siguientes teclas…" at bounding box center [730, 27] width 1357 height 41
click at [251, 422] on button "MLU MLU" at bounding box center [262, 415] width 35 height 20
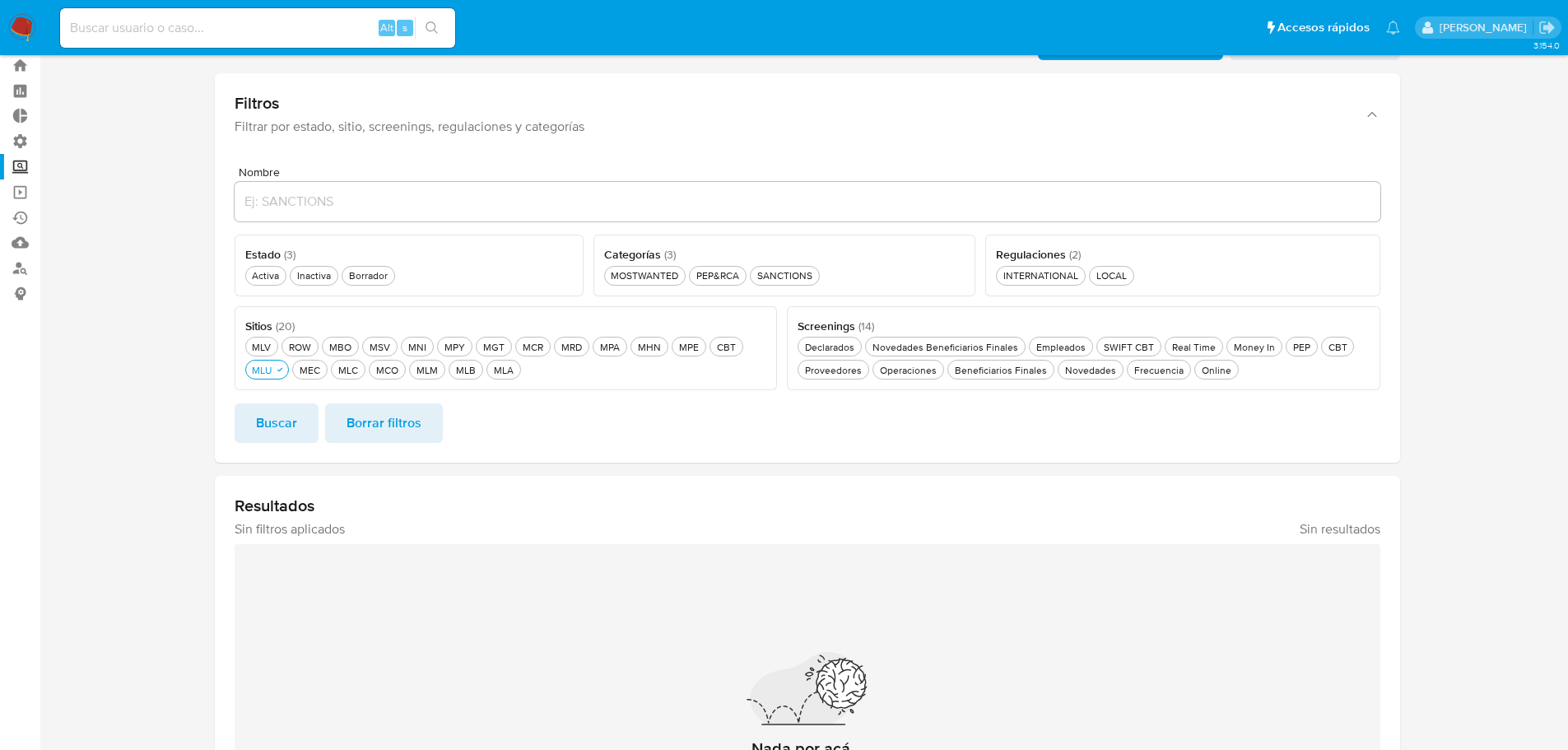
scroll to position [82, 0]
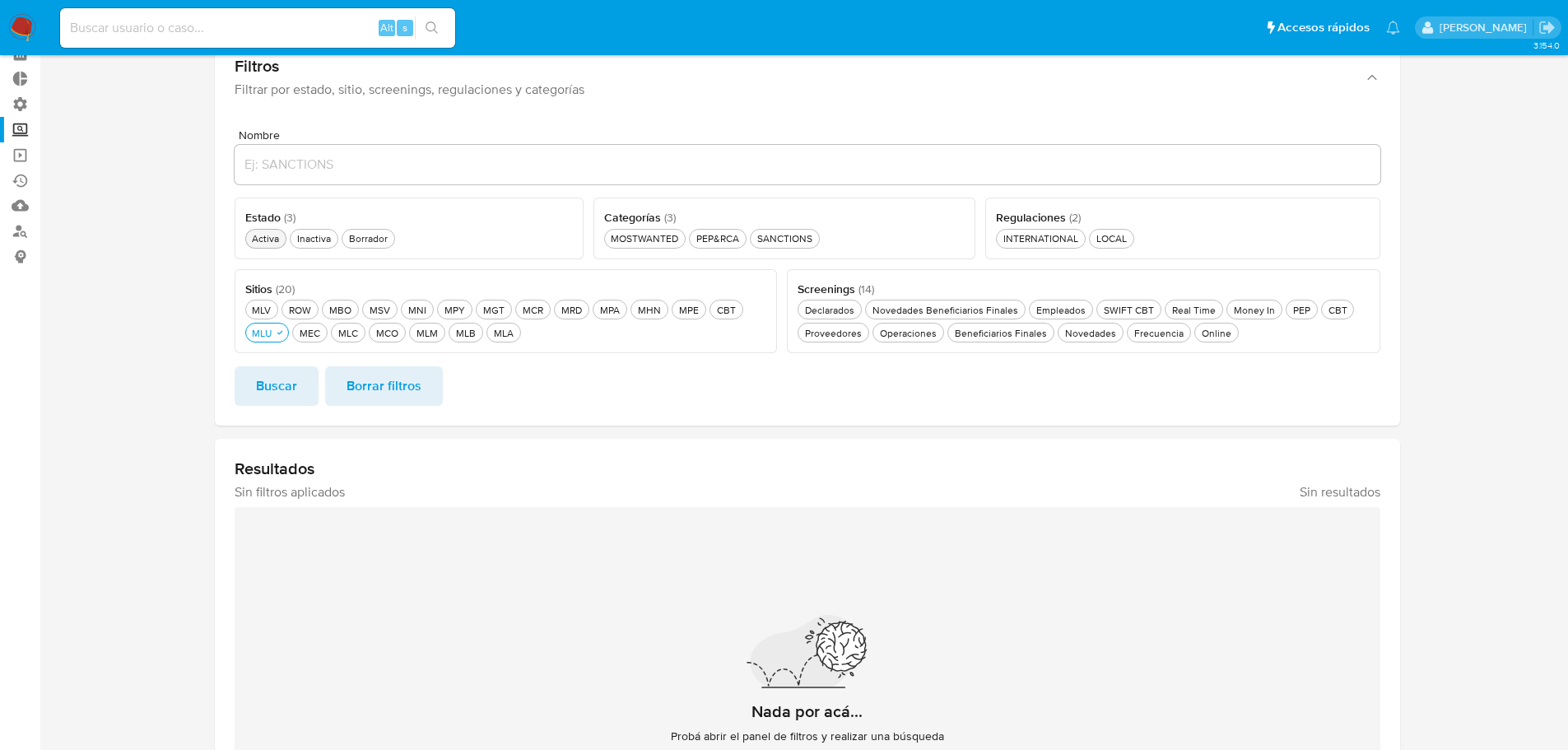
click at [268, 243] on div "Activa Activa" at bounding box center [266, 239] width 34 height 14
click at [707, 240] on div "PEP&RCA PEP&RCA" at bounding box center [717, 239] width 49 height 14
click at [309, 398] on button "Buscar" at bounding box center [276, 387] width 84 height 39
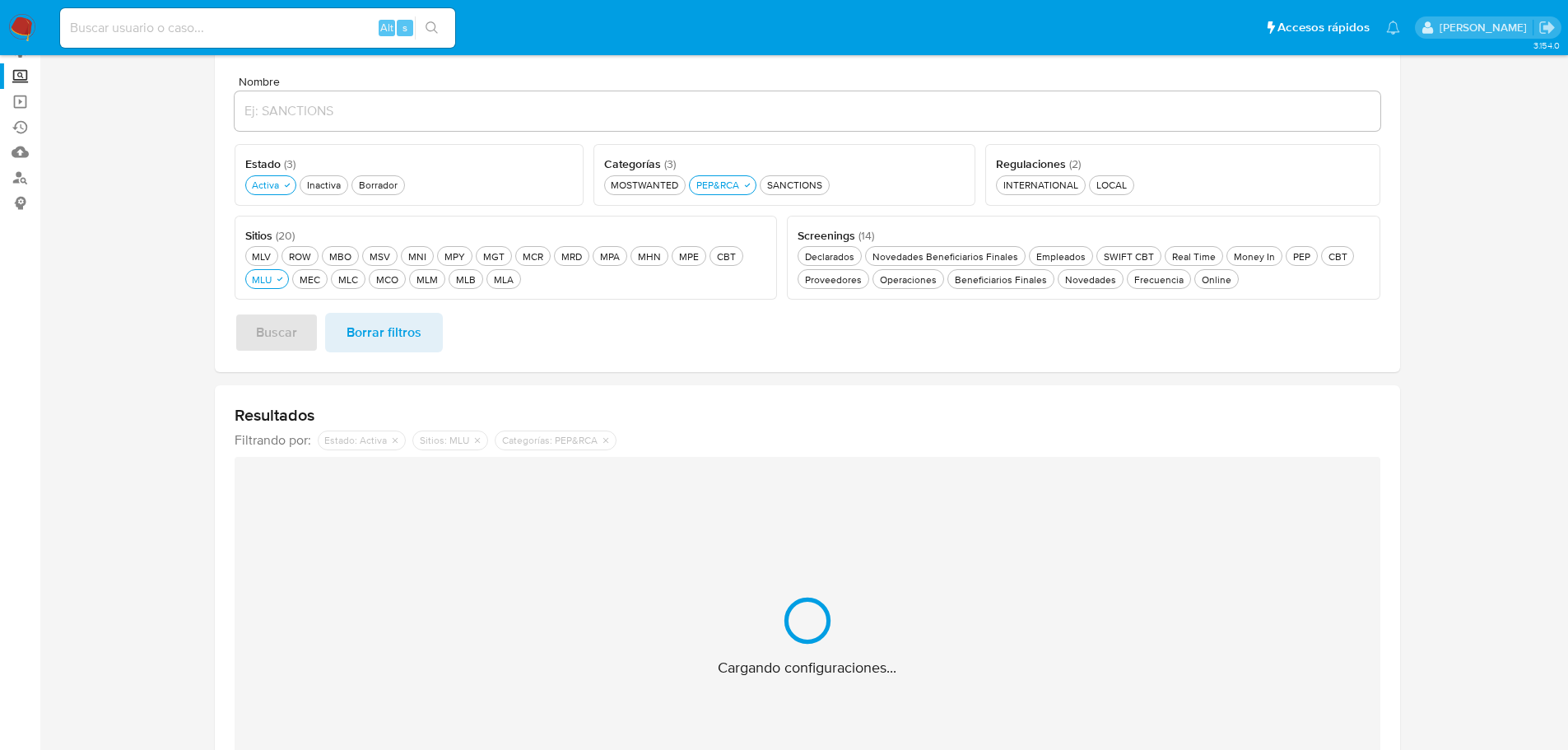
scroll to position [165, 0]
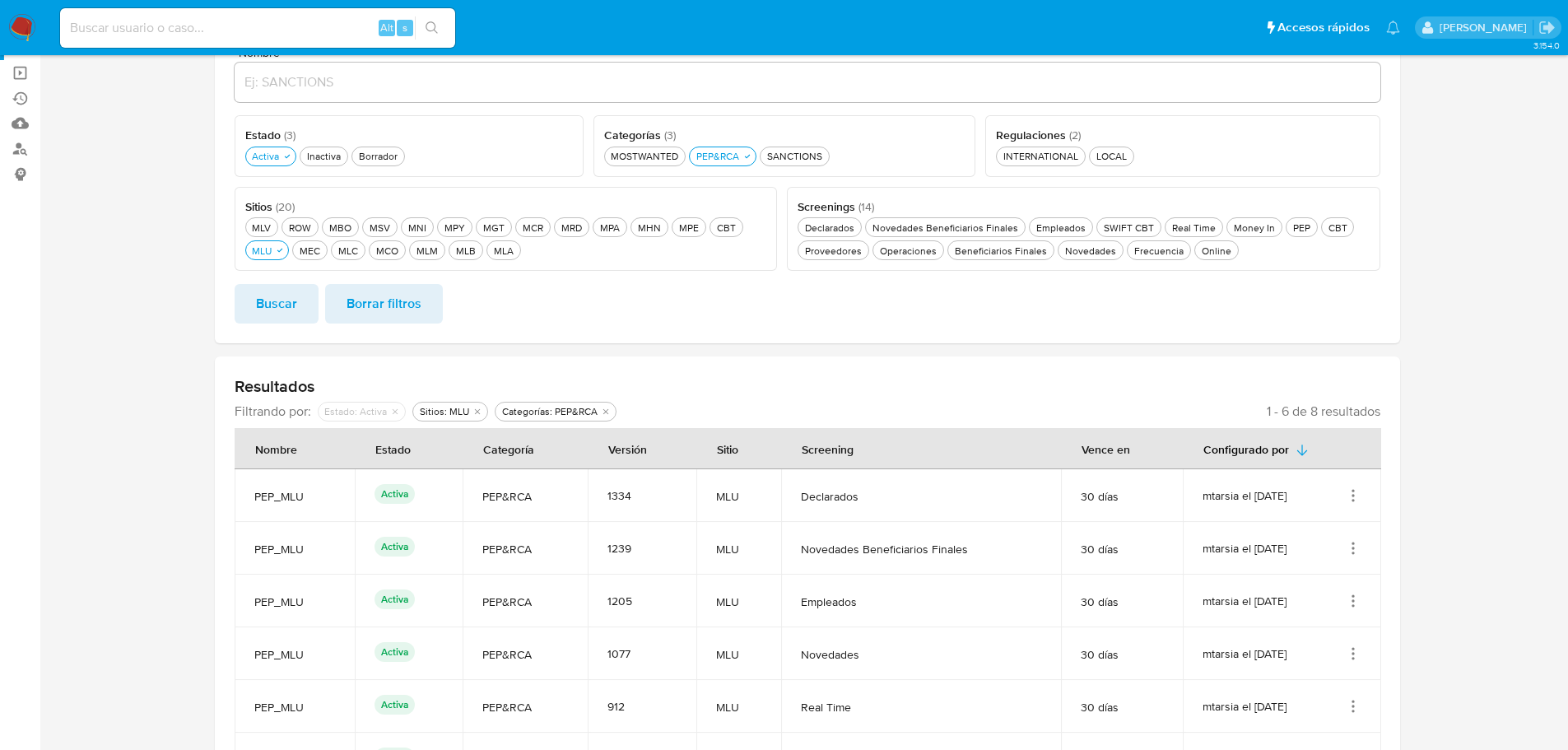
click at [175, 405] on section at bounding box center [807, 373] width 1496 height 944
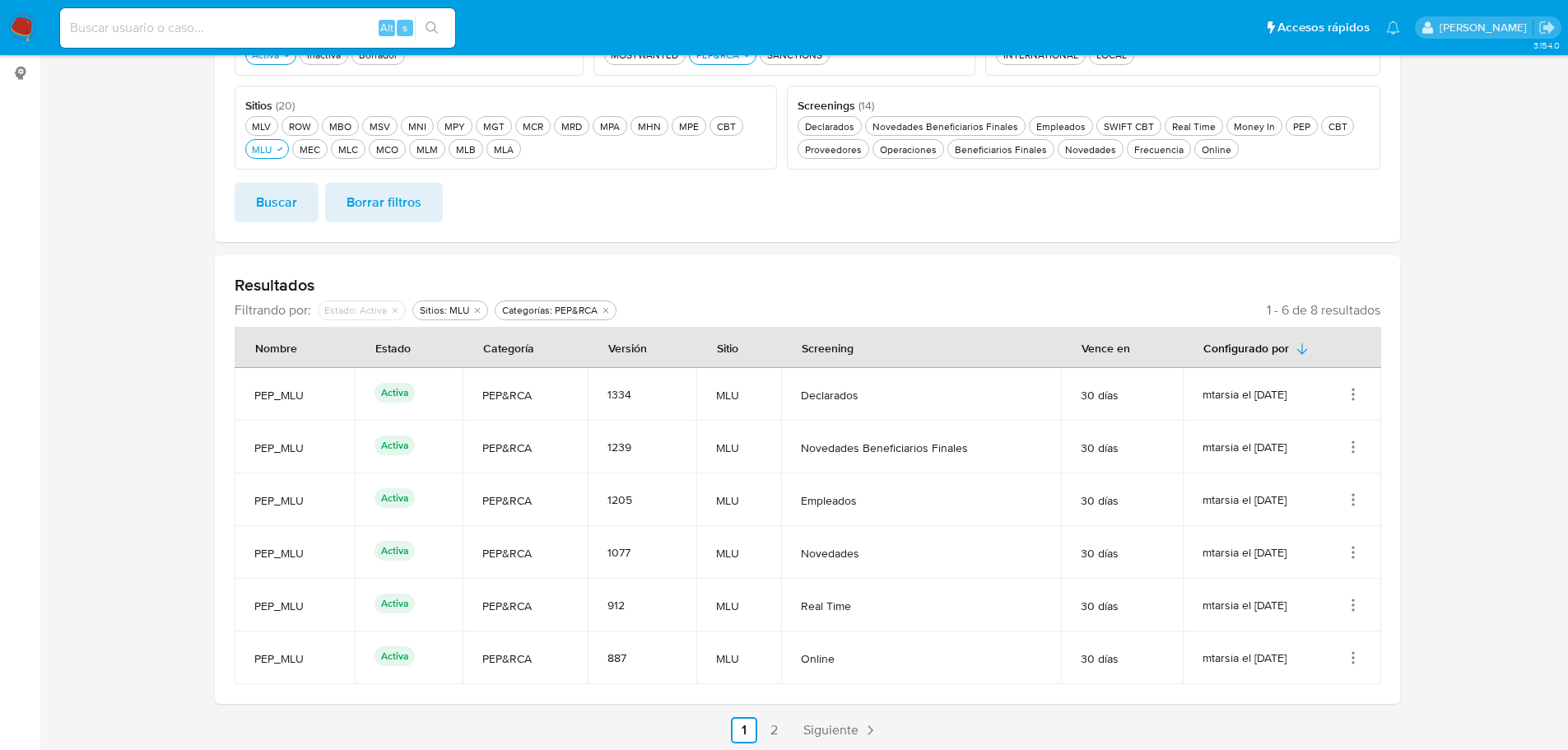
scroll to position [270, 0]
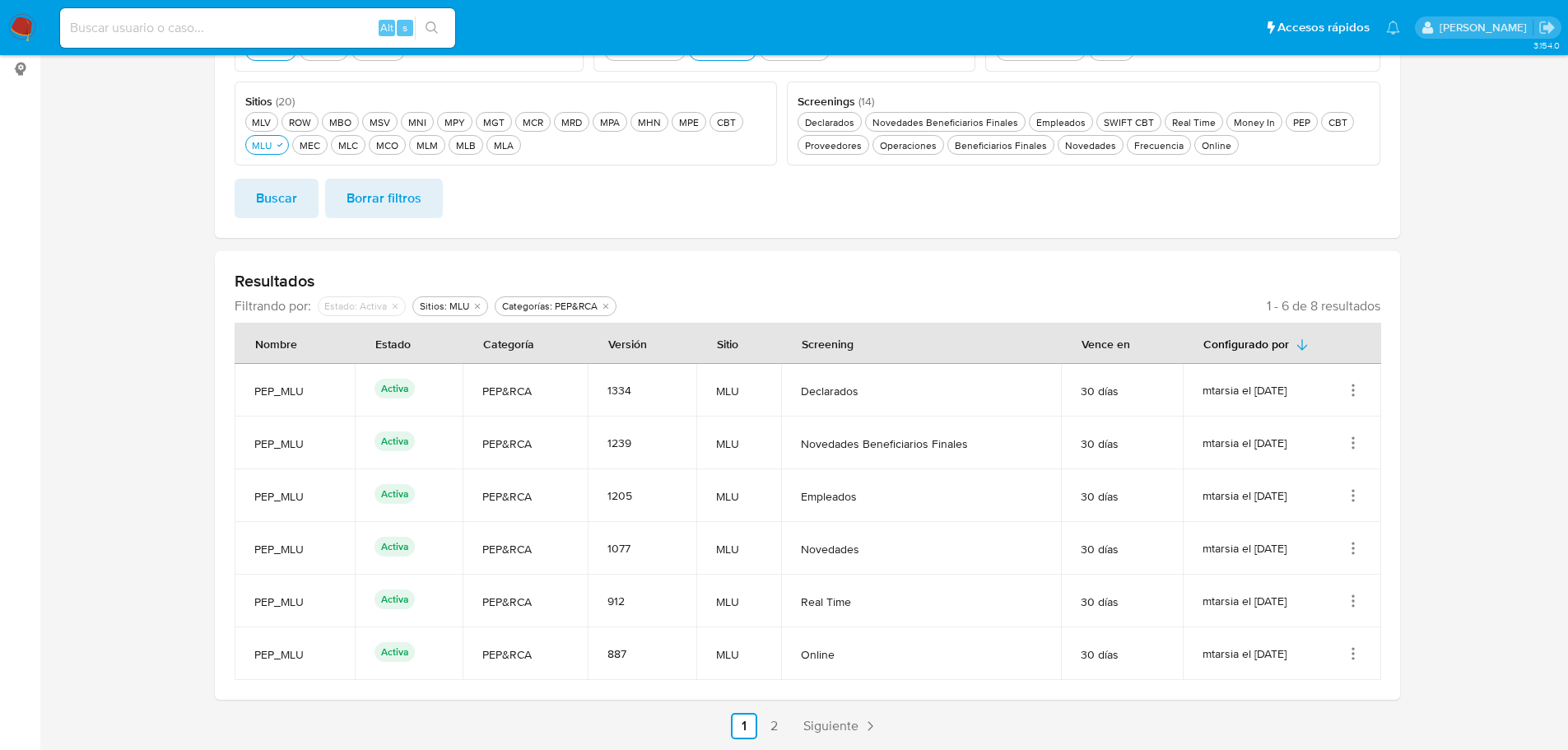
click at [1350, 654] on icon "Acciones" at bounding box center [1353, 653] width 16 height 16
click at [1340, 538] on button "Ver detalles" at bounding box center [1287, 528] width 148 height 44
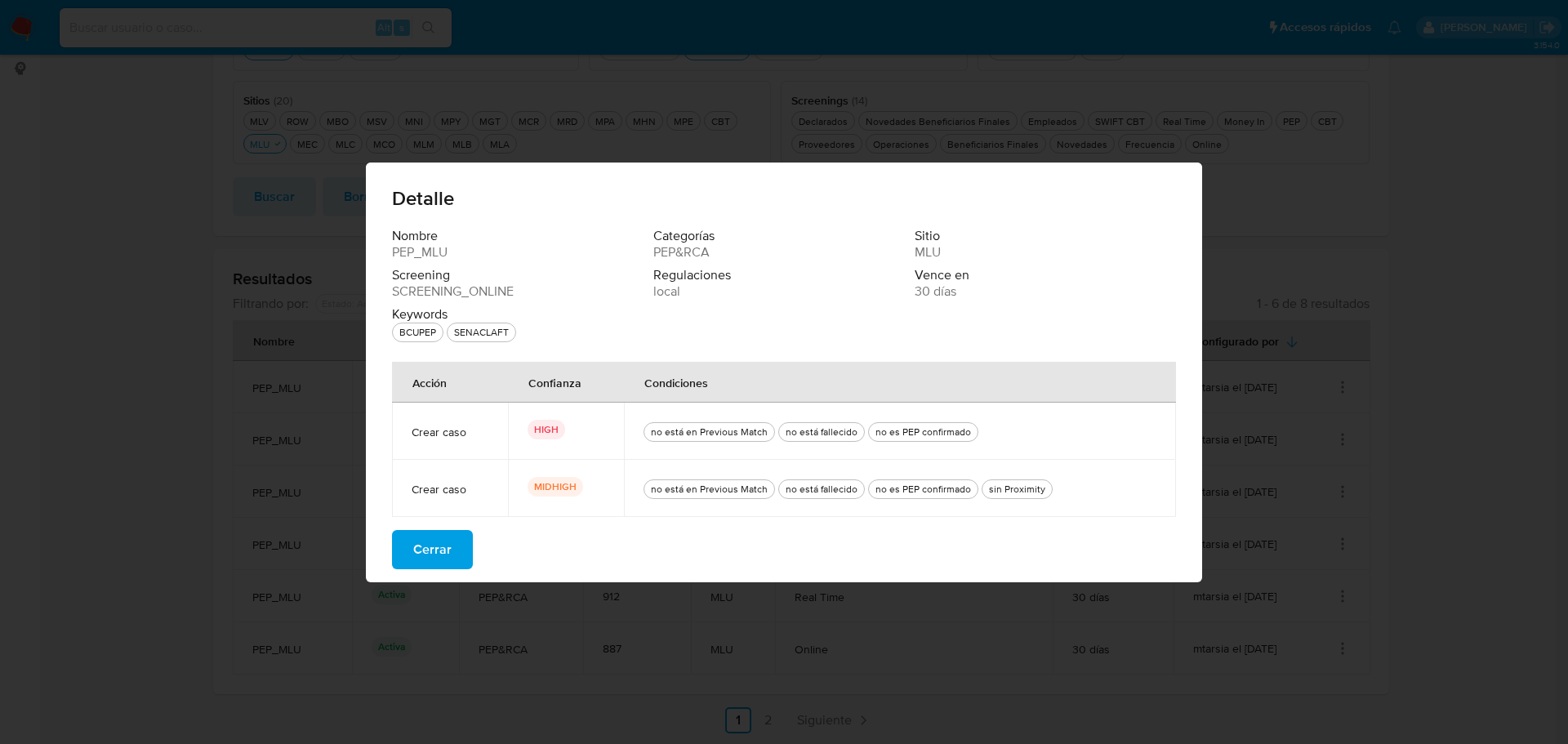
click at [459, 542] on button "Cerrar" at bounding box center [432, 550] width 81 height 39
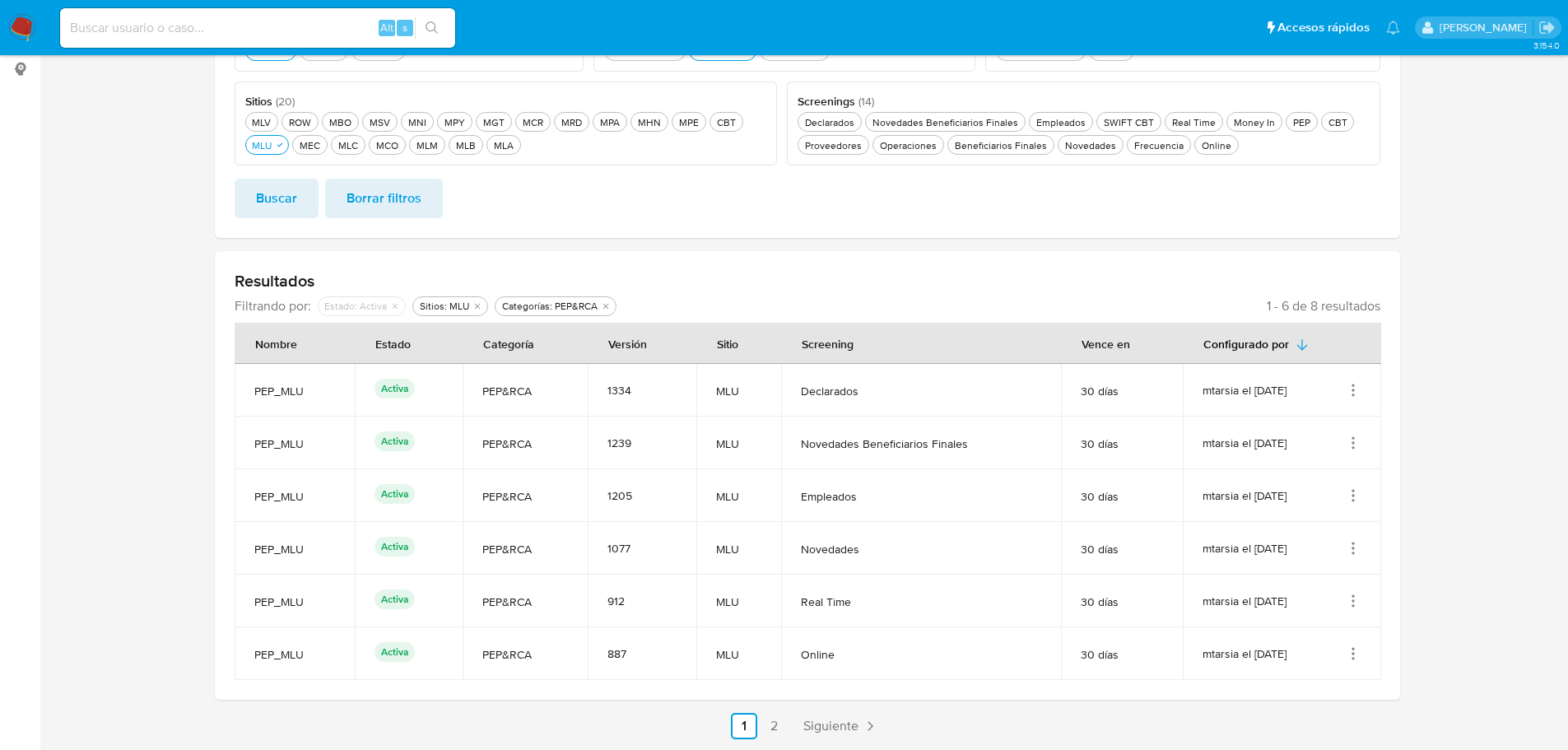
click at [148, 344] on section at bounding box center [807, 268] width 1496 height 944
click at [170, 335] on section at bounding box center [807, 268] width 1496 height 944
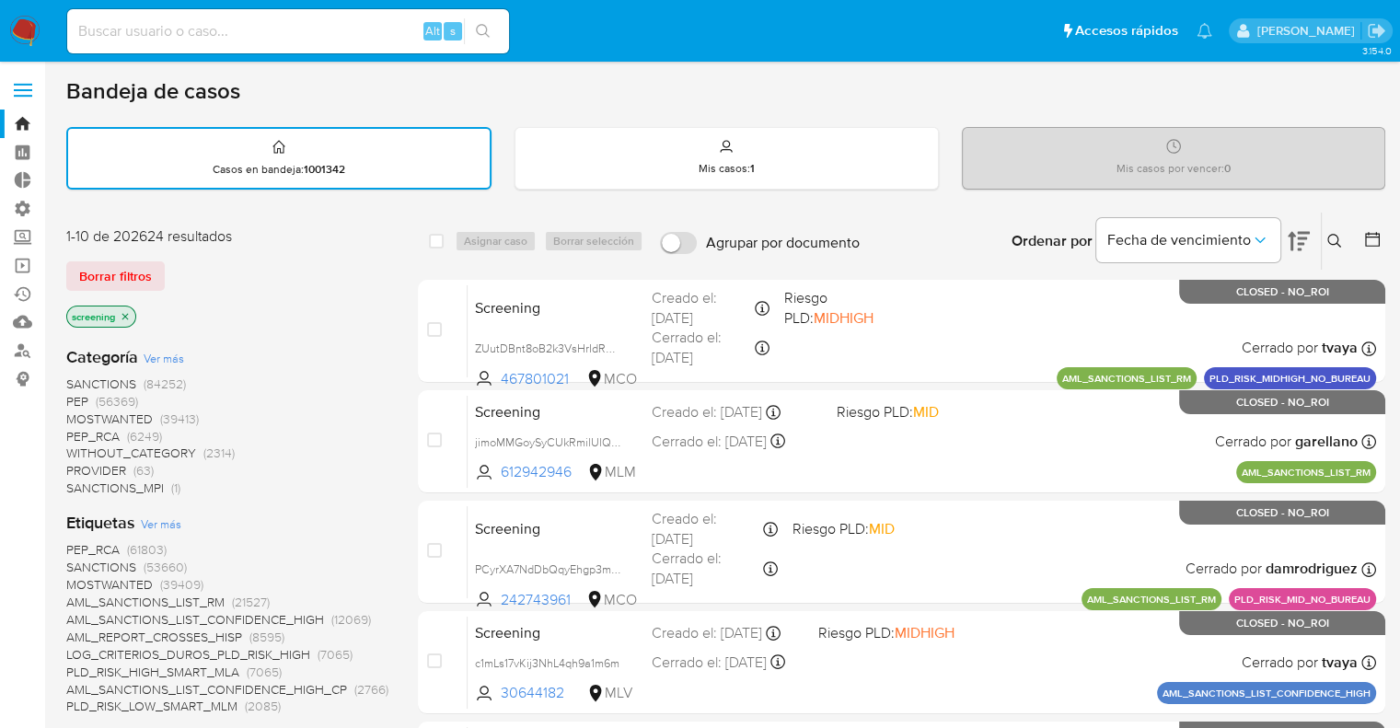
click at [174, 264] on div "Borrar filtros" at bounding box center [213, 275] width 294 height 29
click at [179, 274] on div "Borrar filtros" at bounding box center [213, 275] width 294 height 29
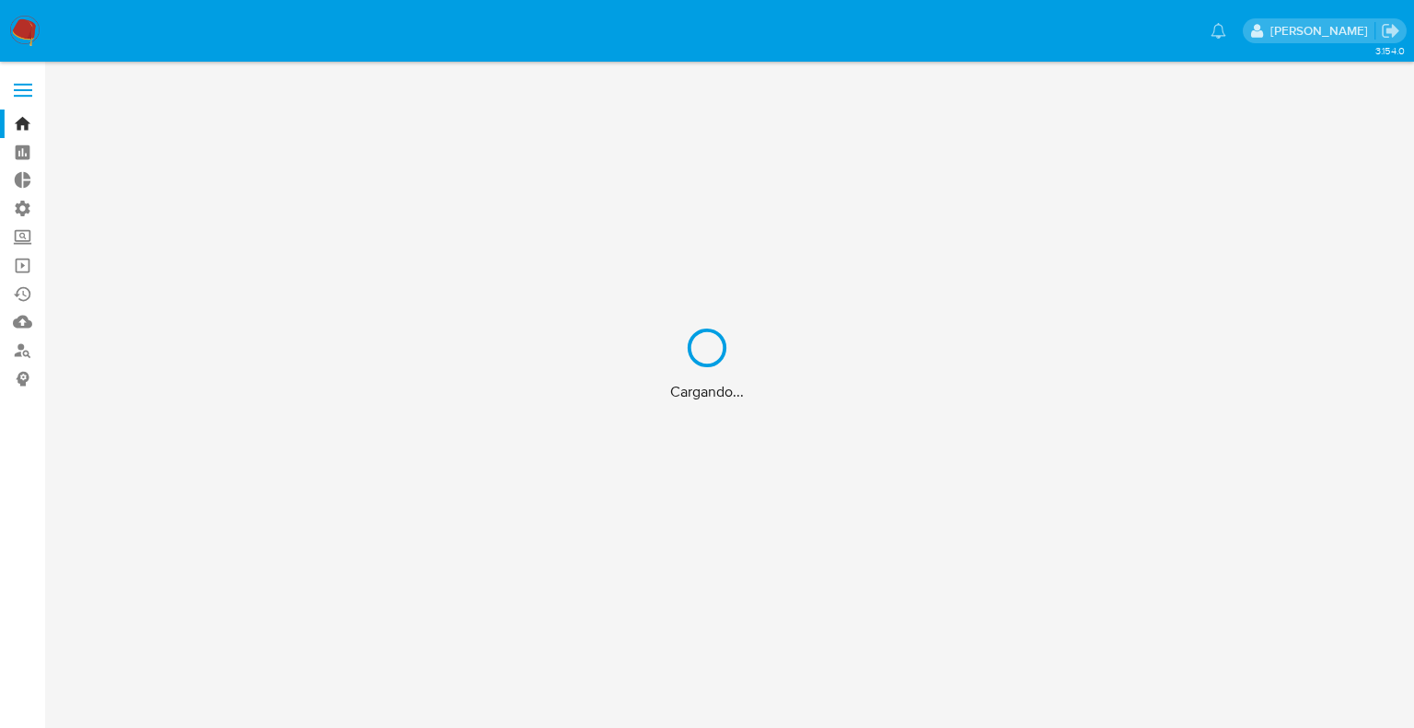
click at [1036, 30] on div "Cargando..." at bounding box center [707, 364] width 1414 height 728
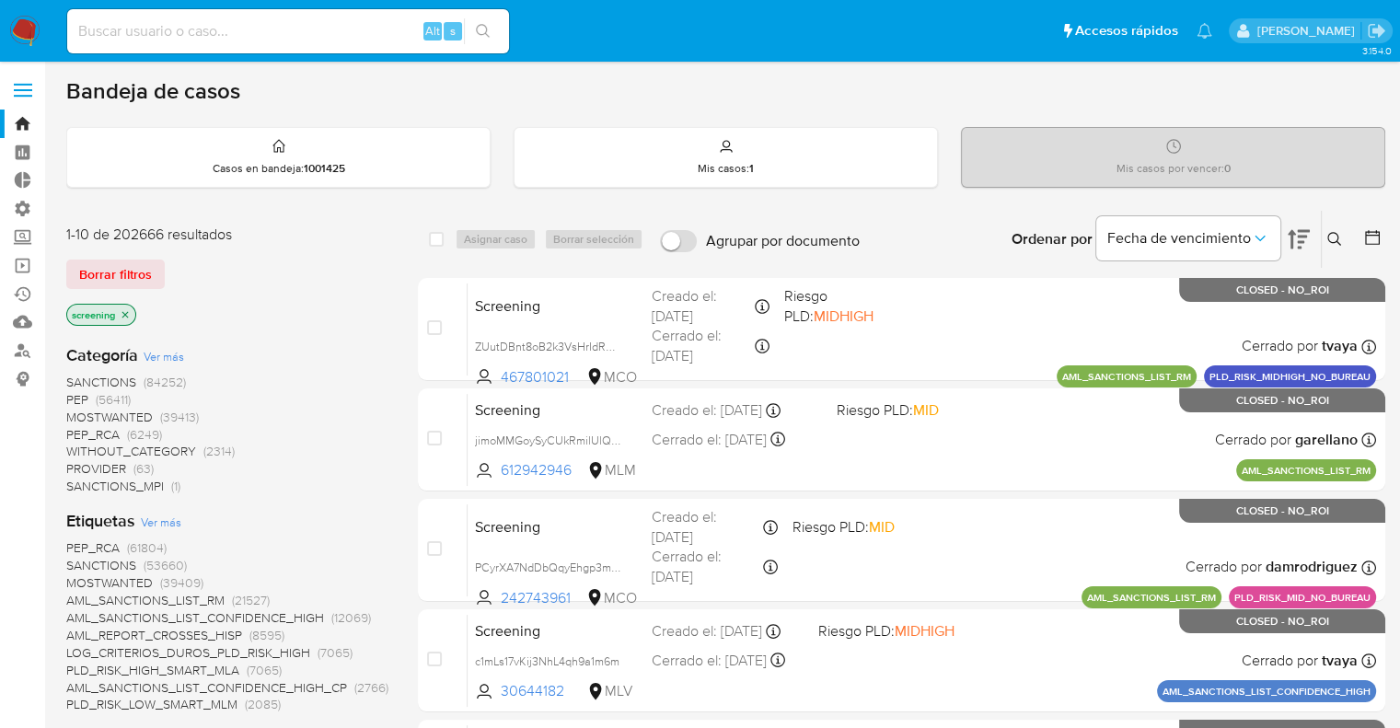
click at [127, 316] on icon "close-filter" at bounding box center [125, 314] width 11 height 11
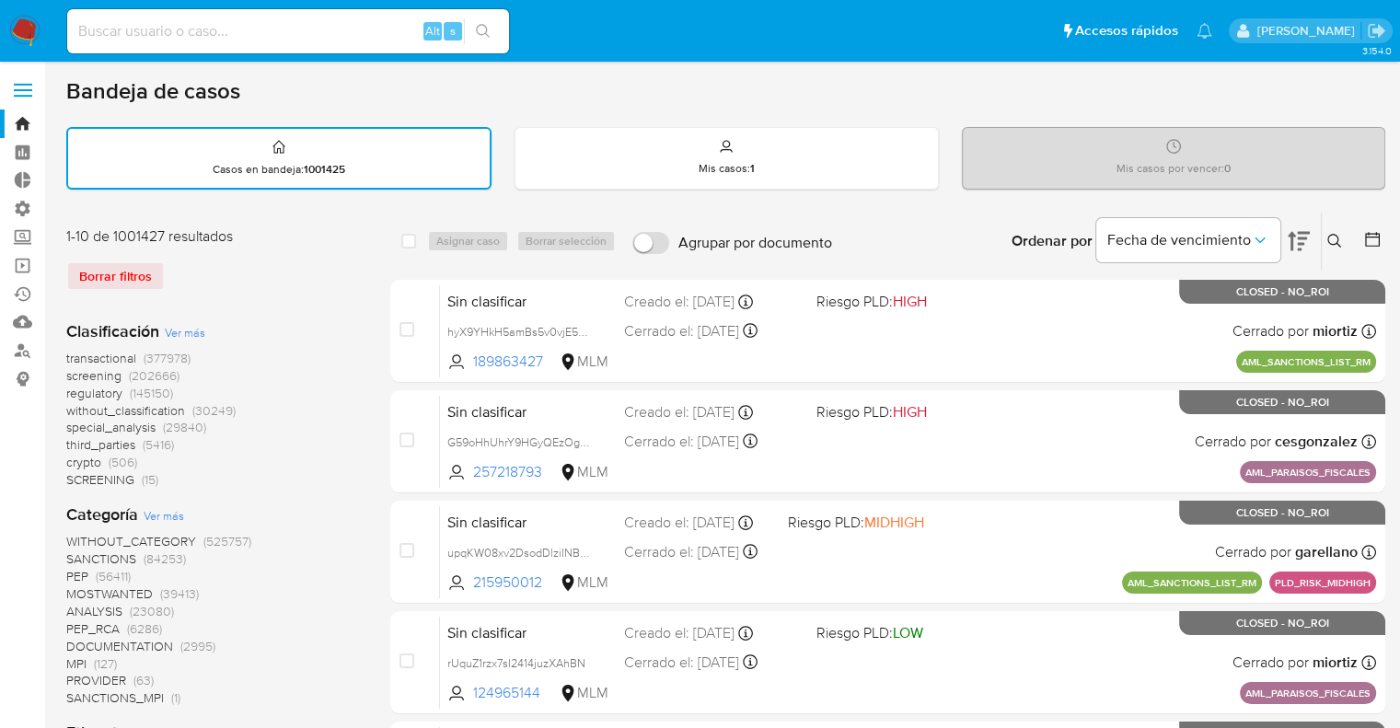
click at [75, 396] on span "regulatory" at bounding box center [94, 393] width 56 height 18
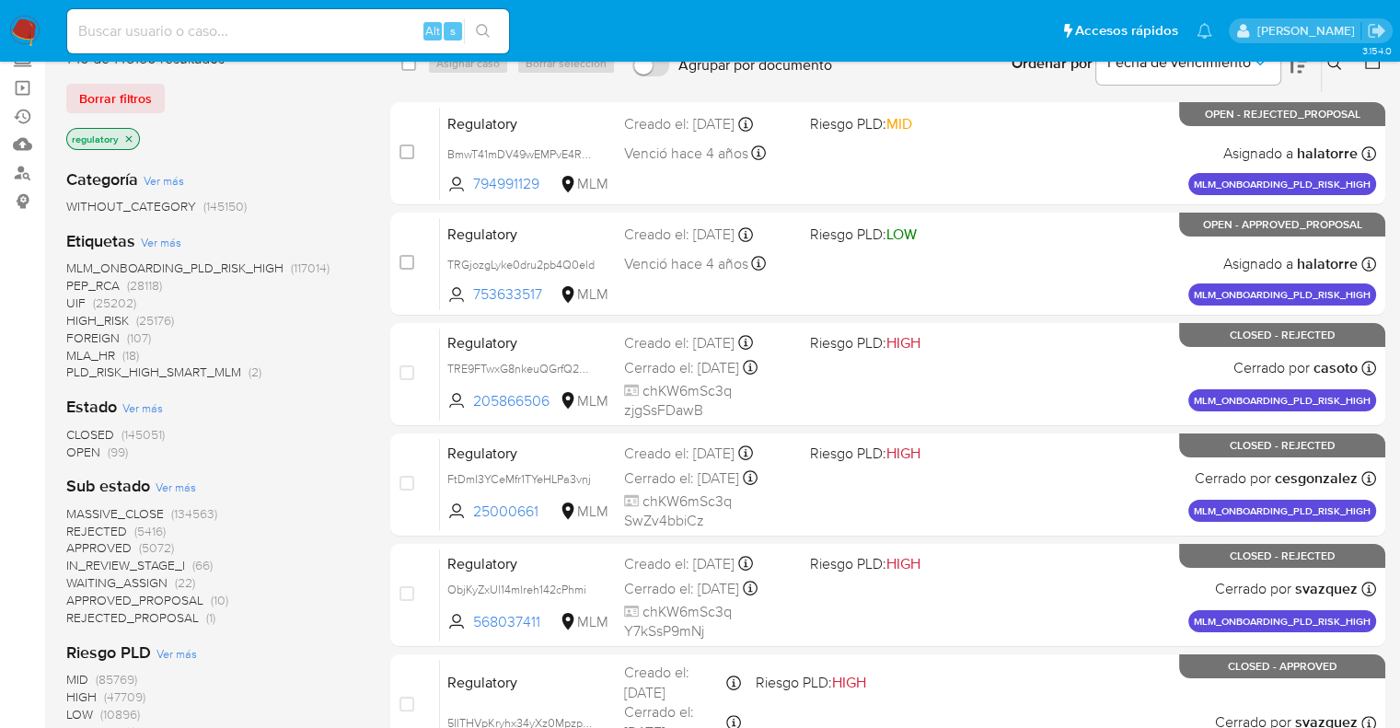
scroll to position [184, 0]
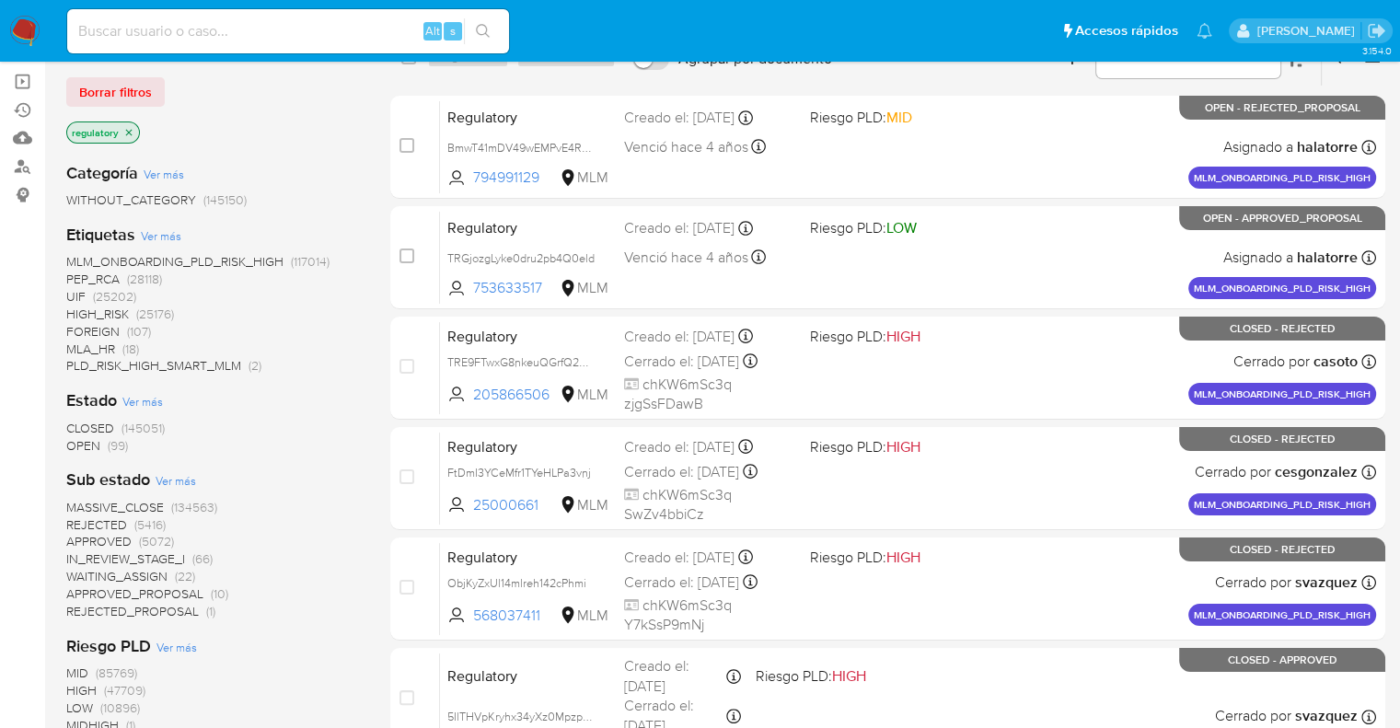
click at [77, 444] on span "OPEN" at bounding box center [83, 445] width 34 height 18
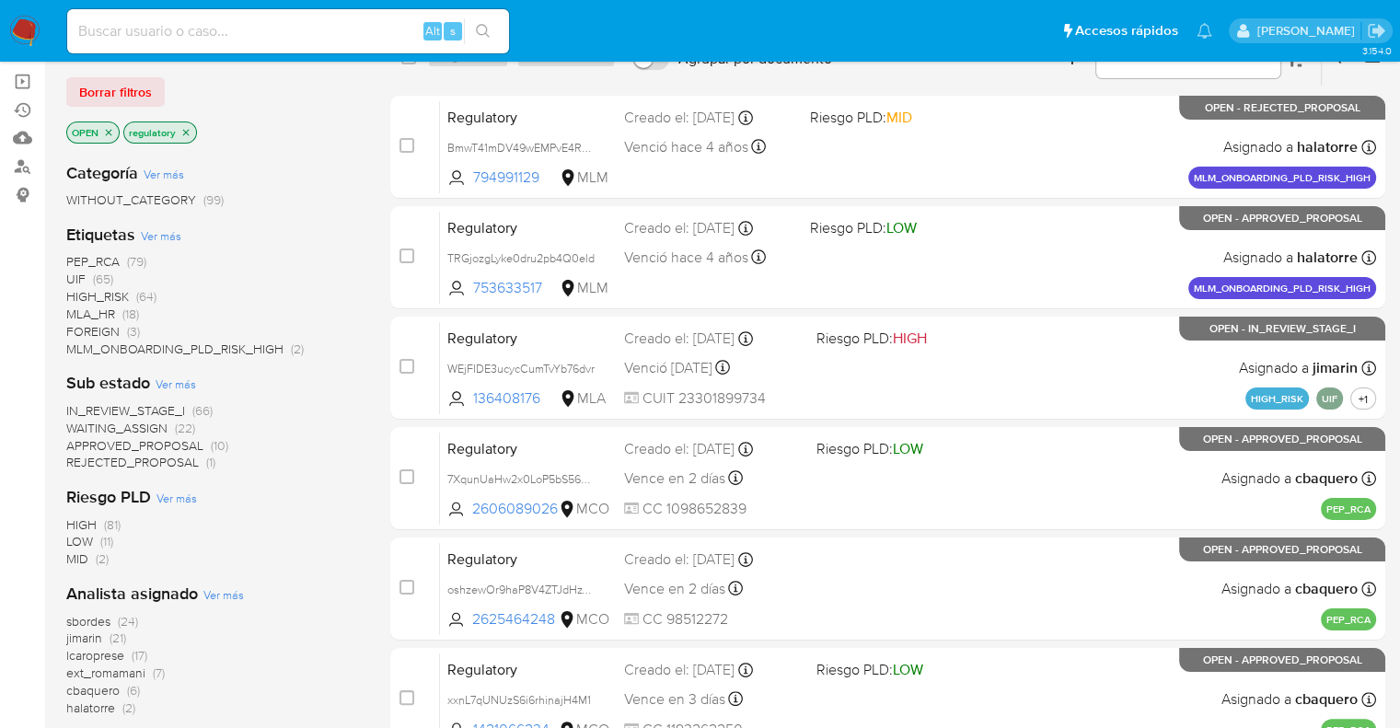
scroll to position [460, 0]
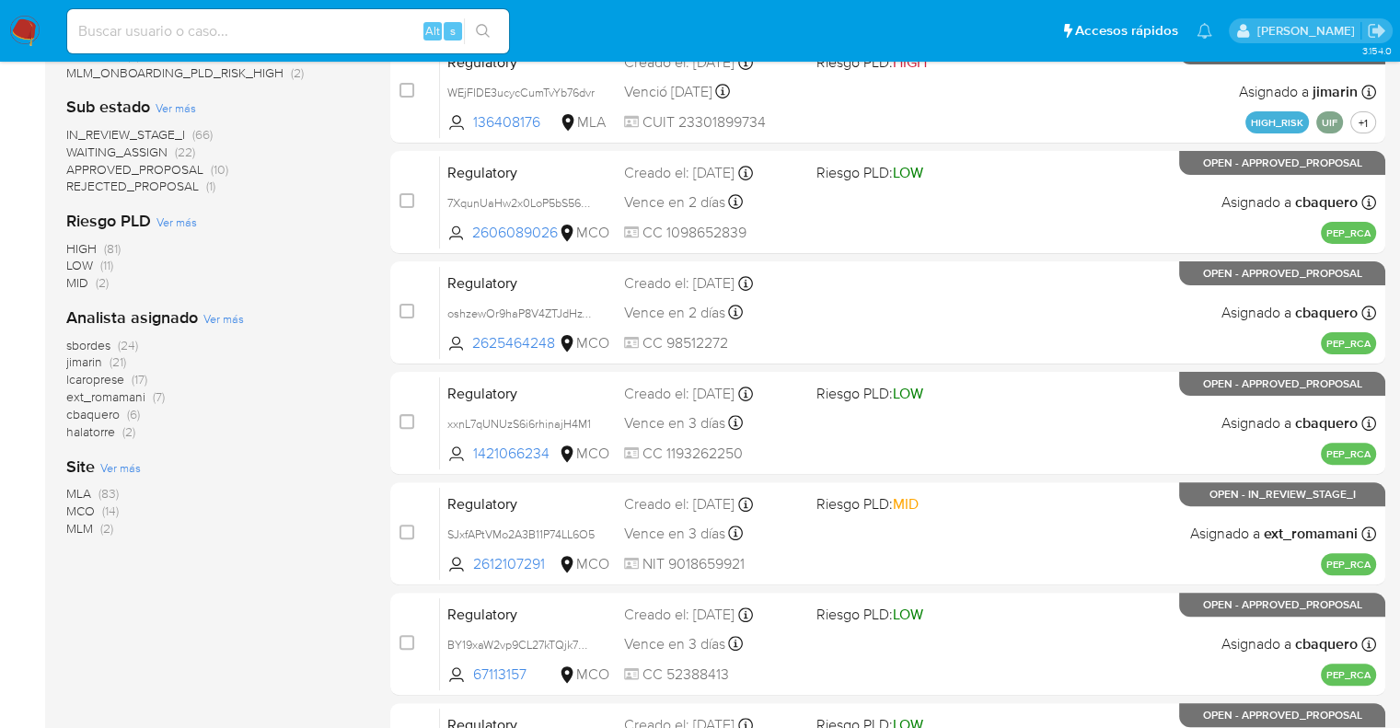
click at [76, 507] on span "MCO" at bounding box center [80, 511] width 29 height 18
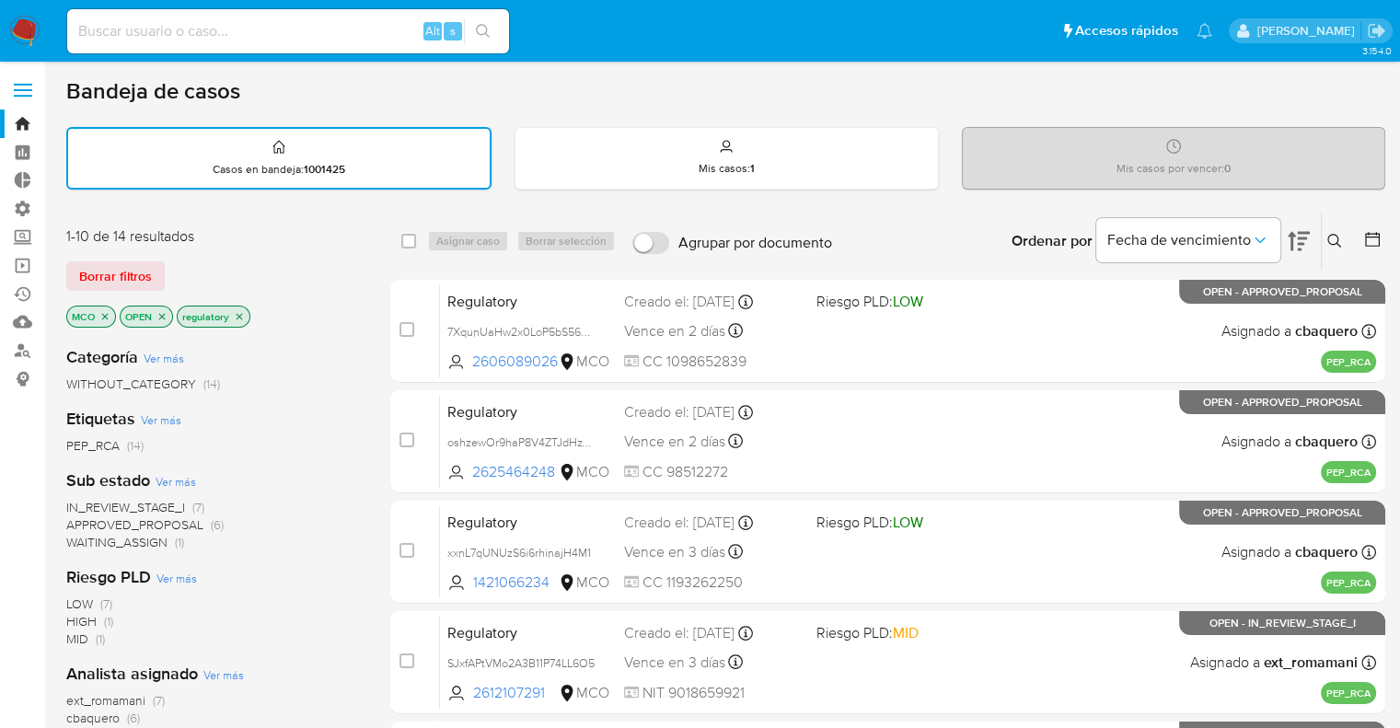
click at [72, 702] on span "ext_romamani" at bounding box center [105, 700] width 79 height 18
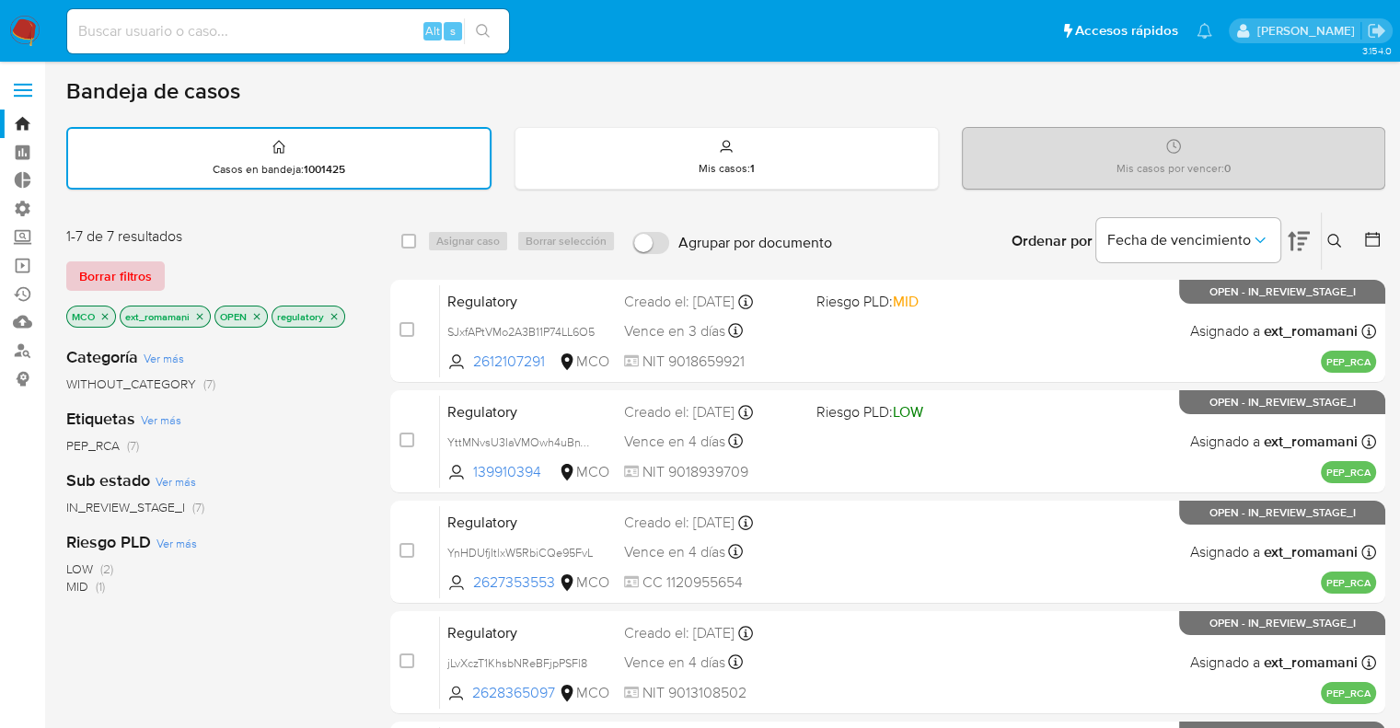
click at [152, 286] on button "Borrar filtros" at bounding box center [115, 275] width 98 height 29
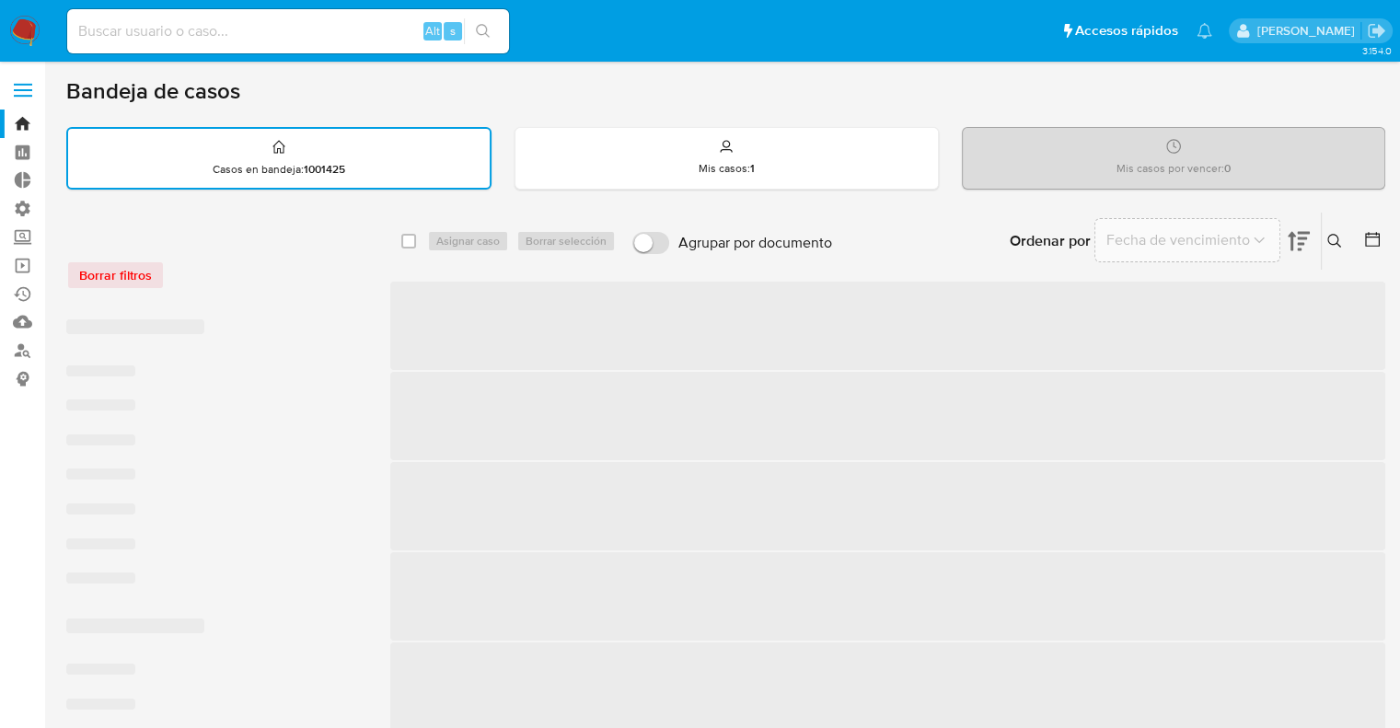
click at [195, 275] on div "Borrar filtros" at bounding box center [213, 274] width 294 height 29
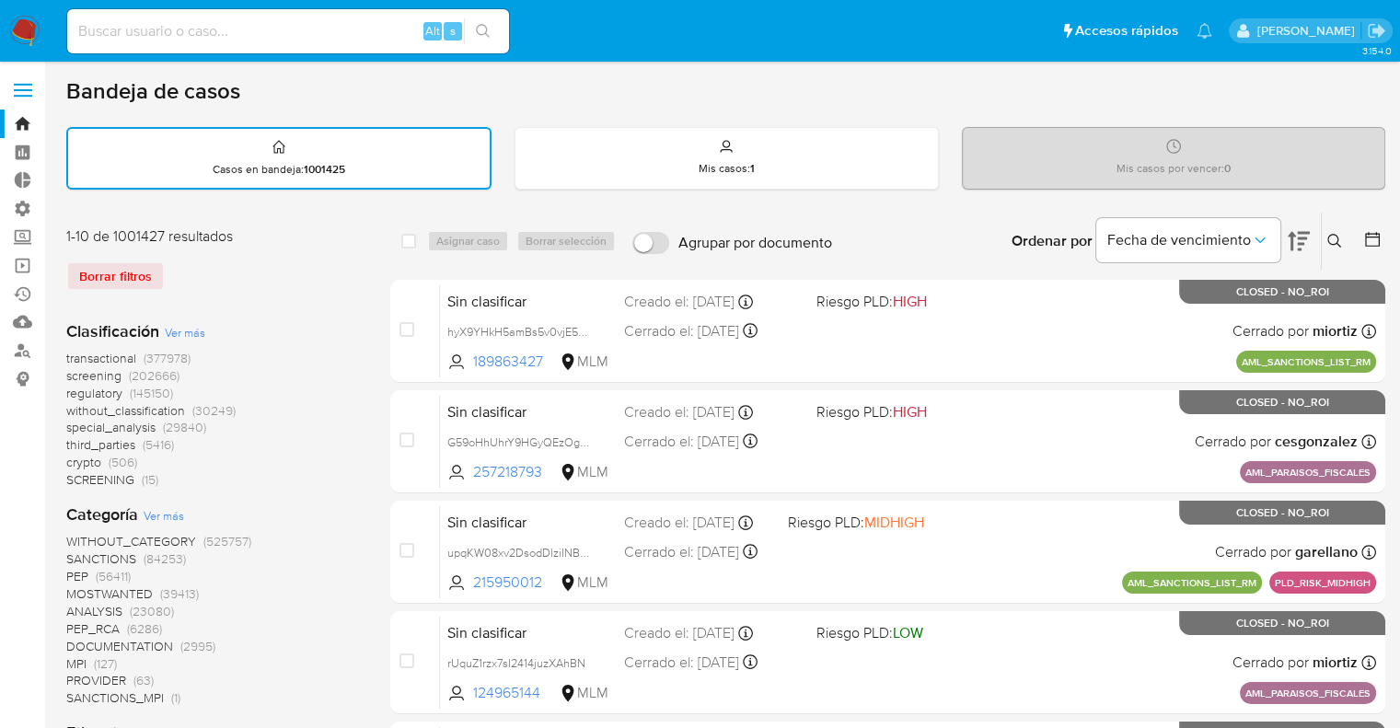
click at [75, 372] on span "screening" at bounding box center [93, 375] width 55 height 18
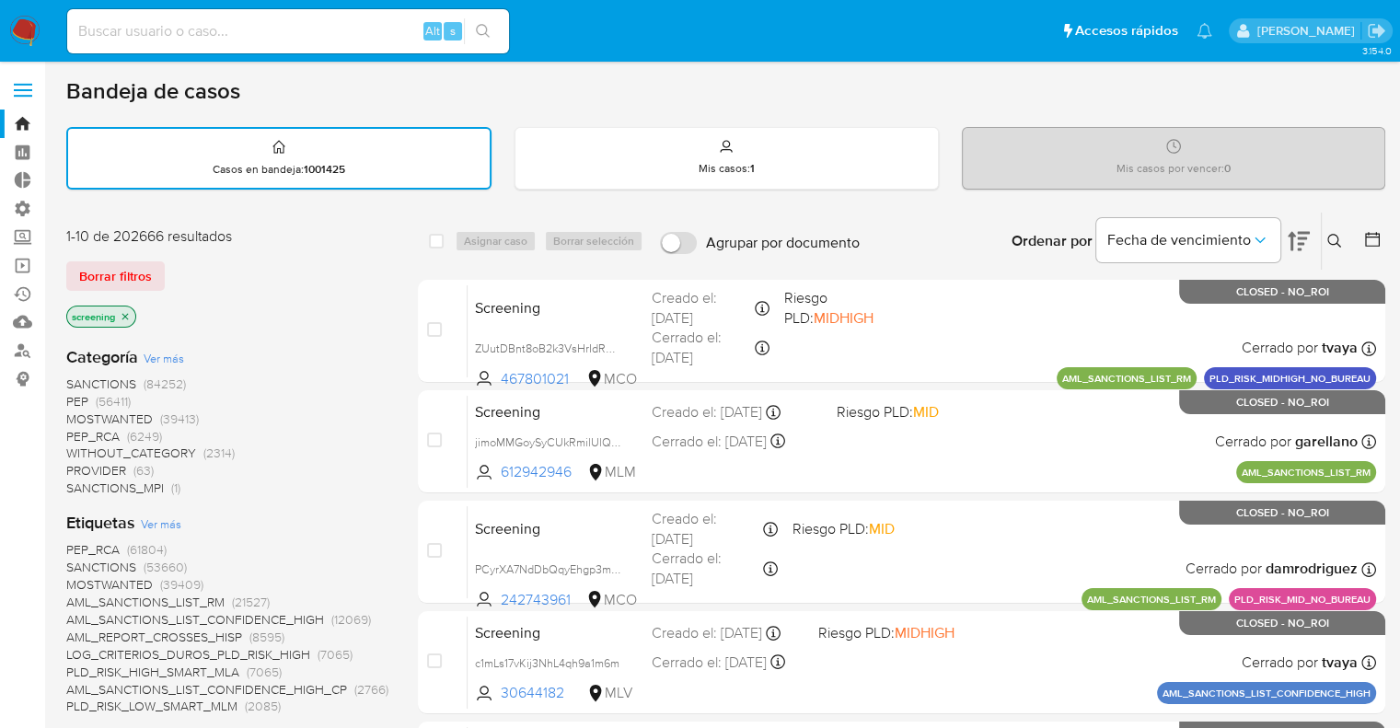
click at [174, 273] on div "Borrar filtros" at bounding box center [213, 275] width 294 height 29
click at [177, 266] on div "Borrar filtros" at bounding box center [213, 275] width 294 height 29
click at [188, 269] on div "Borrar filtros" at bounding box center [213, 275] width 294 height 29
click at [180, 262] on div "Borrar filtros" at bounding box center [213, 275] width 294 height 29
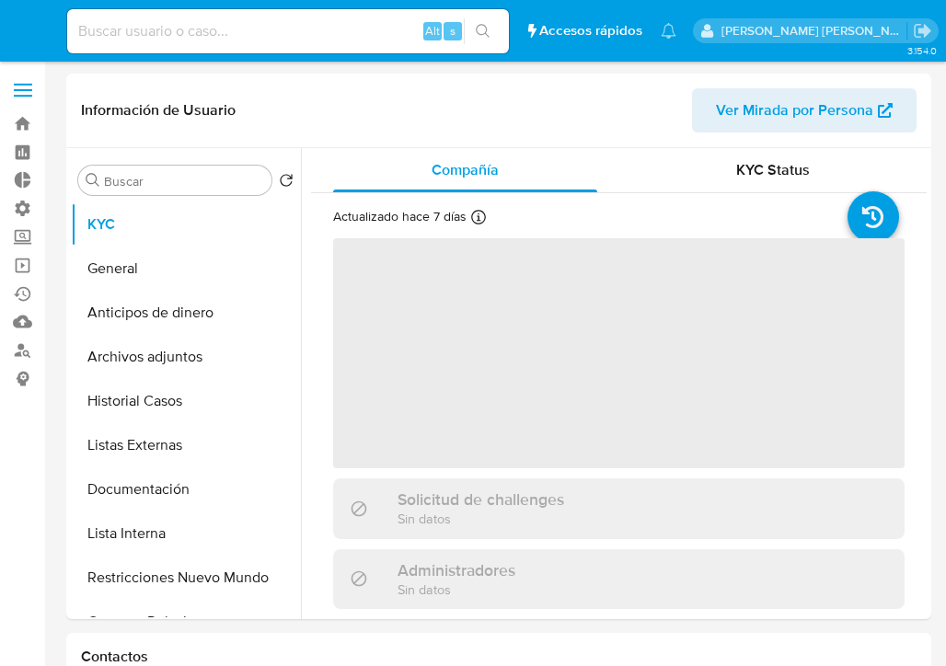
select select "10"
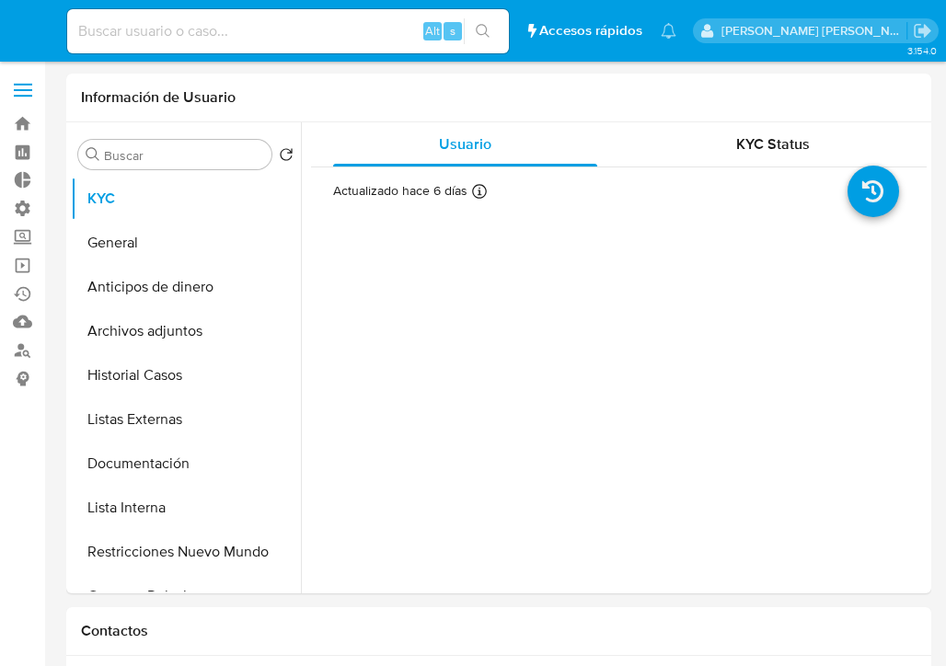
select select "10"
